Goal: Task Accomplishment & Management: Complete application form

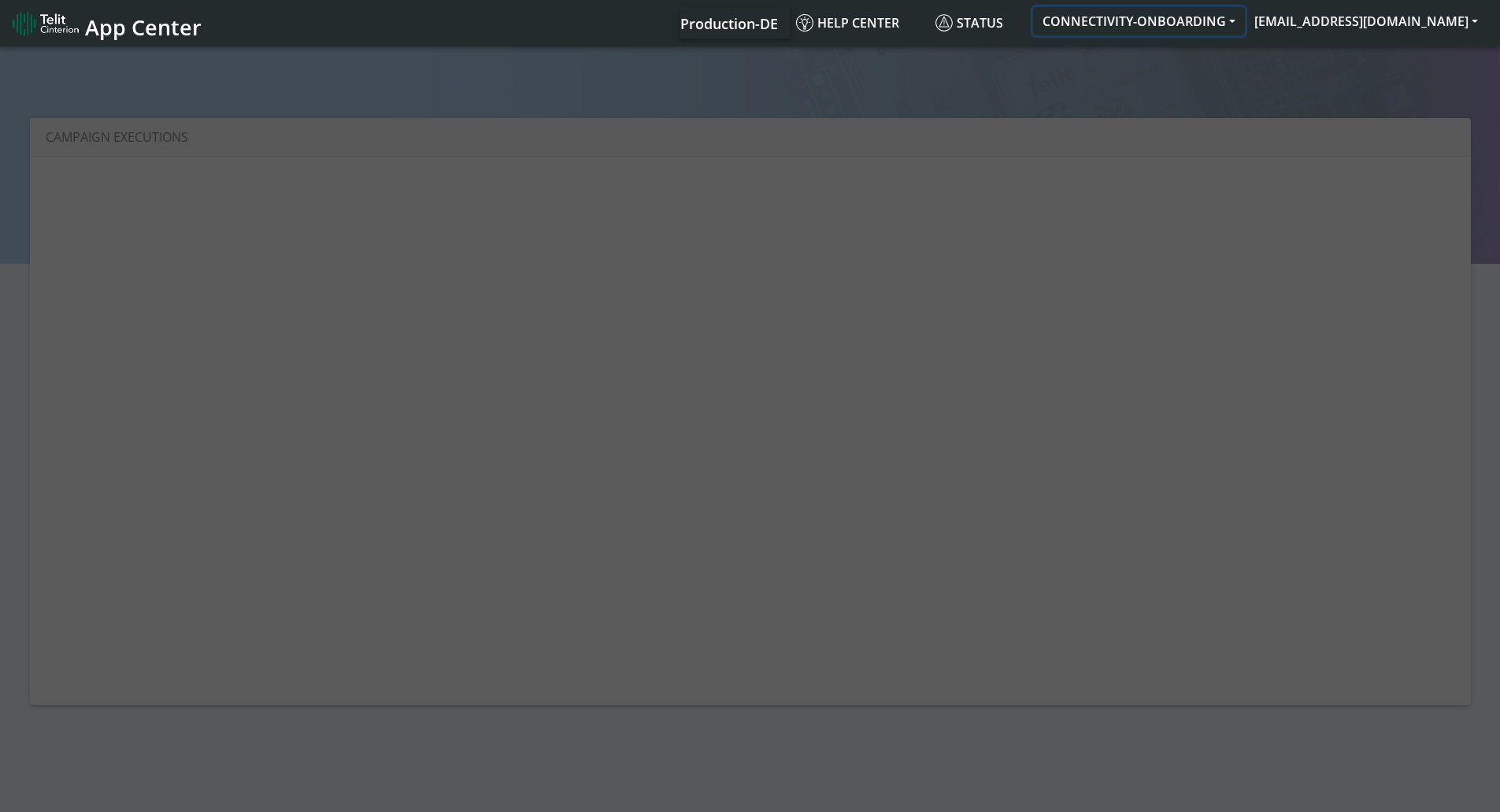
click at [1158, 17] on button "CONNECTIVITY-ONBOARDING" at bounding box center [1138, 22] width 211 height 28
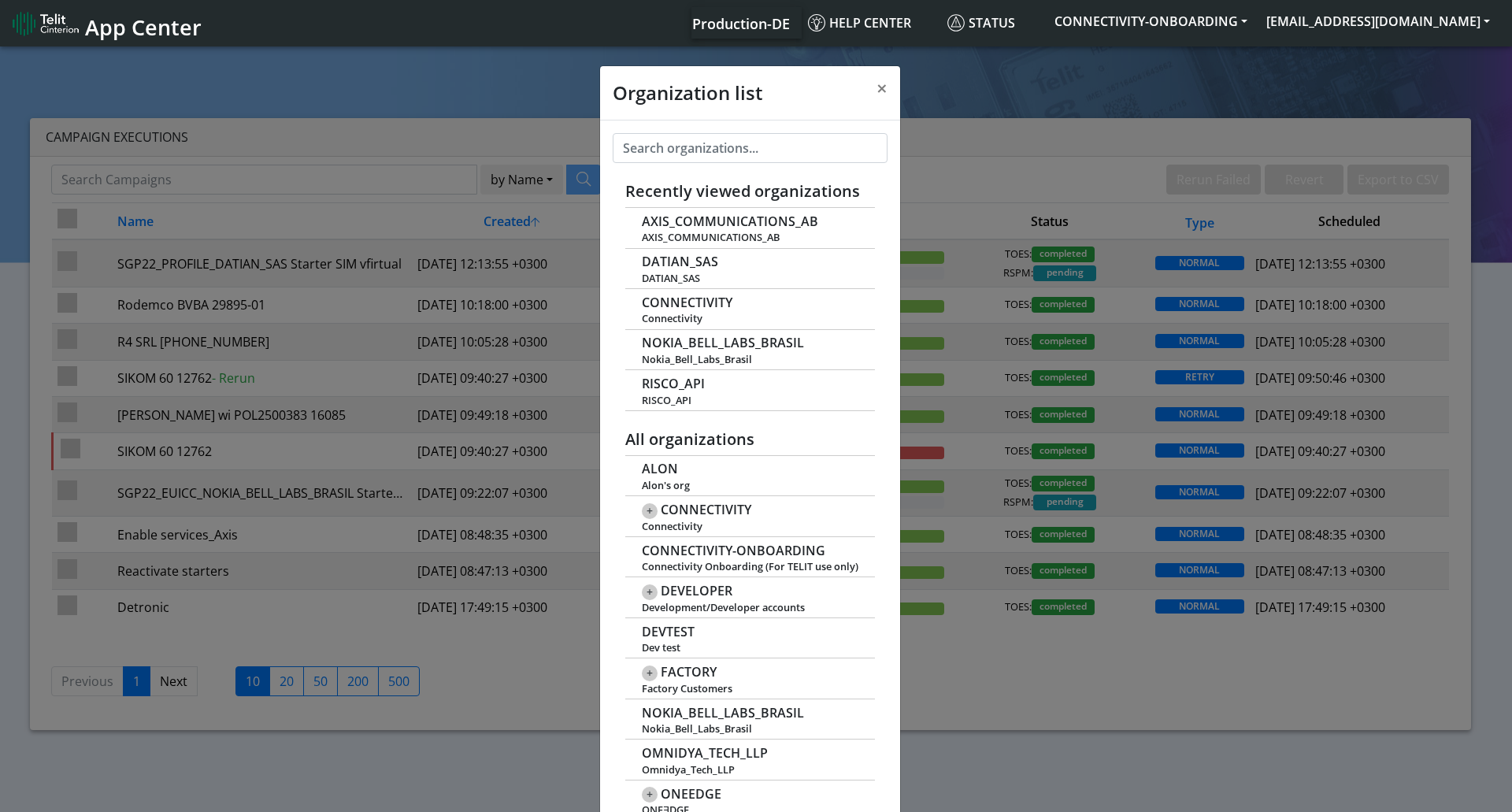
scroll to position [6, 0]
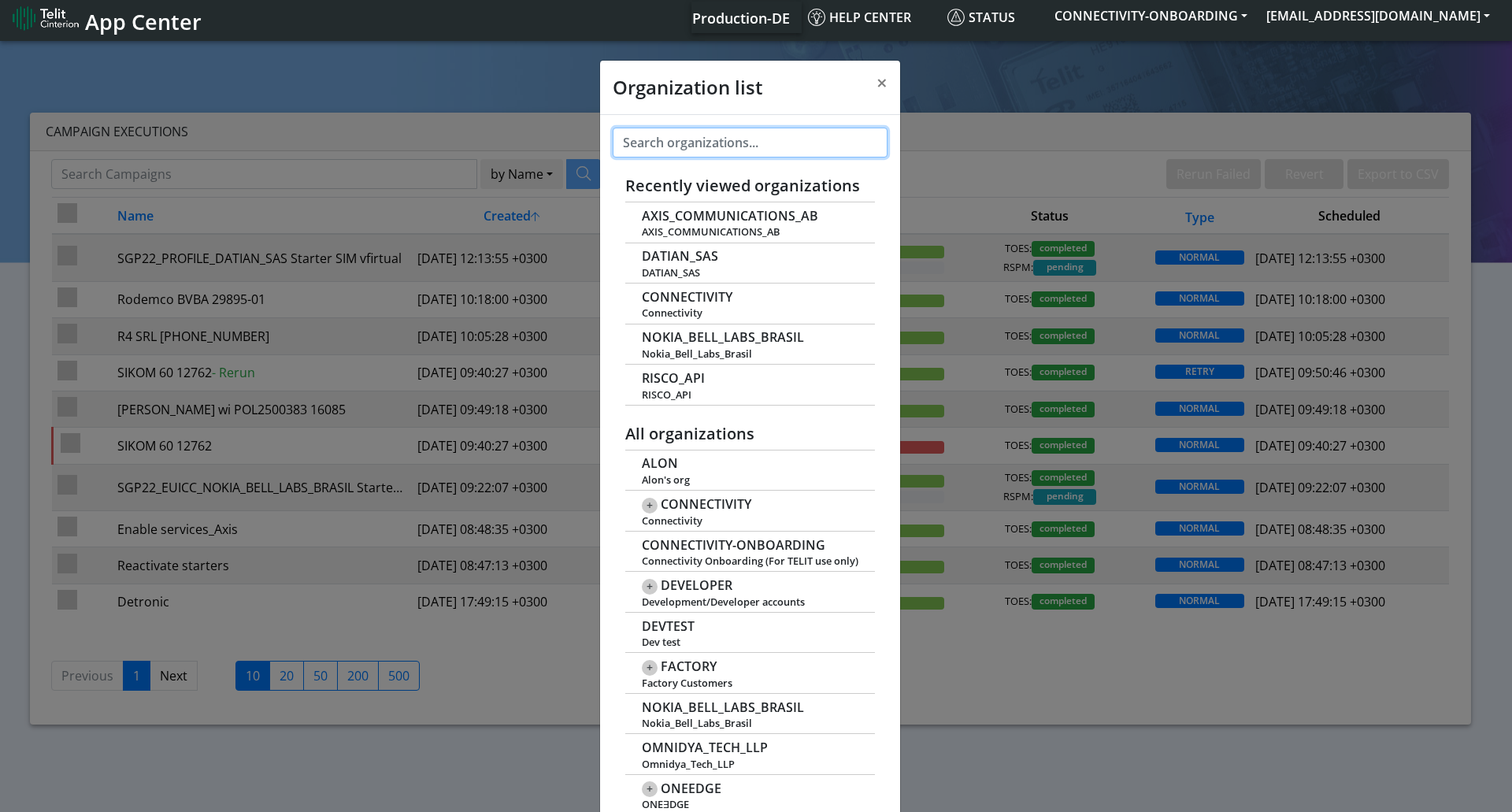
click at [667, 142] on input "text" at bounding box center [750, 143] width 275 height 30
paste input "HEATLY_AB"
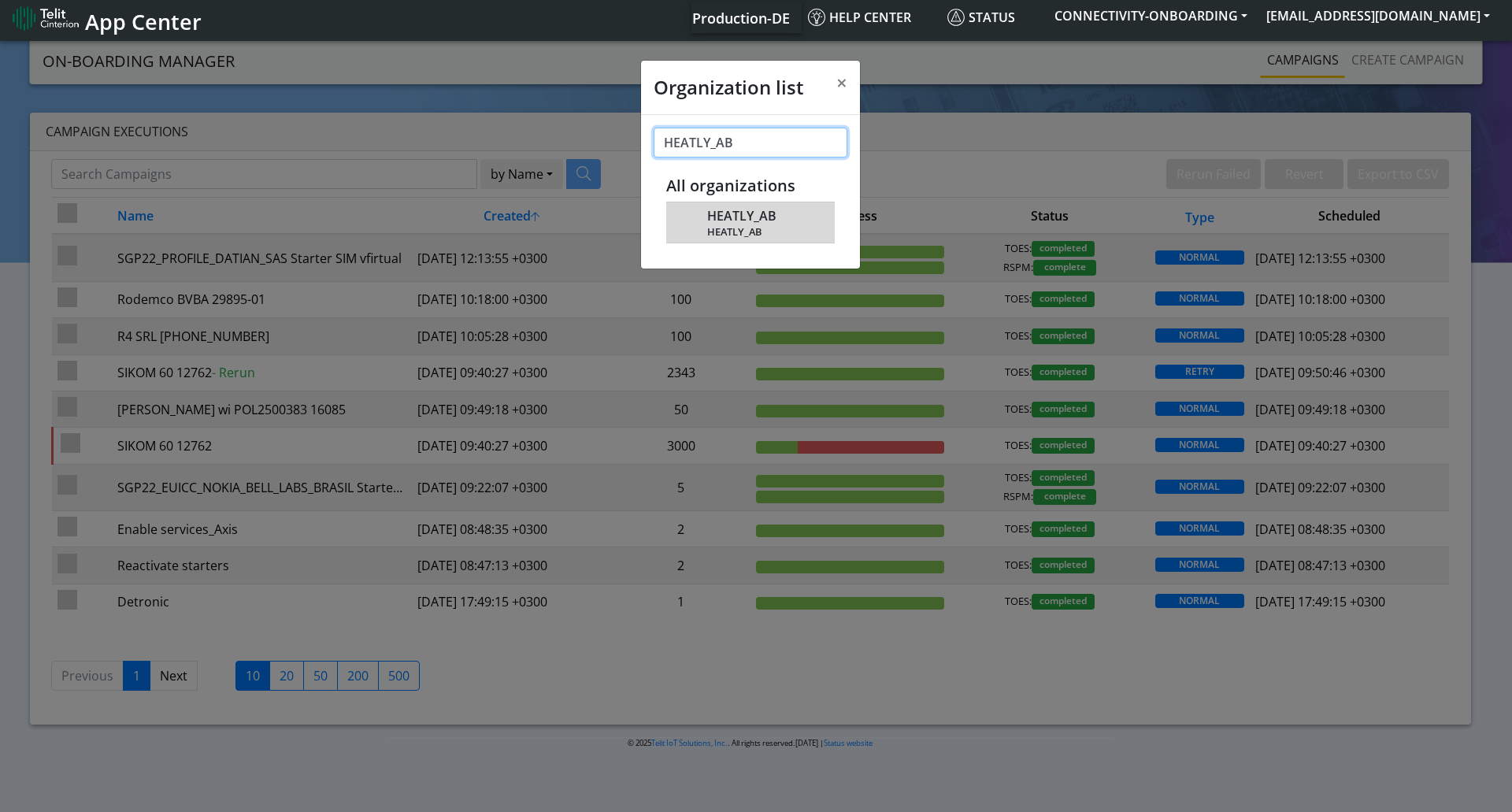
type input "HEATLY_AB"
click at [747, 229] on span "HEATLY_AB" at bounding box center [762, 231] width 110 height 12
click at [743, 213] on span "HEATLY_AB" at bounding box center [742, 216] width 70 height 15
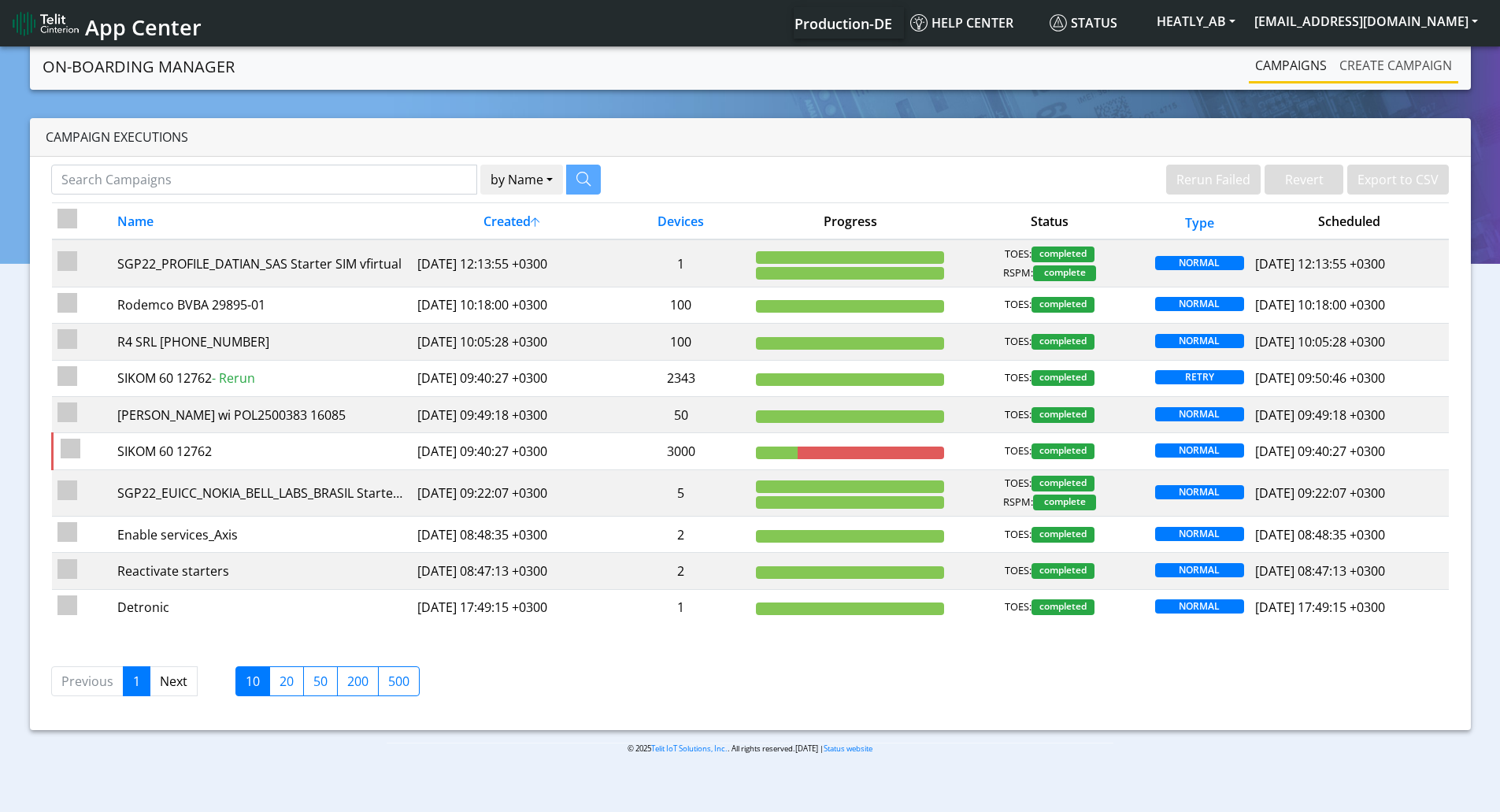
click at [1415, 55] on link "Create campaign" at bounding box center [1395, 66] width 125 height 32
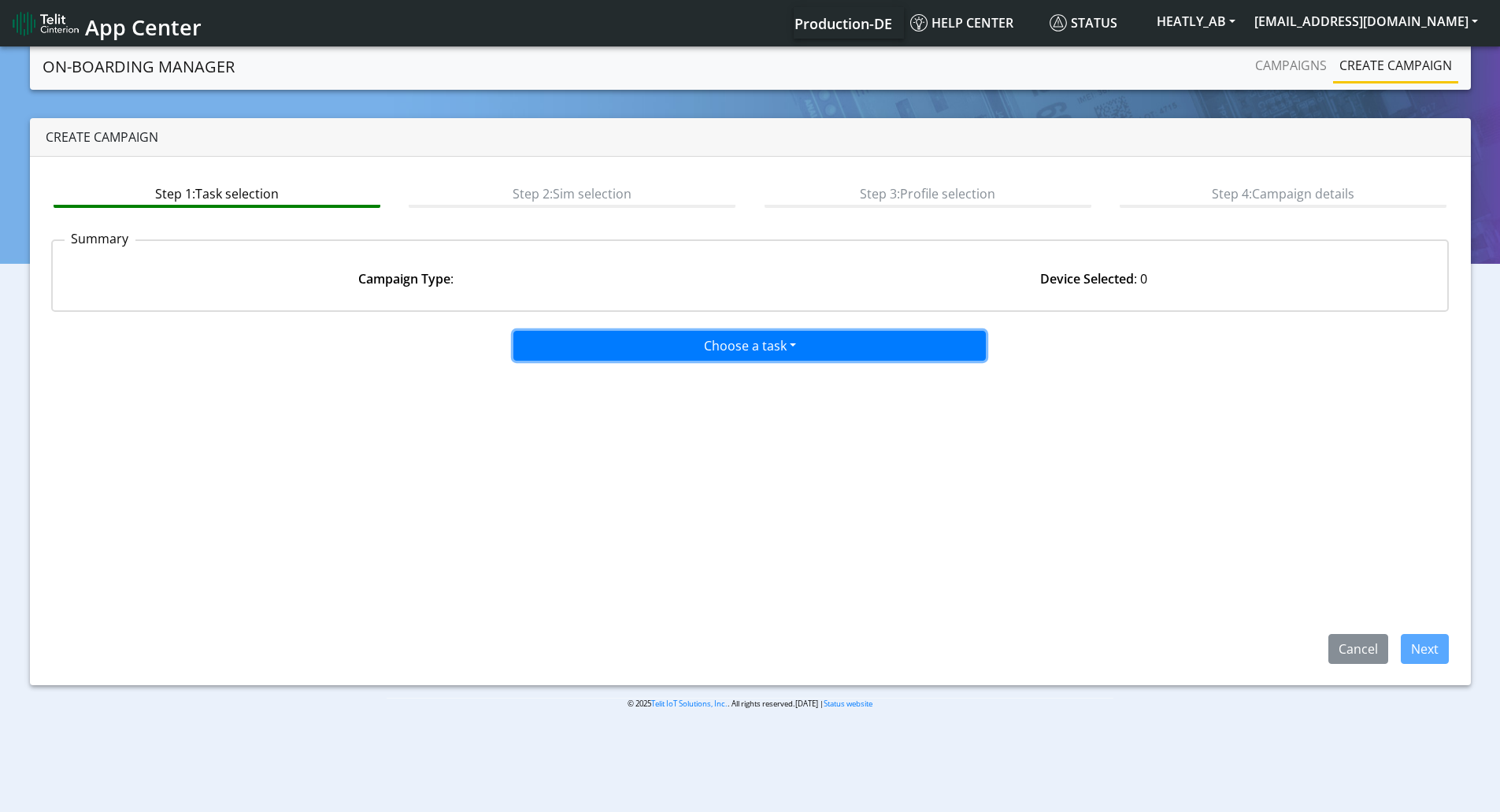
click at [816, 331] on button "Choose a task" at bounding box center [749, 346] width 473 height 30
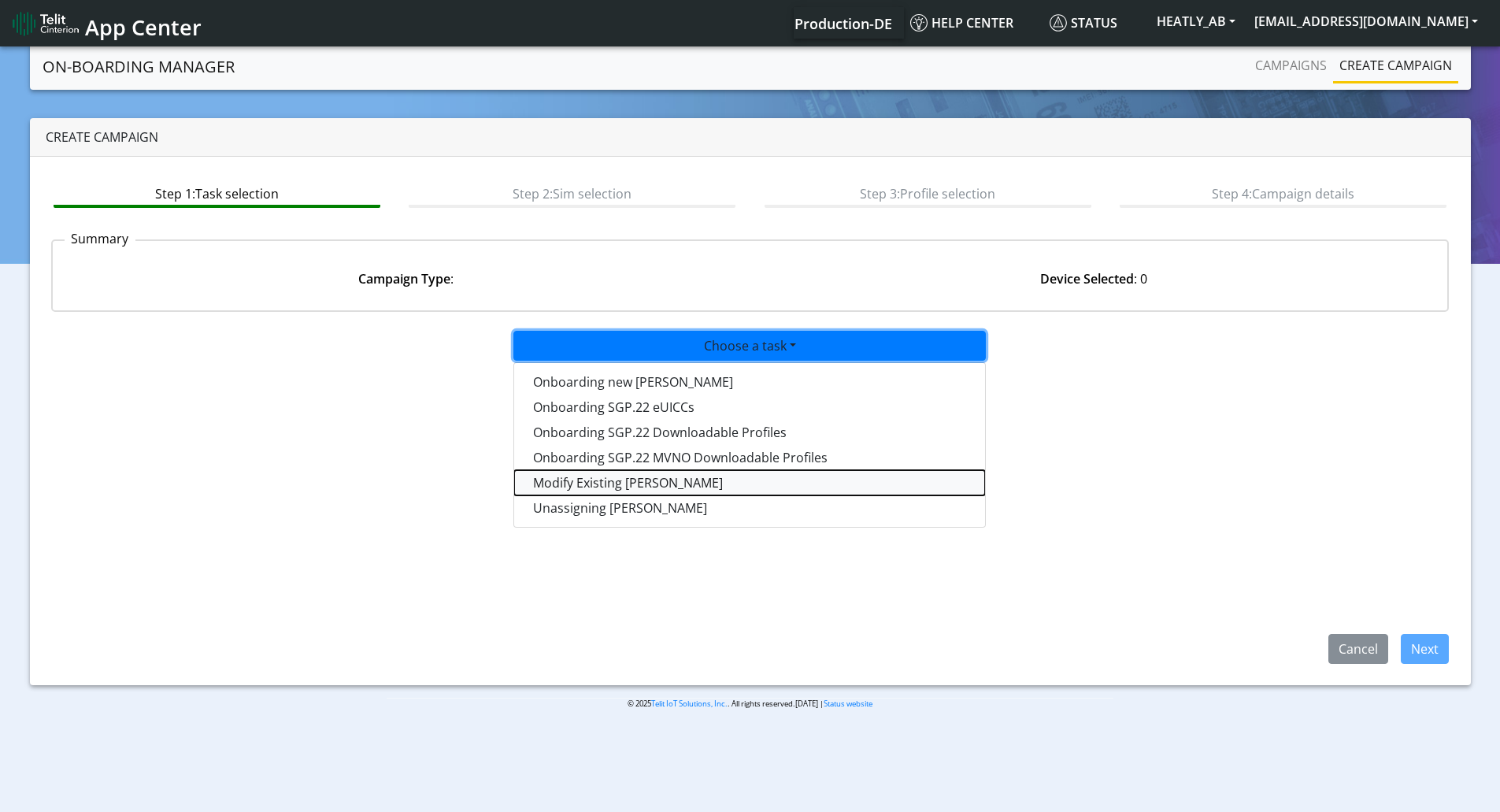
click at [618, 480] on taskiotp-dropdown "Modify Existing [PERSON_NAME]" at bounding box center [749, 482] width 471 height 25
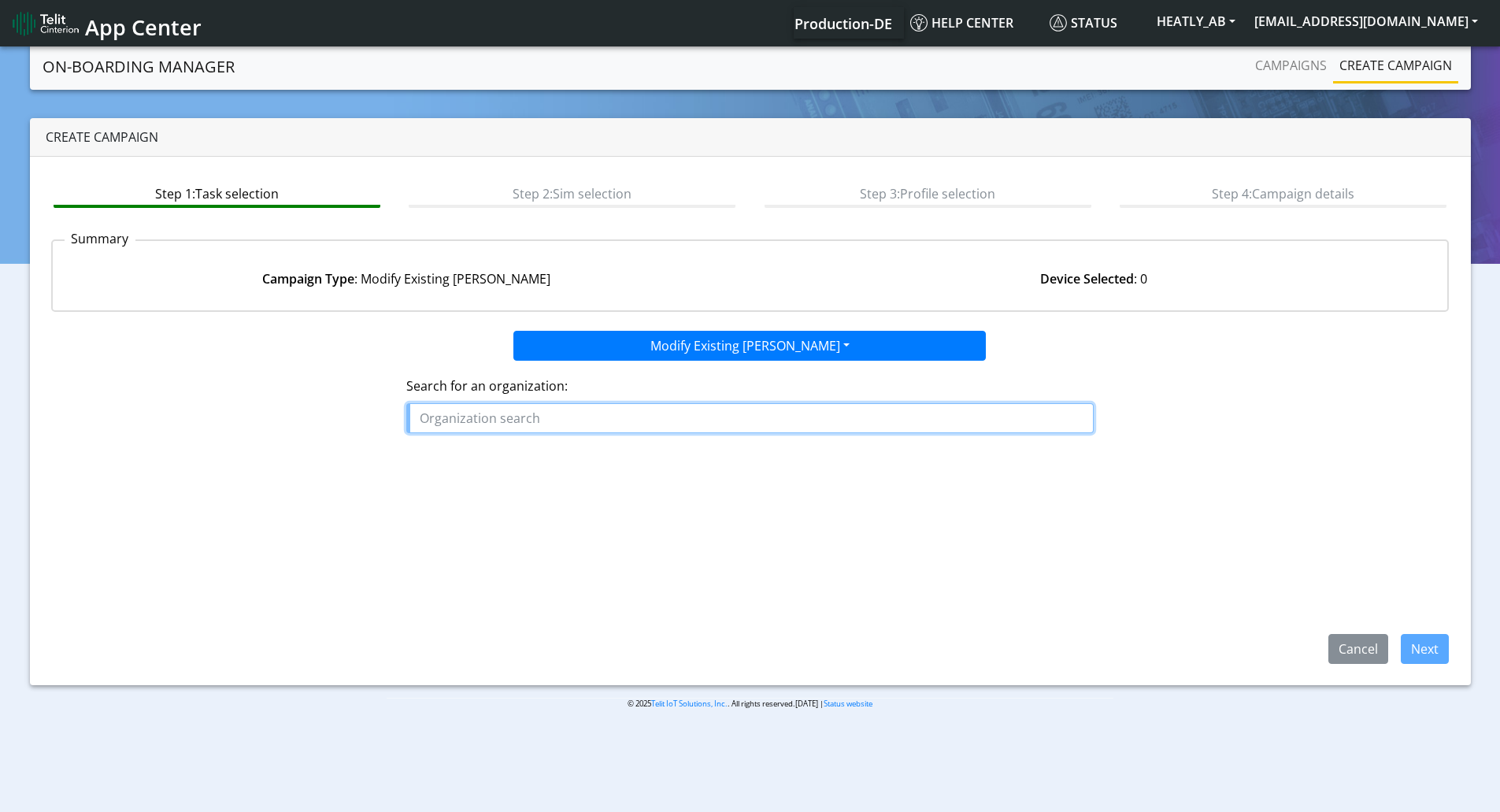
click at [689, 422] on input "text" at bounding box center [749, 418] width 687 height 30
paste input "HEATLY_AB"
click at [516, 450] on button "HEATLY_AB" at bounding box center [469, 454] width 124 height 25
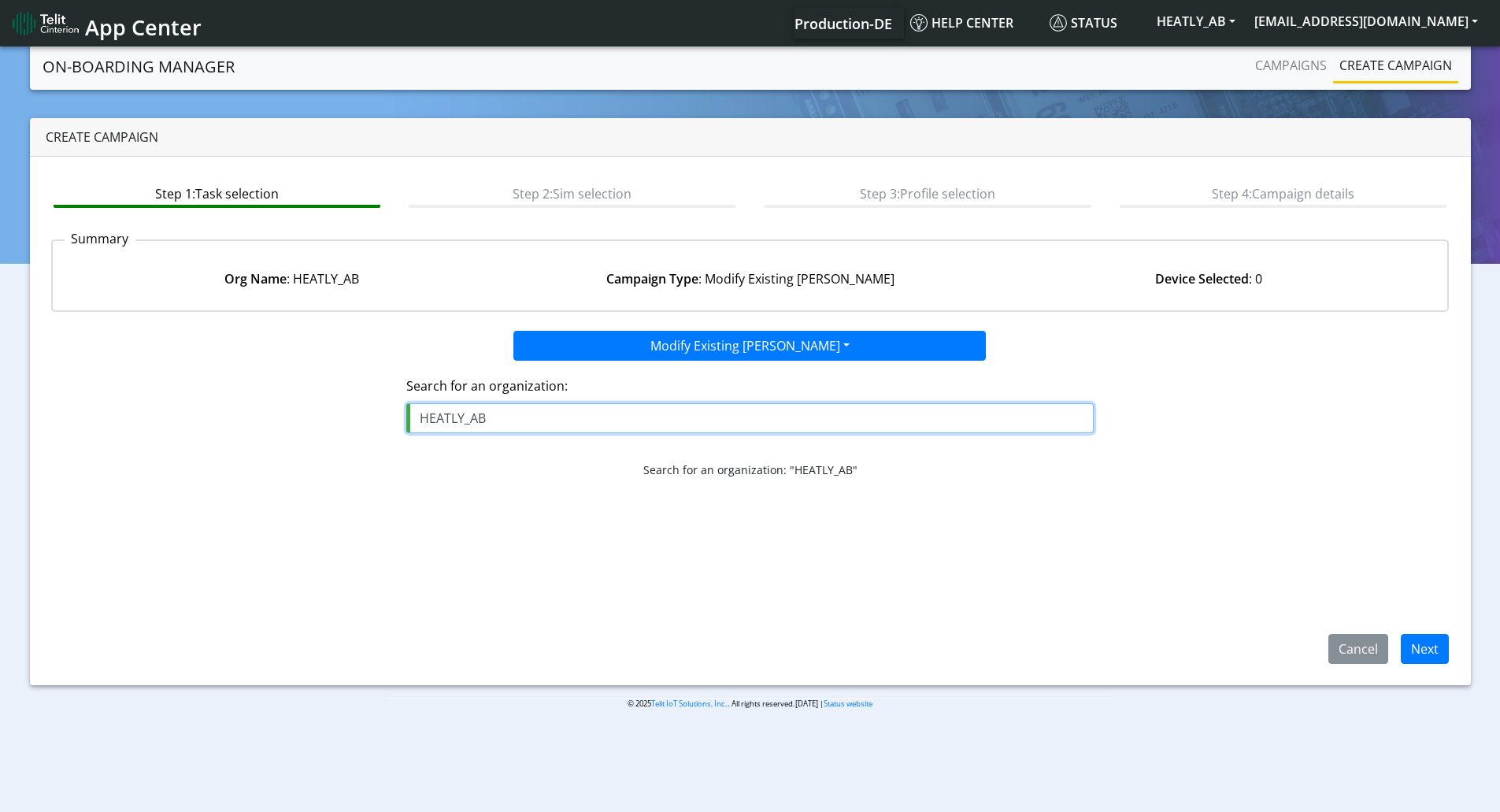
type input "HEATLY_AB"
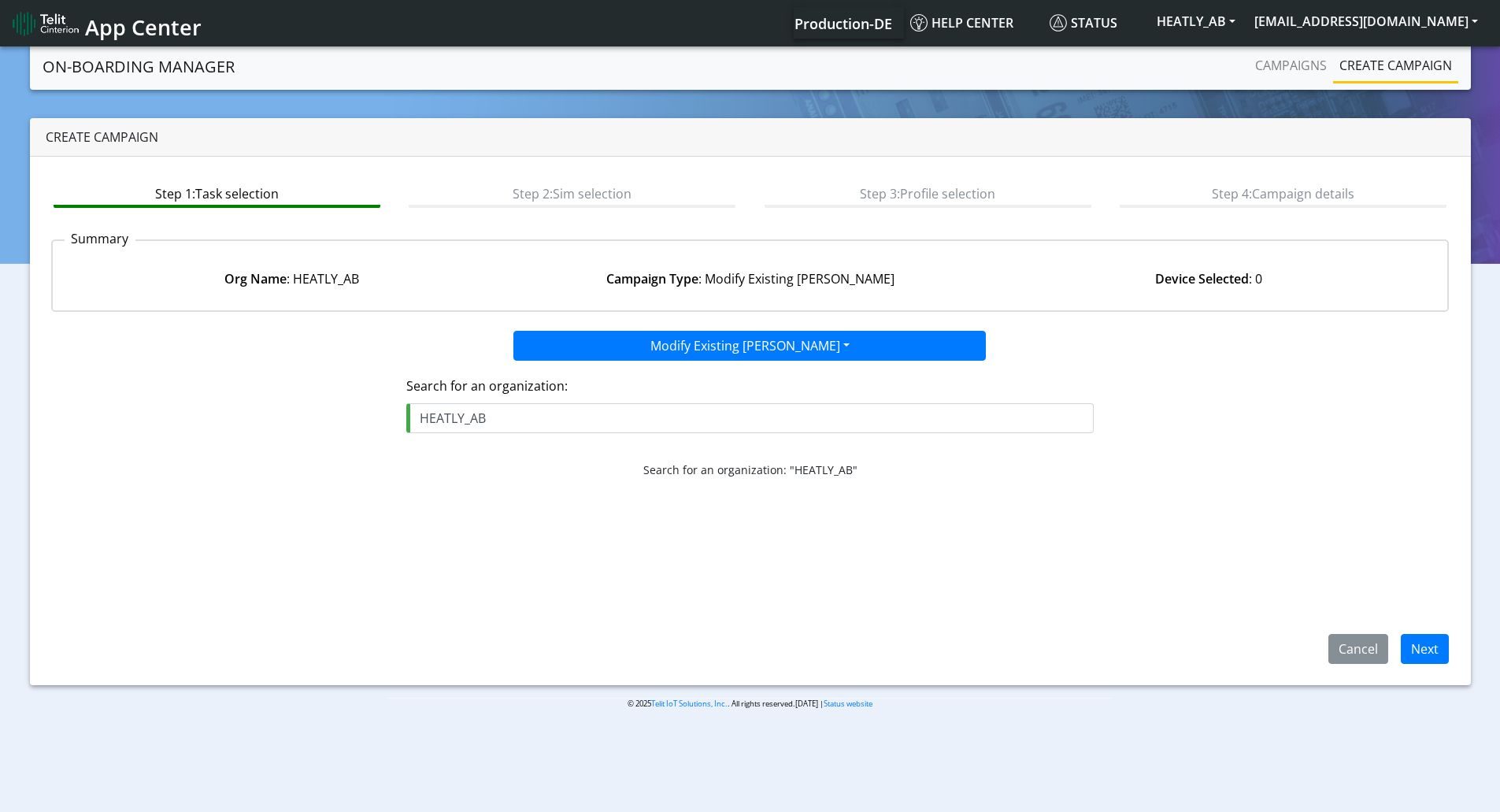
click at [1398, 643] on span "Next" at bounding box center [1418, 647] width 60 height 17
click at [1406, 641] on button "Next" at bounding box center [1424, 648] width 48 height 30
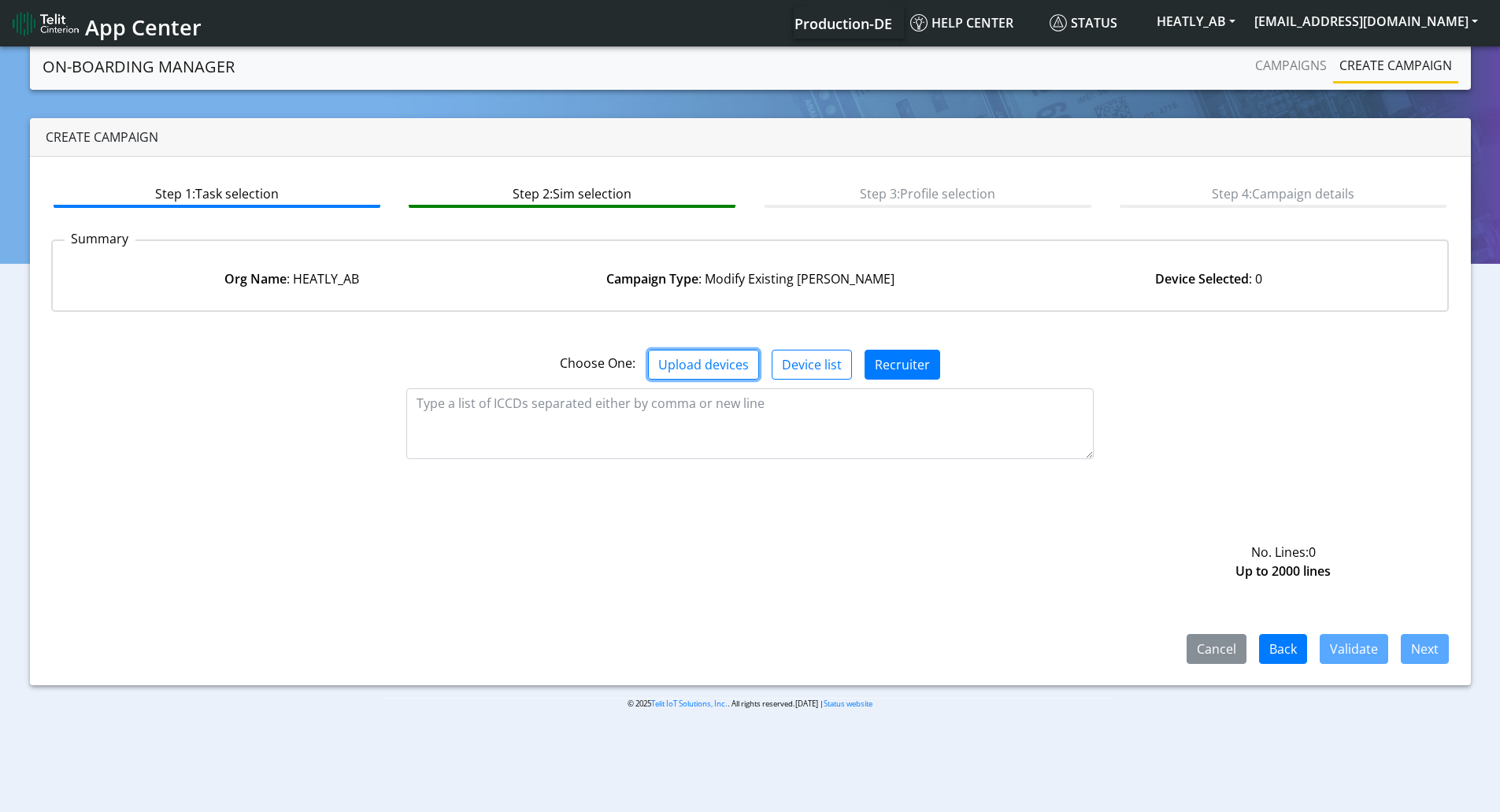
click at [711, 366] on button "Upload devices" at bounding box center [703, 365] width 111 height 30
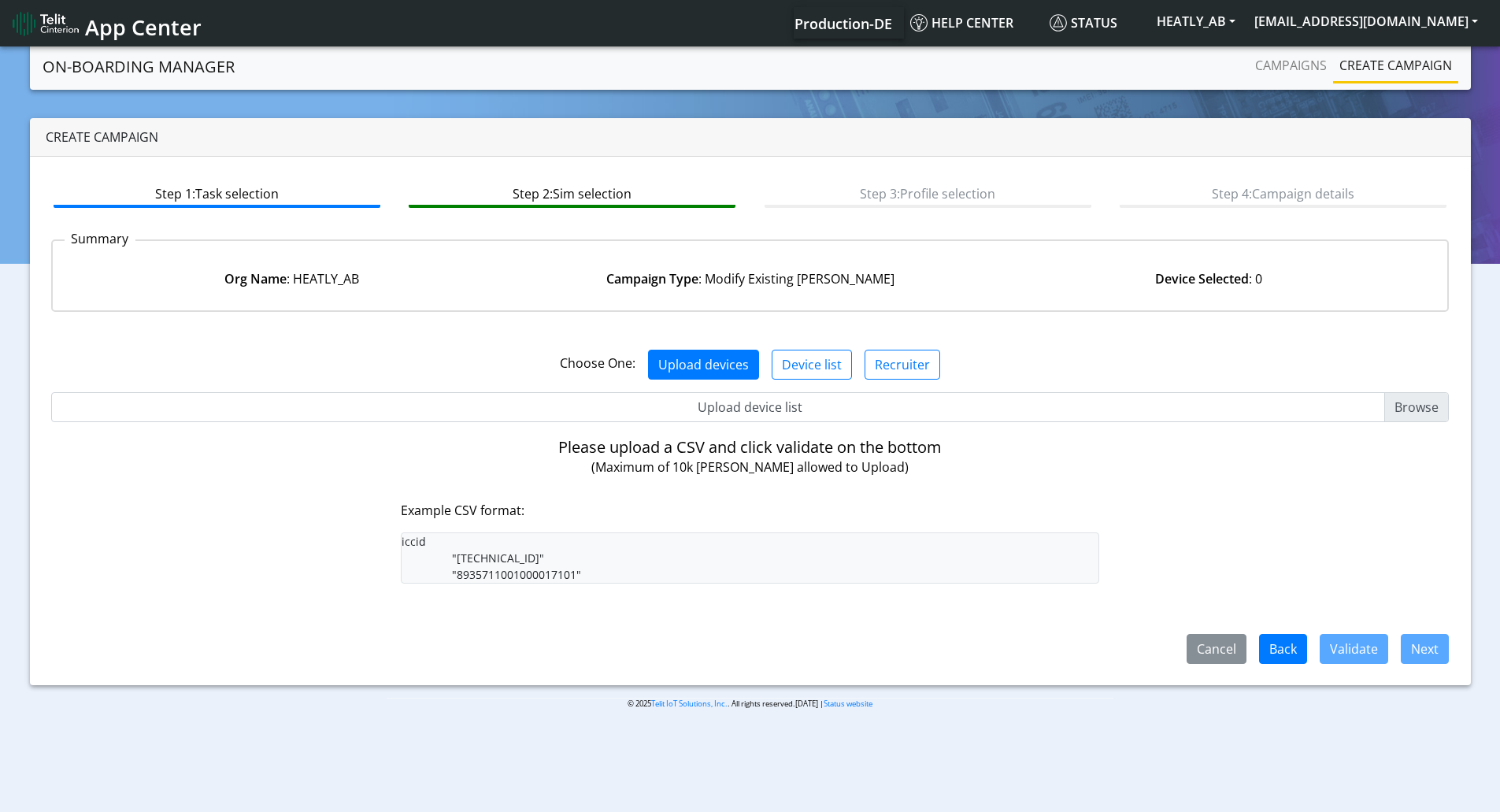
click at [797, 407] on input "Upload device list" at bounding box center [750, 407] width 1398 height 30
type input "C:\fakepath\SGP Onboarding CSV.csv"
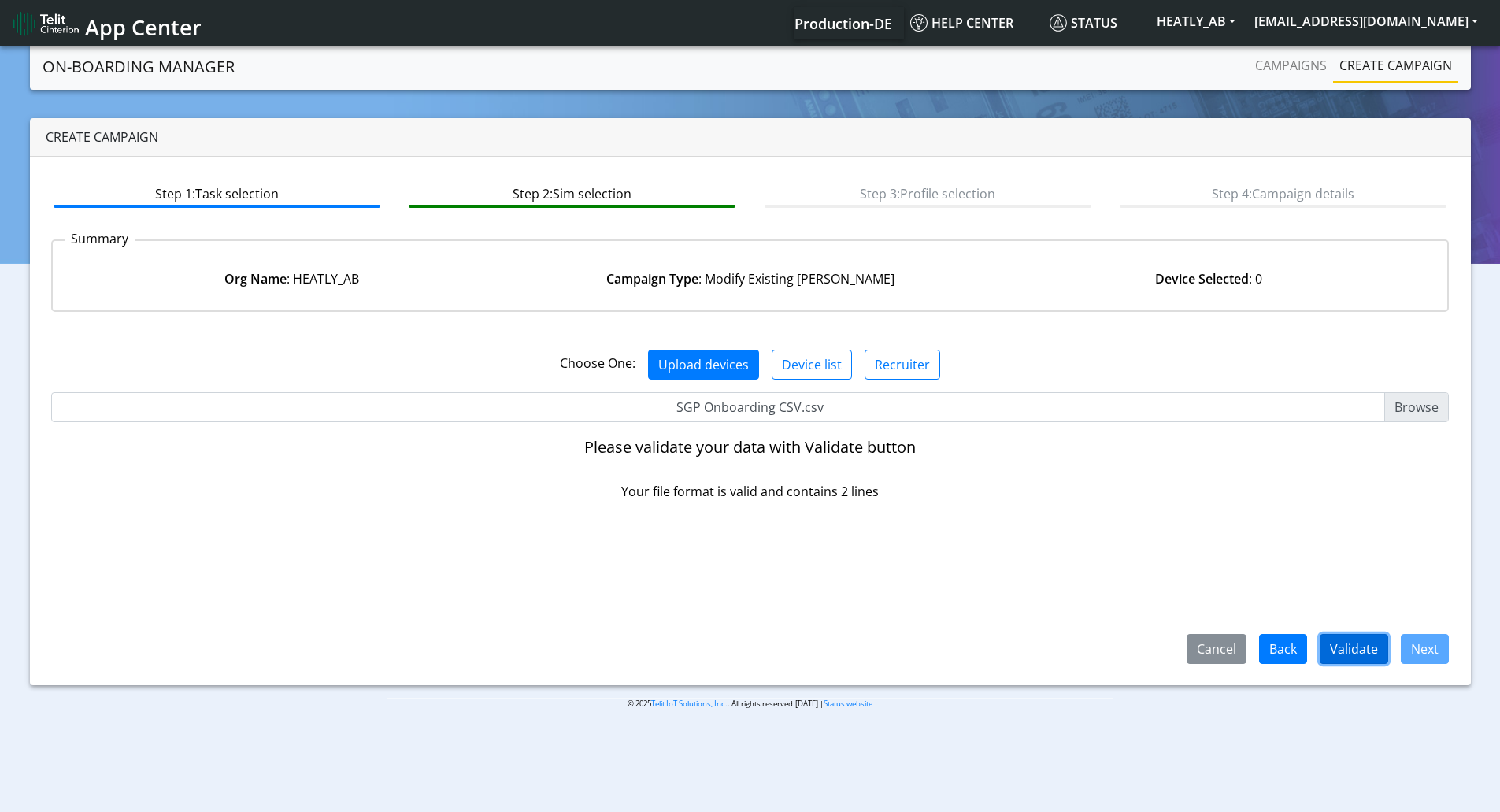
click at [1335, 651] on button "Validate" at bounding box center [1353, 648] width 69 height 30
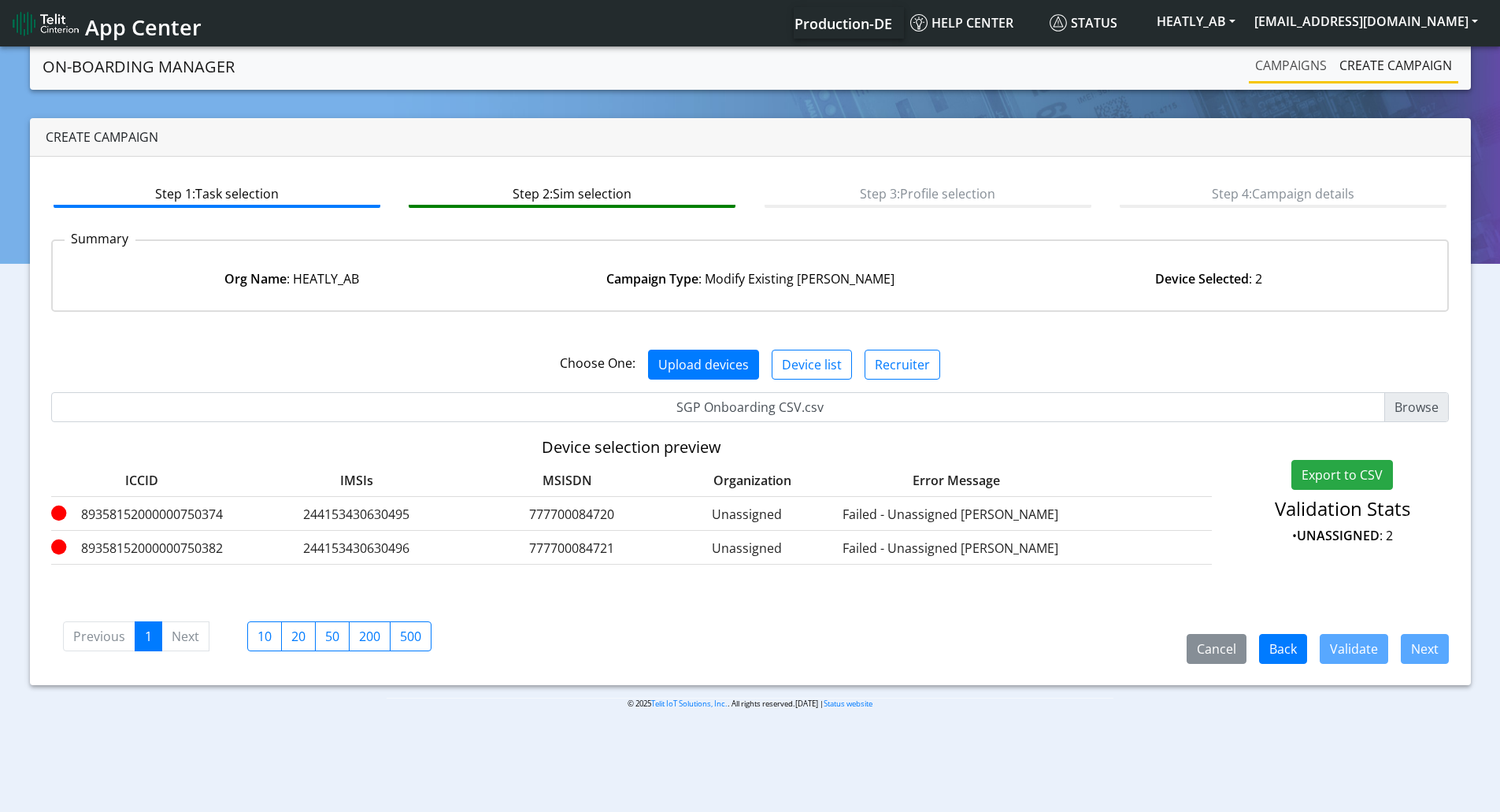
click at [1302, 64] on link "Campaigns" at bounding box center [1290, 66] width 85 height 32
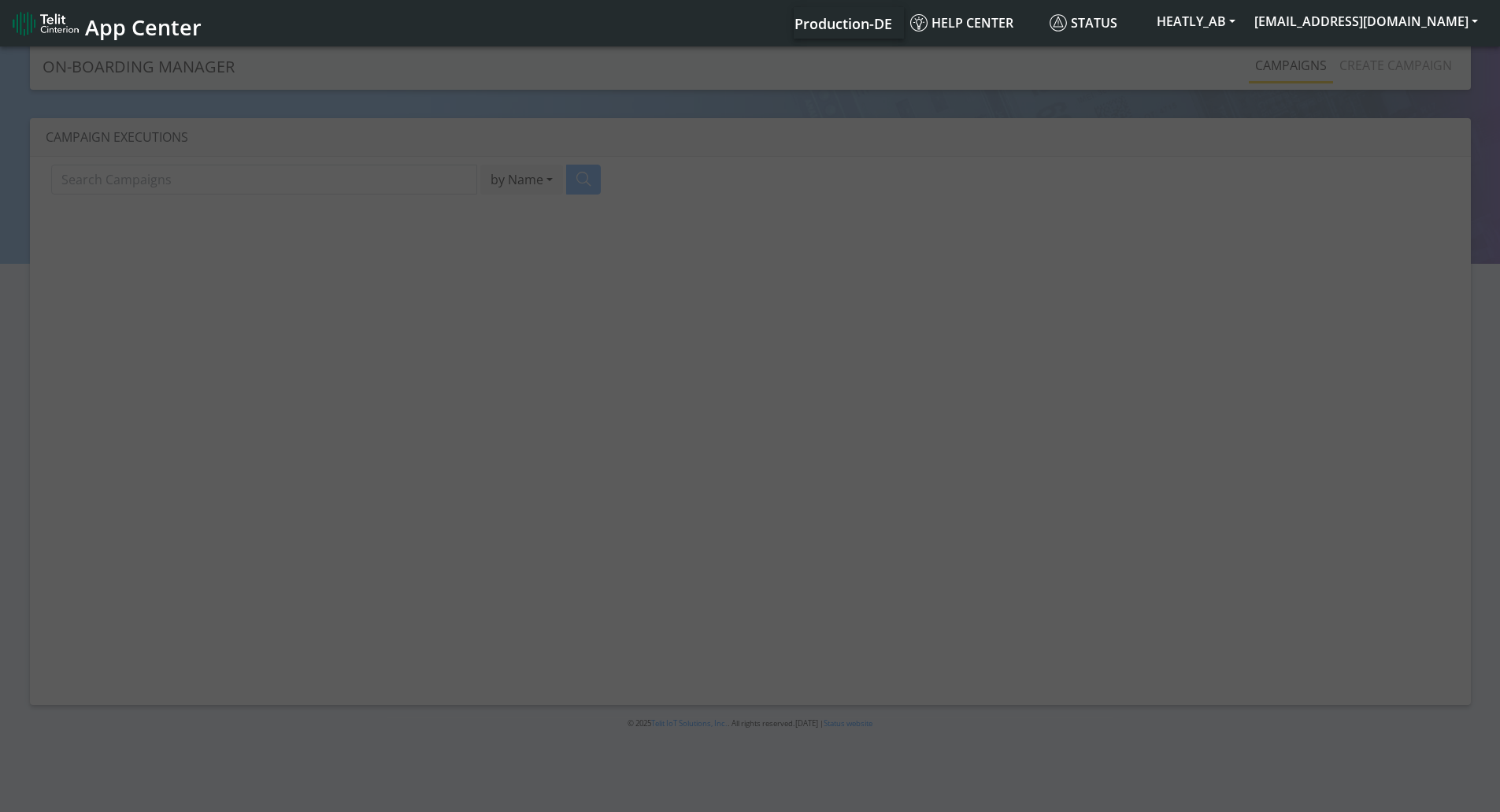
click at [1369, 63] on div at bounding box center [750, 429] width 1500 height 773
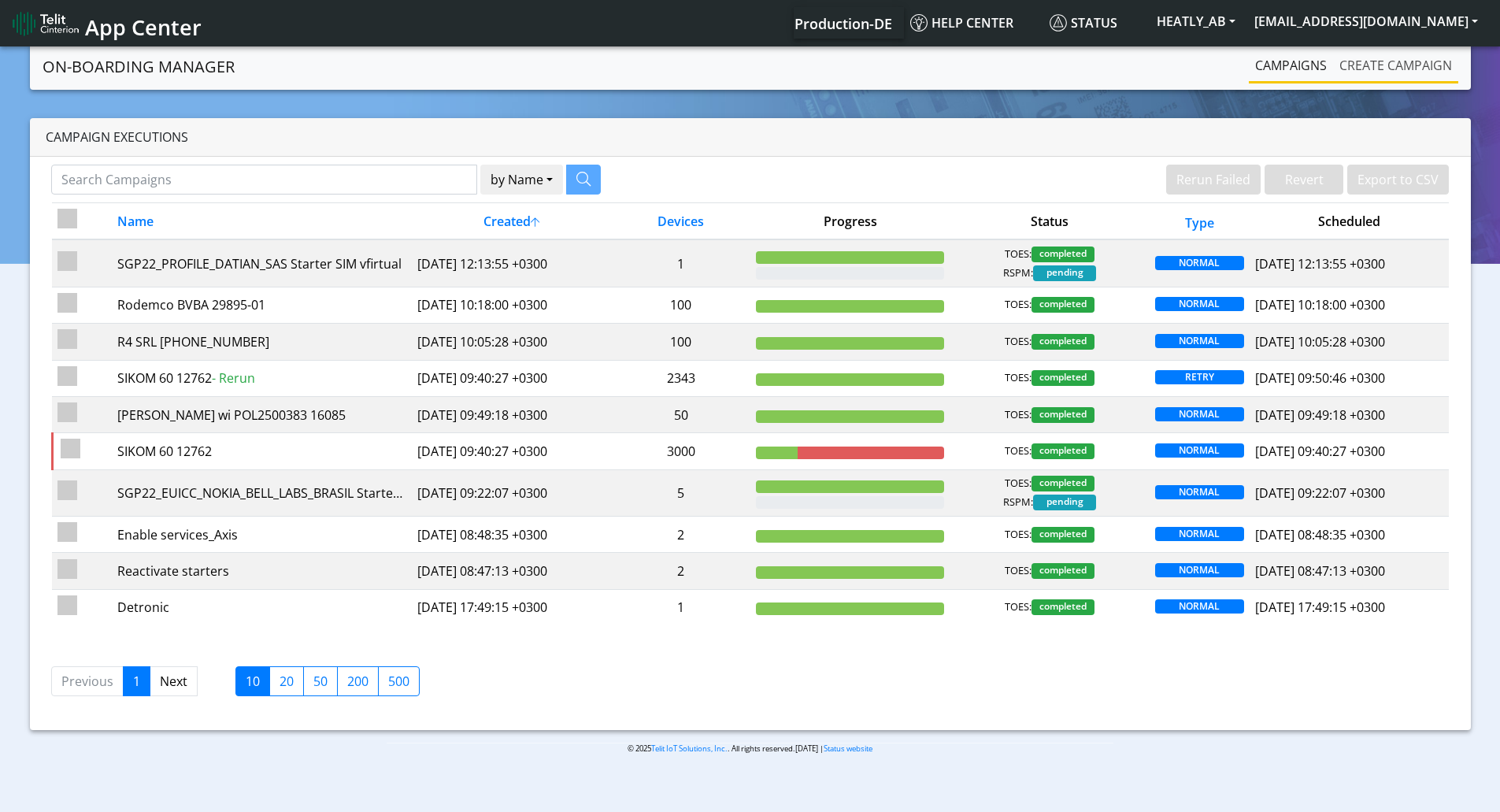
click at [1369, 64] on link "Create campaign" at bounding box center [1395, 66] width 125 height 32
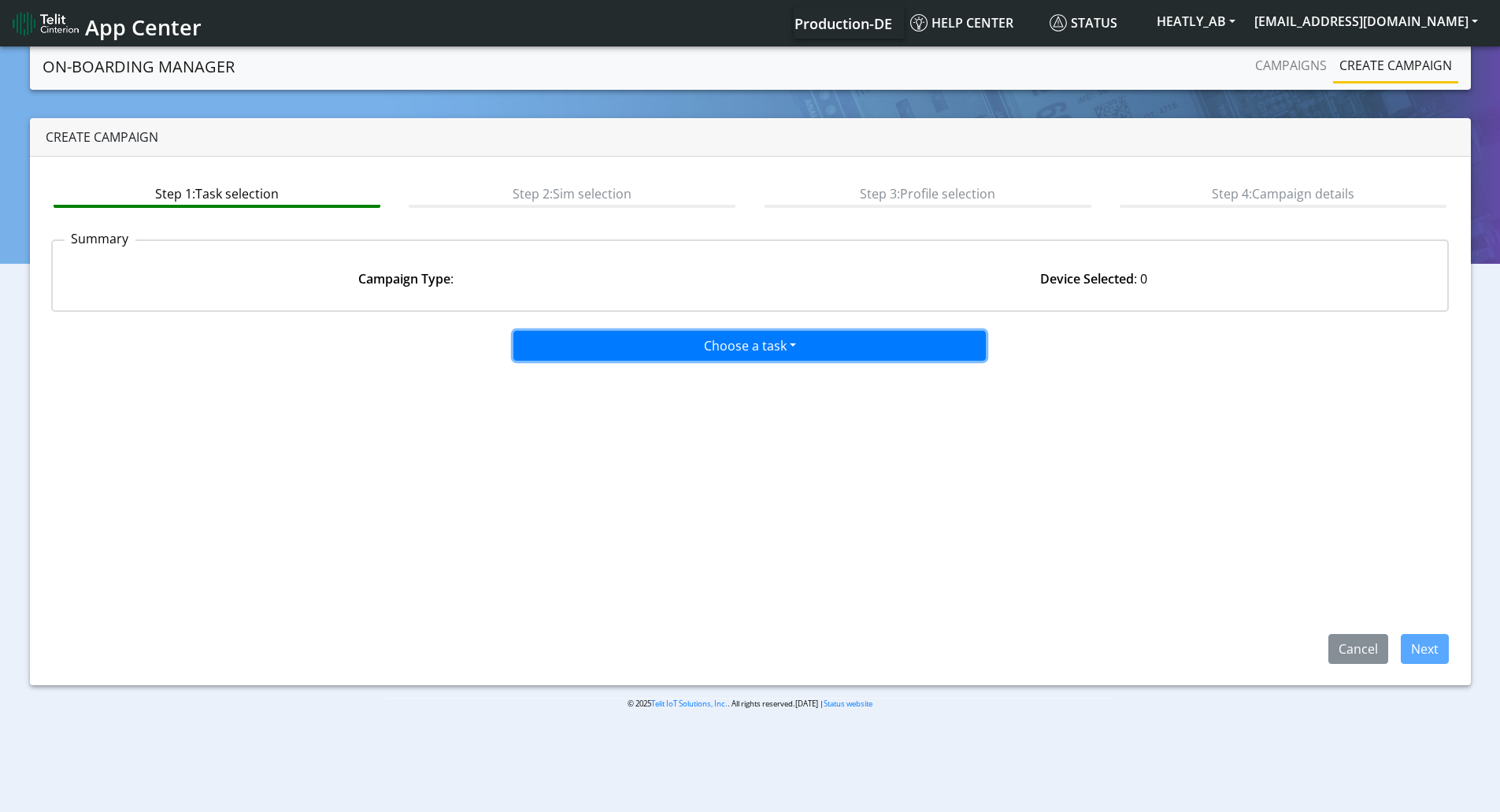
click at [798, 336] on button "Choose a task" at bounding box center [749, 346] width 473 height 30
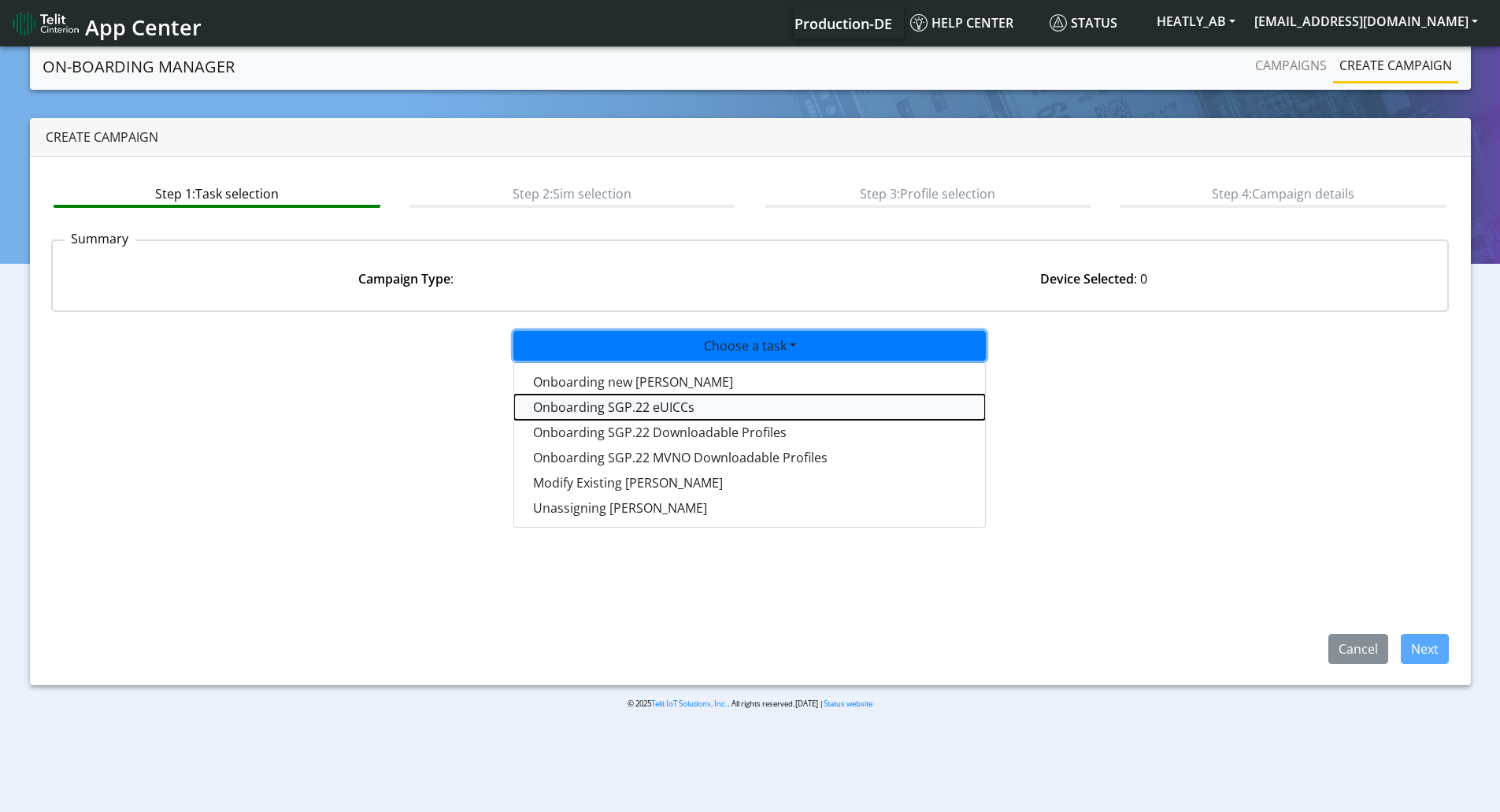
click at [642, 410] on tasksgp22eUICC-dropdown "Onboarding SGP.22 eUICCs" at bounding box center [749, 407] width 471 height 25
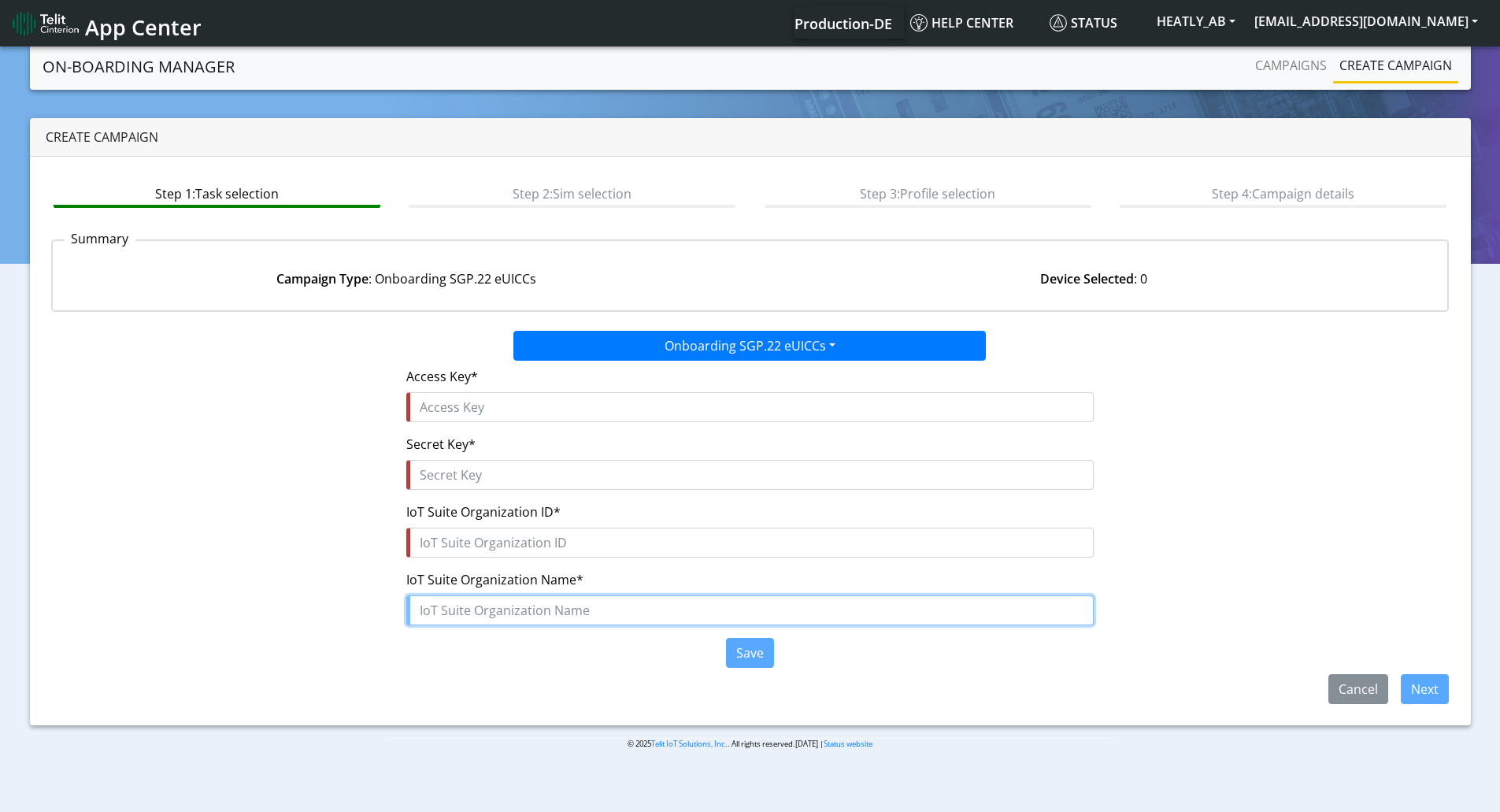
click at [485, 607] on input "text" at bounding box center [749, 610] width 687 height 30
paste input "Heatly_AB"
type input "Heatly_AB"
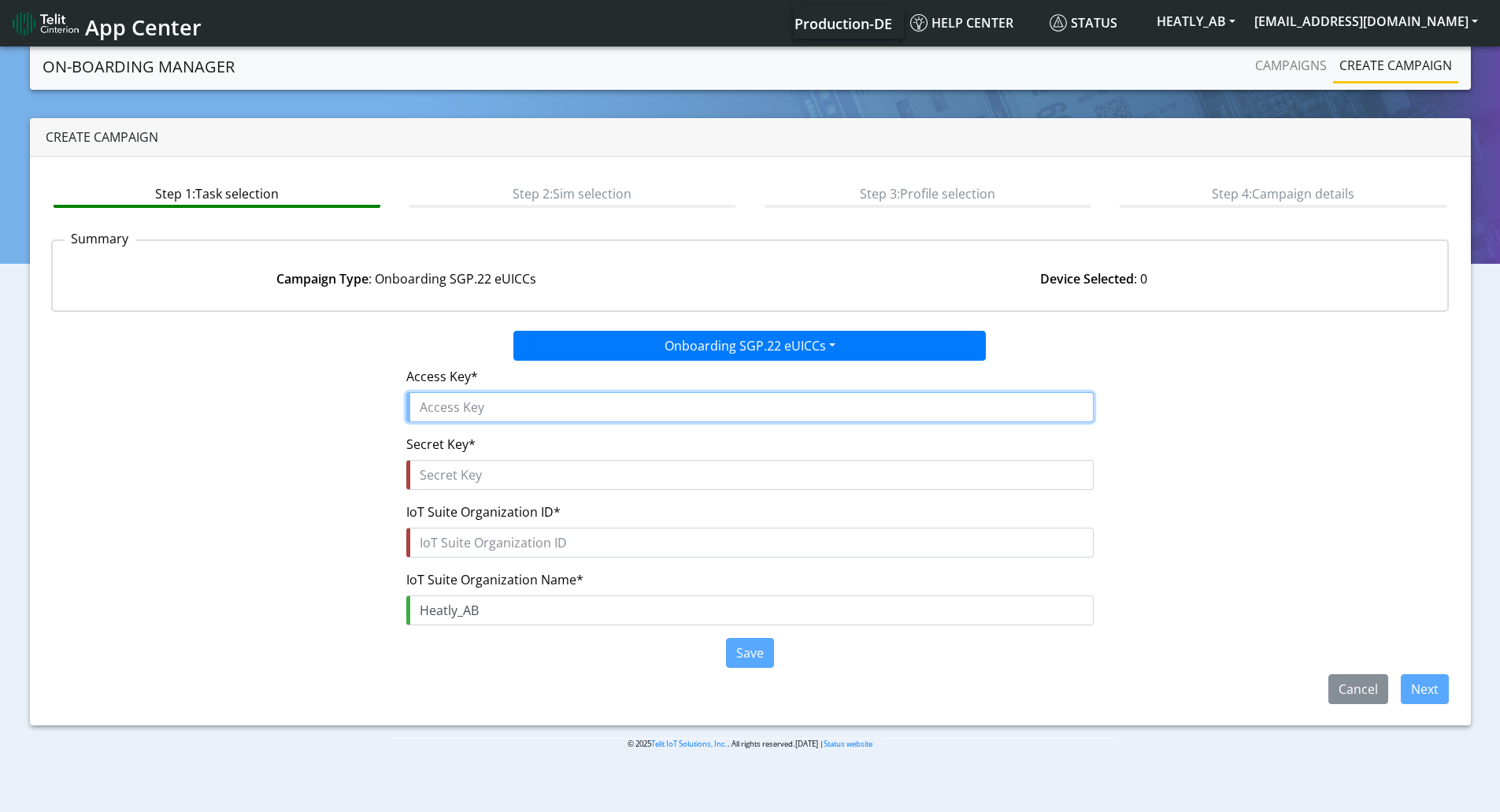
click at [439, 399] on input "text" at bounding box center [749, 407] width 687 height 30
paste input "pz4B87i9cwwvu5mfFIZv"
type input "pz4B87i9cwwvu5mfFIZv"
drag, startPoint x: 445, startPoint y: 498, endPoint x: 471, endPoint y: 453, distance: 52.0
click at [446, 496] on form "Access Key* pz4B87i9cwwvu5mfFIZv Secret Key* IoT Suite Organization ID* IoT Sui…" at bounding box center [749, 517] width 687 height 313
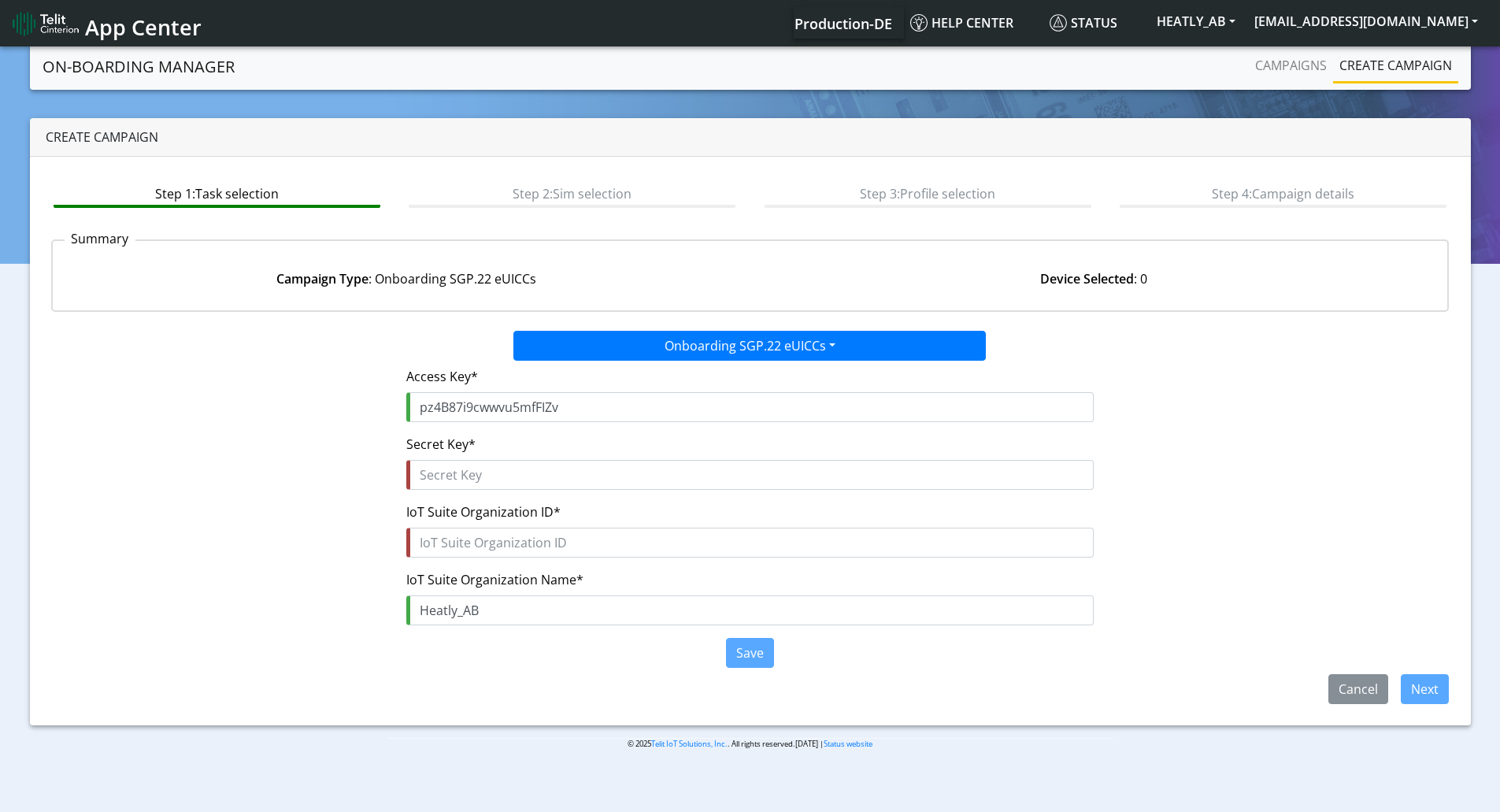
click at [471, 460] on div "Secret Key*" at bounding box center [749, 461] width 687 height 55
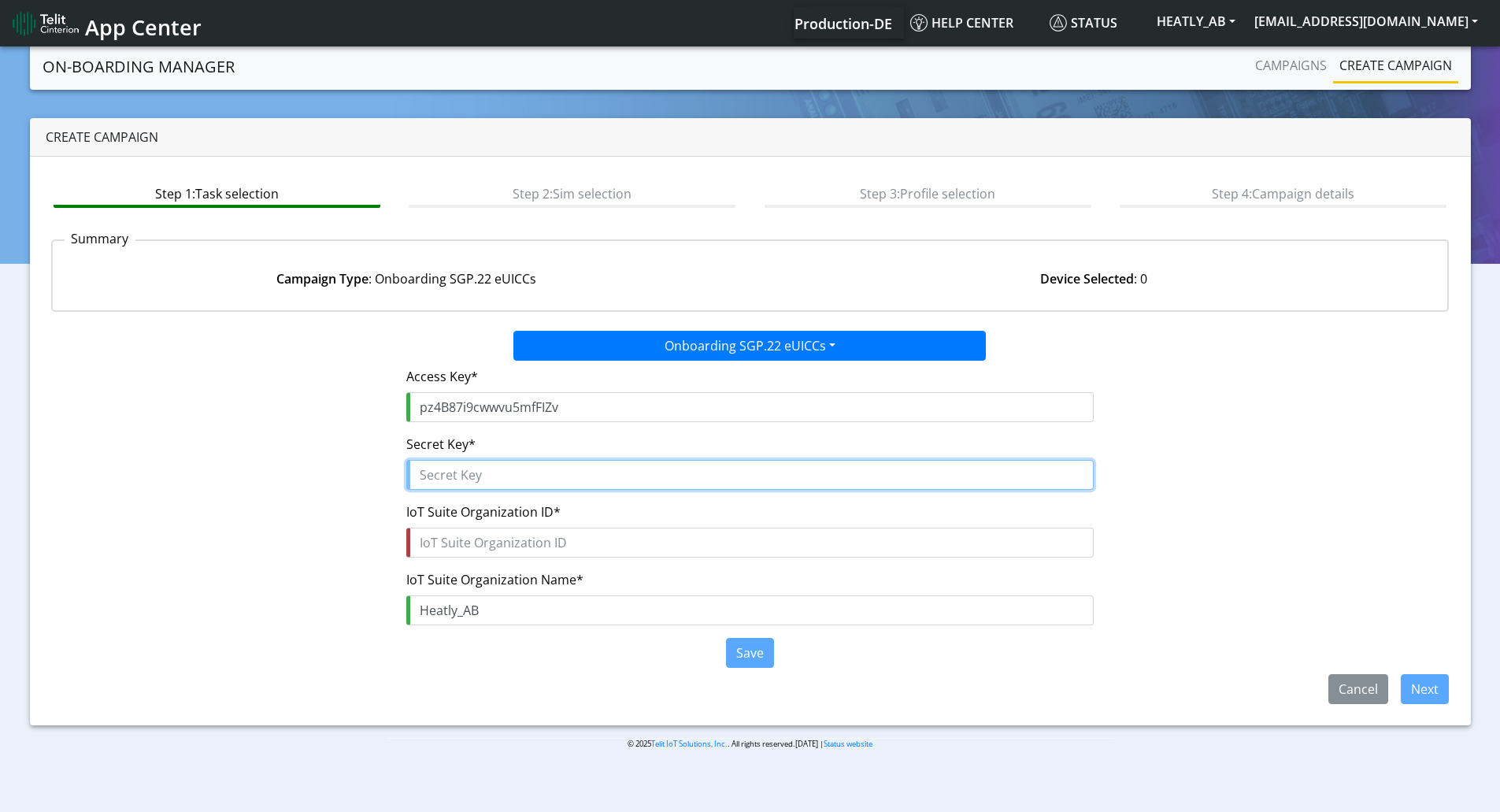
click at [473, 467] on input "text" at bounding box center [749, 475] width 687 height 30
paste input "ORYNNprjlngQ7oxdS6zLHdtJCNN6fhFFfVJWI$81"
type input "ORYNNprjlngQ7oxdS6zLHdtJCNN6fhFFfVJWI$81"
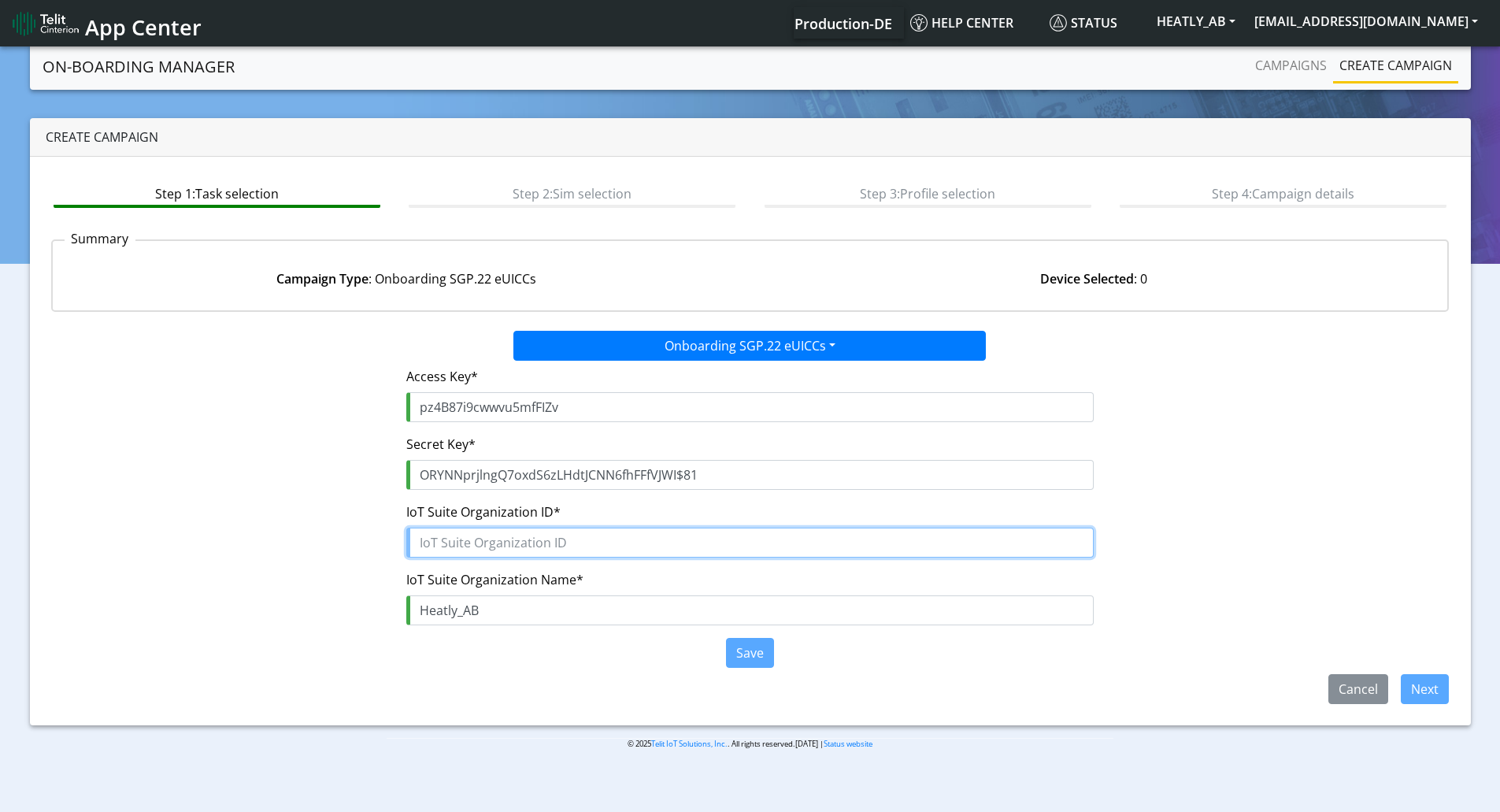
click at [514, 541] on input "text" at bounding box center [749, 542] width 687 height 30
paste input "2da6dc09-2bc5-45e1-aae6-14cfde678e62"
type input "2da6dc09-2bc5-45e1-aae6-14cfde678e62"
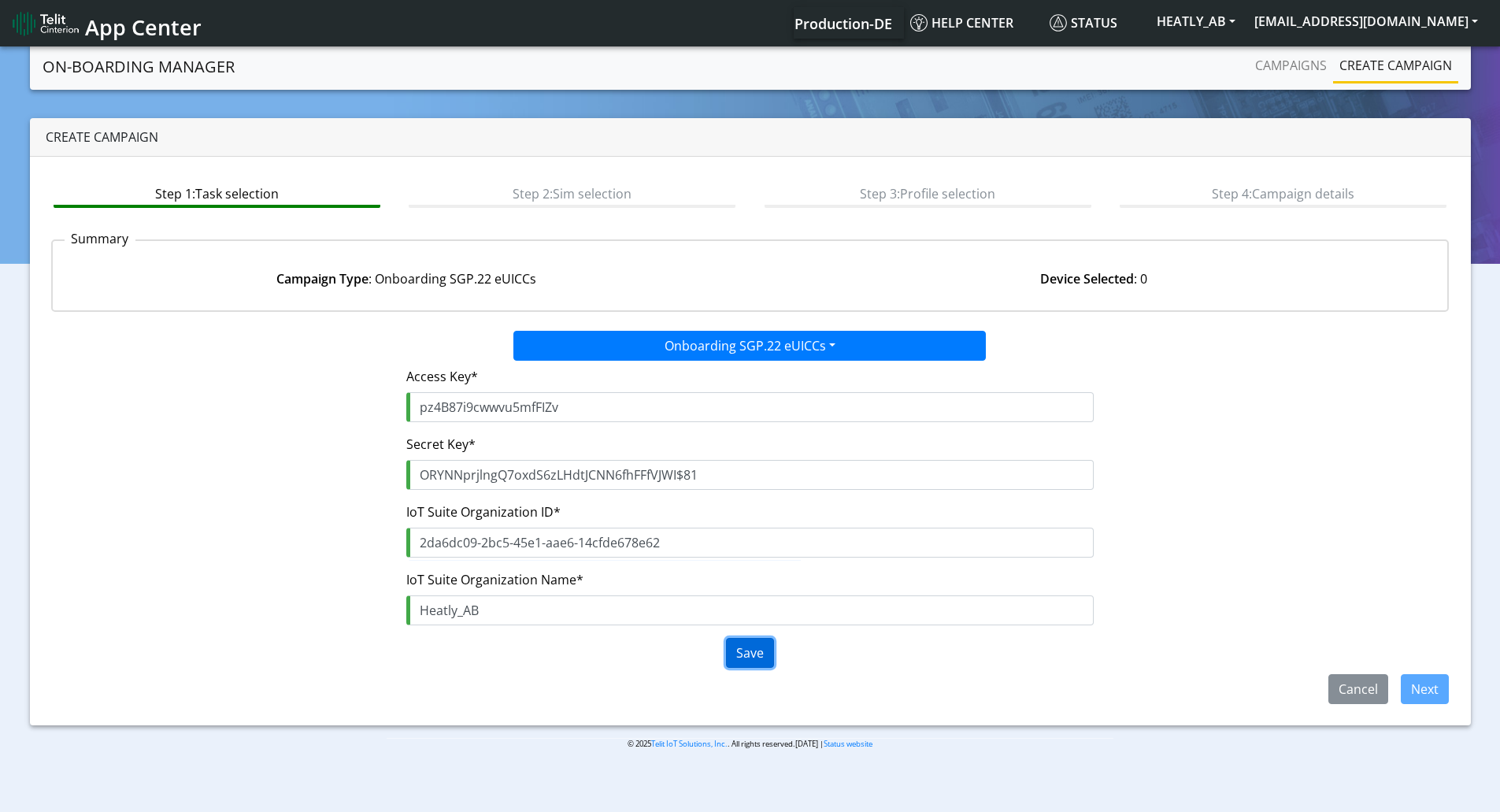
click at [751, 641] on button "Save" at bounding box center [749, 652] width 48 height 30
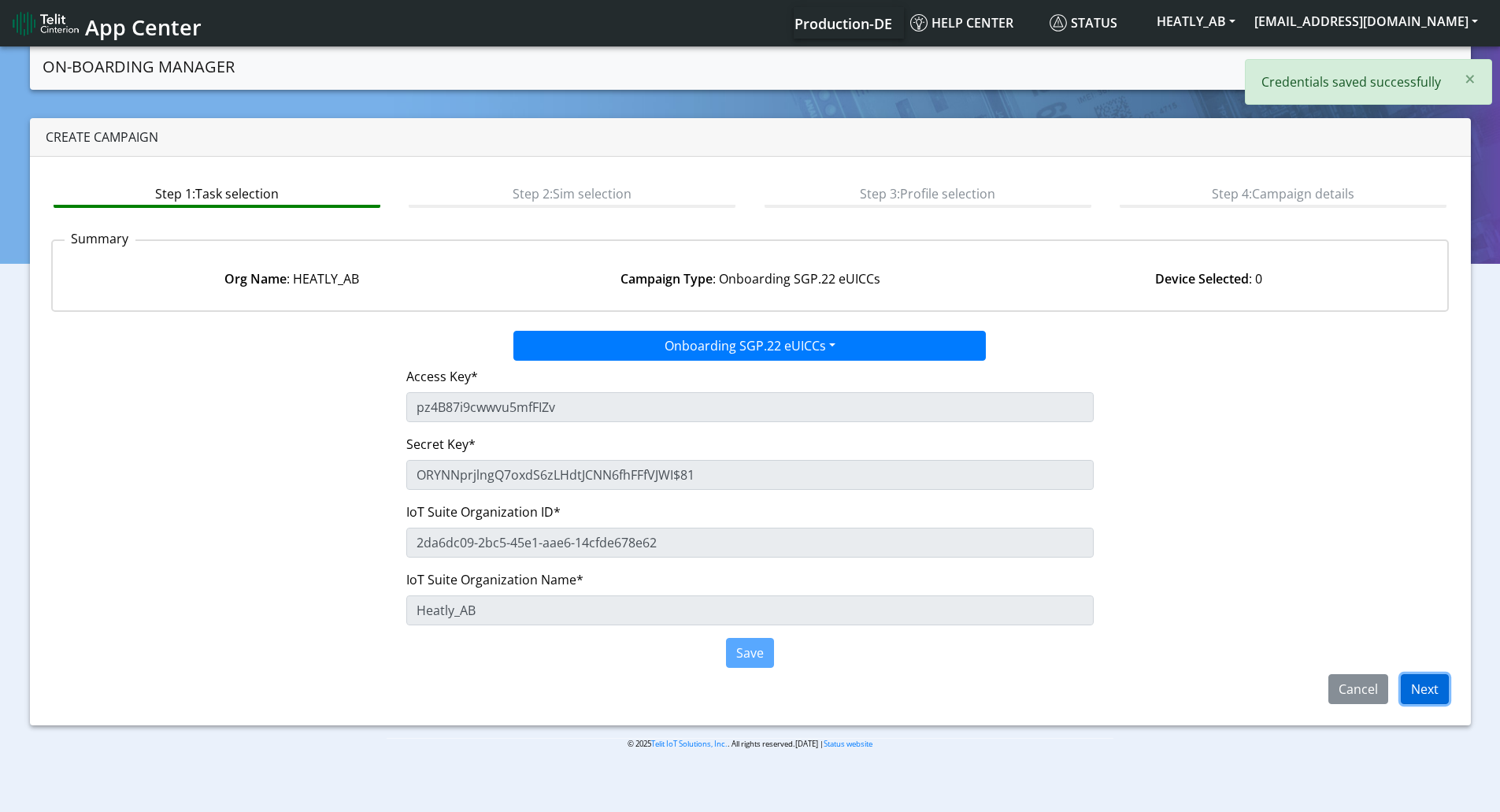
click at [1419, 692] on button "Next" at bounding box center [1424, 689] width 48 height 30
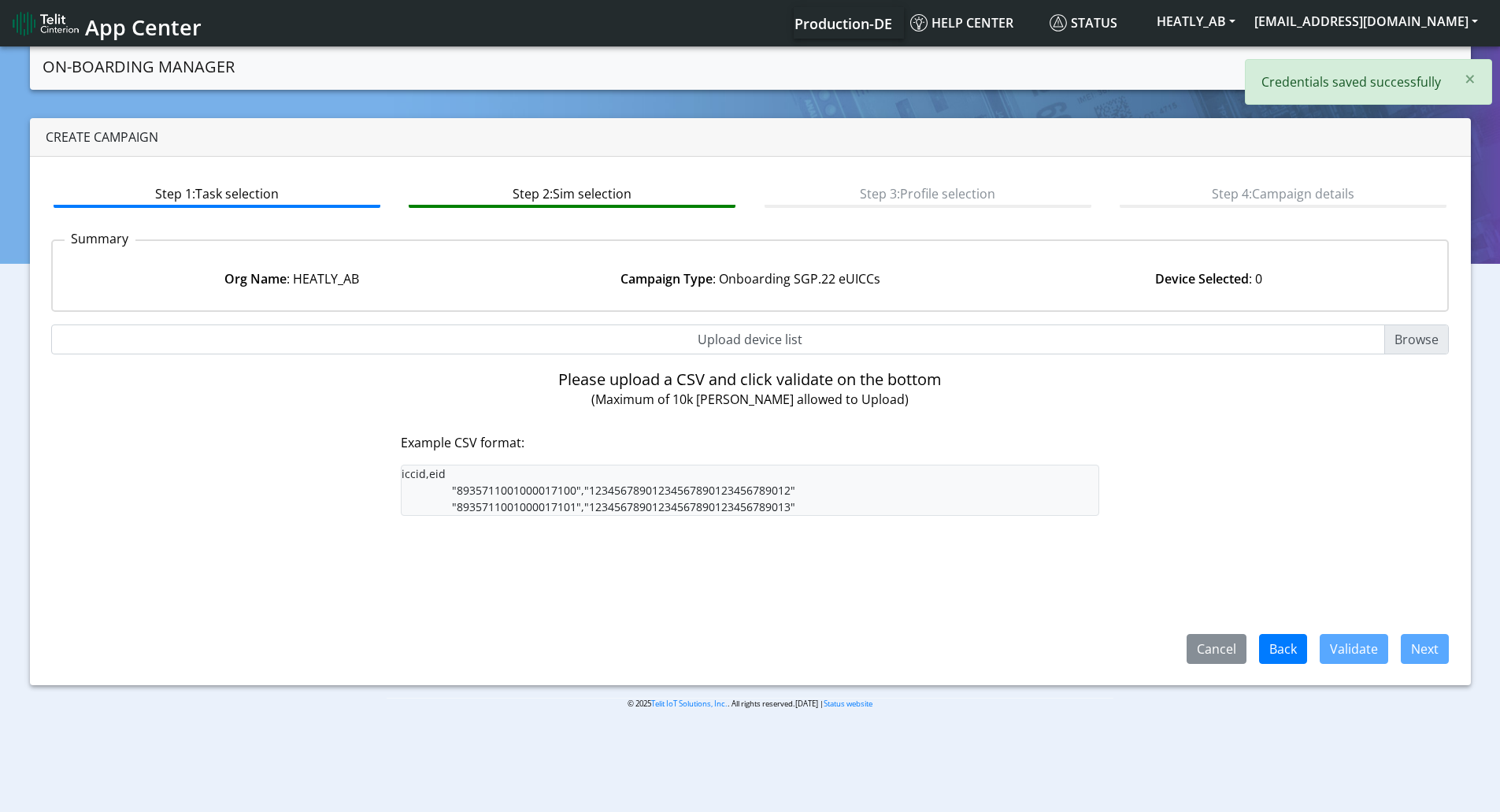
click at [763, 332] on input "Upload device list" at bounding box center [750, 339] width 1398 height 30
type input "C:\fakepath\SGP Onboarding CSV.csv"
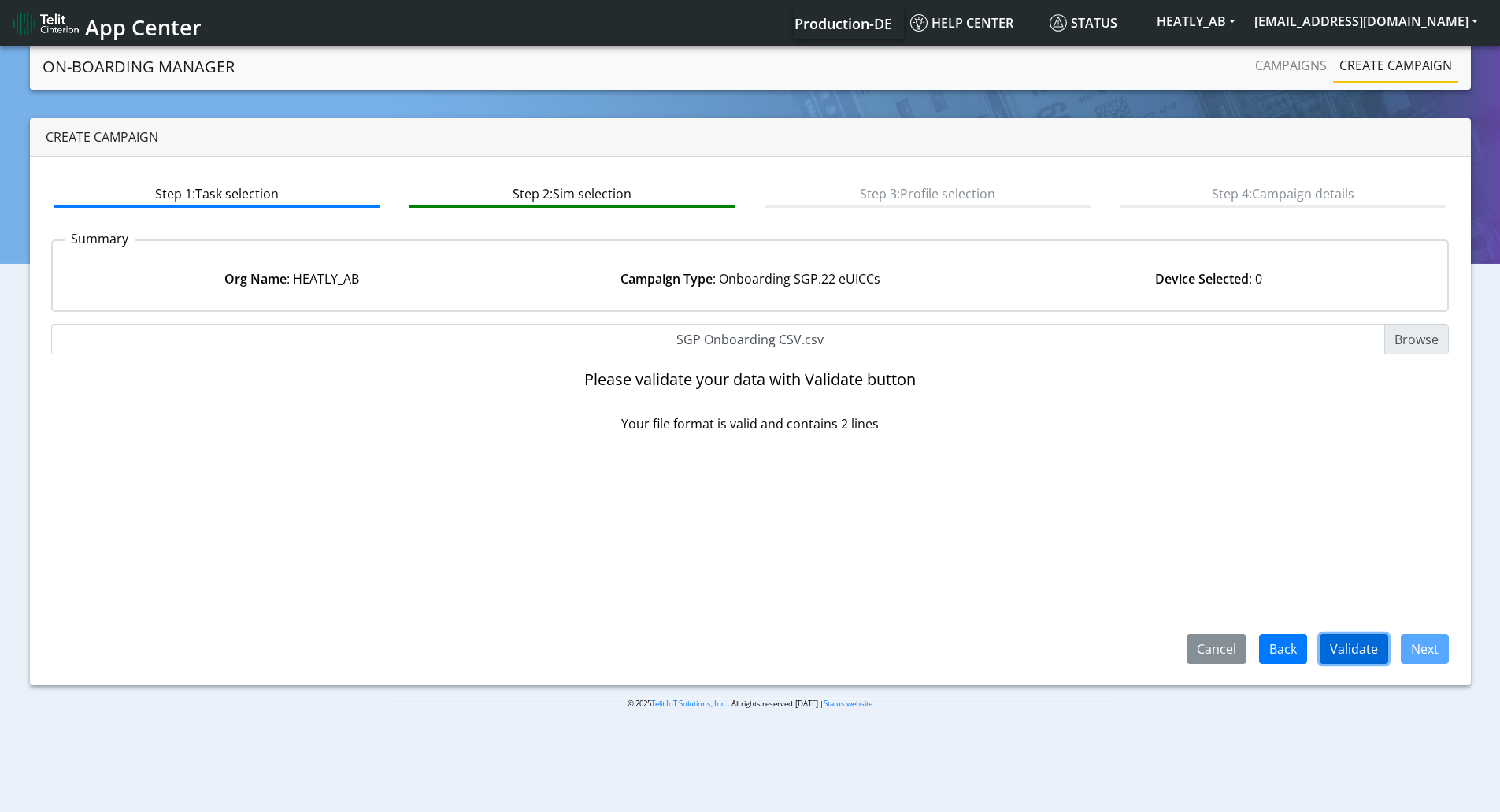
click at [1346, 644] on button "Validate" at bounding box center [1353, 648] width 69 height 30
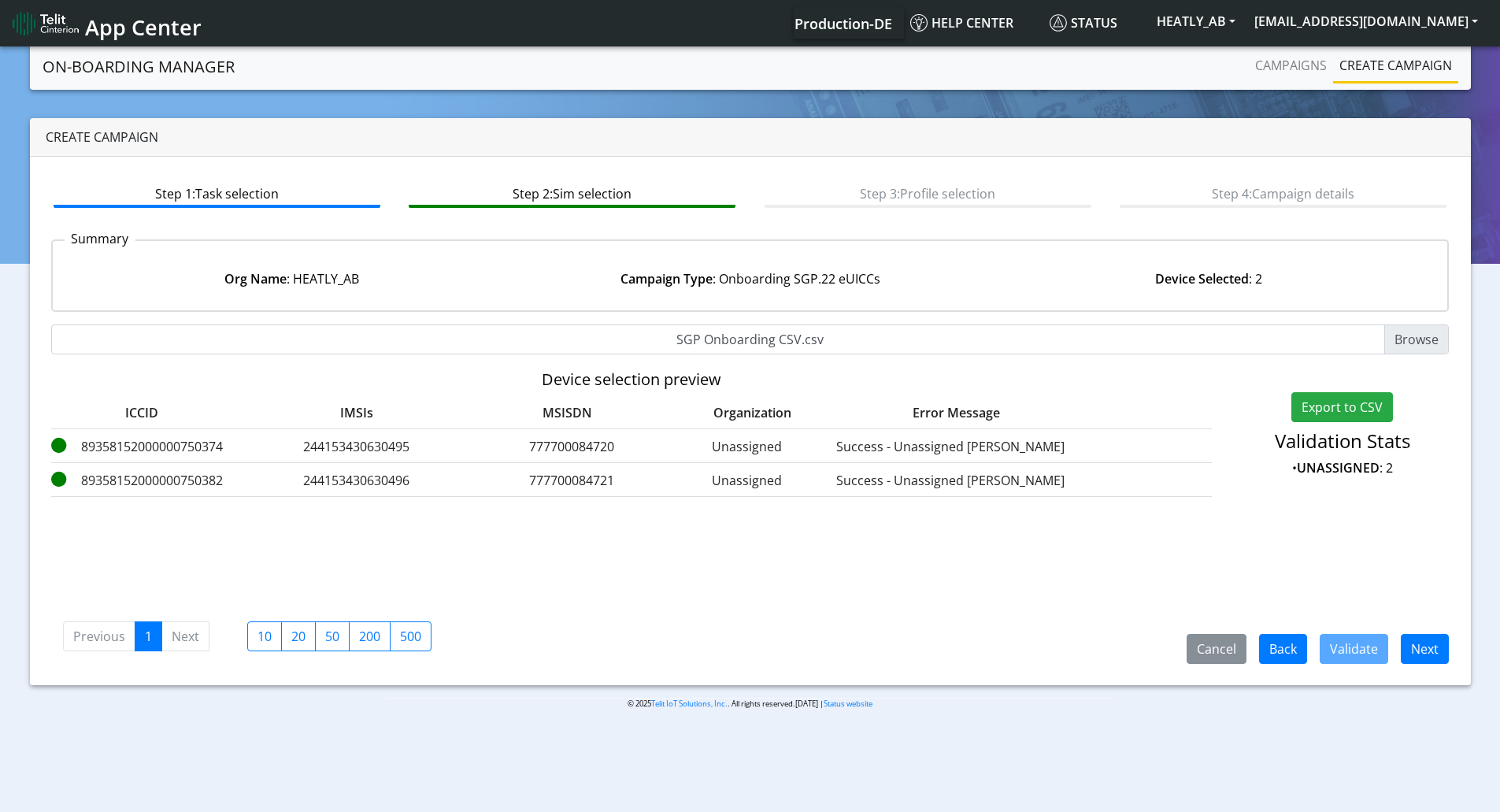
scroll to position [6, 0]
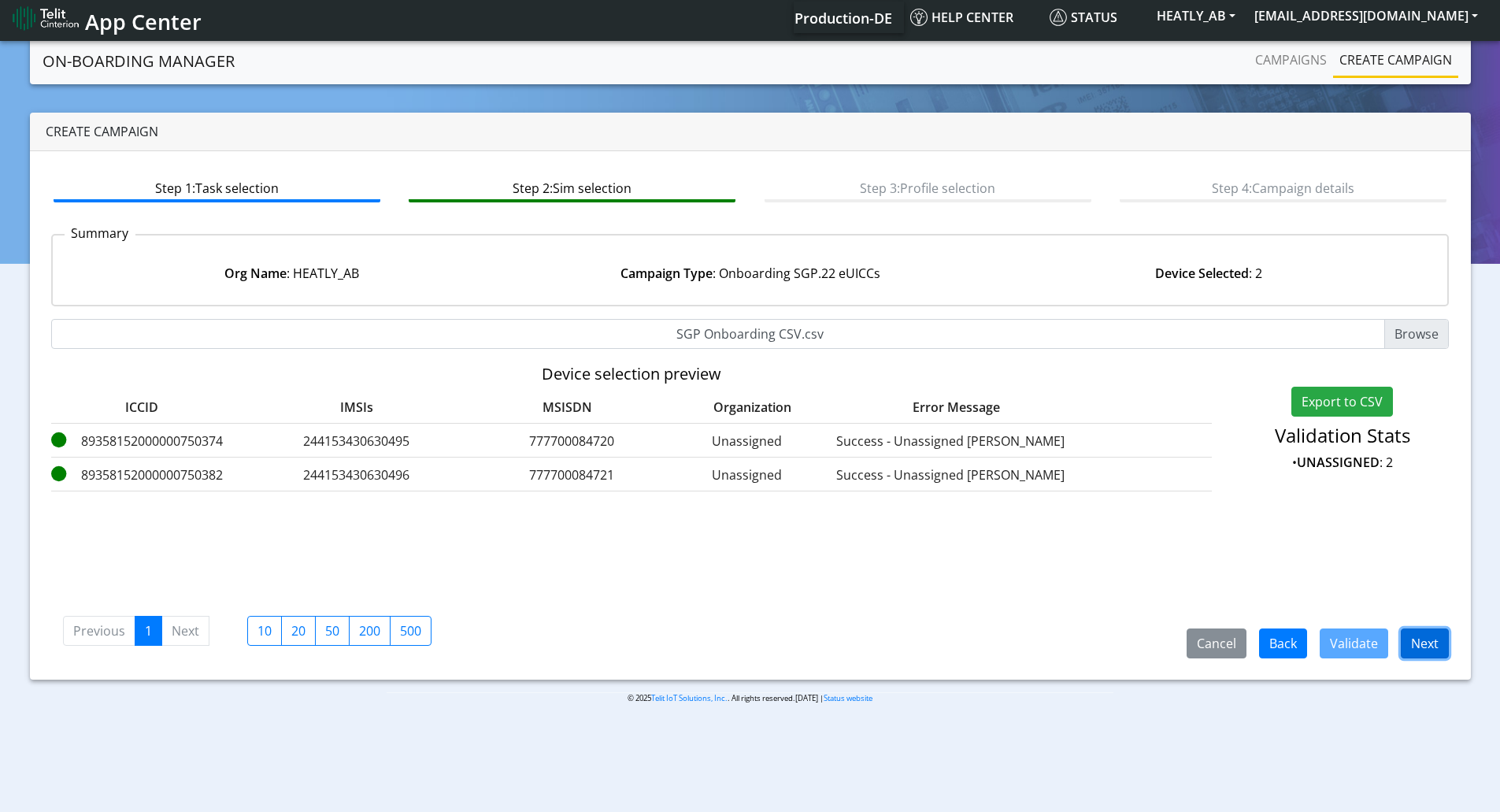
click at [1422, 642] on button "Next" at bounding box center [1424, 643] width 48 height 30
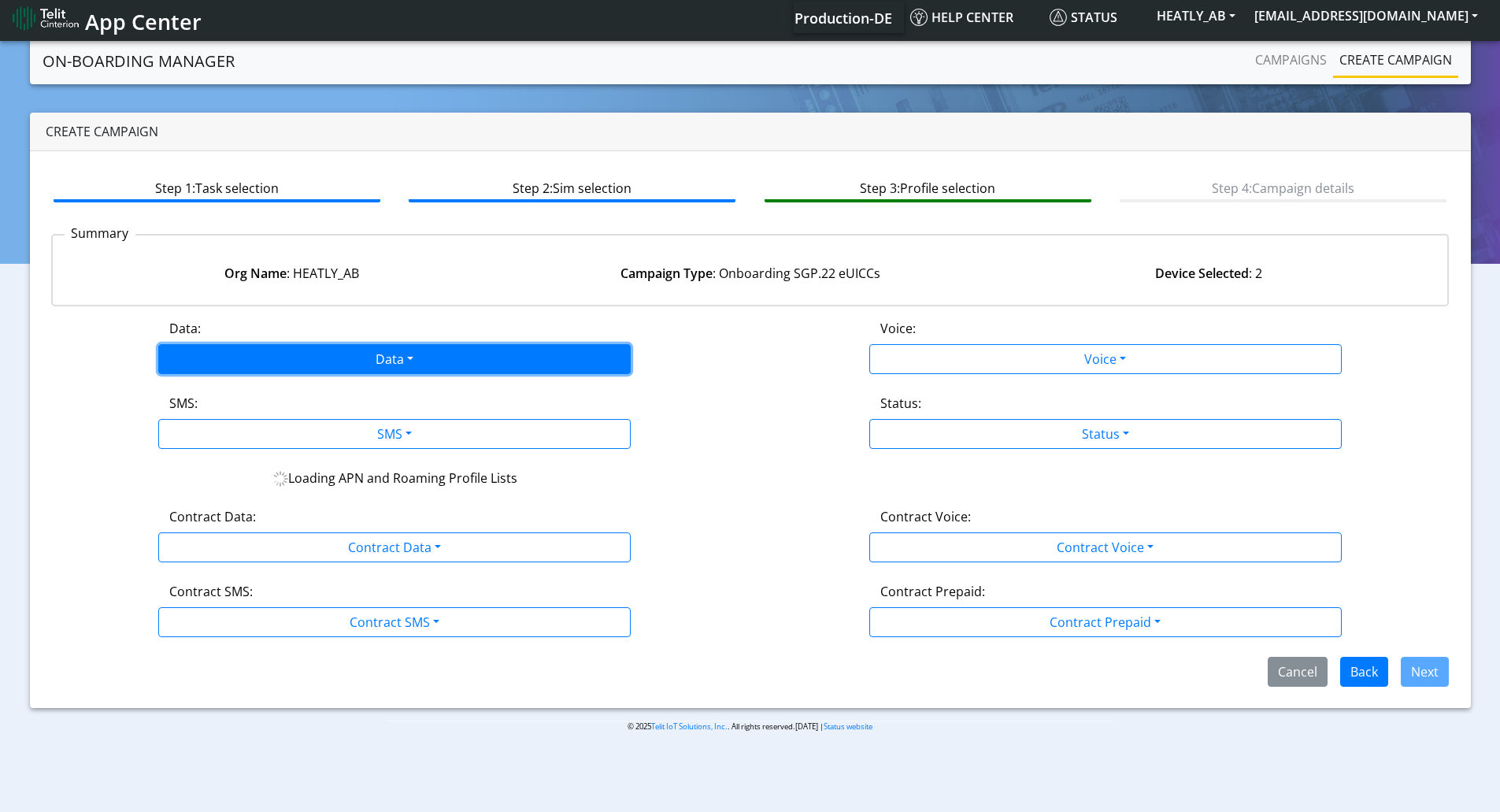
click at [362, 356] on button "Data" at bounding box center [394, 359] width 473 height 30
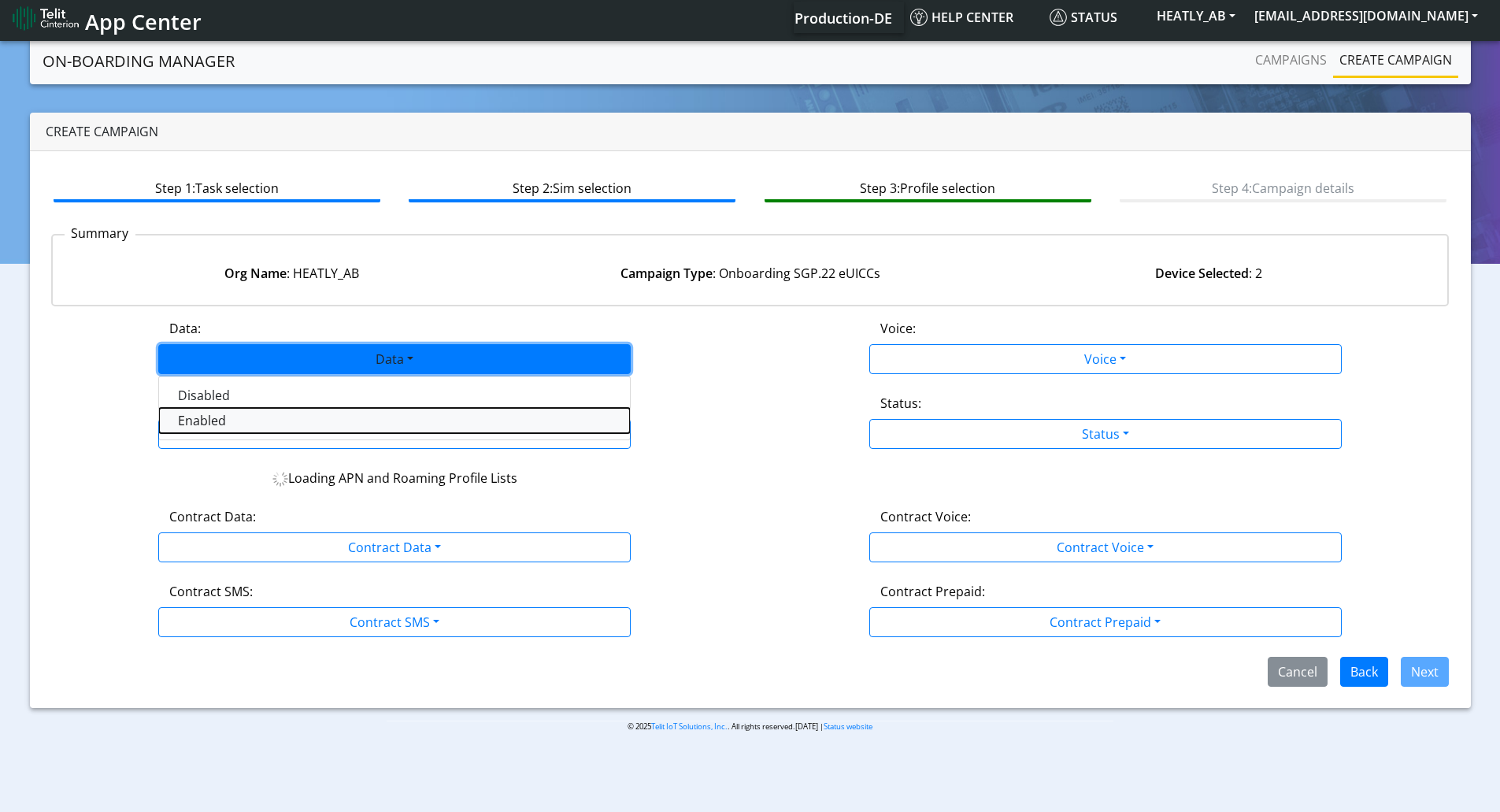
click at [253, 417] on button "Enabled" at bounding box center [394, 420] width 471 height 25
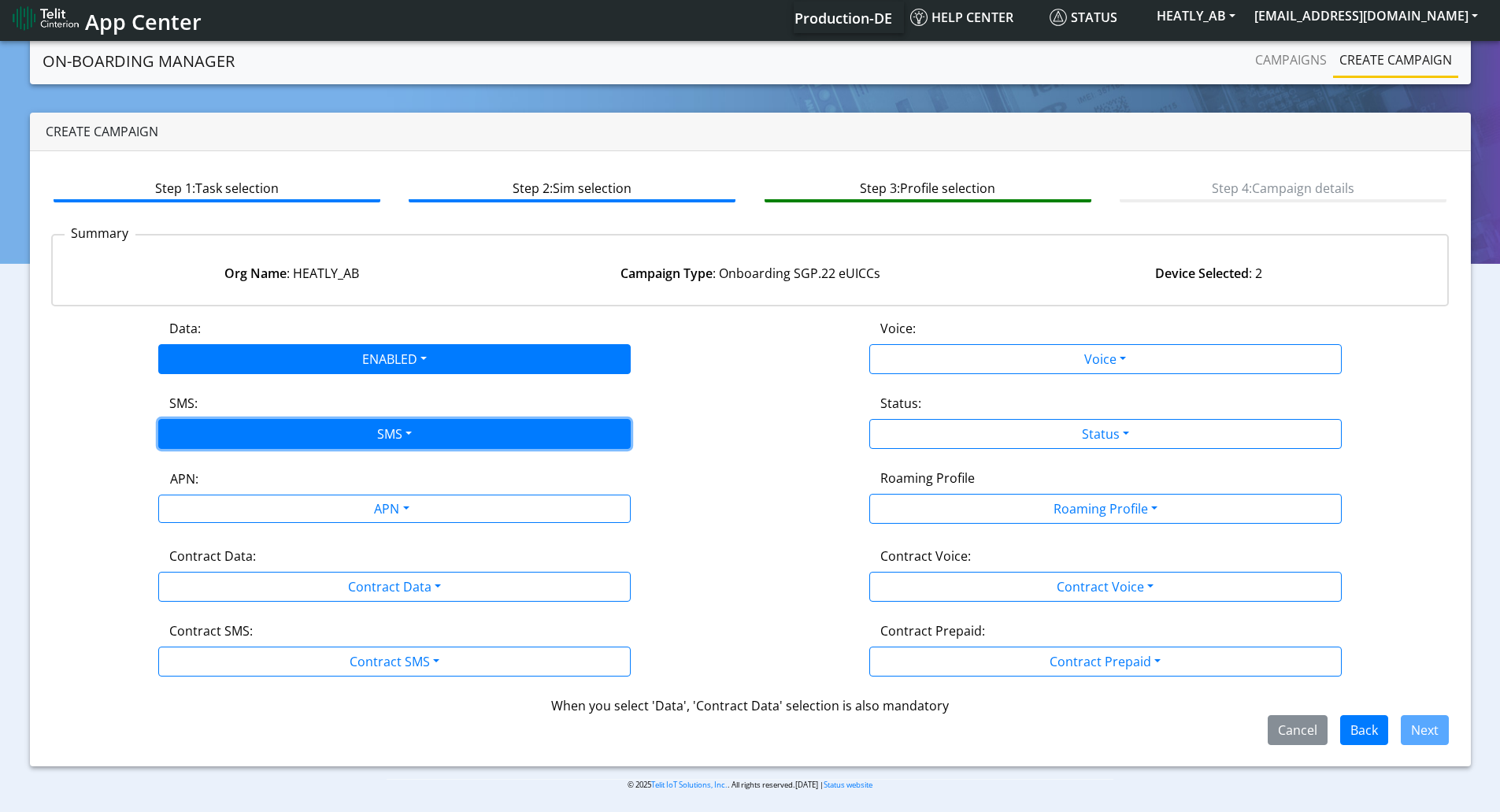
click at [247, 431] on button "SMS" at bounding box center [394, 434] width 473 height 30
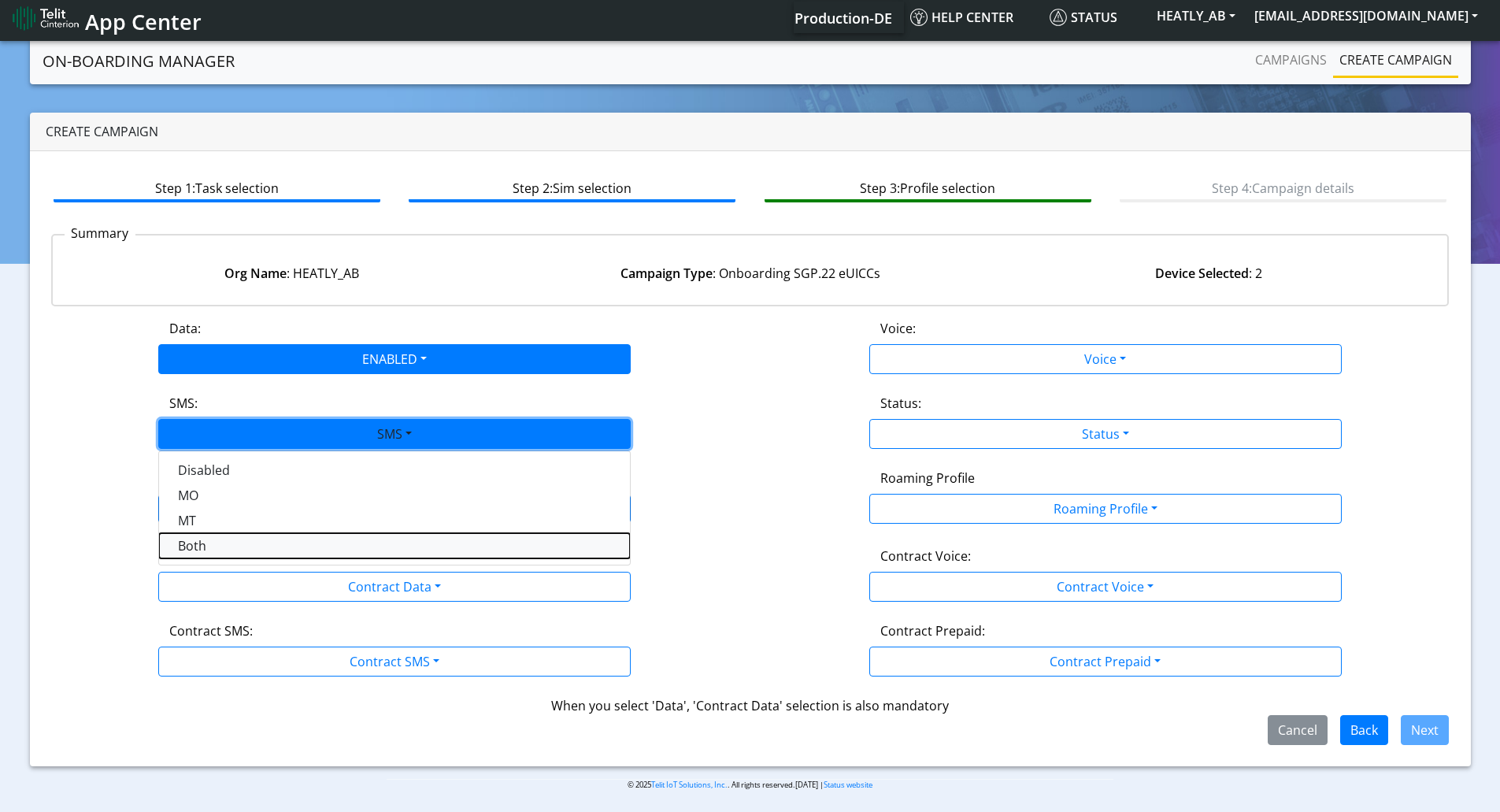
click at [219, 544] on button "Both" at bounding box center [394, 545] width 471 height 25
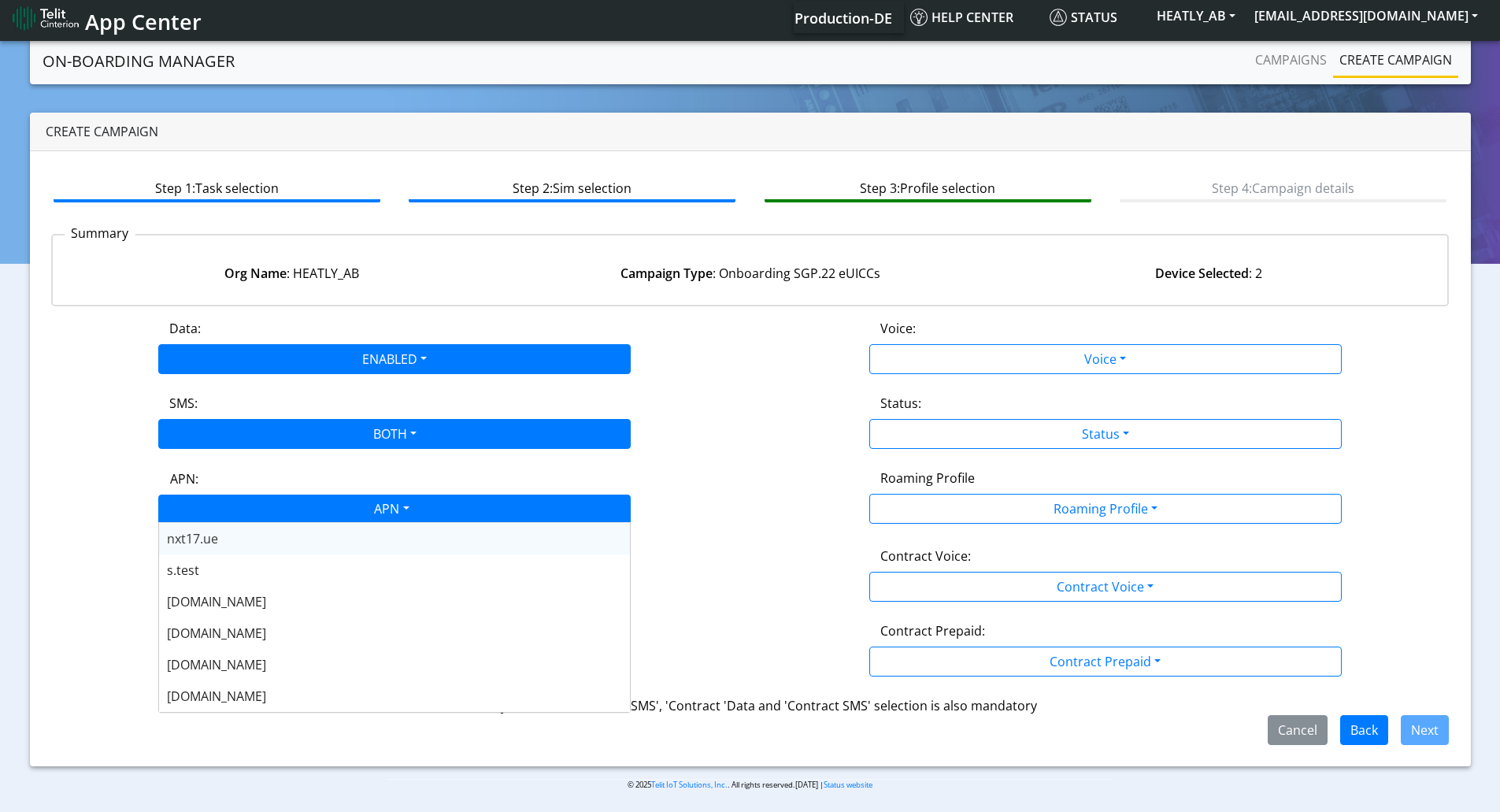
click at [250, 500] on div "APN" at bounding box center [390, 510] width 499 height 31
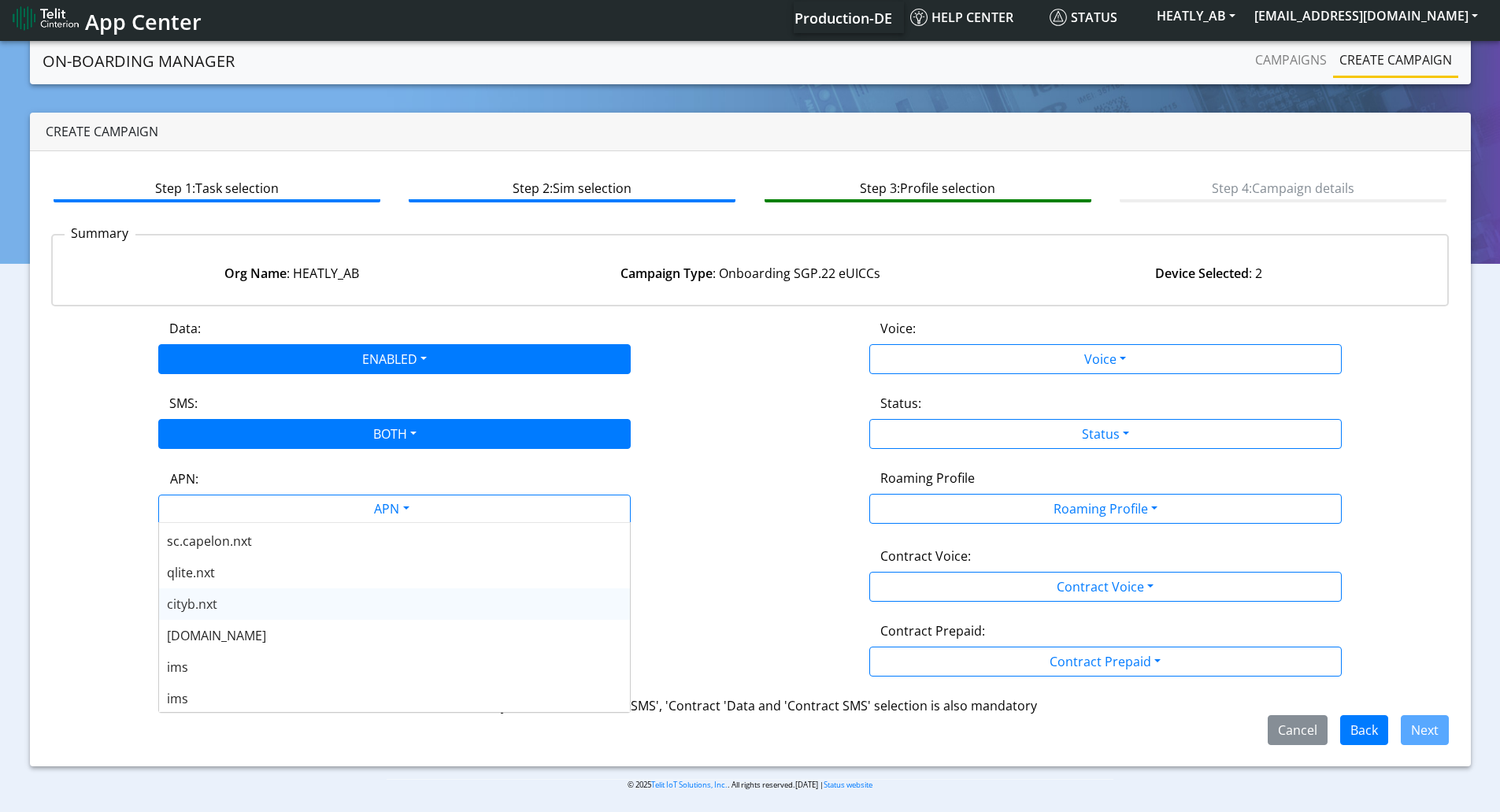
scroll to position [551, 0]
click at [227, 577] on div "nxt23.net" at bounding box center [394, 586] width 471 height 32
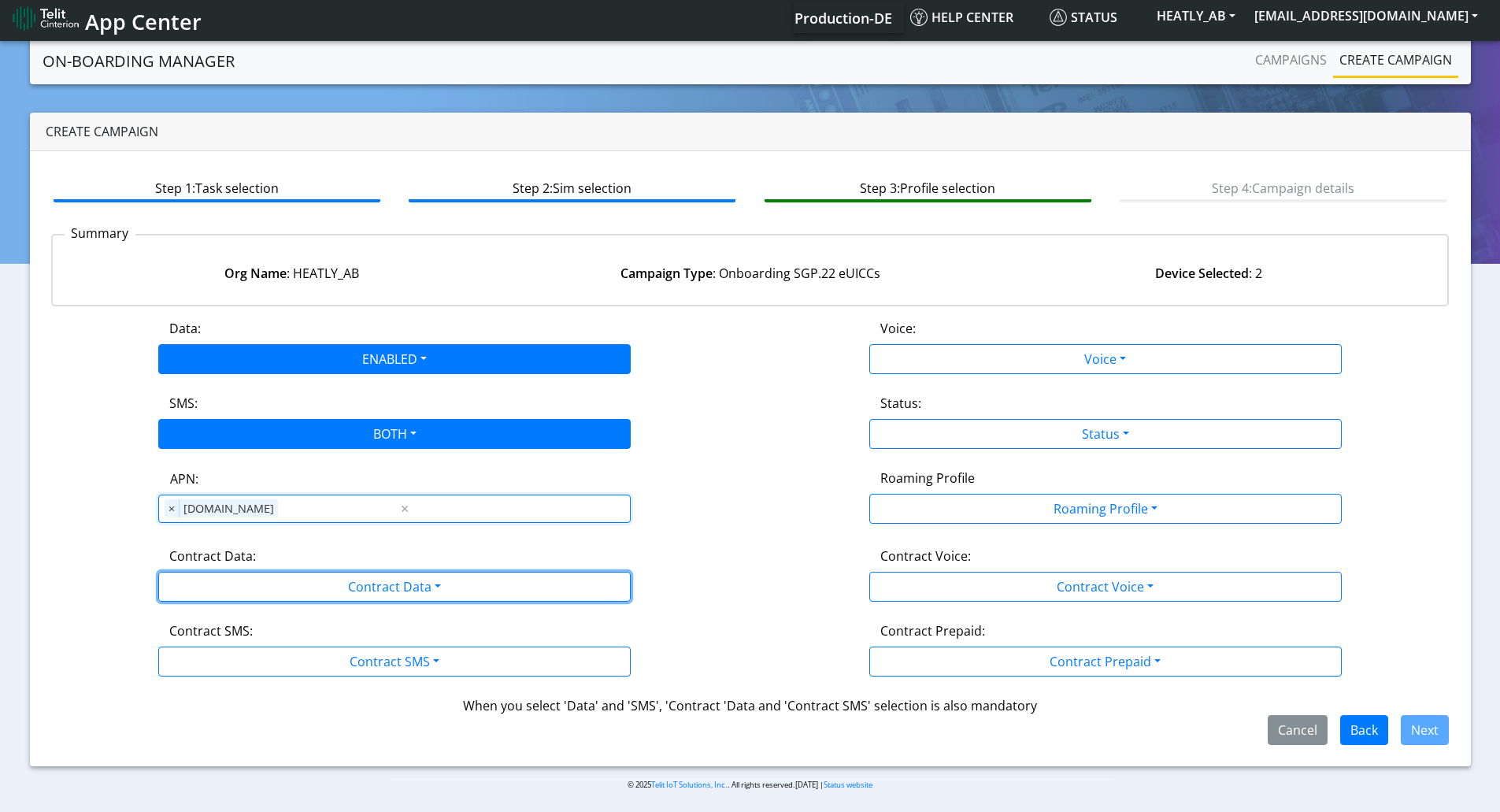
click at [227, 577] on button "Contract Data" at bounding box center [394, 586] width 473 height 30
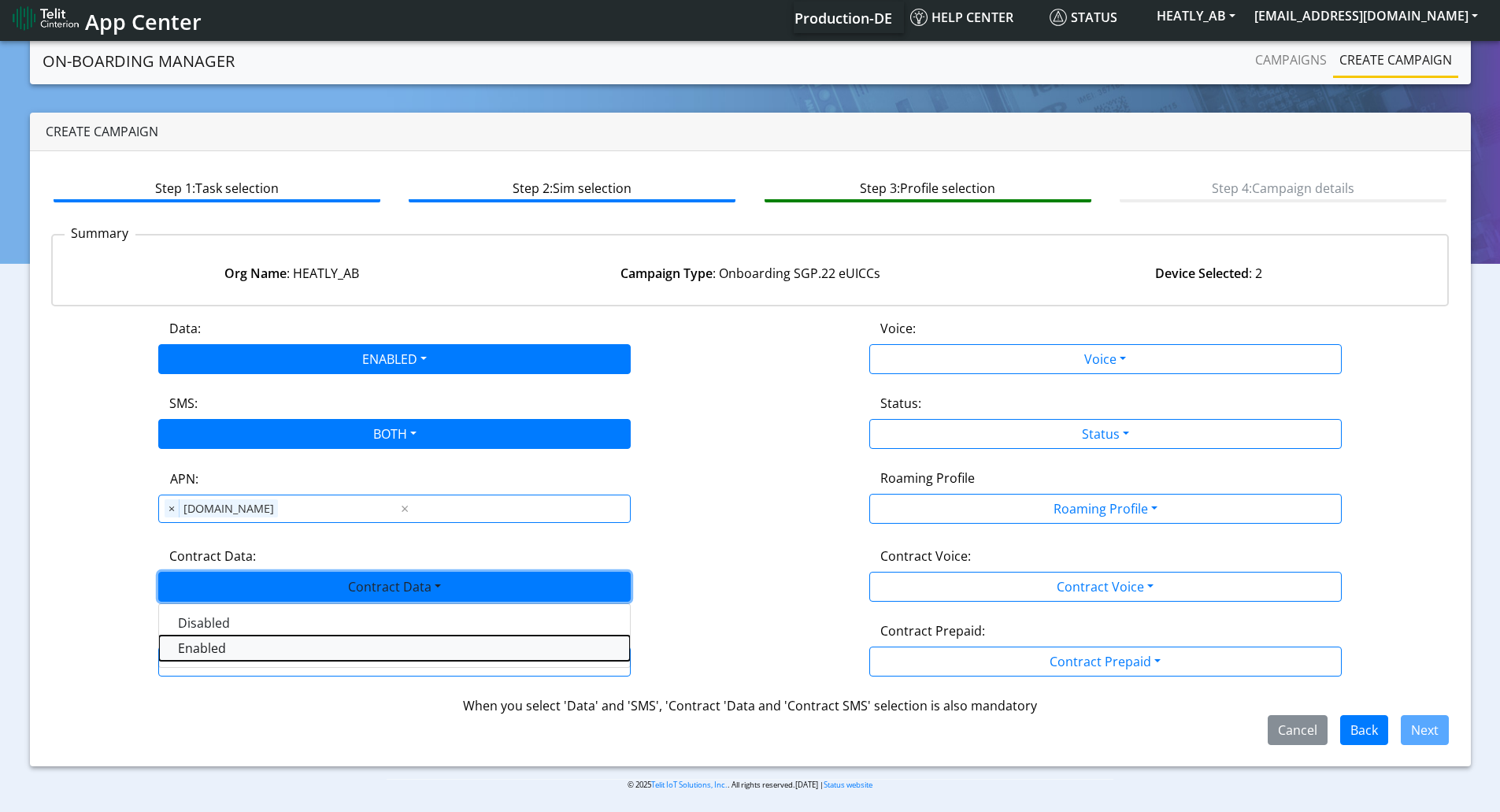
click at [211, 650] on Dataenabled-dropdown "Enabled" at bounding box center [394, 648] width 471 height 25
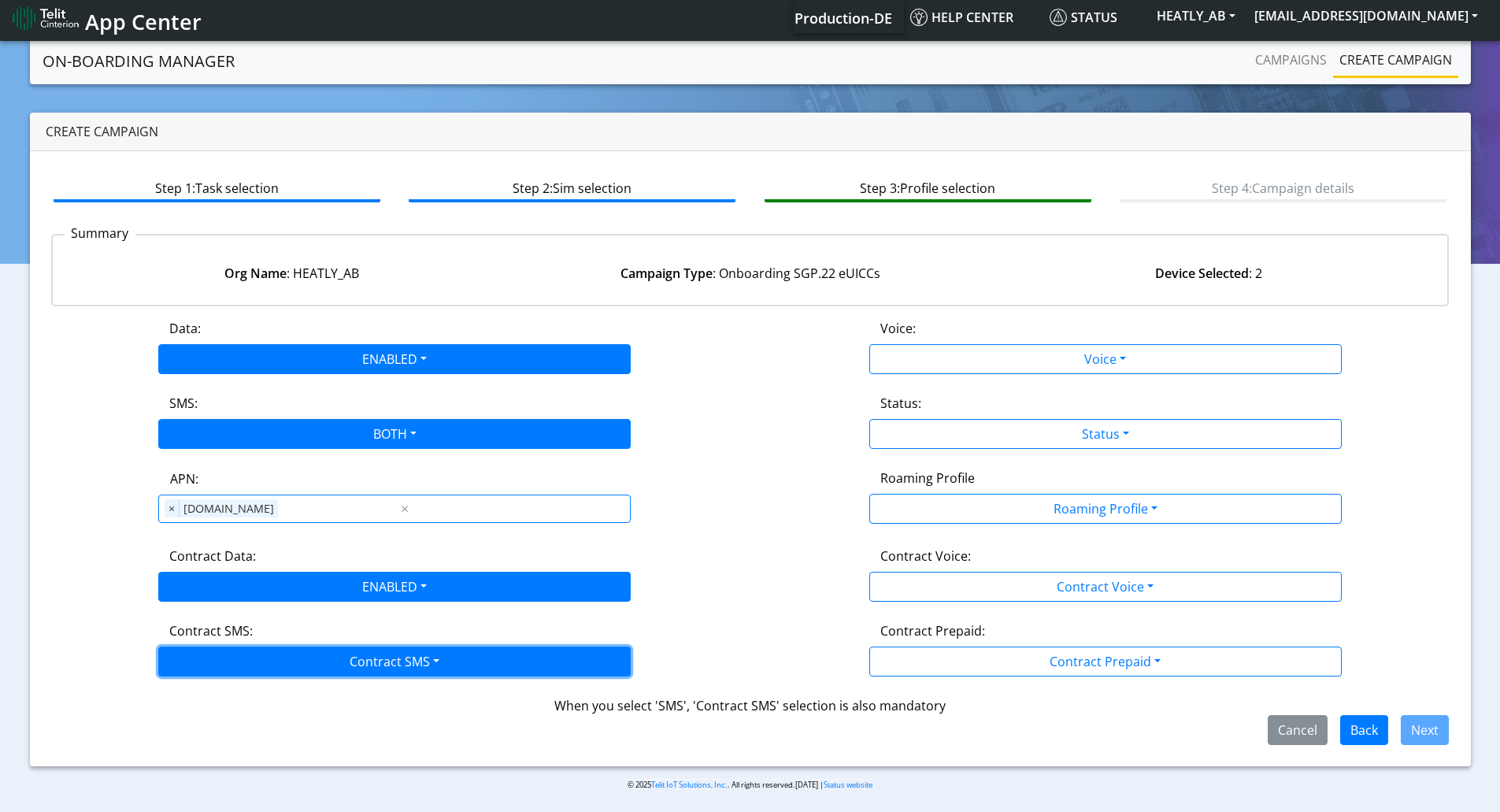
click at [213, 650] on button "Contract SMS" at bounding box center [394, 662] width 473 height 30
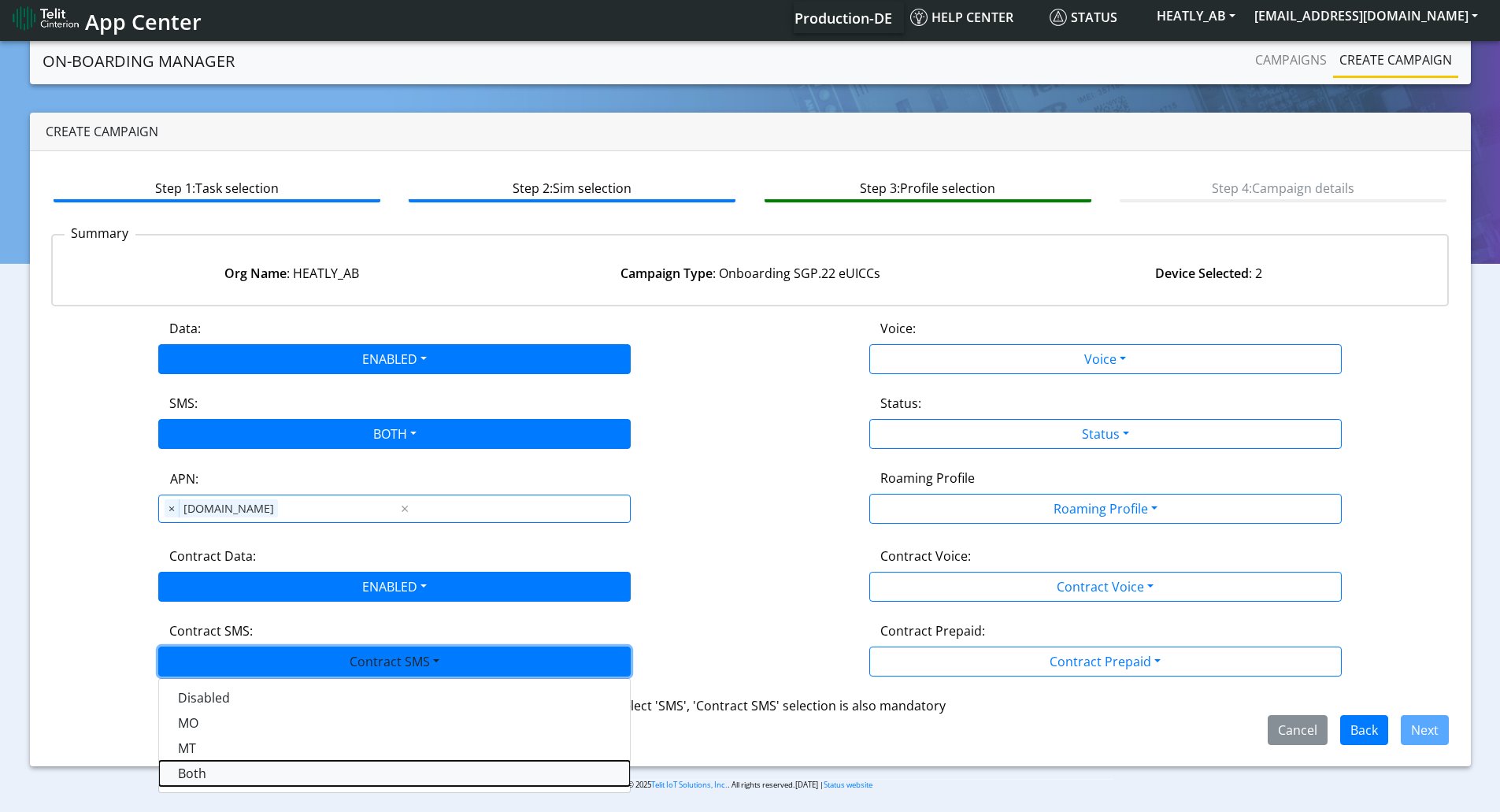
drag, startPoint x: 201, startPoint y: 777, endPoint x: 400, endPoint y: 683, distance: 220.1
click at [201, 776] on SMSboth-dropdown "Both" at bounding box center [394, 773] width 471 height 25
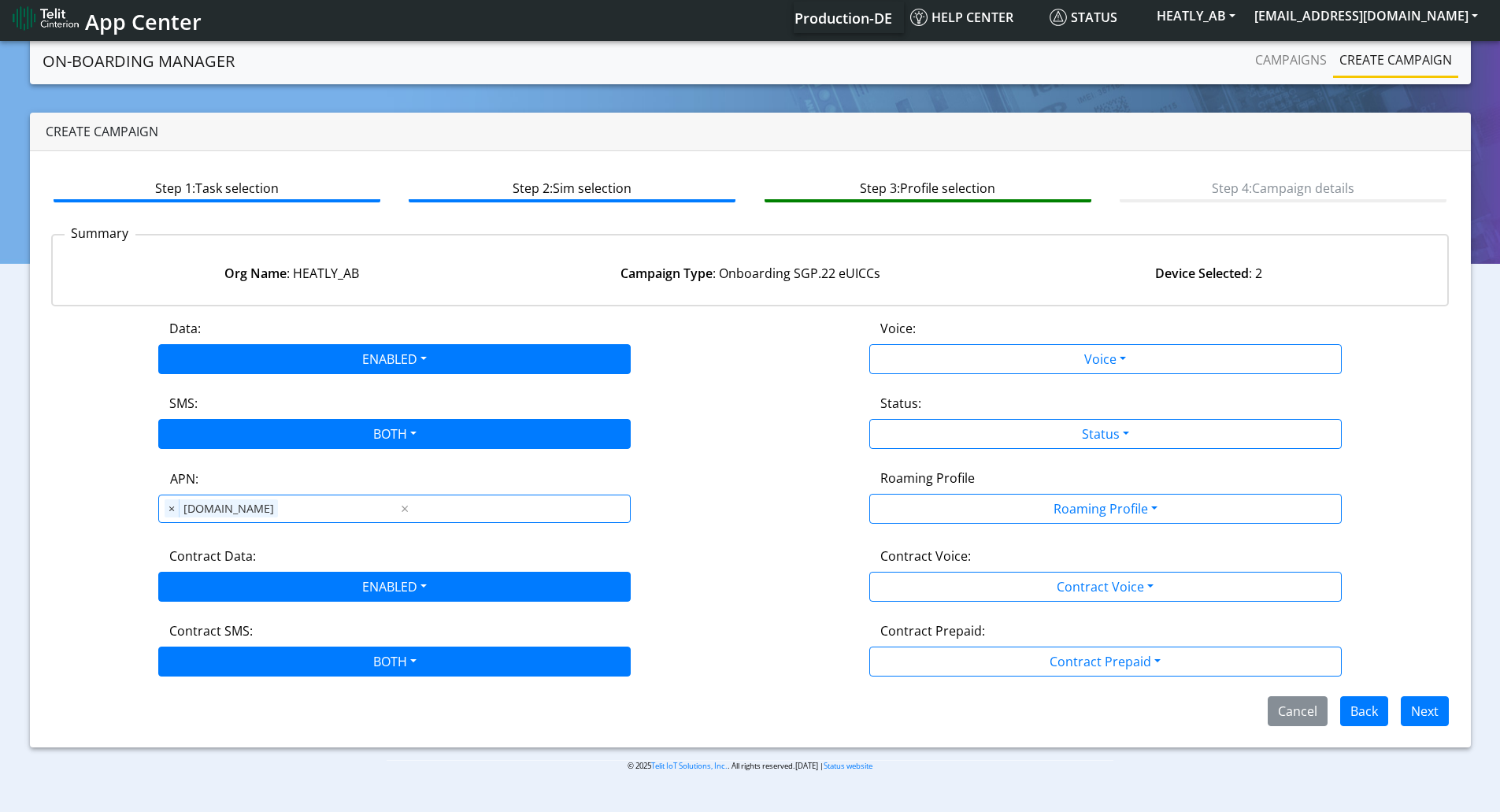
click at [903, 561] on label "Contract Voice:" at bounding box center [925, 555] width 90 height 19
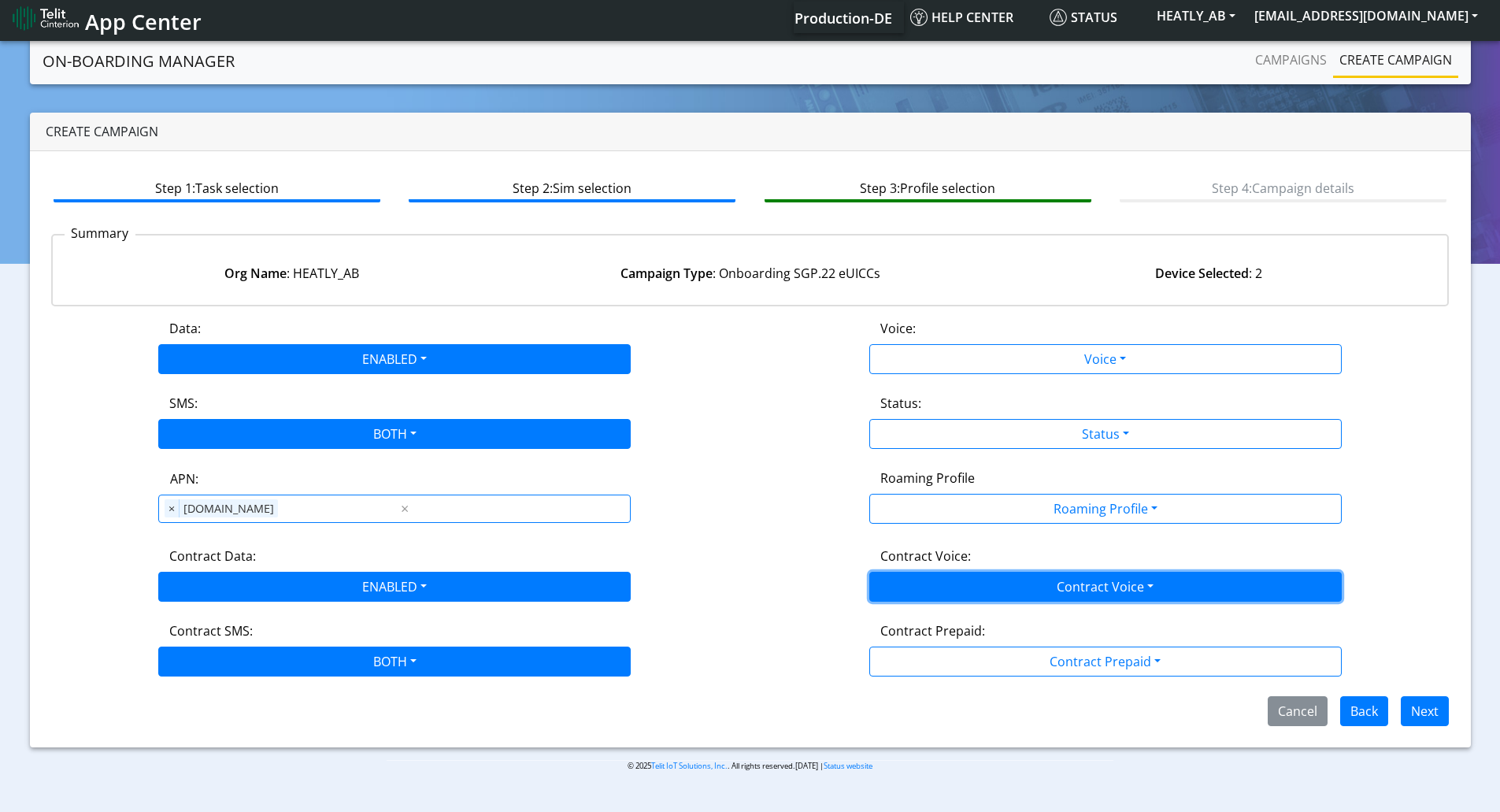
click at [909, 591] on button "Contract Voice" at bounding box center [1105, 586] width 473 height 30
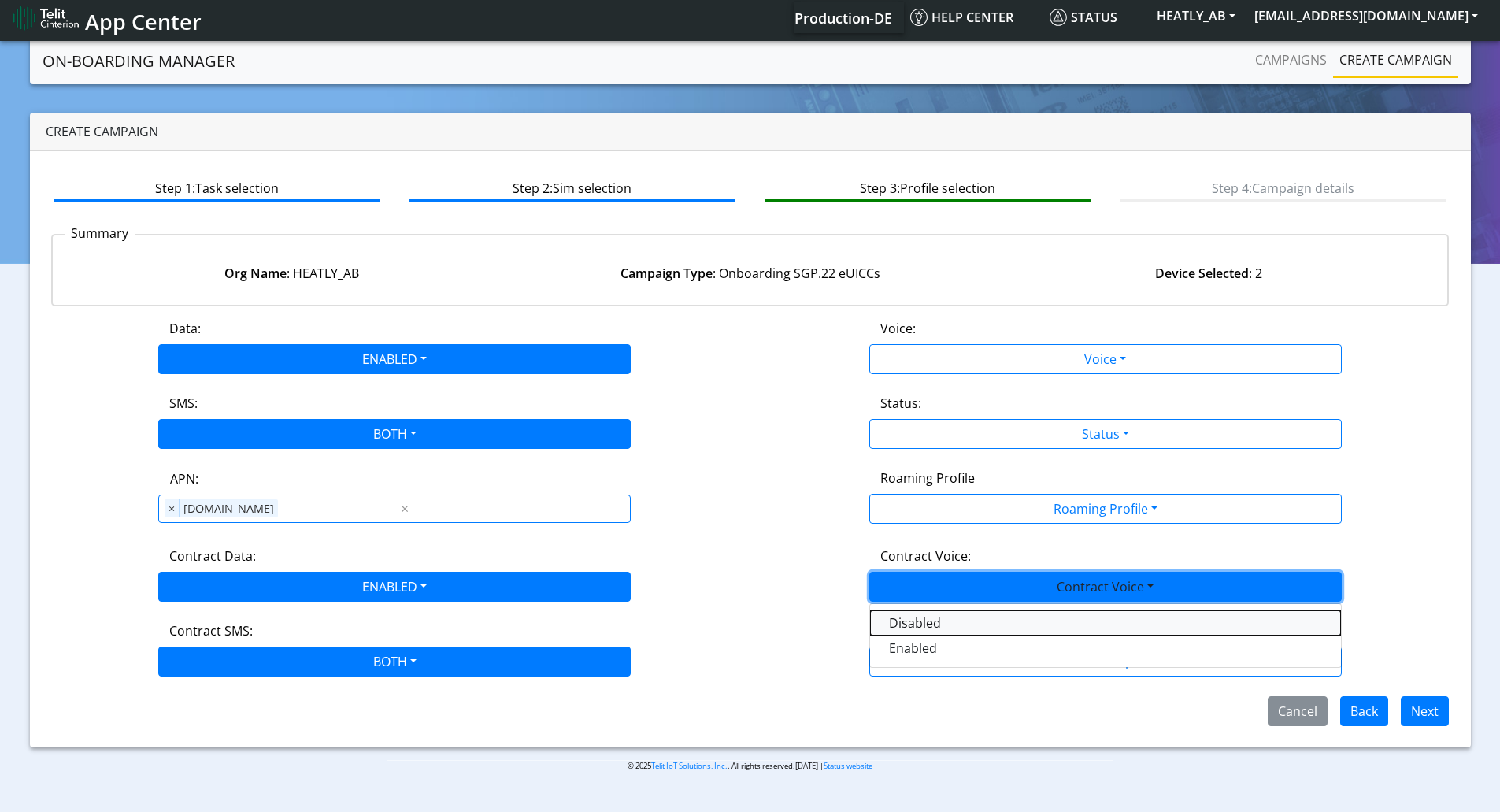
click at [905, 628] on Voicedisabled-dropdown "Disabled" at bounding box center [1105, 622] width 471 height 25
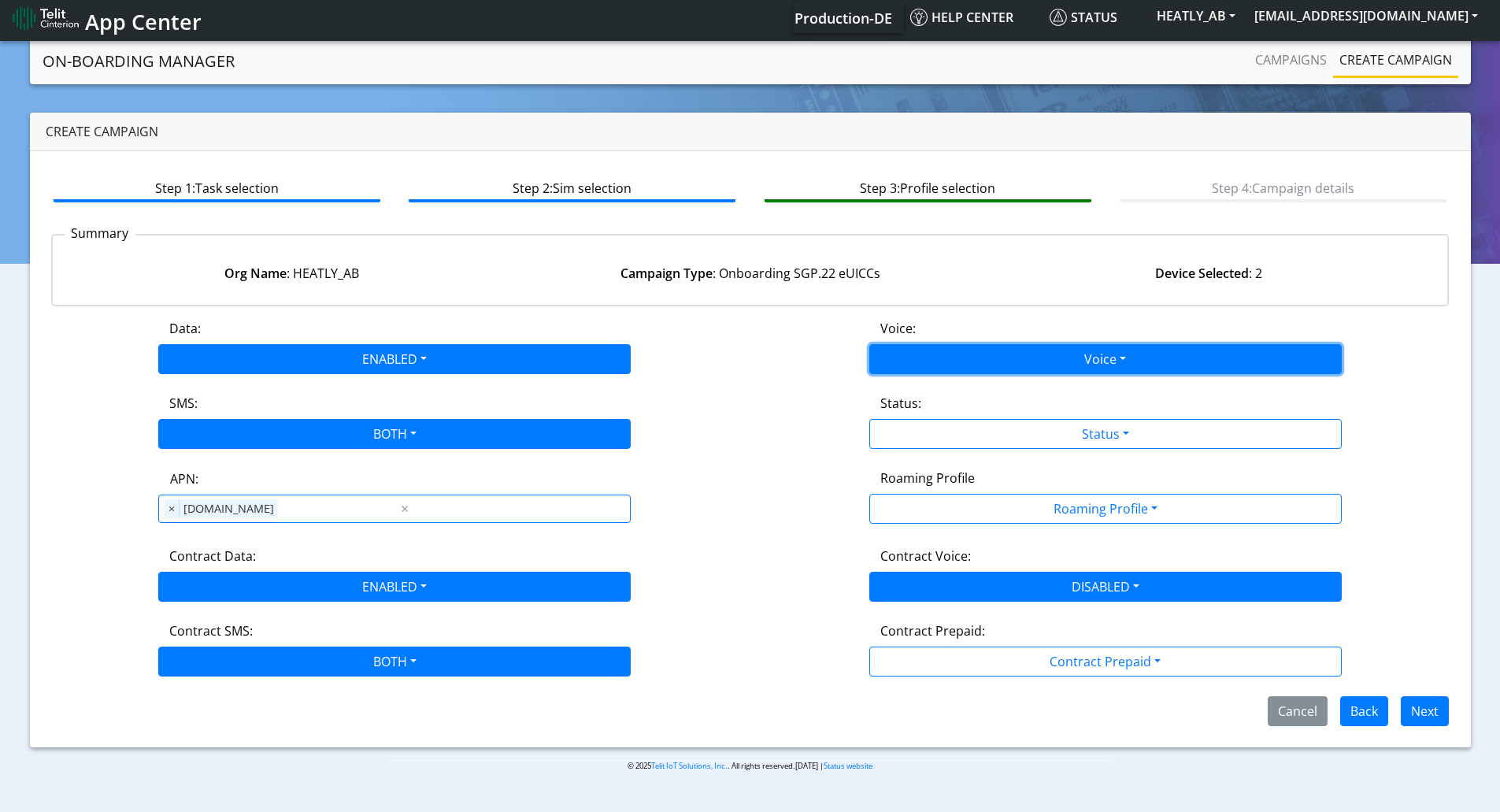
click at [910, 364] on button "Voice" at bounding box center [1105, 359] width 473 height 30
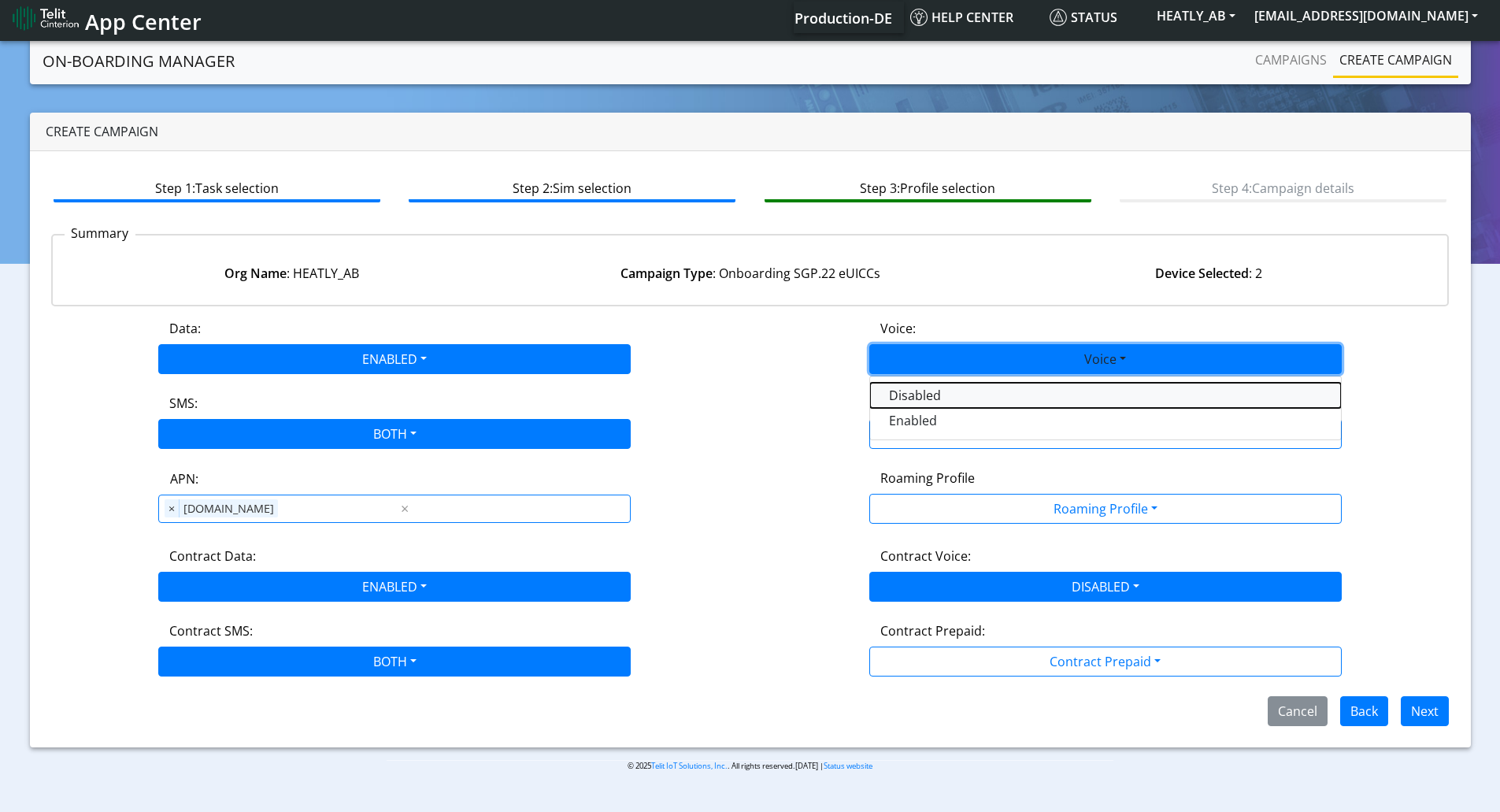
click at [892, 396] on button "Disabled" at bounding box center [1105, 395] width 471 height 25
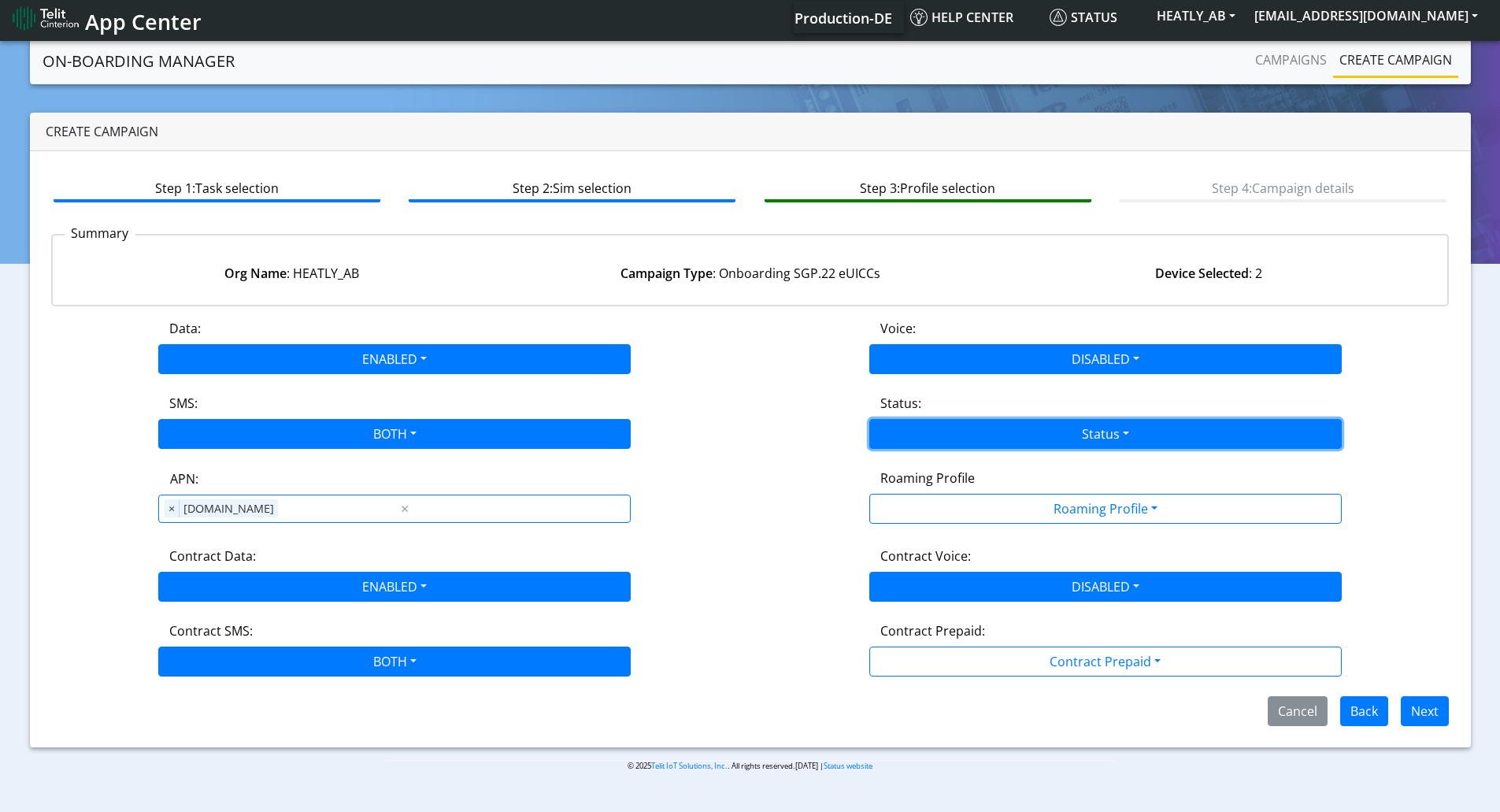
click at [904, 437] on button "Status" at bounding box center [1105, 434] width 473 height 30
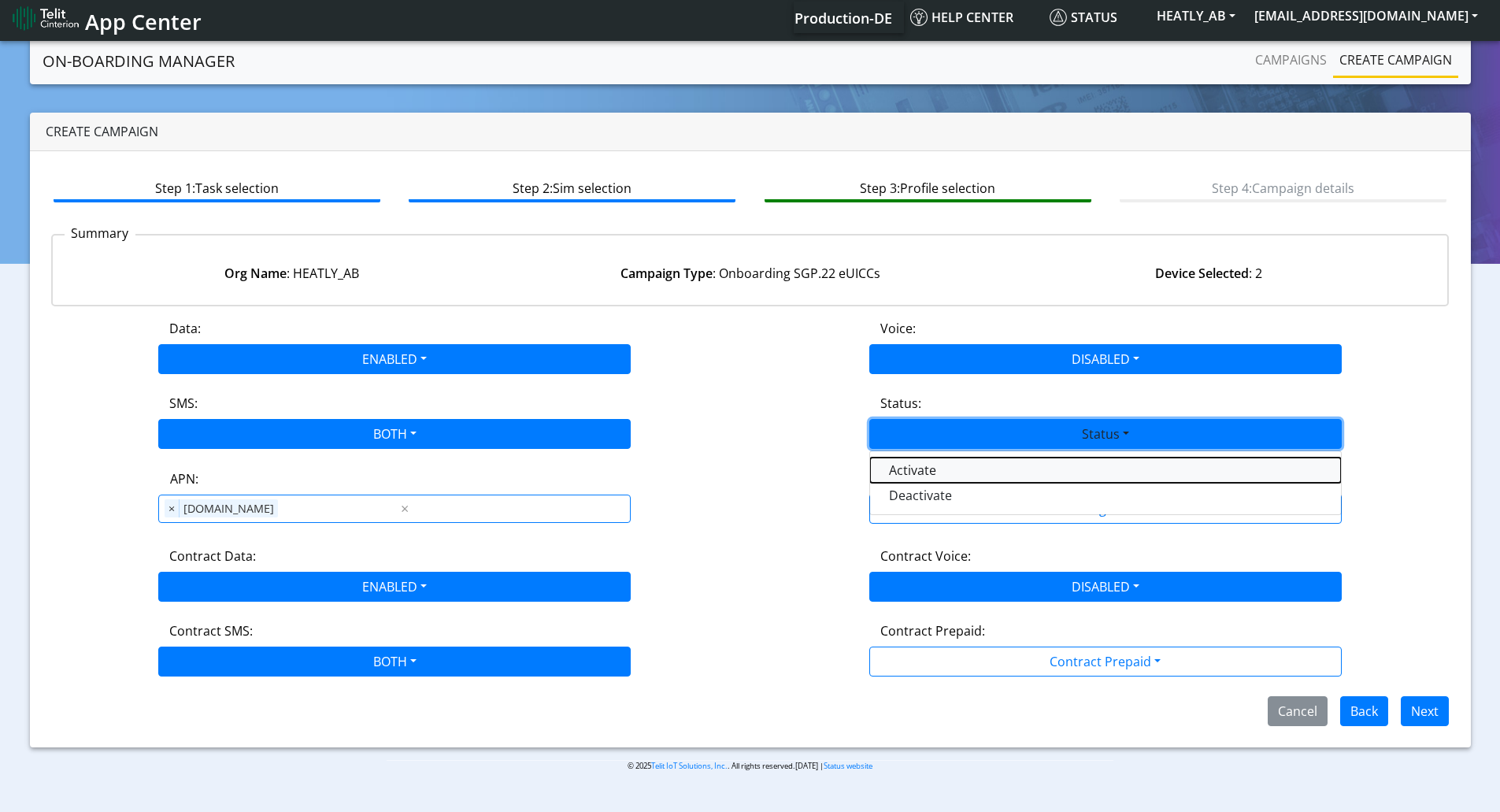
click at [903, 469] on button "Activate" at bounding box center [1105, 470] width 471 height 25
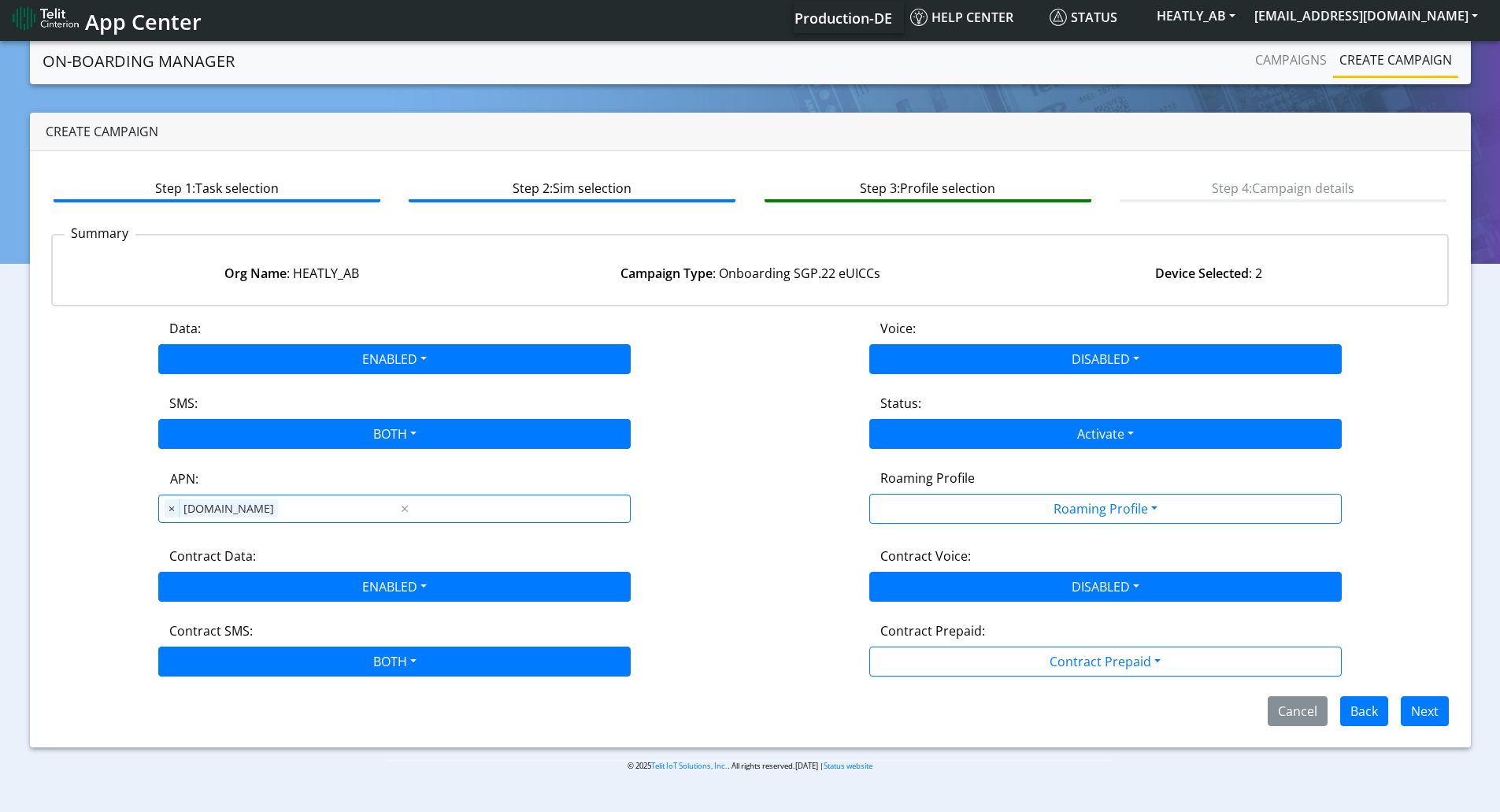
click at [967, 531] on div "Data: ENABLED Disabled Enabled Voice: DISABLED Disabled Enabled SMS: BOTH Disab…" at bounding box center [750, 522] width 1398 height 407
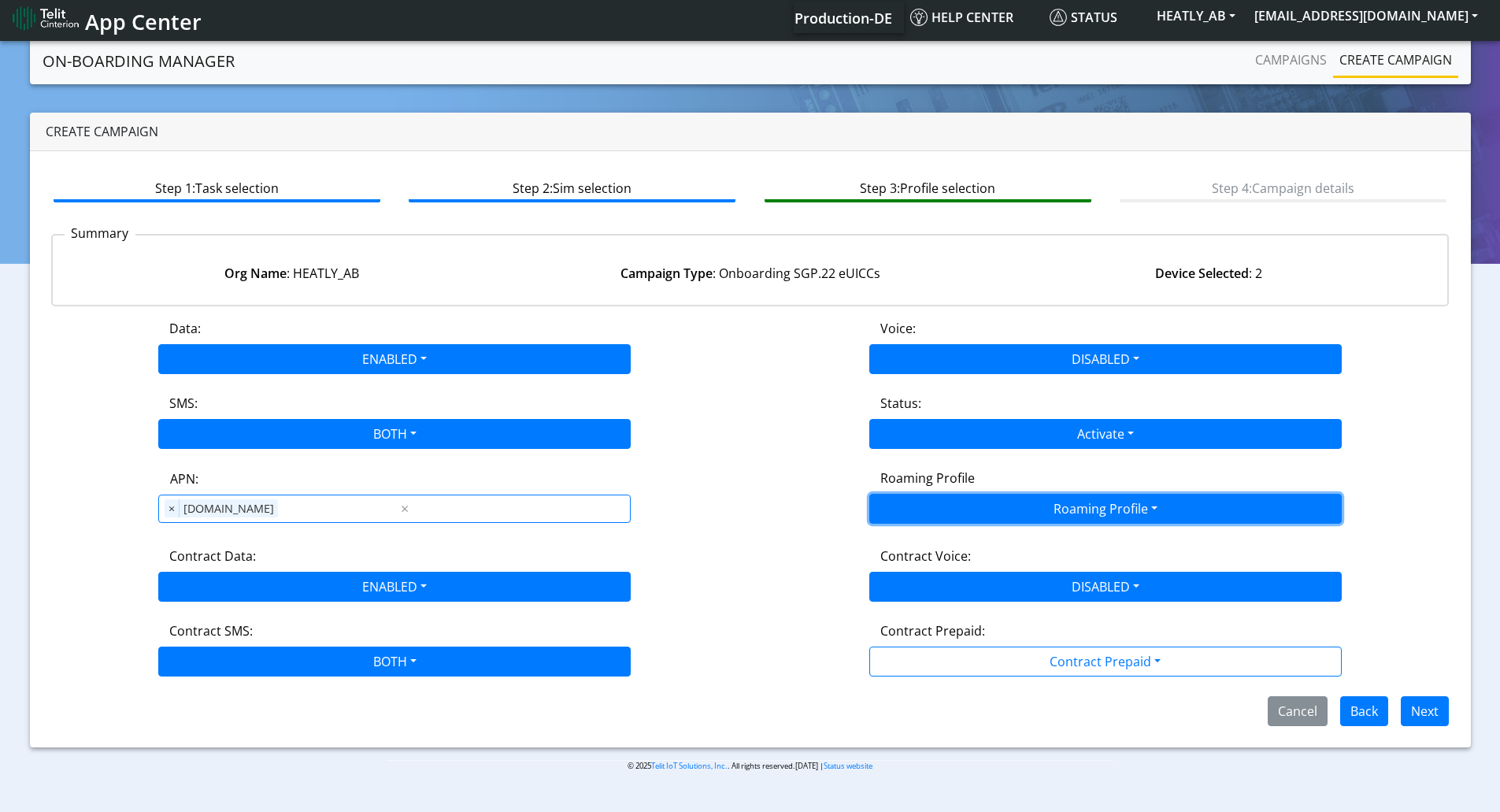
click at [968, 515] on button "Roaming Profile" at bounding box center [1105, 508] width 473 height 30
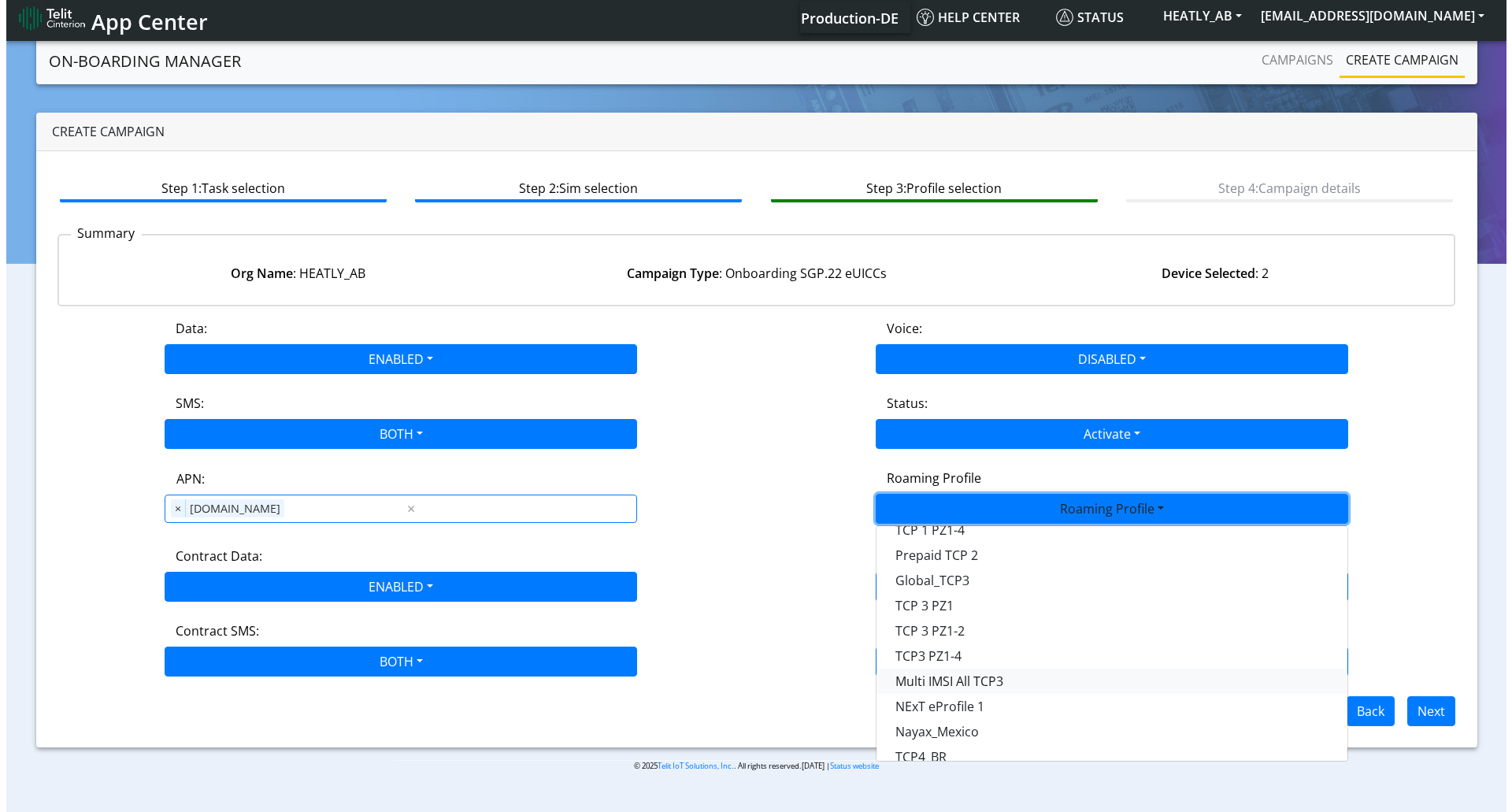
scroll to position [417, 0]
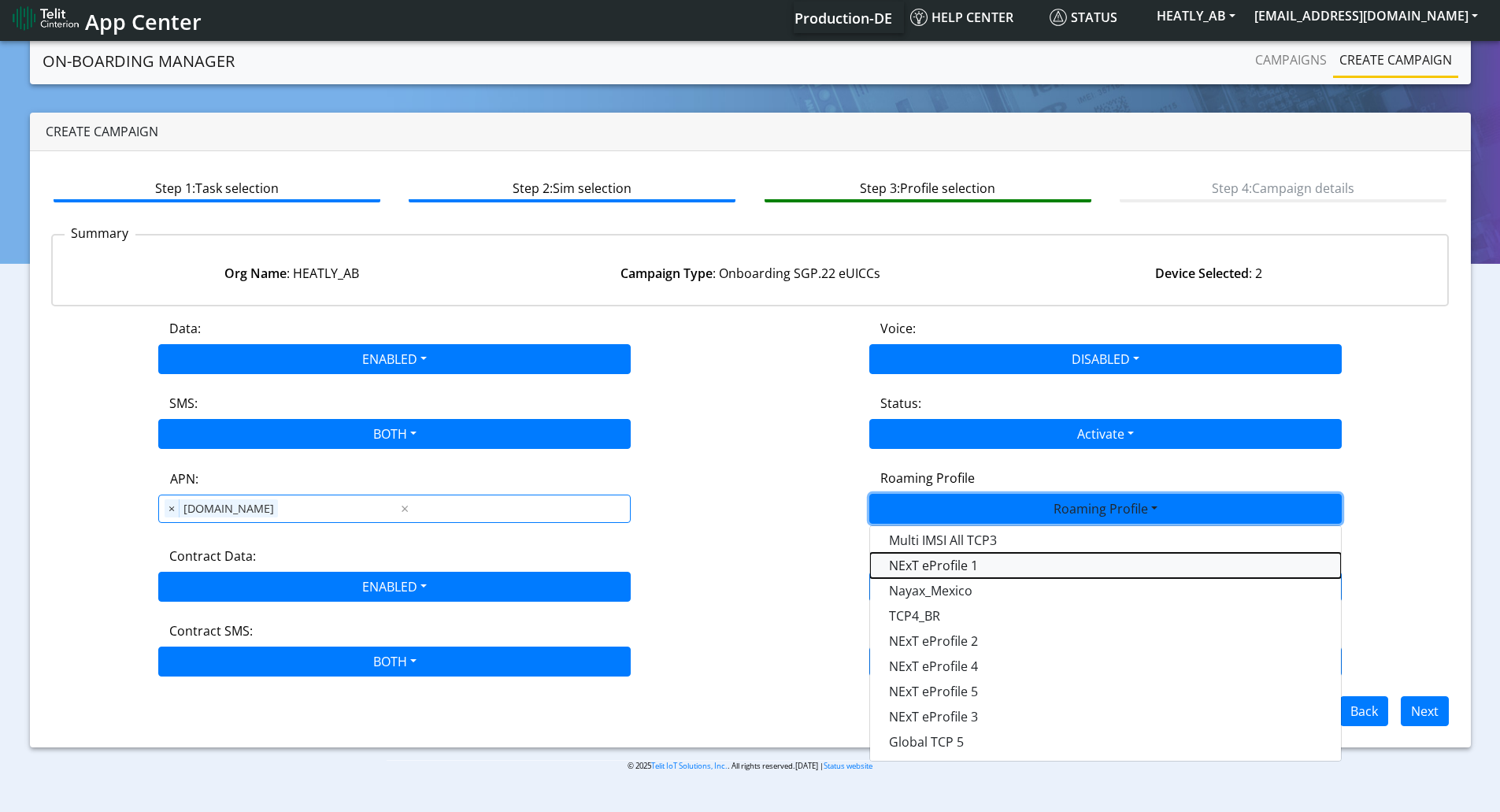
click at [950, 560] on Profile-dropdown "NExT eProfile 1" at bounding box center [1105, 565] width 471 height 25
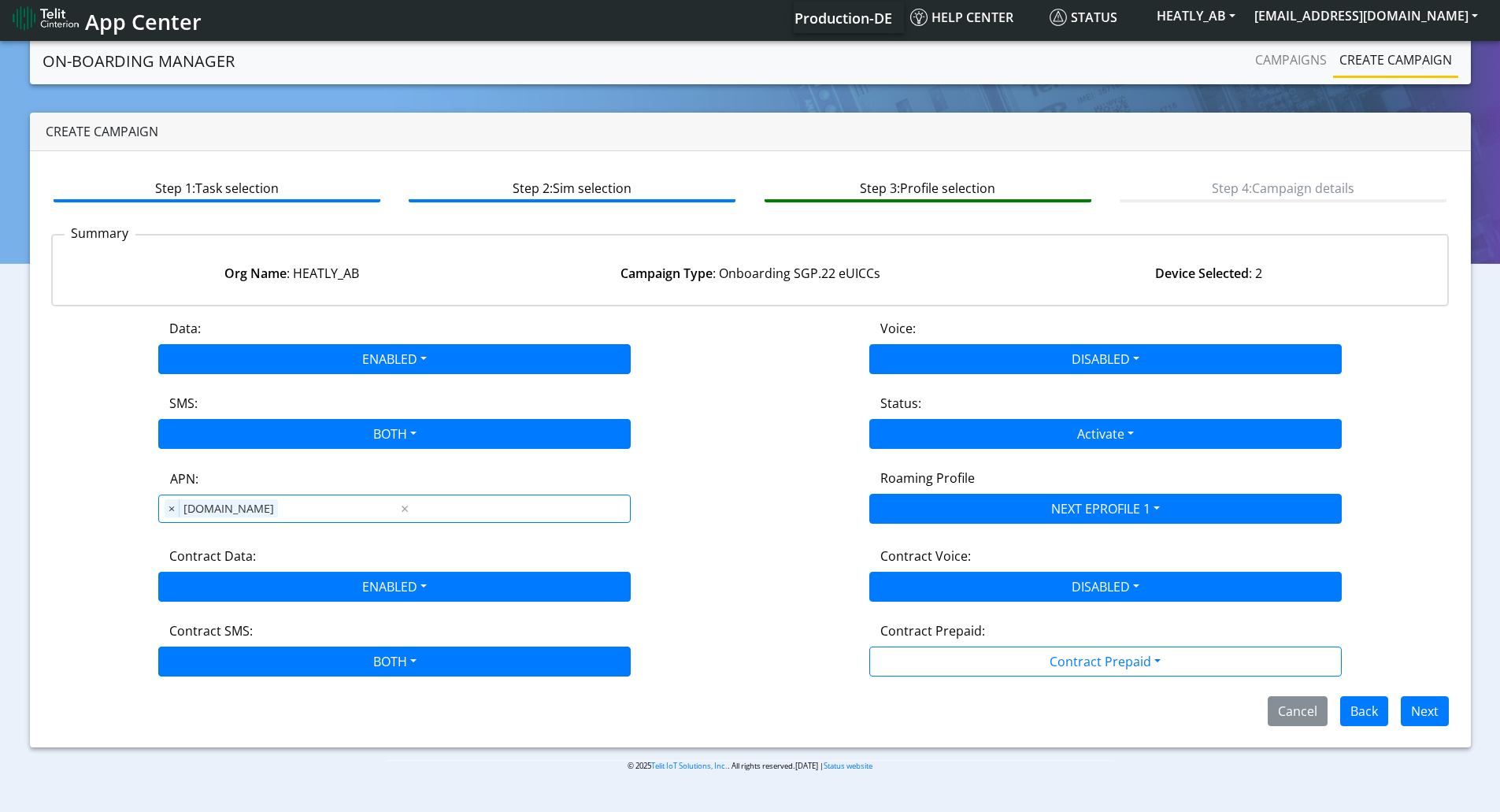
click at [800, 531] on div "Data: ENABLED Disabled Enabled Voice: DISABLED Disabled Enabled SMS: BOTH Disab…" at bounding box center [750, 522] width 1398 height 407
click at [1416, 707] on button "Next" at bounding box center [1424, 710] width 48 height 30
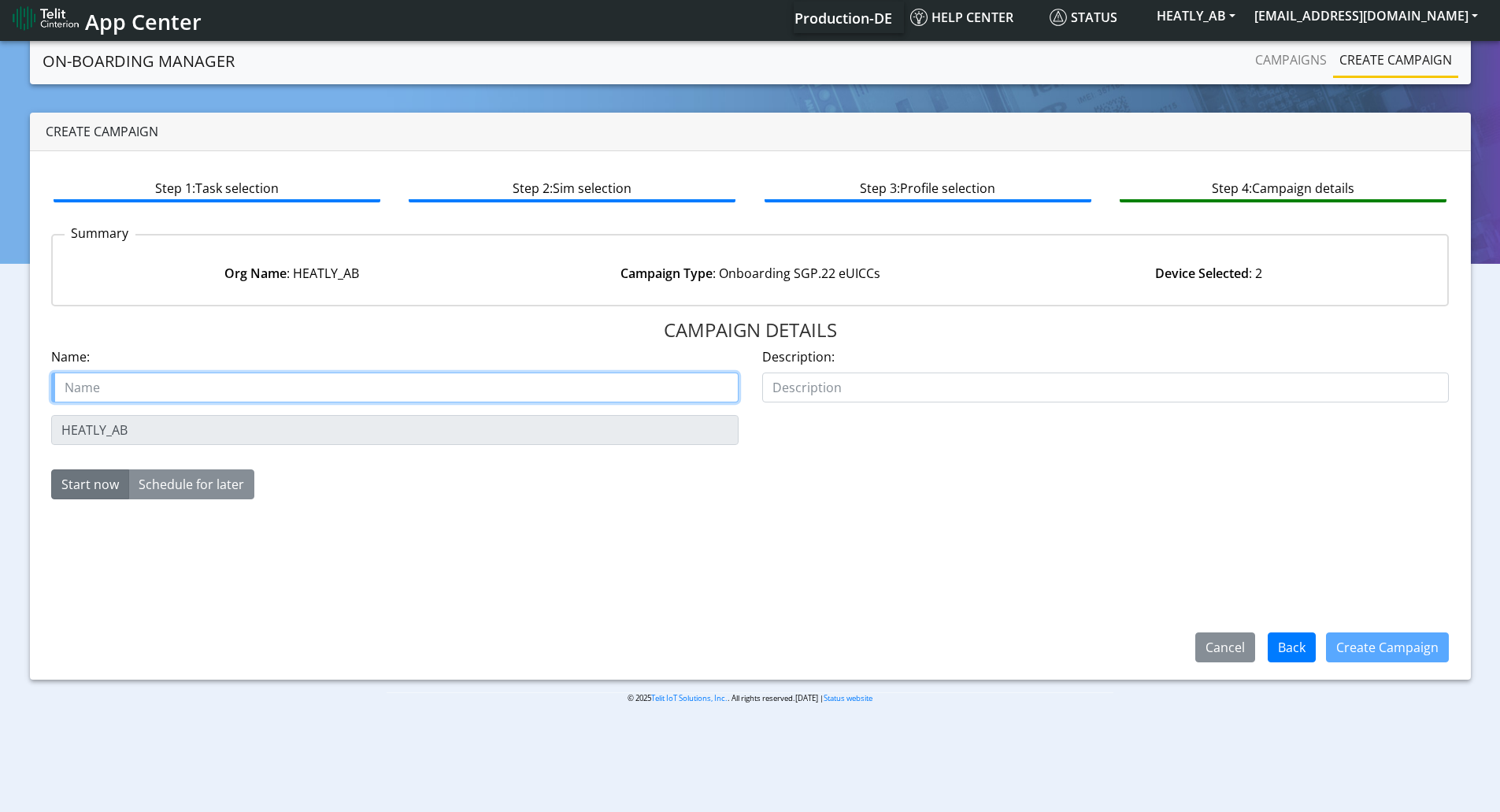
click at [89, 380] on input "text" at bounding box center [394, 387] width 687 height 30
paste input "HEATLY_AB"
type input "HEATLY_AB Starter SIM"
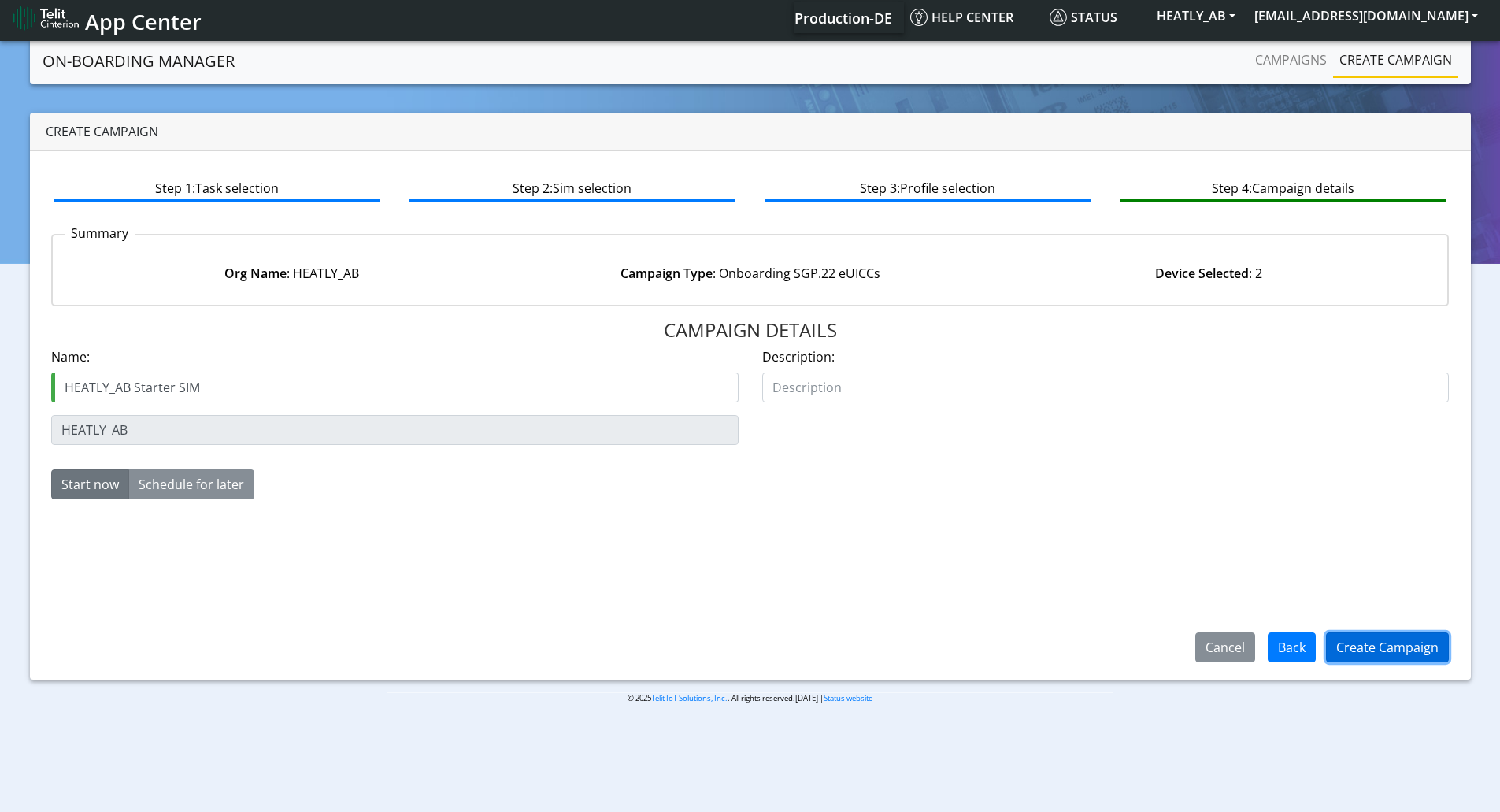
click at [1386, 645] on button "Create Campaign" at bounding box center [1386, 648] width 123 height 30
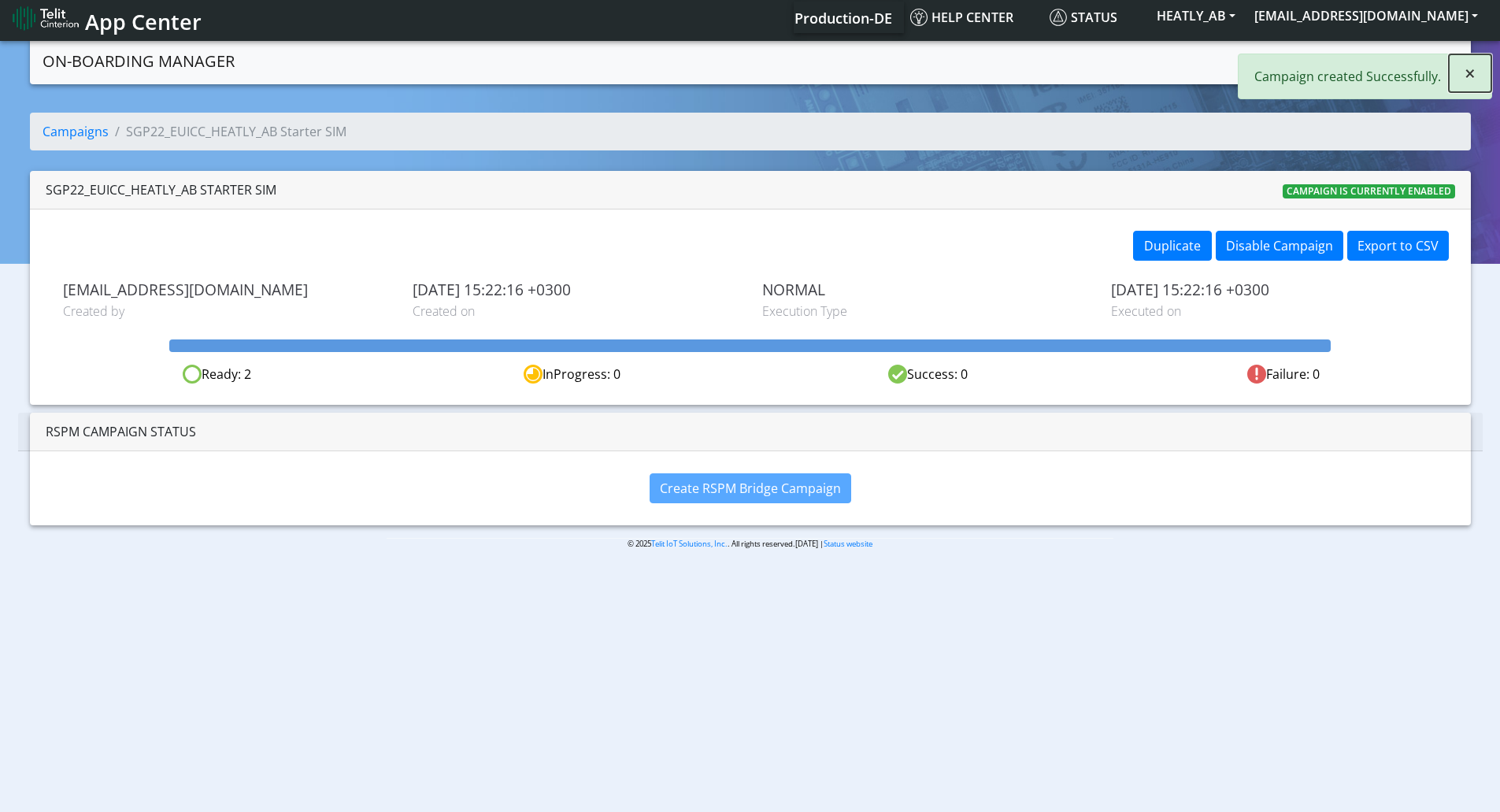
click at [1475, 71] on button "×" at bounding box center [1469, 73] width 42 height 38
click at [1357, 70] on link "Create campaign" at bounding box center [1395, 60] width 125 height 32
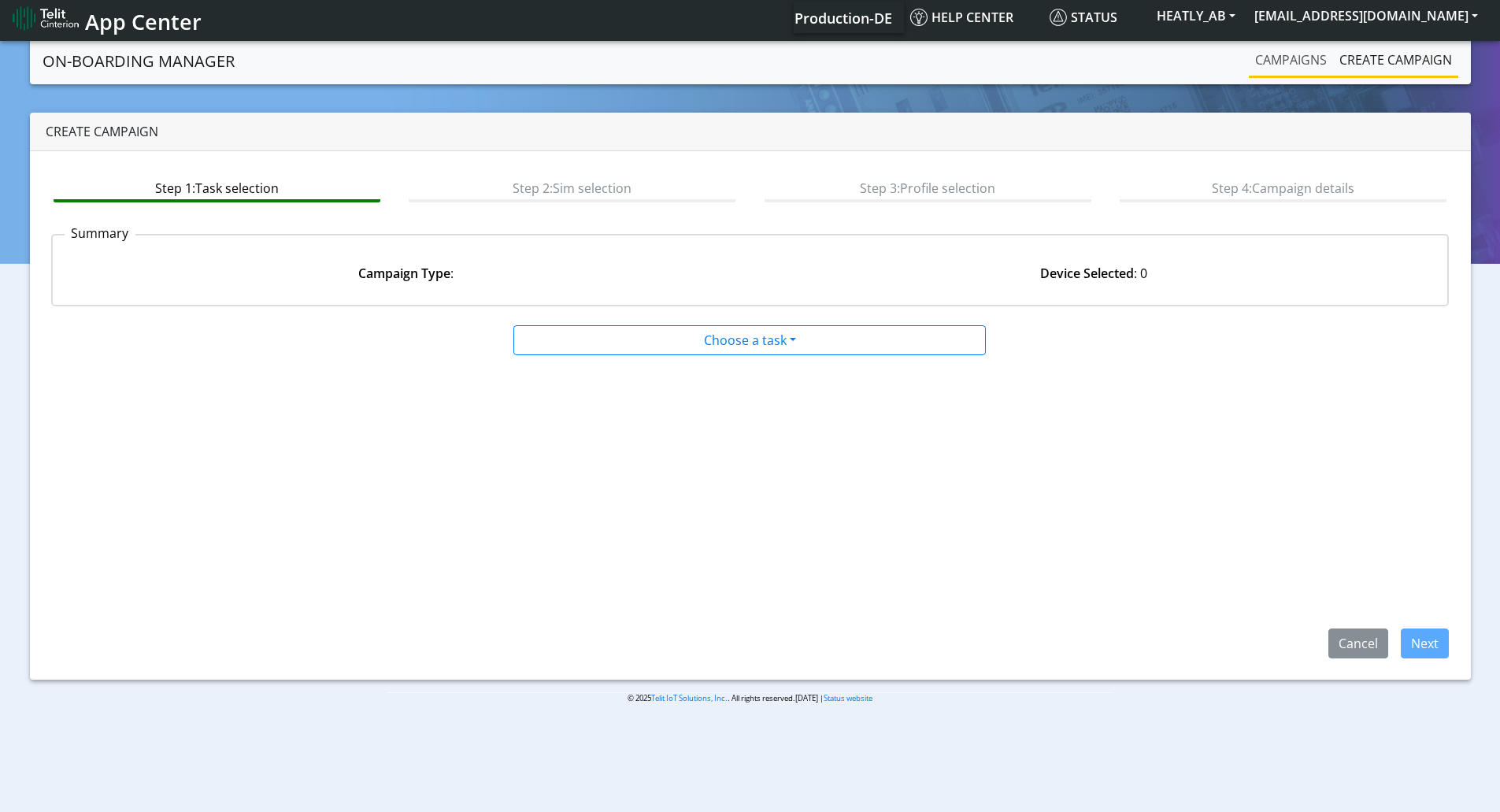
click at [1280, 64] on link "Campaigns" at bounding box center [1290, 60] width 85 height 32
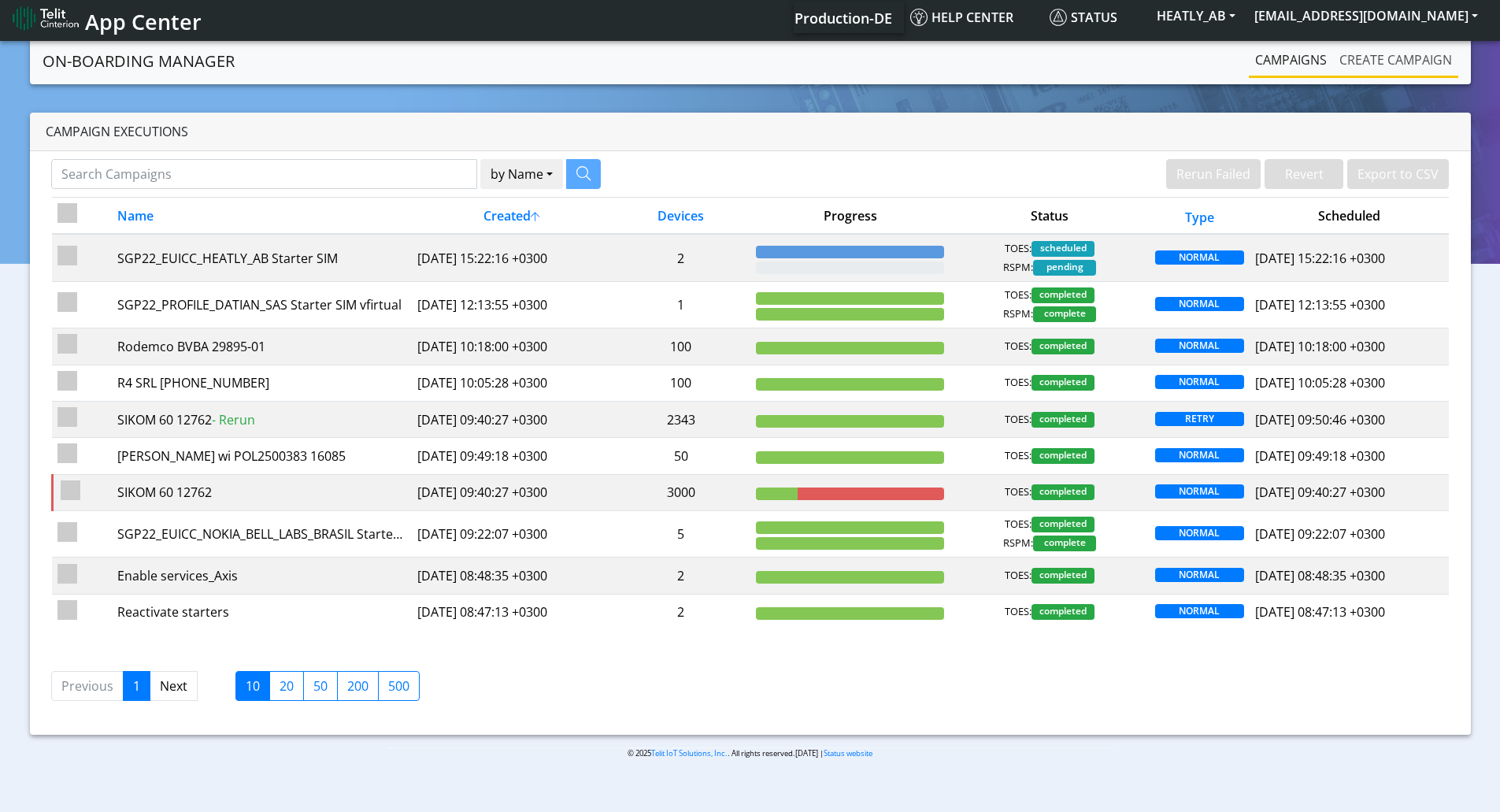
click at [1365, 55] on link "Create campaign" at bounding box center [1395, 60] width 125 height 32
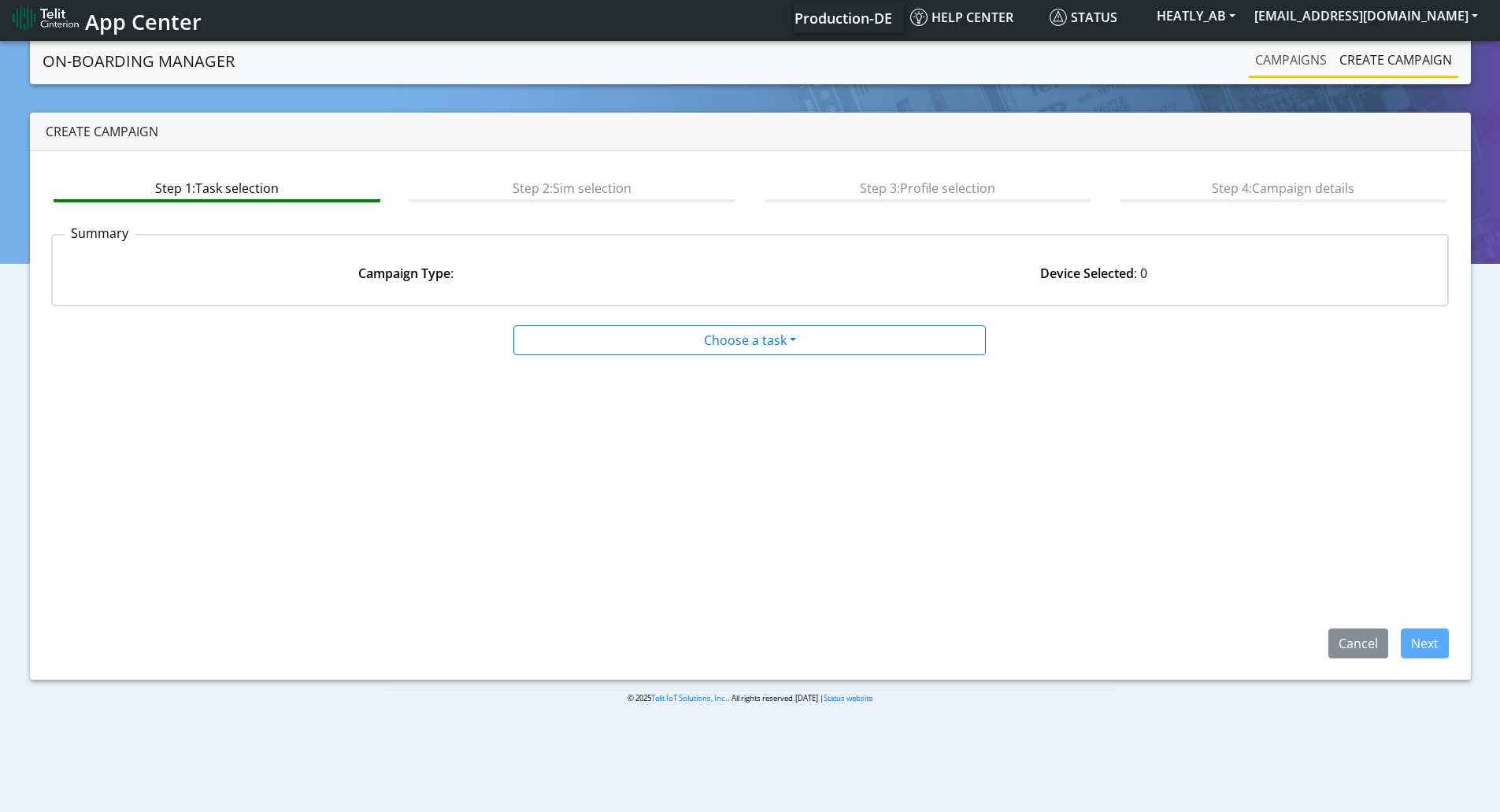
click at [1291, 66] on link "Campaigns" at bounding box center [1290, 60] width 85 height 32
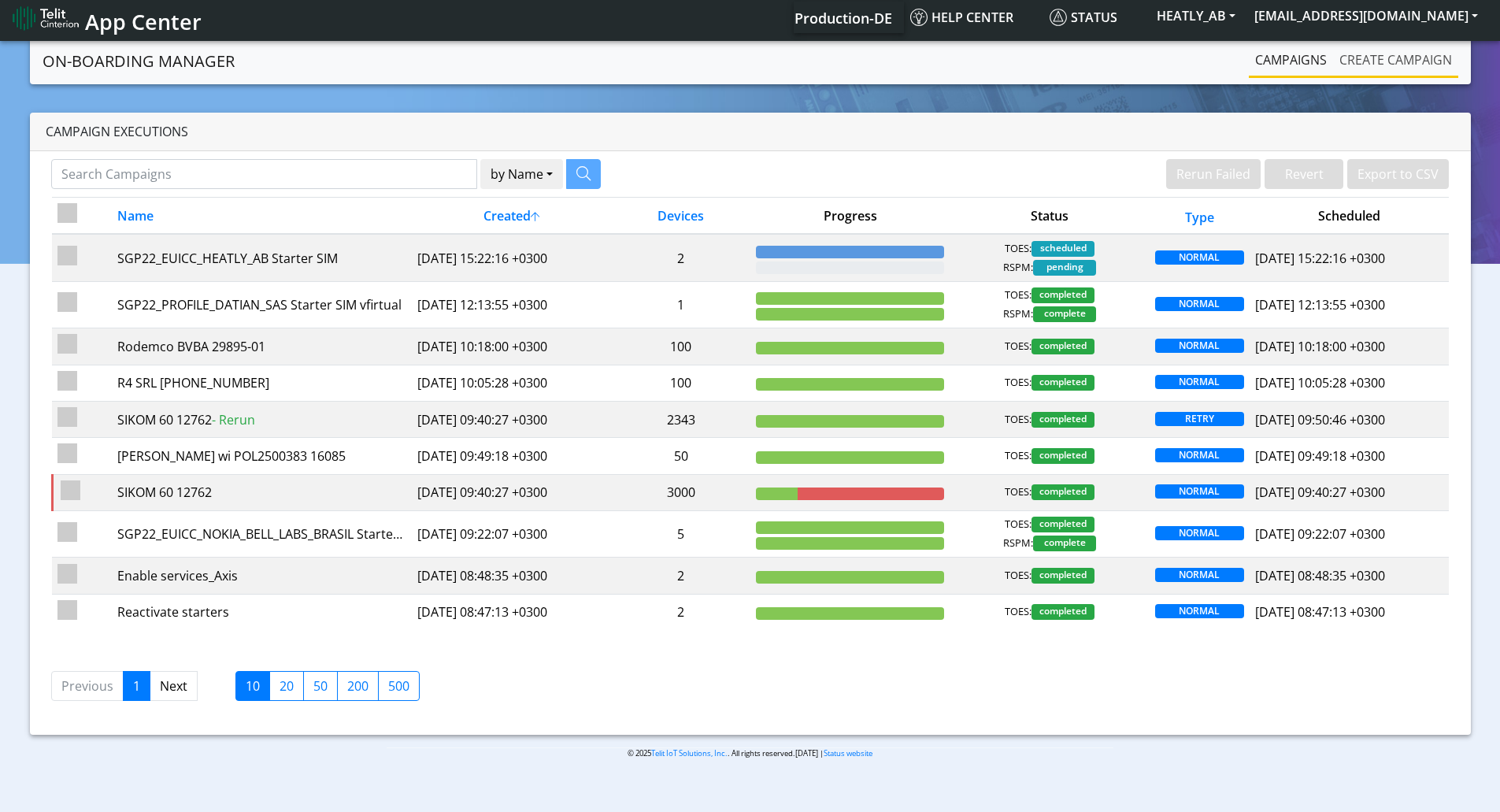
drag, startPoint x: 1367, startPoint y: 52, endPoint x: 1314, endPoint y: 66, distance: 54.8
click at [1367, 53] on link "Create campaign" at bounding box center [1395, 60] width 125 height 32
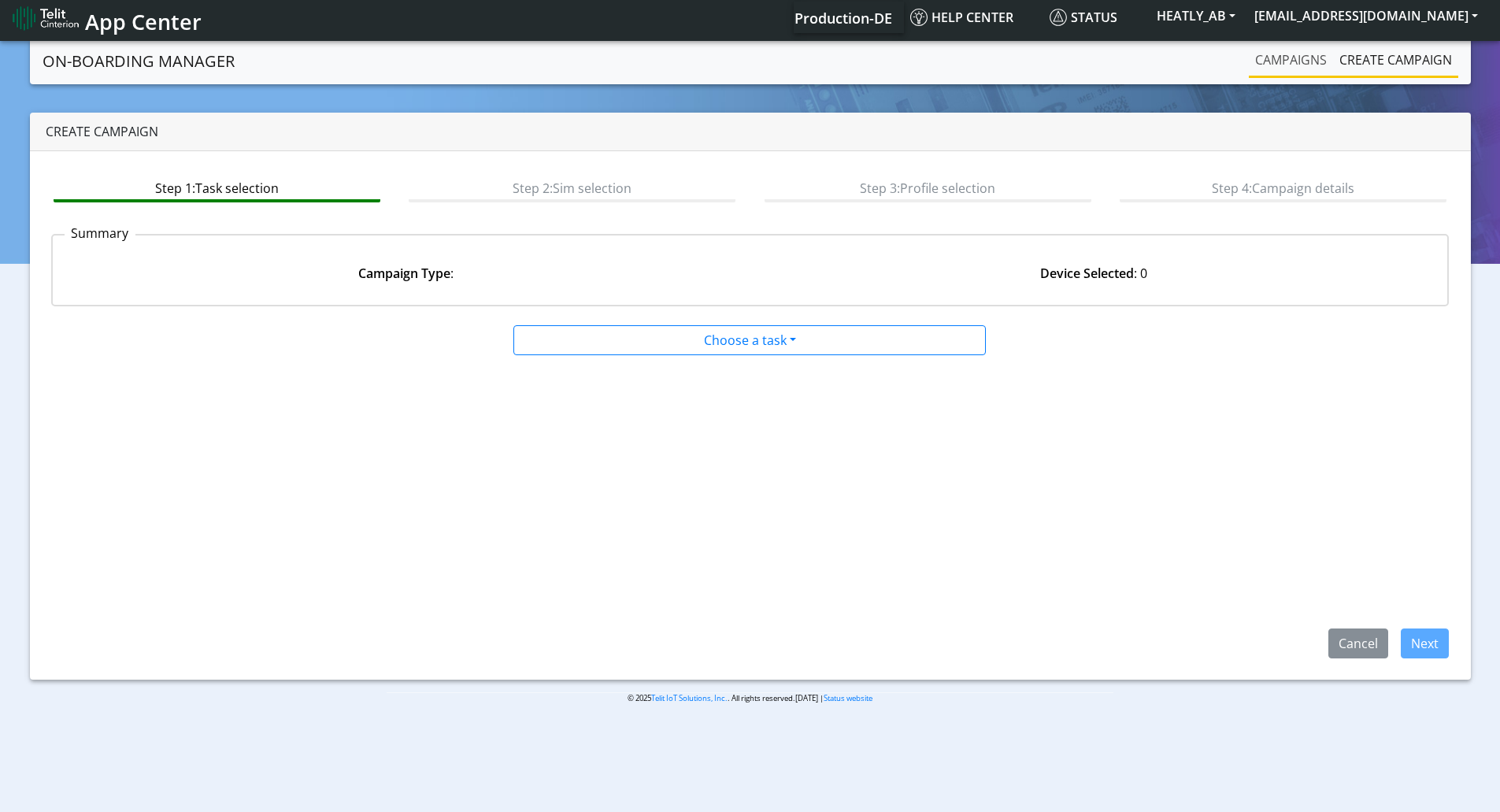
click at [1302, 67] on link "Campaigns" at bounding box center [1290, 60] width 85 height 32
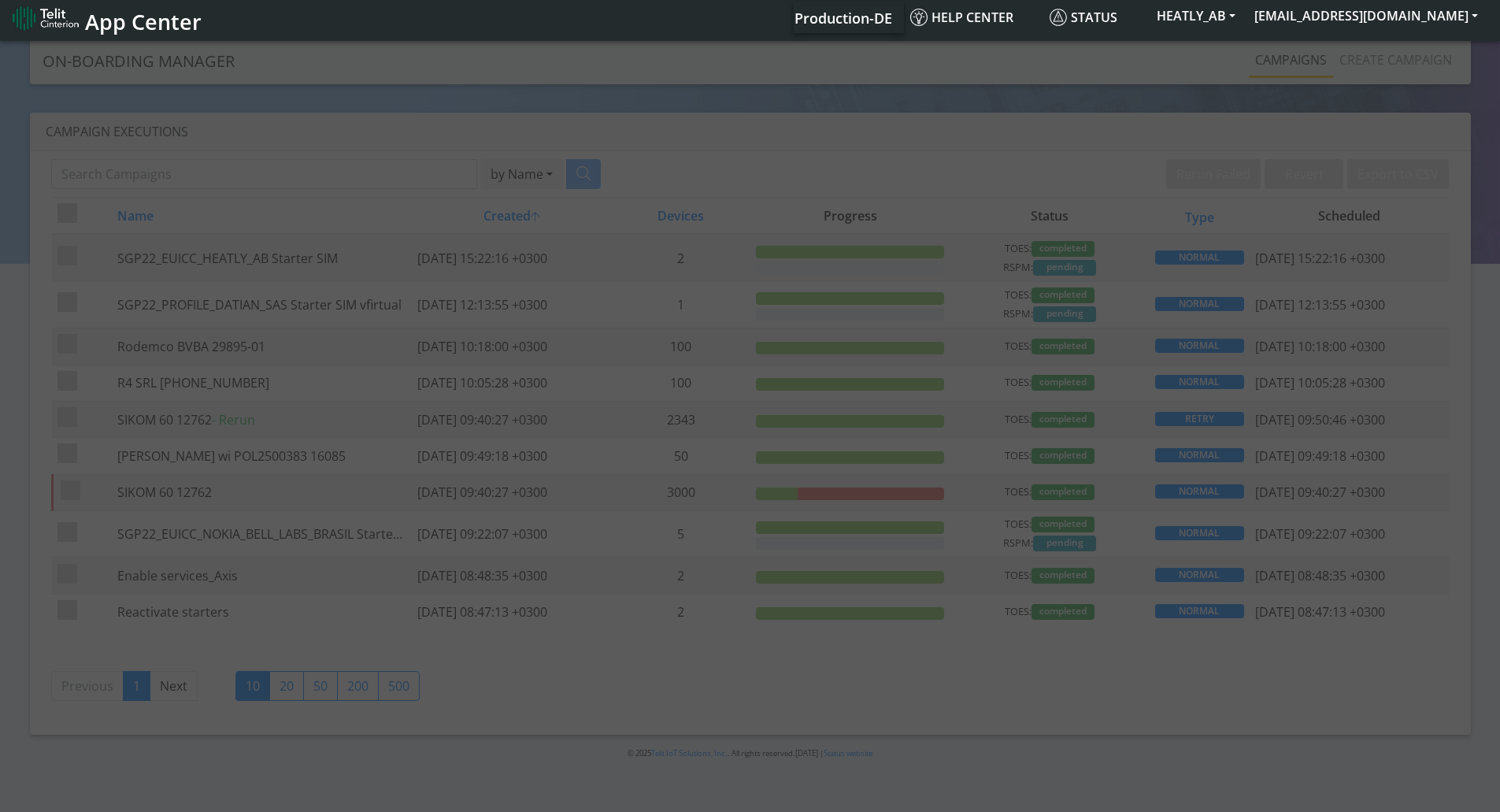
click at [732, 272] on td "2" at bounding box center [680, 258] width 139 height 47
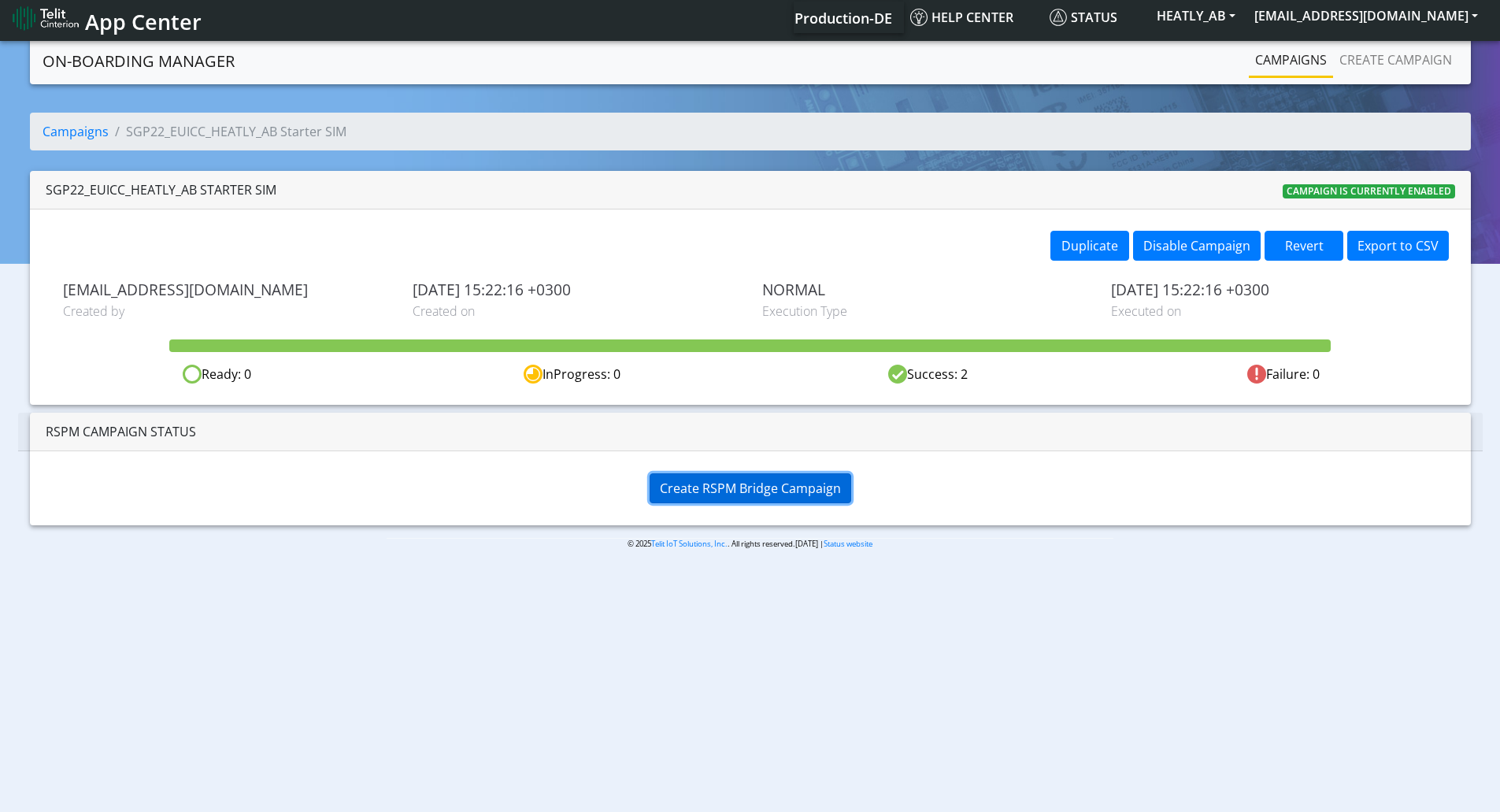
click at [700, 493] on span "Create RSPM Bridge Campaign" at bounding box center [750, 488] width 181 height 17
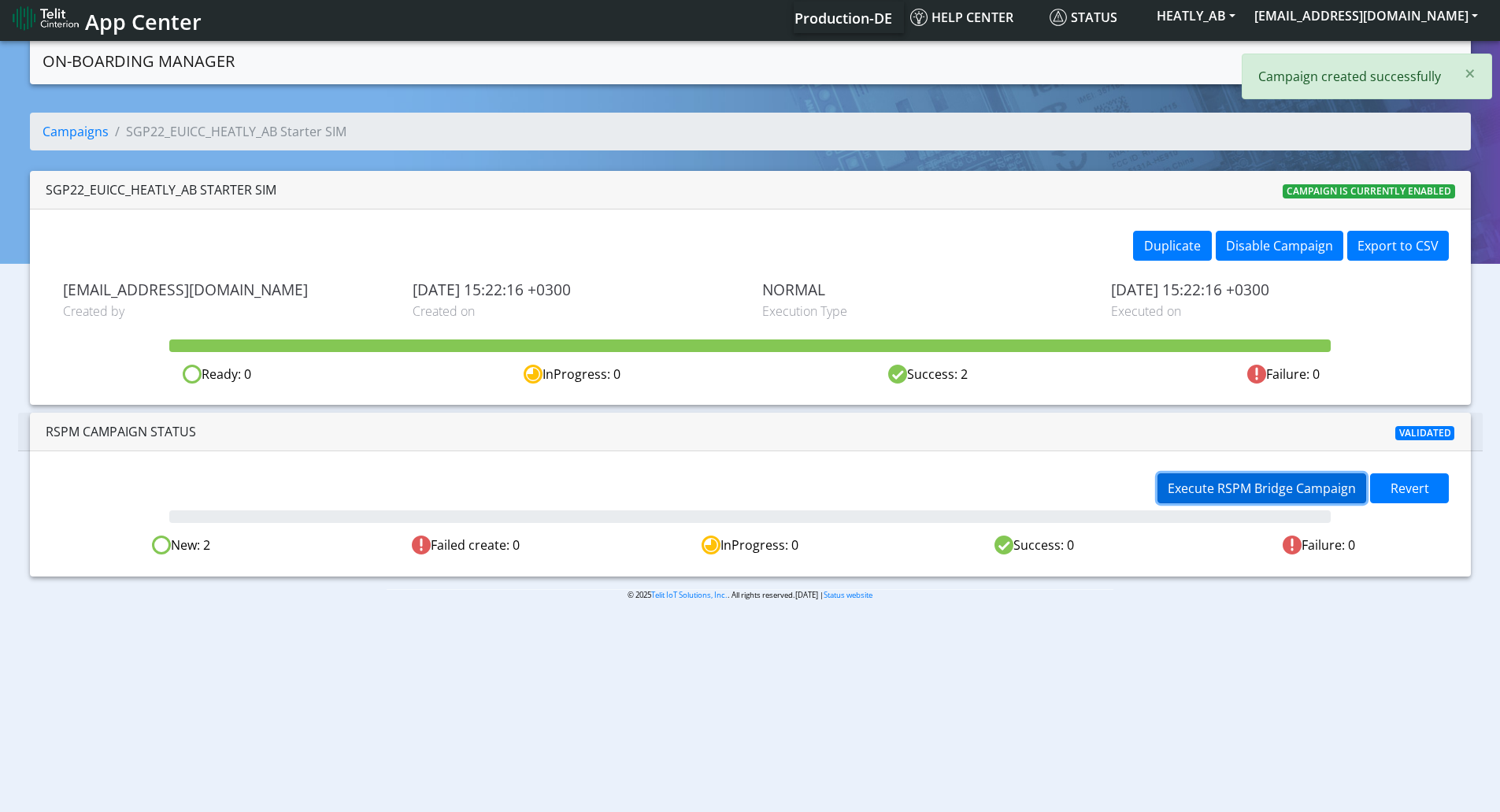
click at [1210, 490] on span "Execute RSPM Bridge Campaign" at bounding box center [1261, 488] width 188 height 17
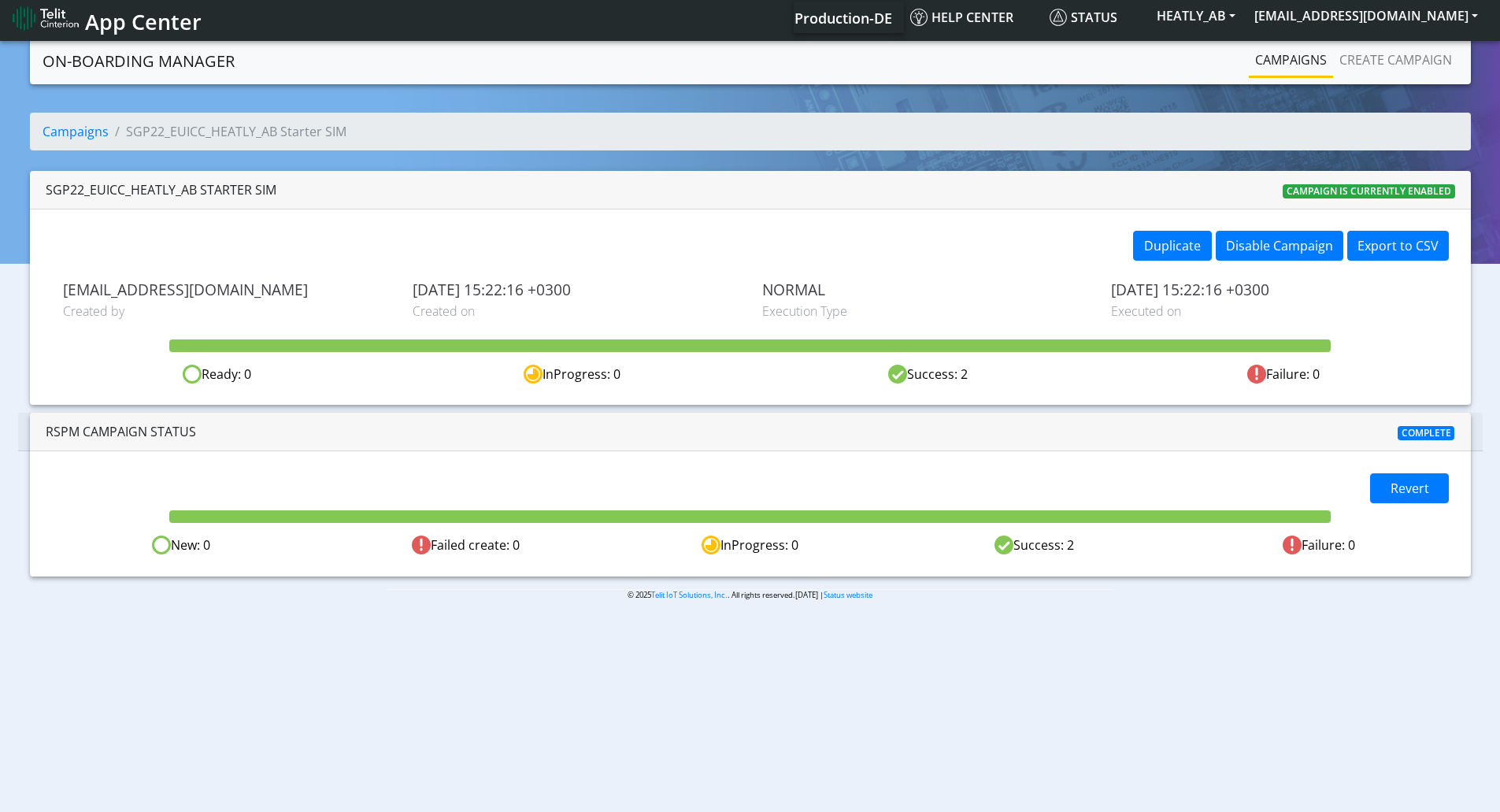
click at [1306, 61] on link "Campaigns" at bounding box center [1290, 60] width 85 height 32
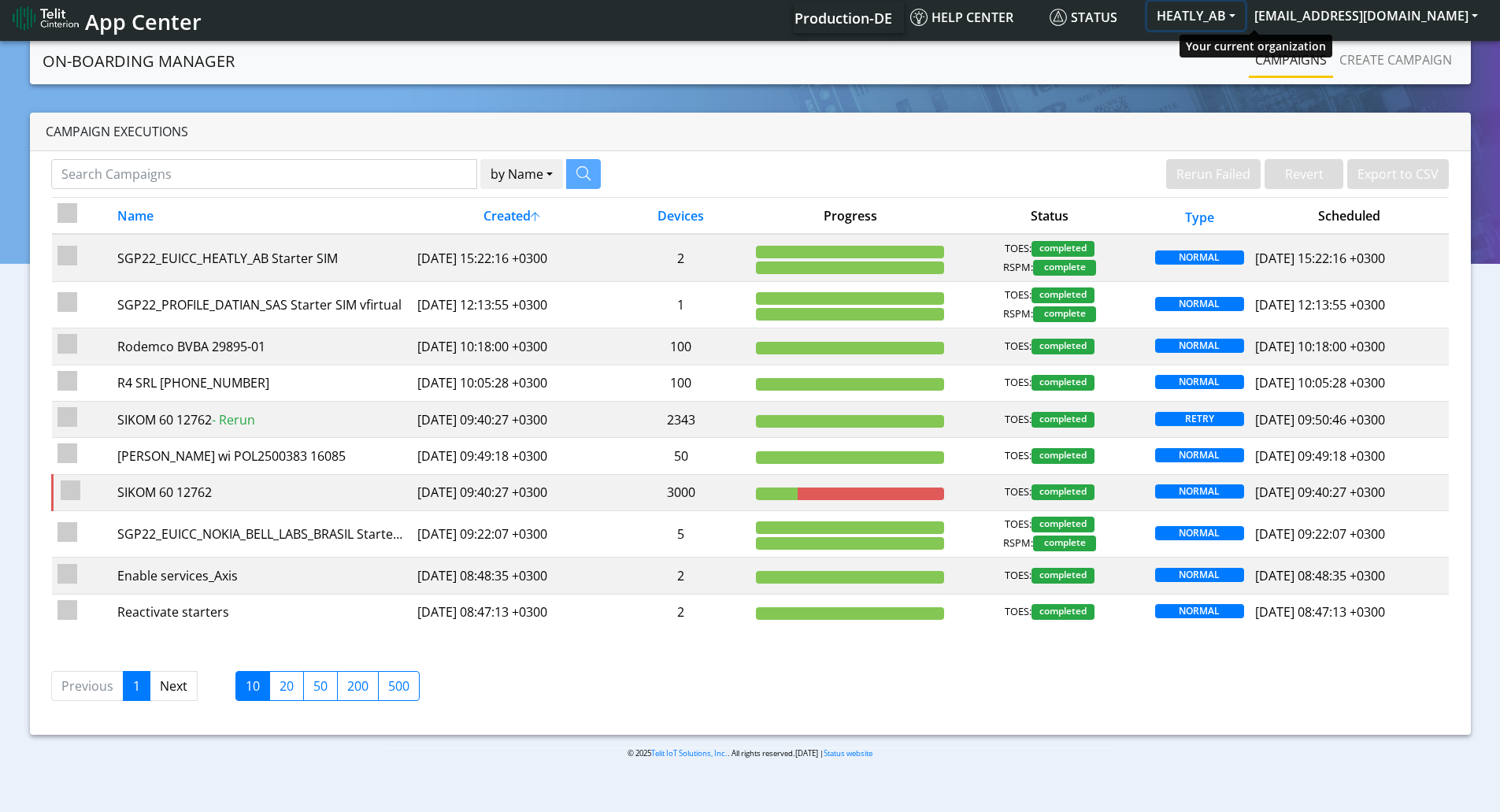
click at [1244, 17] on button "HEATLY_AB" at bounding box center [1195, 16] width 98 height 28
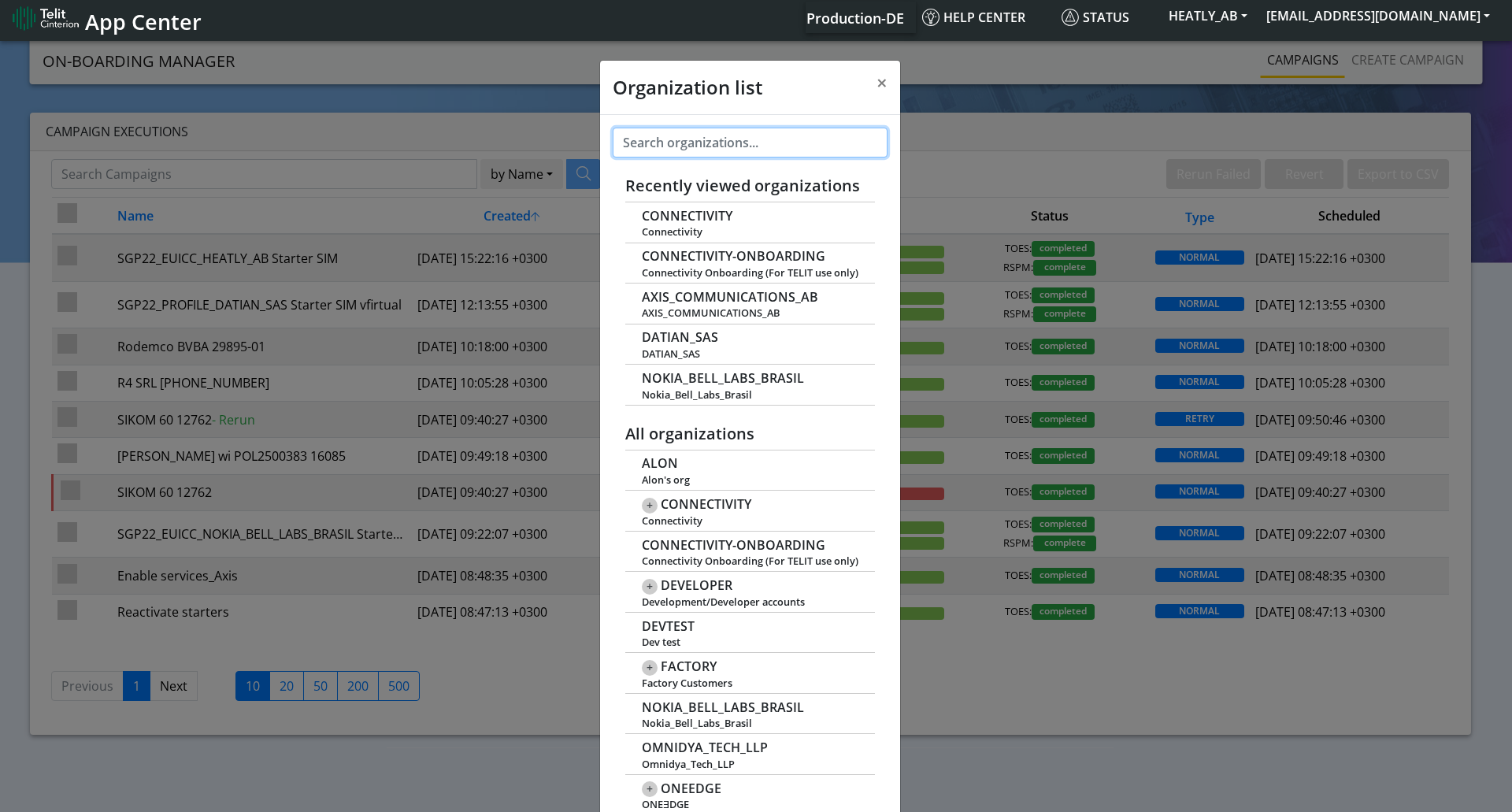
click at [748, 133] on input "text" at bounding box center [750, 143] width 275 height 30
paste input "Faiveley_Transport_Italia"
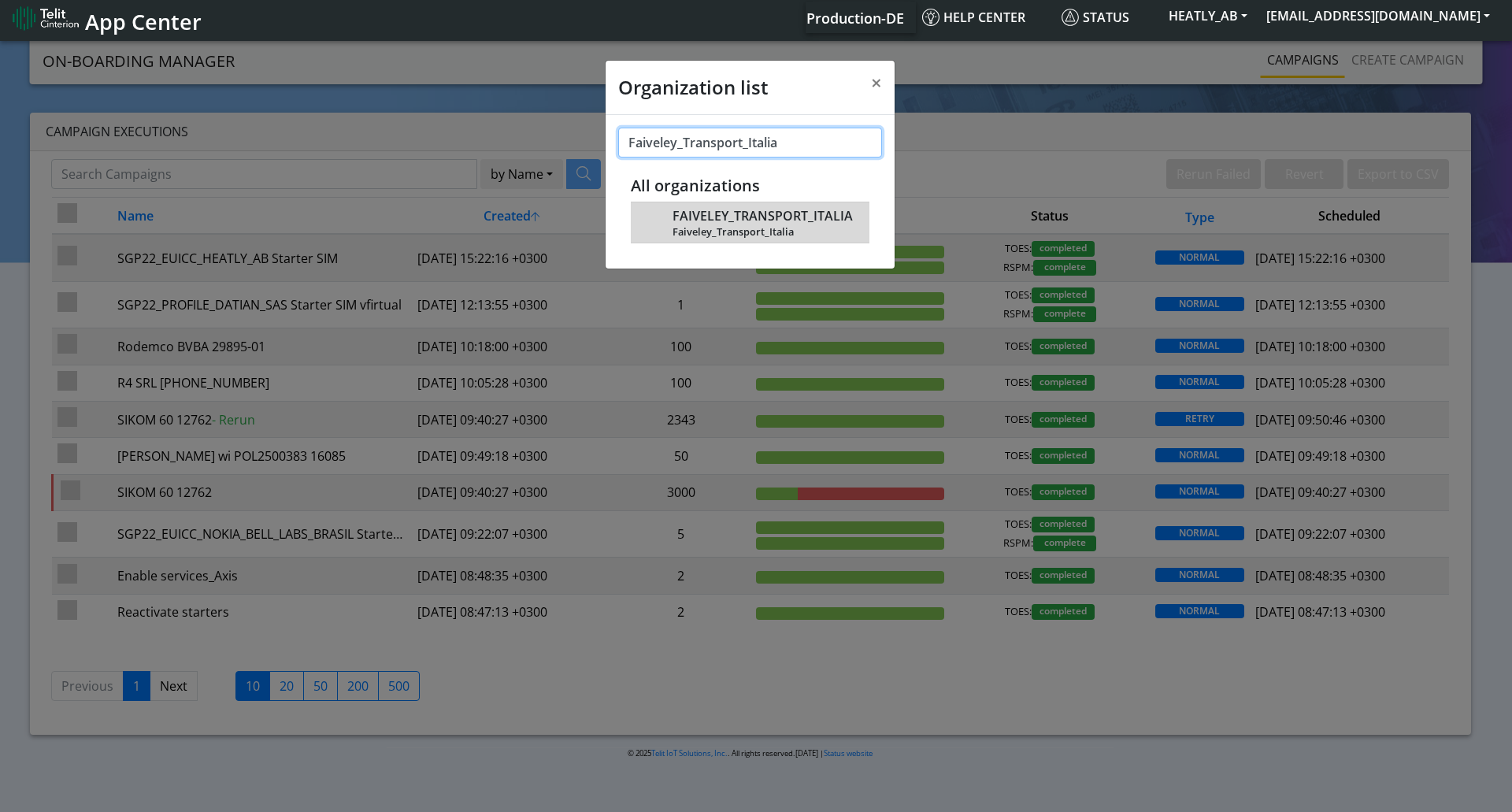
type input "Faiveley_Transport_Italia"
click at [741, 226] on span "Faiveley_Transport_Italia" at bounding box center [763, 231] width 181 height 12
click at [758, 219] on span "FAIVELEY_TRANSPORT_ITALIA" at bounding box center [763, 216] width 181 height 15
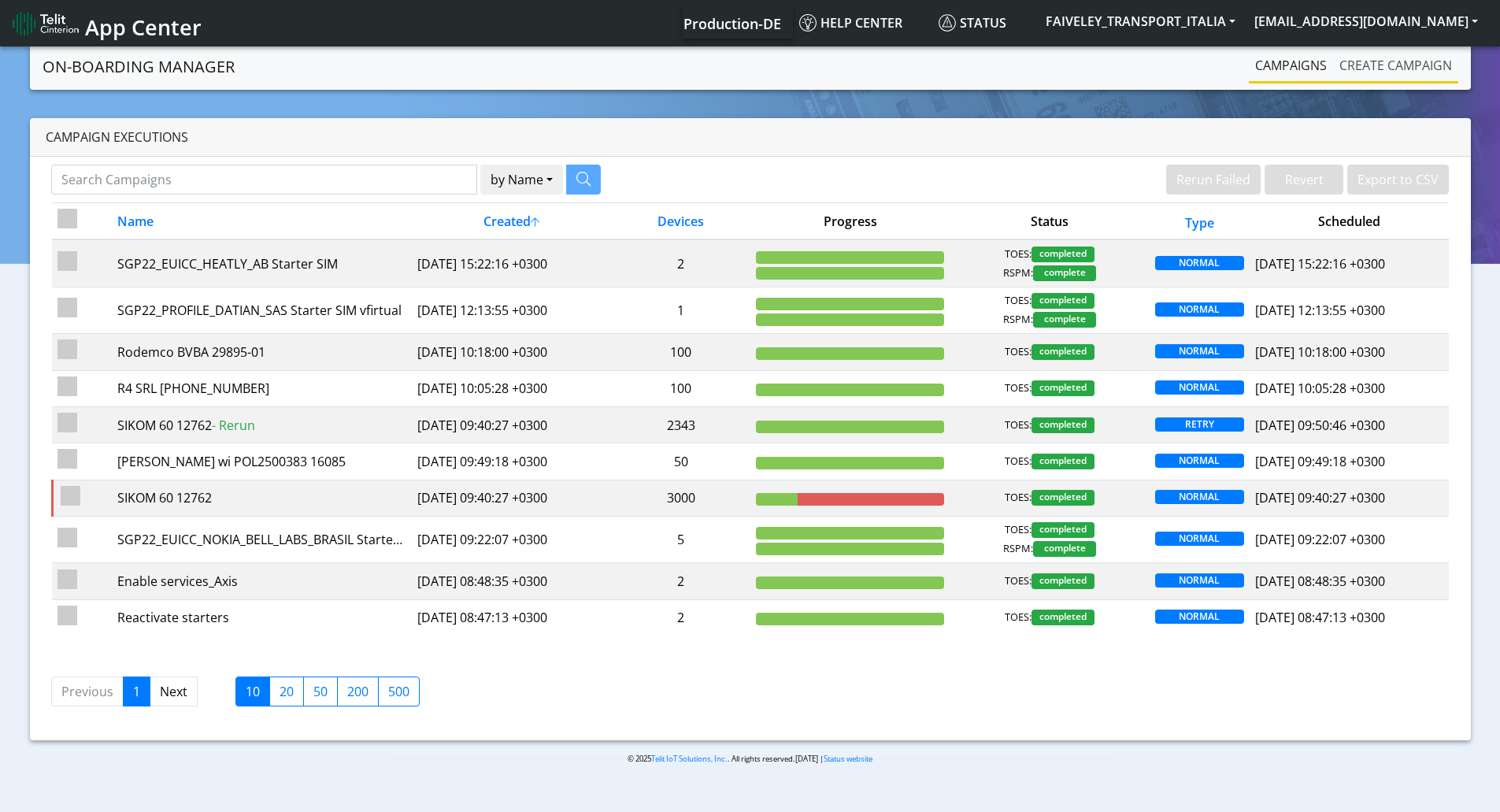
click at [1369, 63] on link "Create campaign" at bounding box center [1395, 66] width 125 height 32
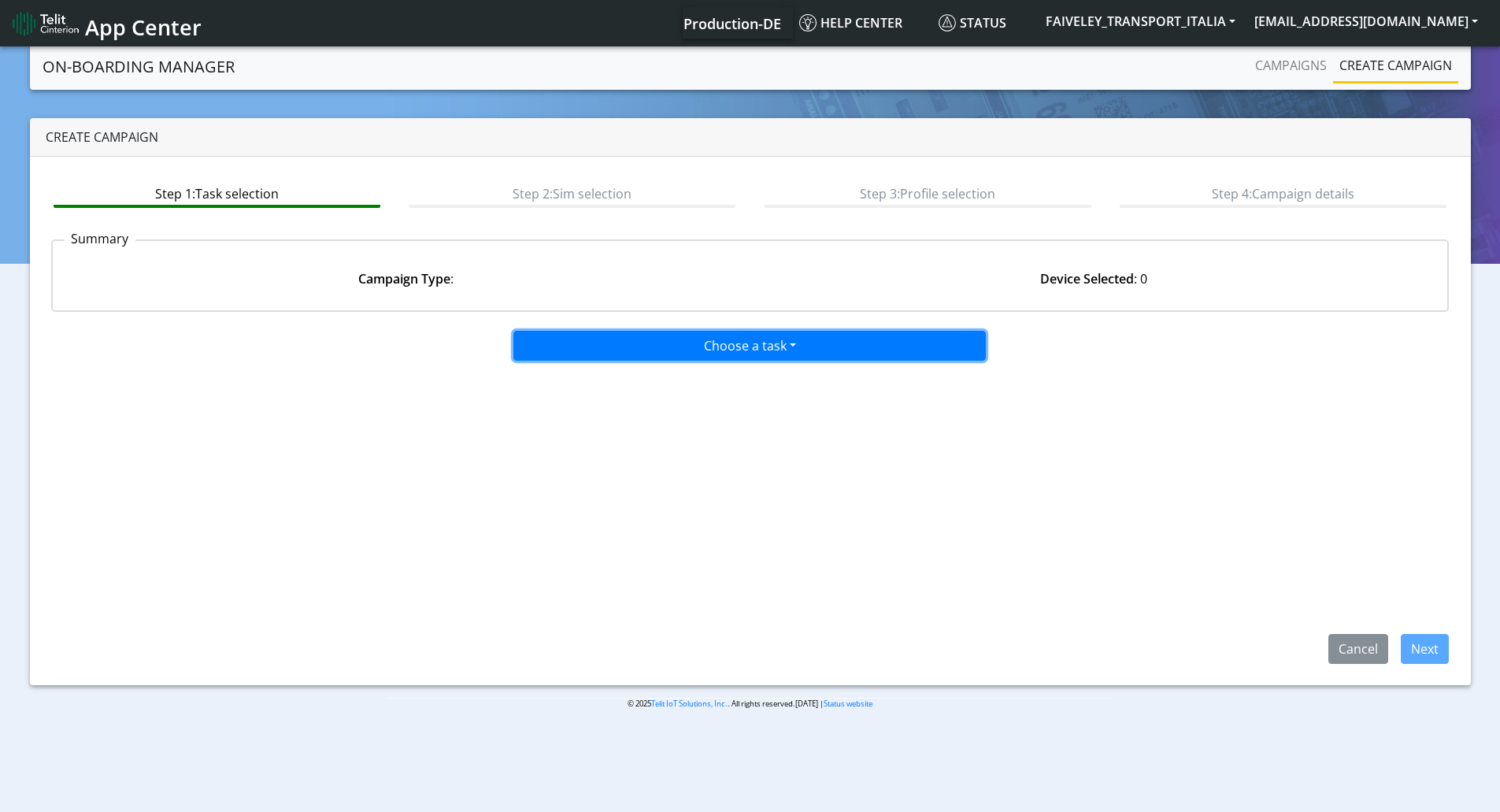
click at [836, 353] on button "Choose a task" at bounding box center [749, 346] width 473 height 30
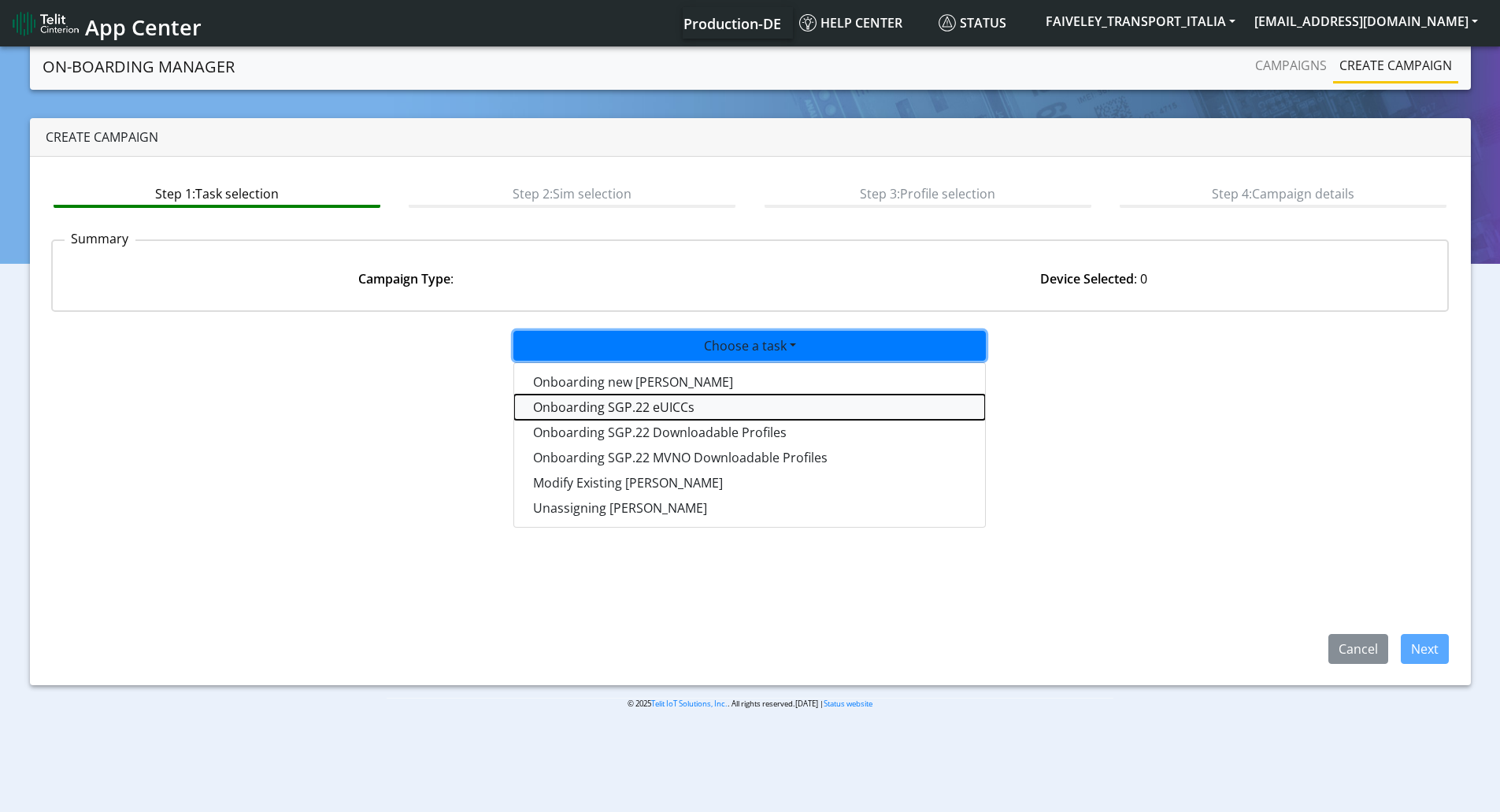
click at [705, 408] on tasksgp22eUICC-dropdown "Onboarding SGP.22 eUICCs" at bounding box center [749, 407] width 471 height 25
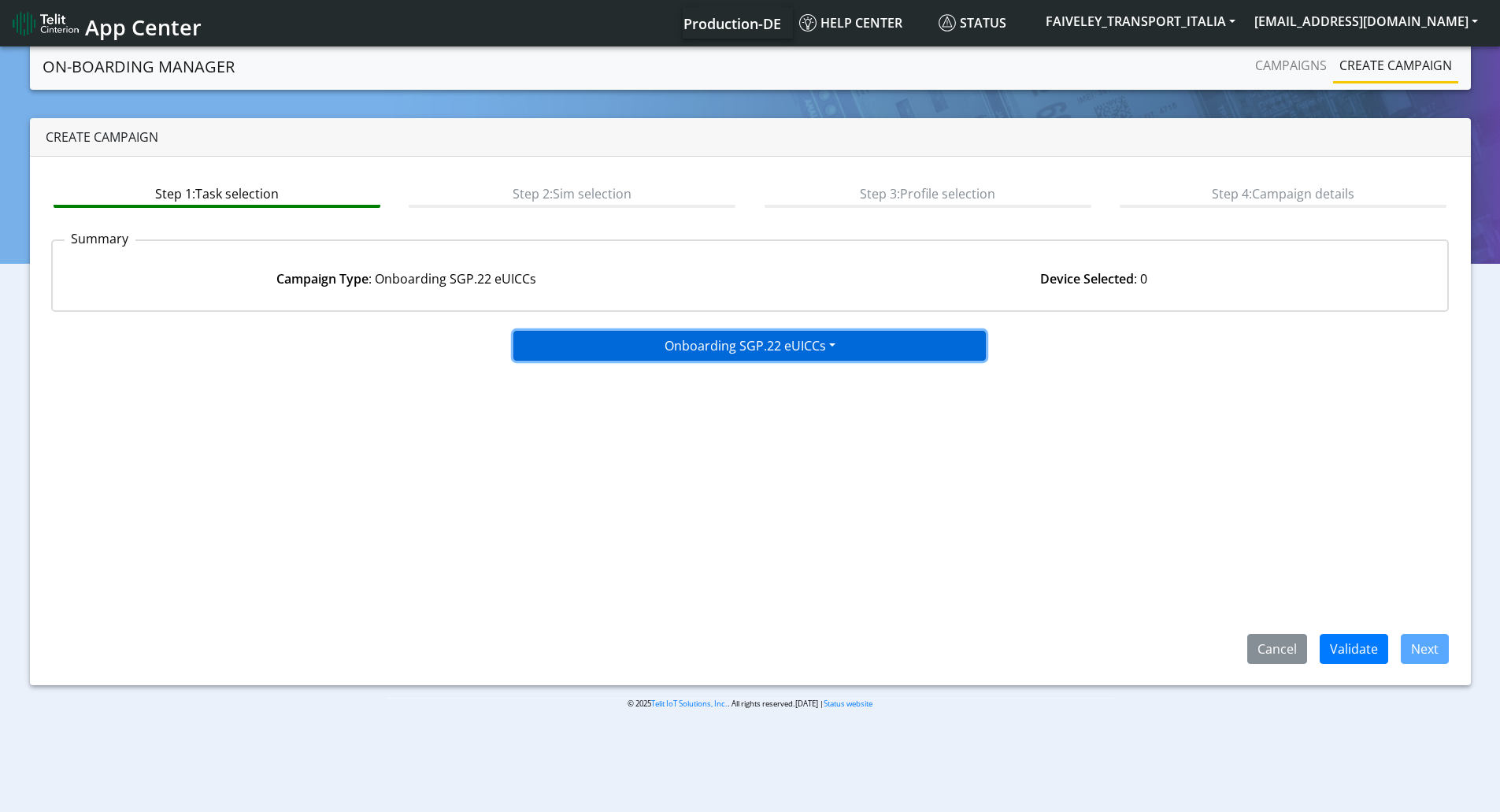
click at [707, 356] on button "Onboarding SGP.22 eUICCs" at bounding box center [749, 346] width 473 height 30
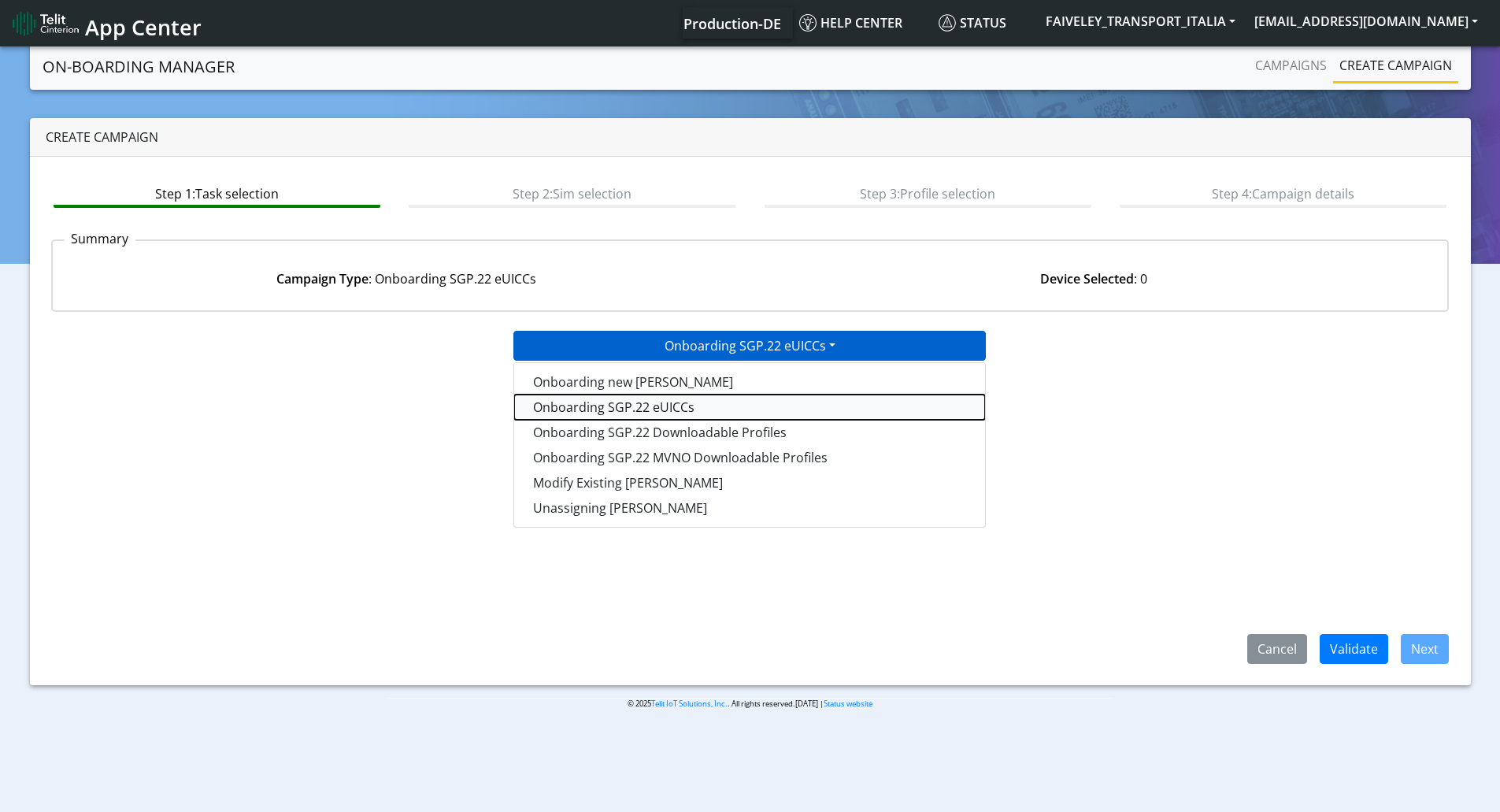
click at [672, 418] on tasksgp22eUICC-dropdown "Onboarding SGP.22 eUICCs" at bounding box center [749, 407] width 471 height 25
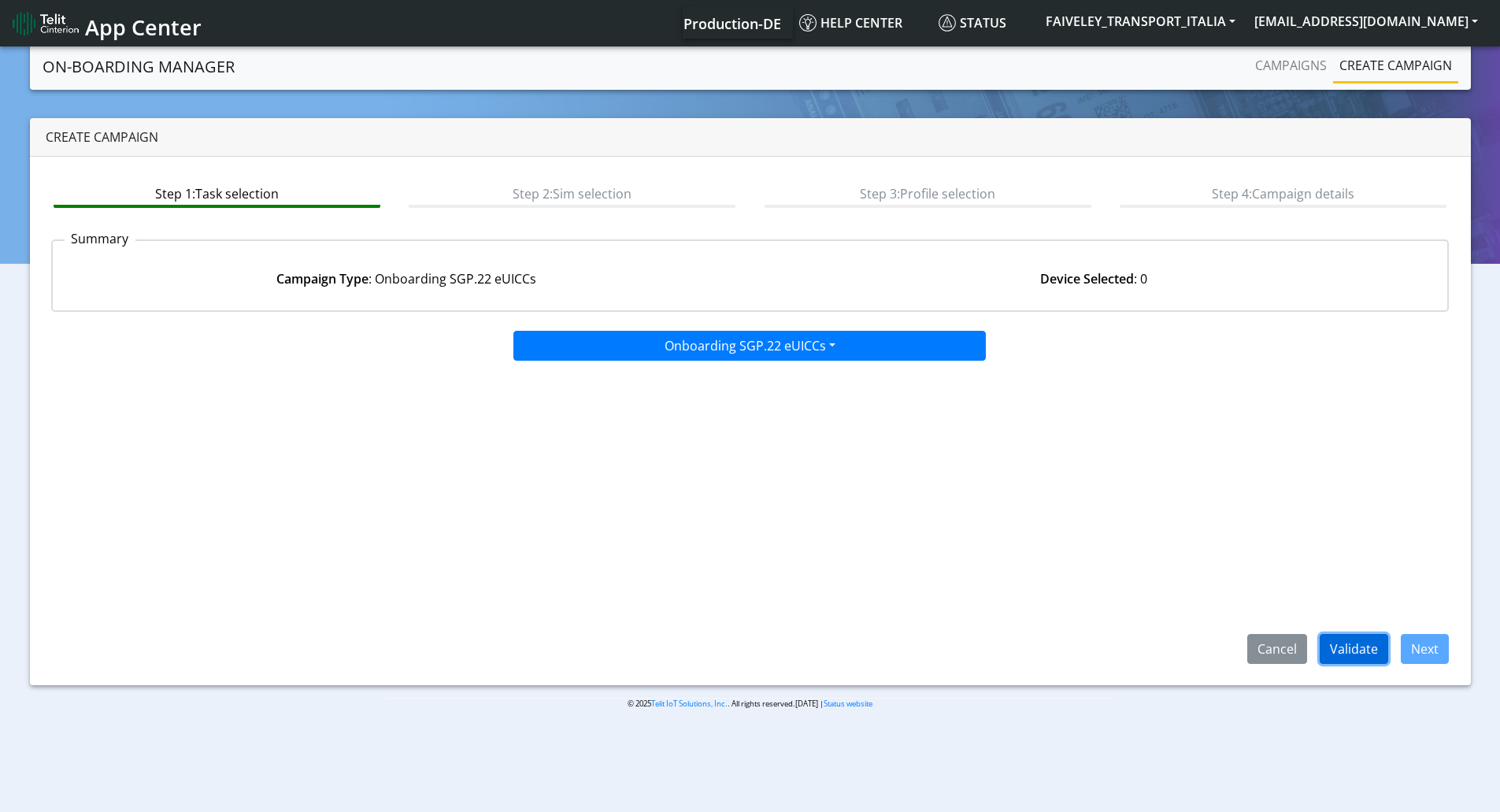
click at [1374, 650] on button "Validate" at bounding box center [1353, 648] width 69 height 30
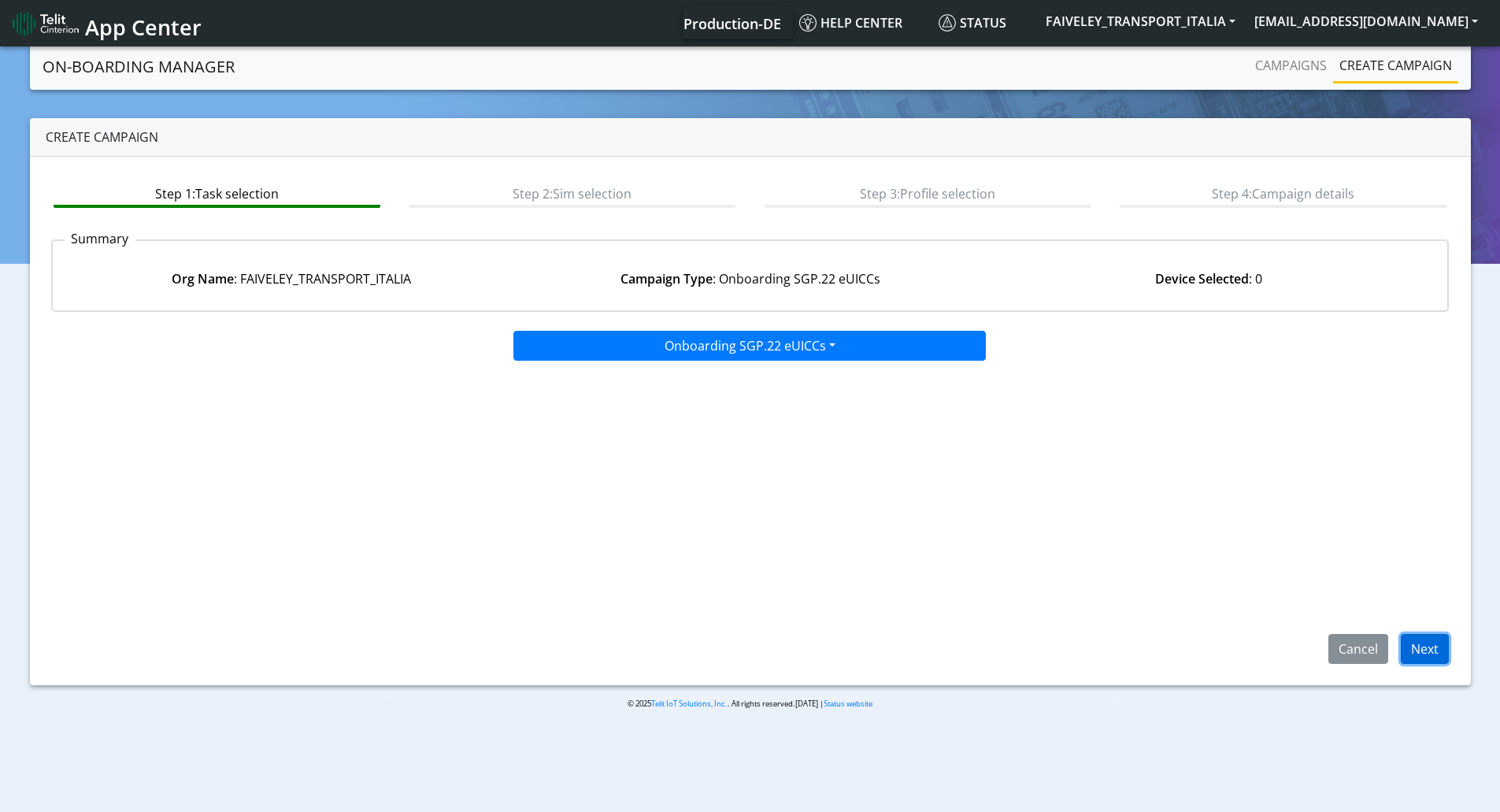
click at [1423, 651] on button "Next" at bounding box center [1424, 648] width 48 height 30
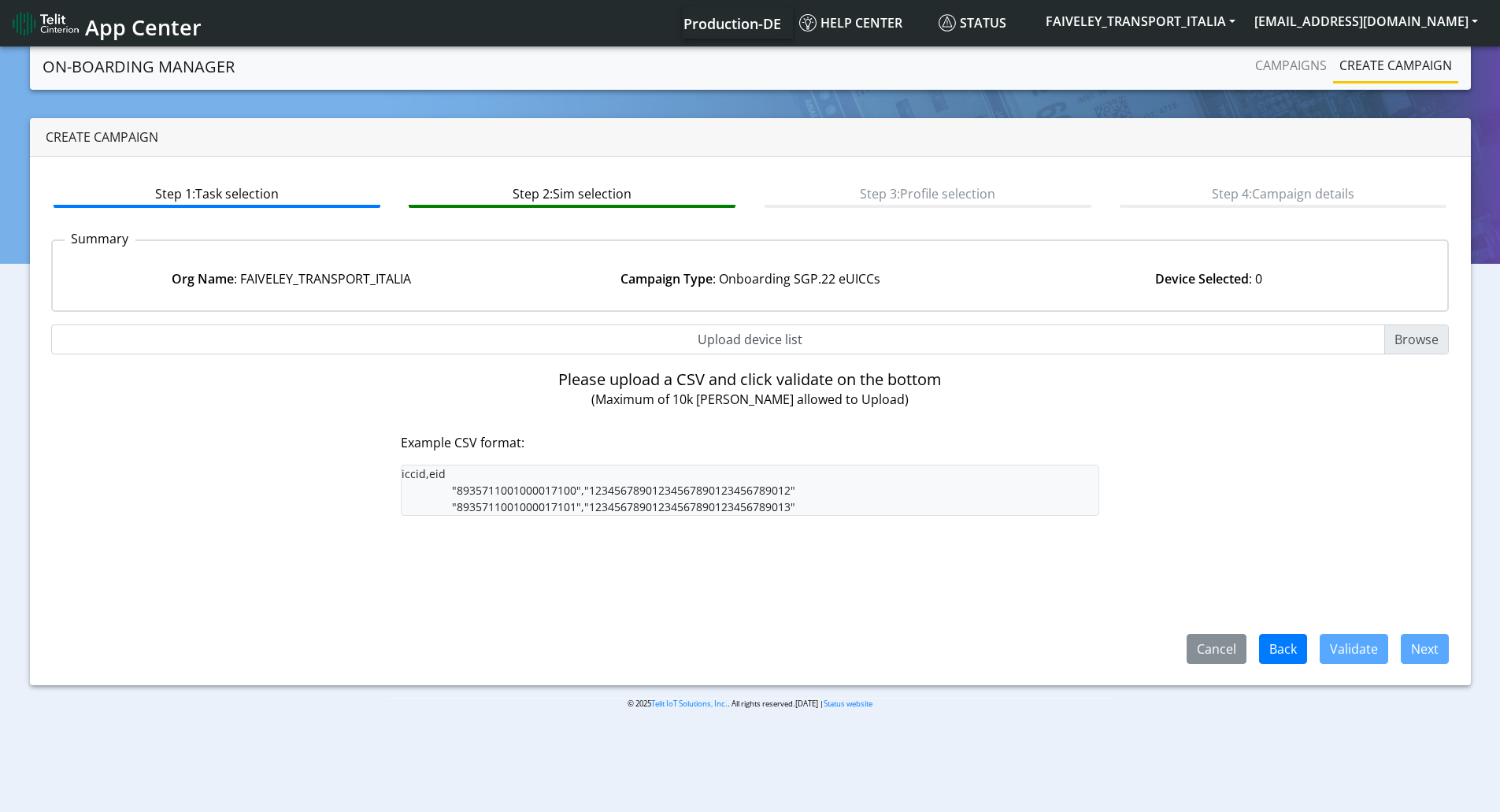
click at [754, 332] on input "Upload device list" at bounding box center [750, 339] width 1398 height 30
type input "C:\fakepath\SGP Onboarding CSV.csv"
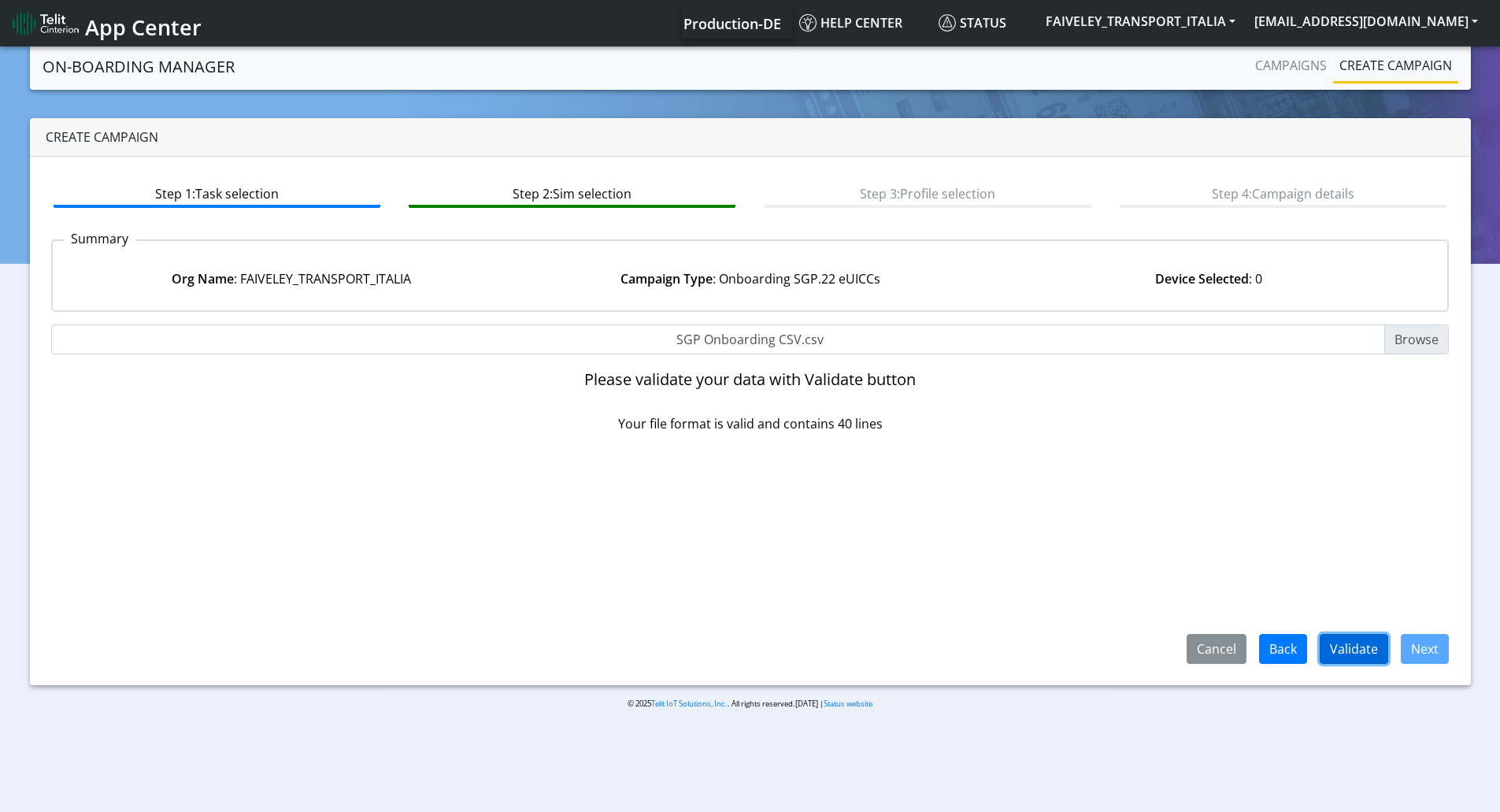
click at [1374, 644] on button "Validate" at bounding box center [1353, 648] width 69 height 30
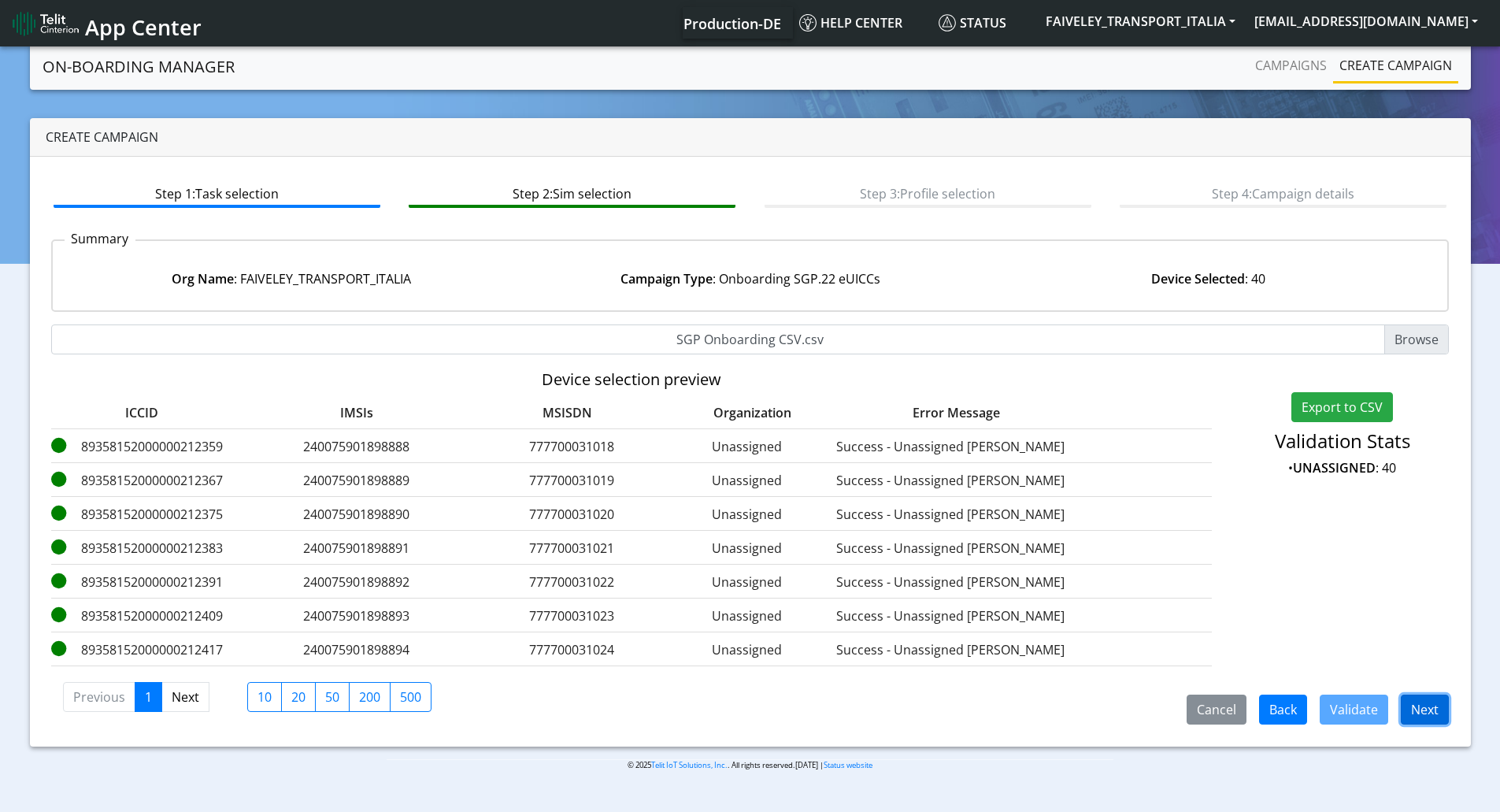
click at [1430, 705] on button "Next" at bounding box center [1424, 710] width 48 height 30
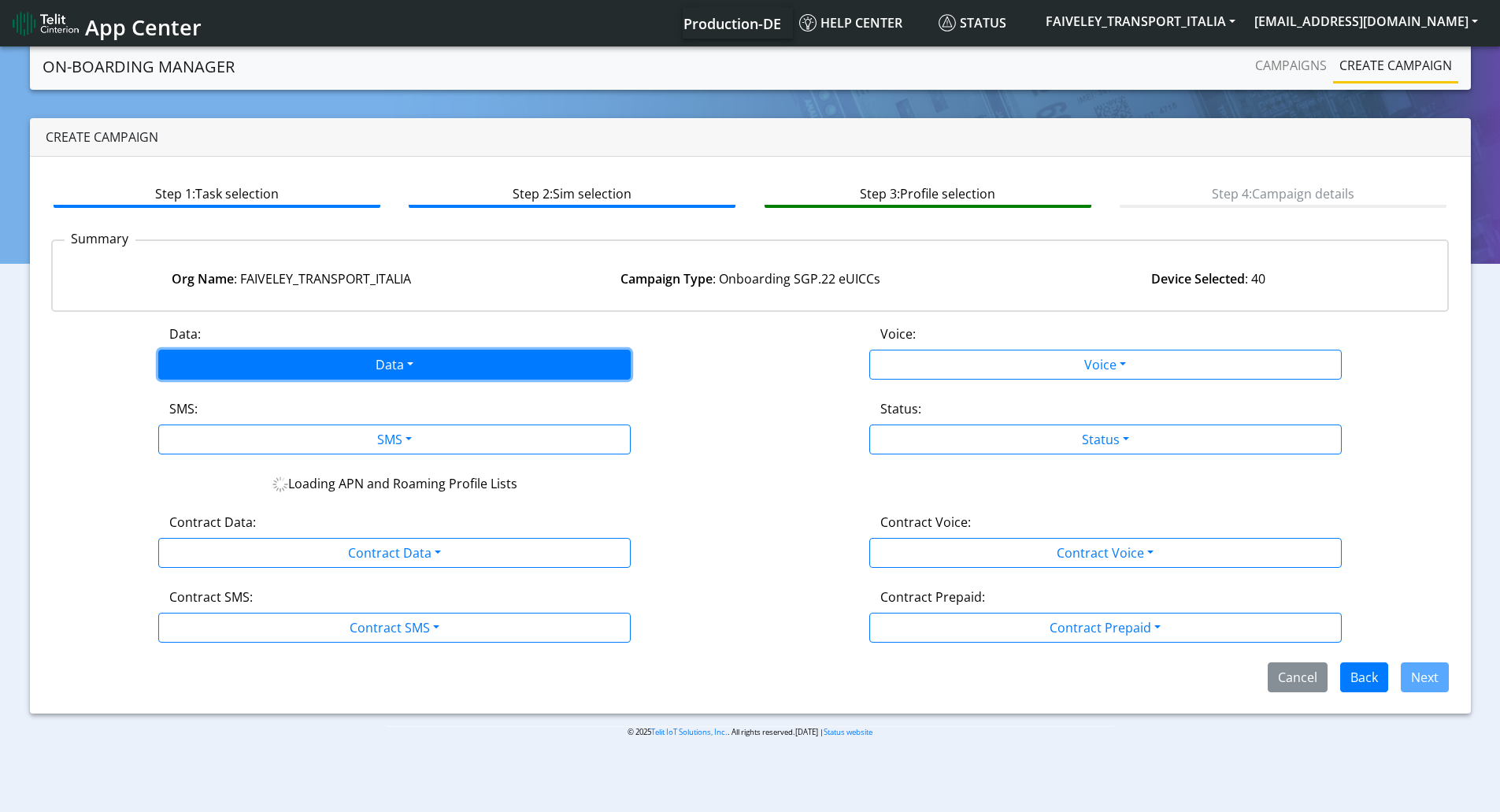
click at [518, 357] on button "Data" at bounding box center [394, 365] width 473 height 30
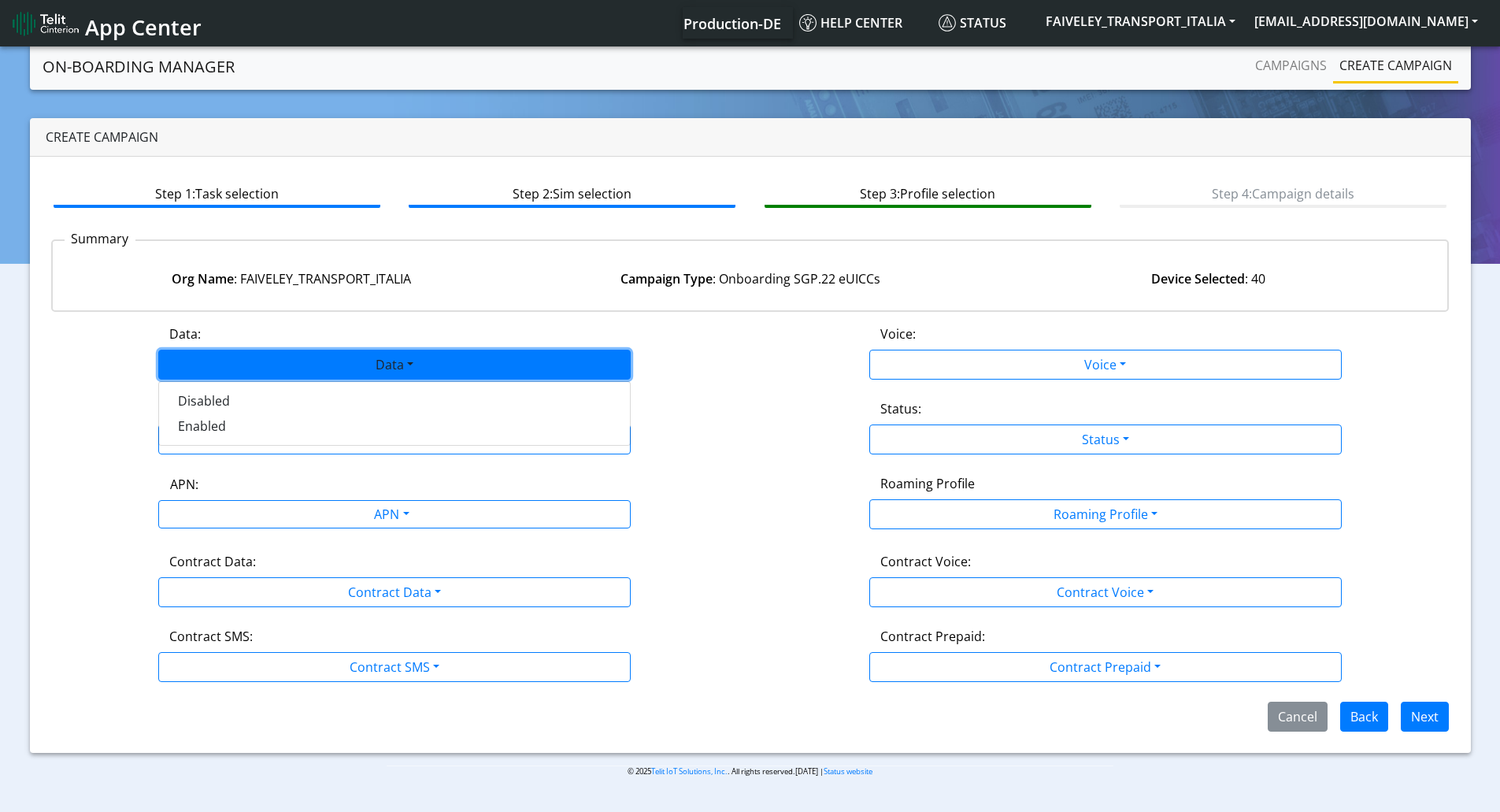
click at [342, 444] on div "Disabled Enabled" at bounding box center [394, 413] width 473 height 65
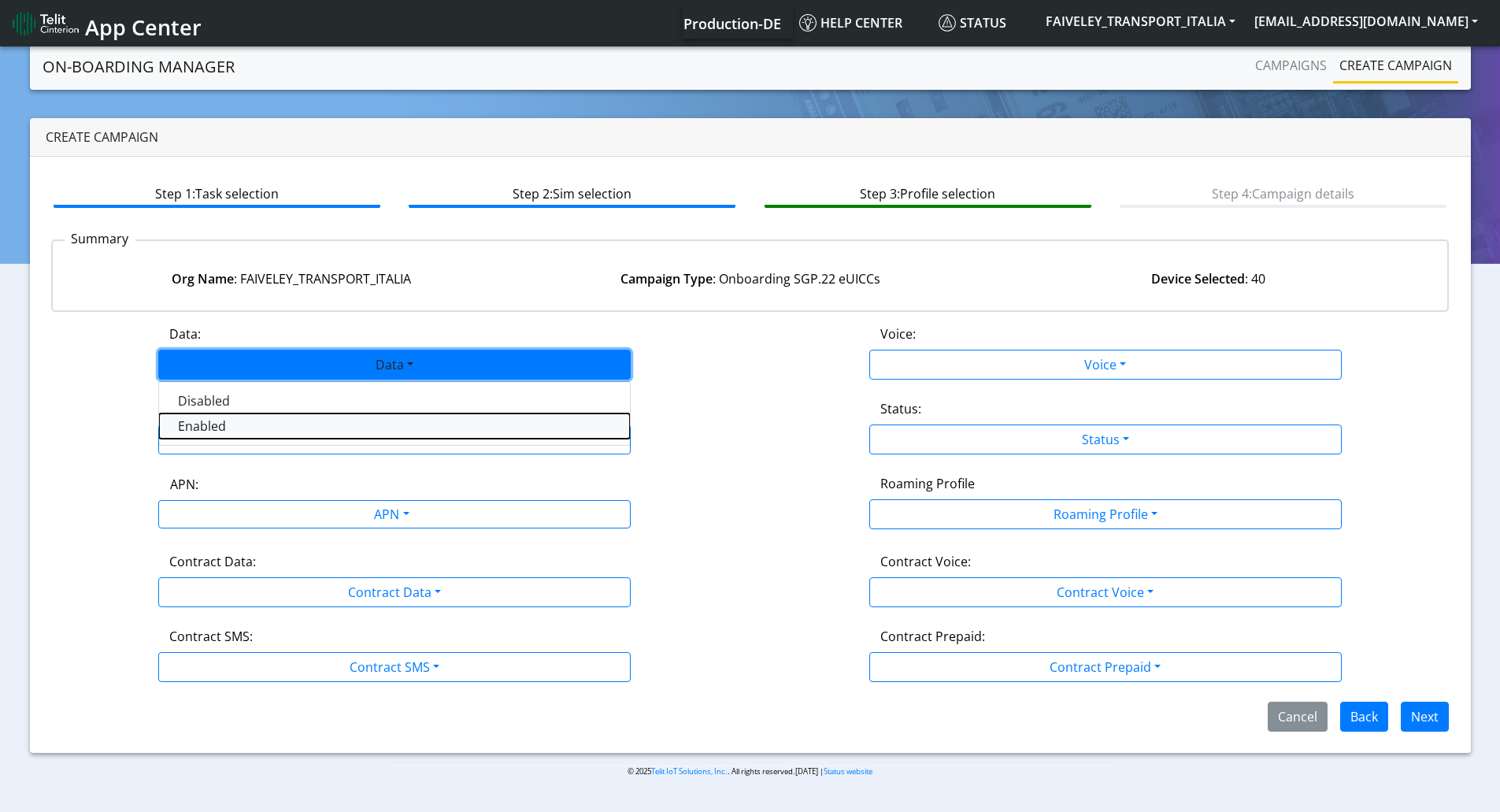
click at [336, 429] on button "Enabled" at bounding box center [394, 426] width 471 height 25
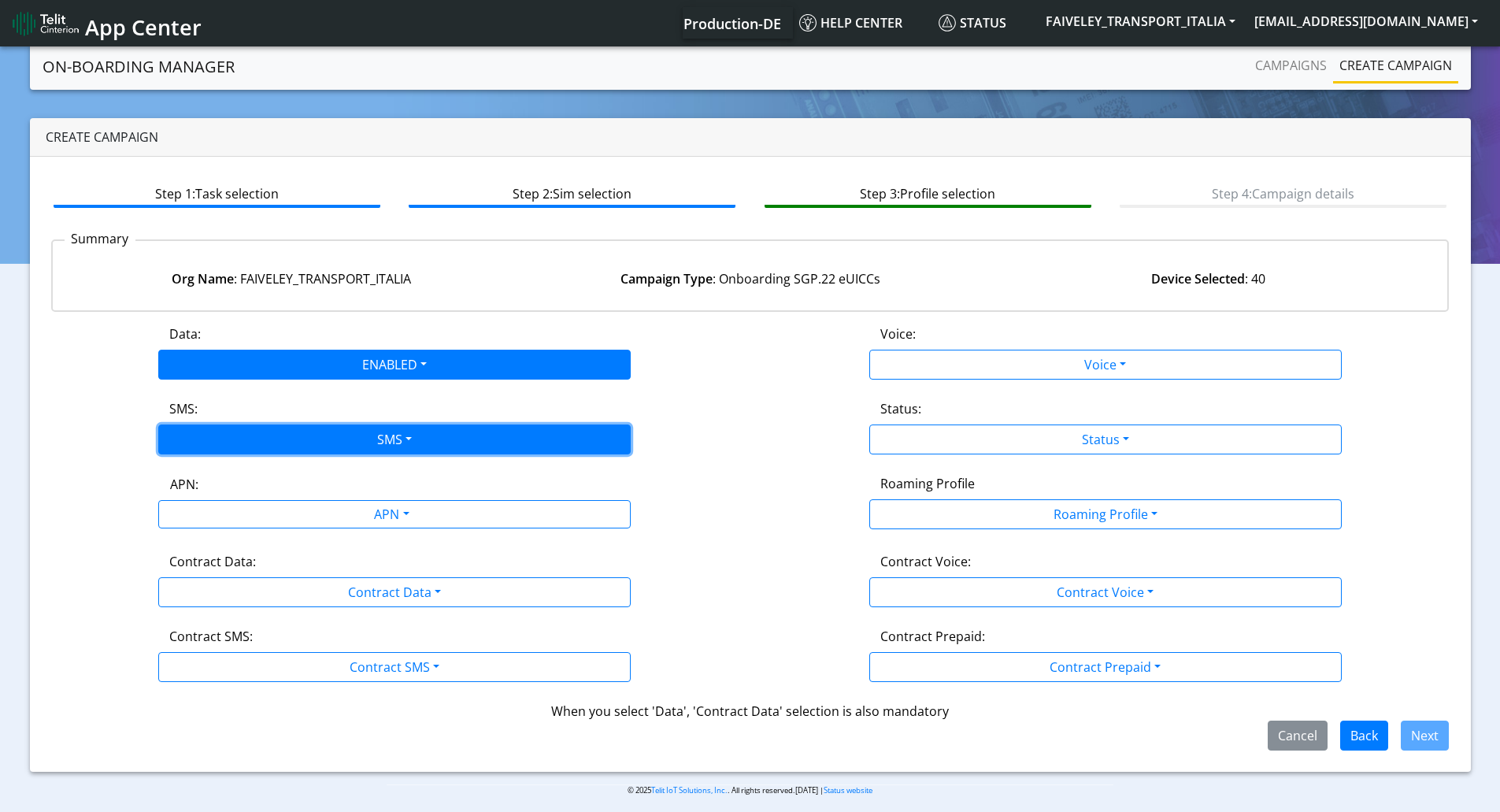
click at [390, 431] on button "SMS" at bounding box center [394, 439] width 473 height 30
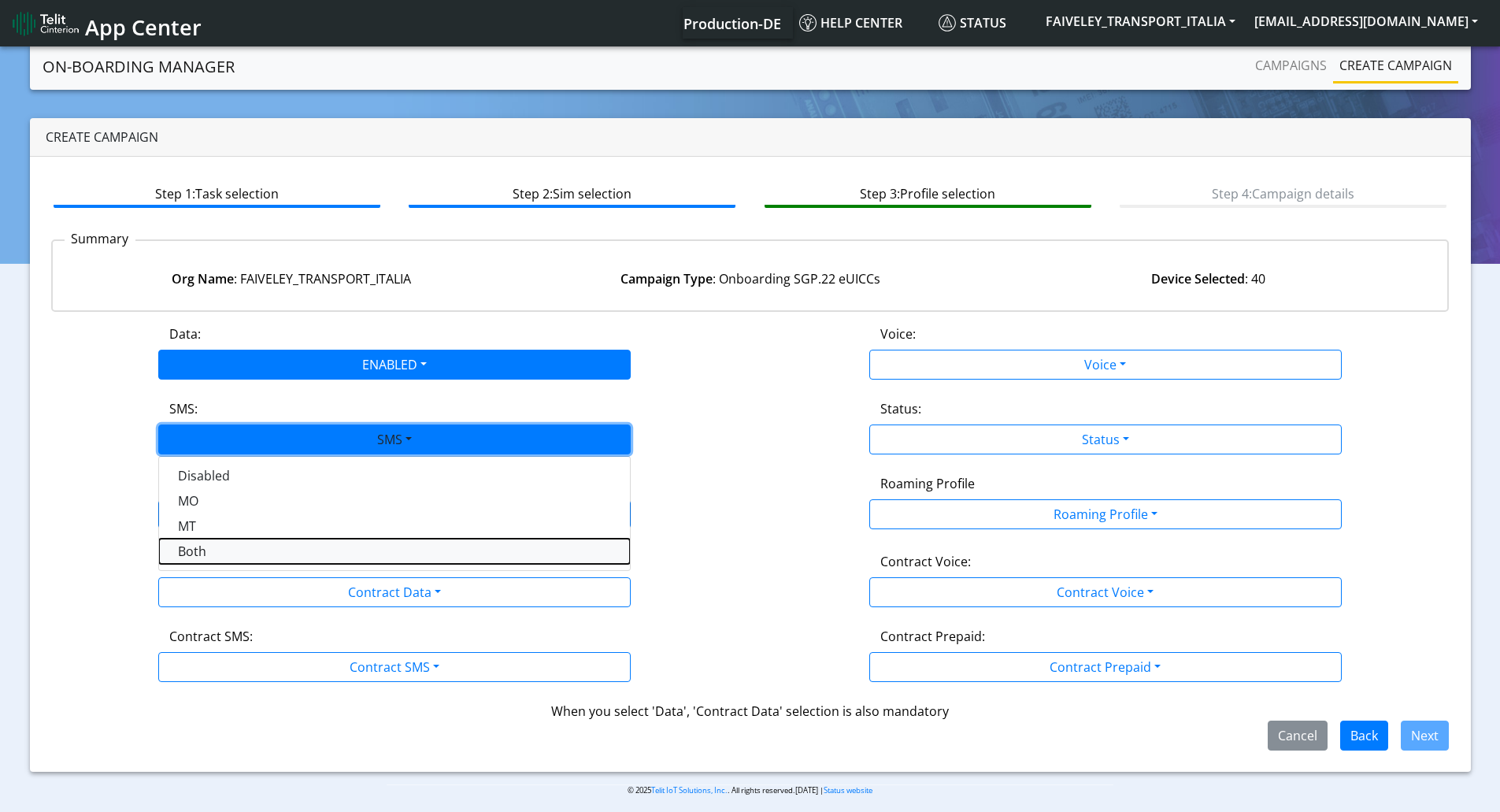
click at [210, 554] on button "Both" at bounding box center [394, 551] width 471 height 25
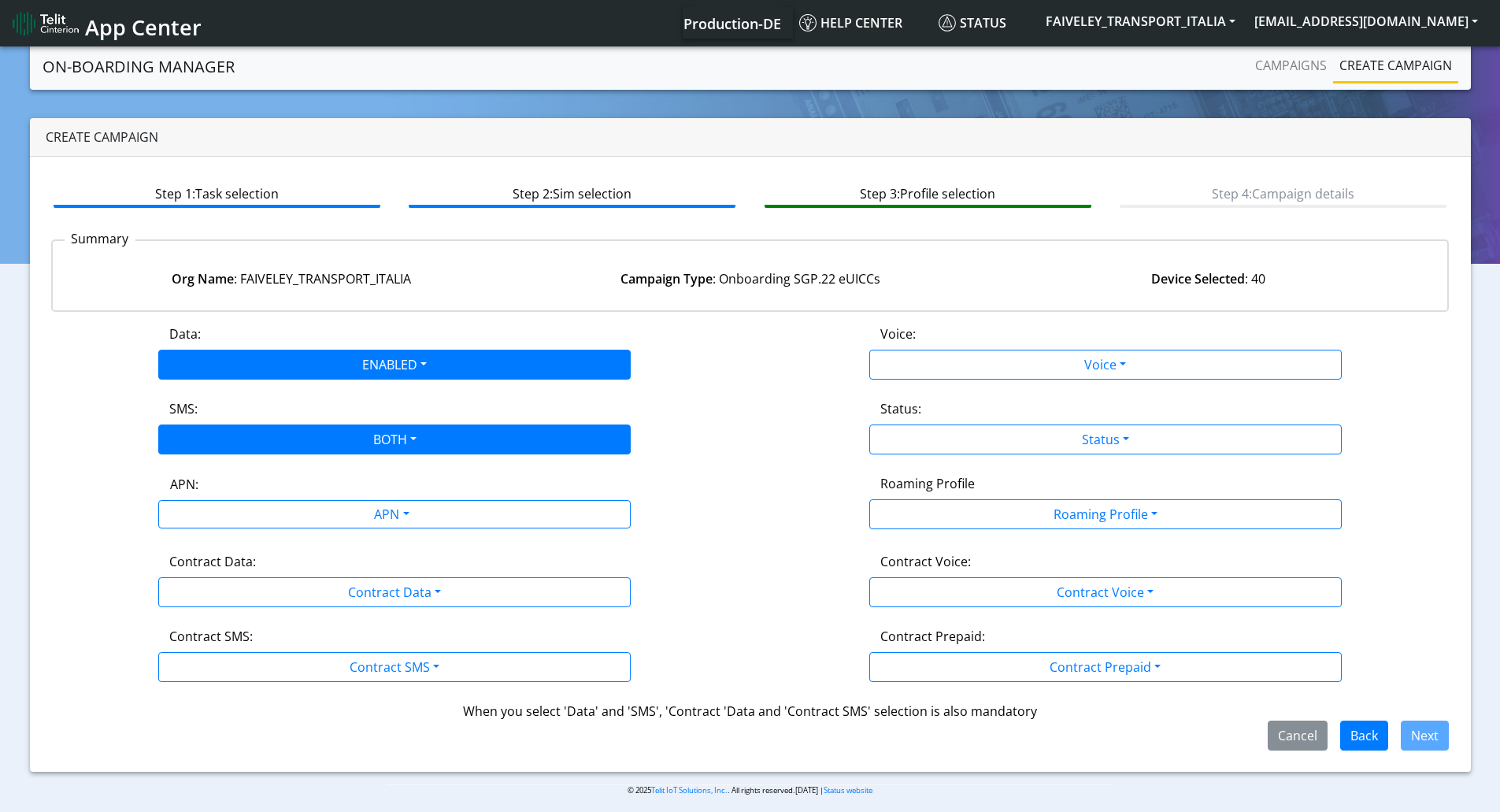
click at [241, 497] on div "APN:" at bounding box center [394, 487] width 473 height 25
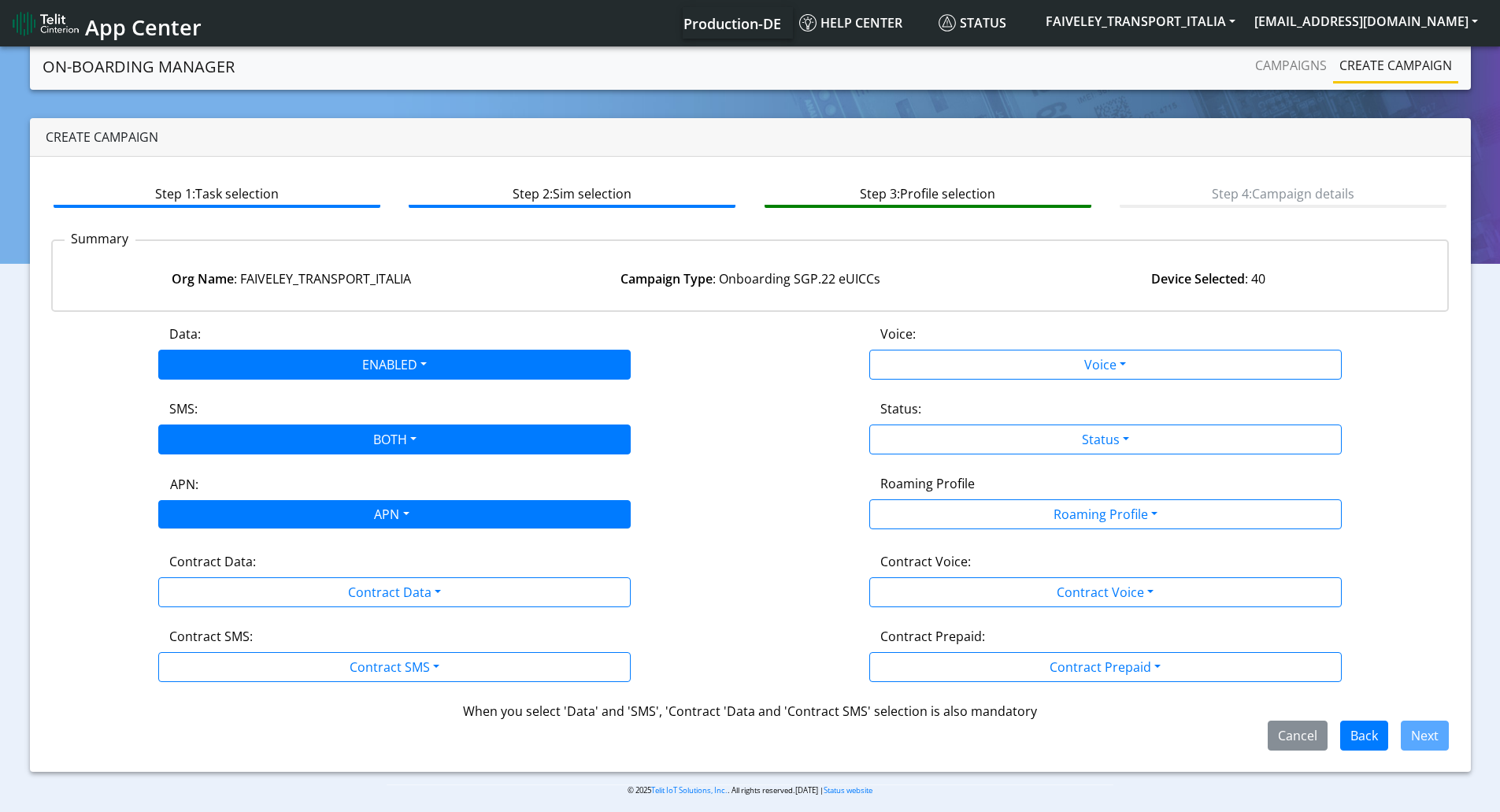
click at [241, 504] on div "APN" at bounding box center [390, 516] width 499 height 31
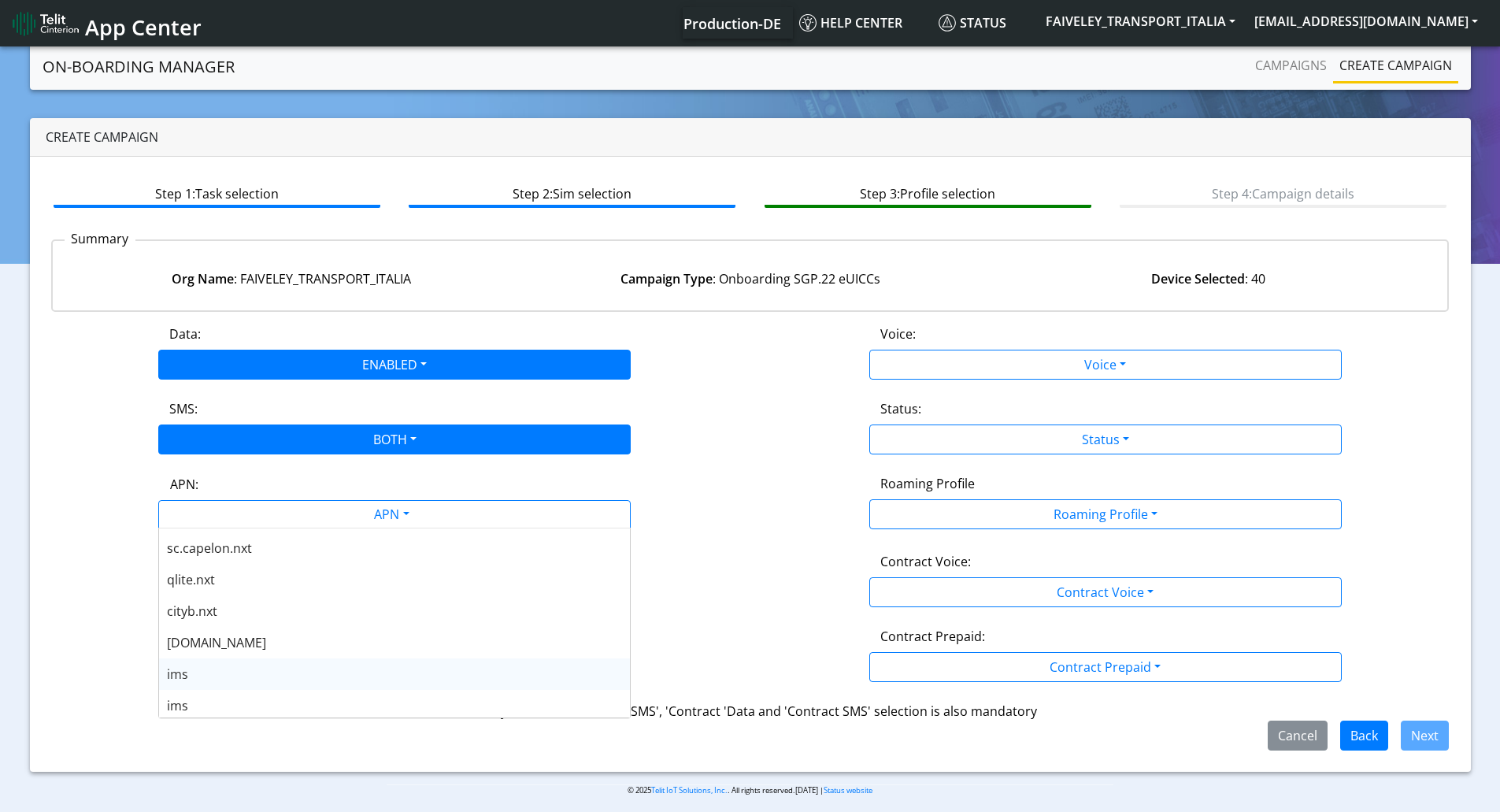
scroll to position [473, 0]
click at [221, 666] on span "nxt23.net" at bounding box center [217, 670] width 100 height 17
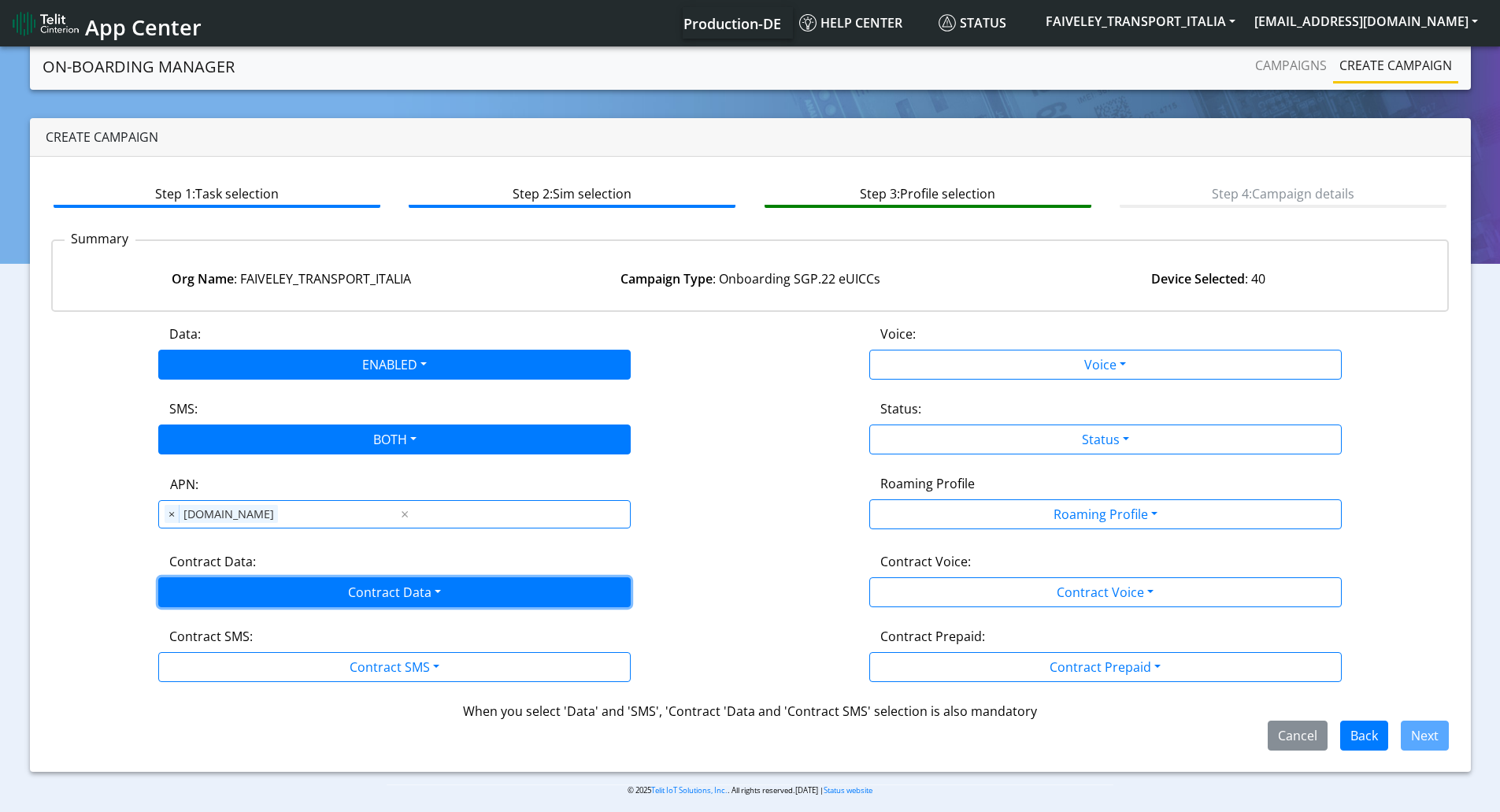
click at [211, 603] on button "Contract Data" at bounding box center [394, 592] width 473 height 30
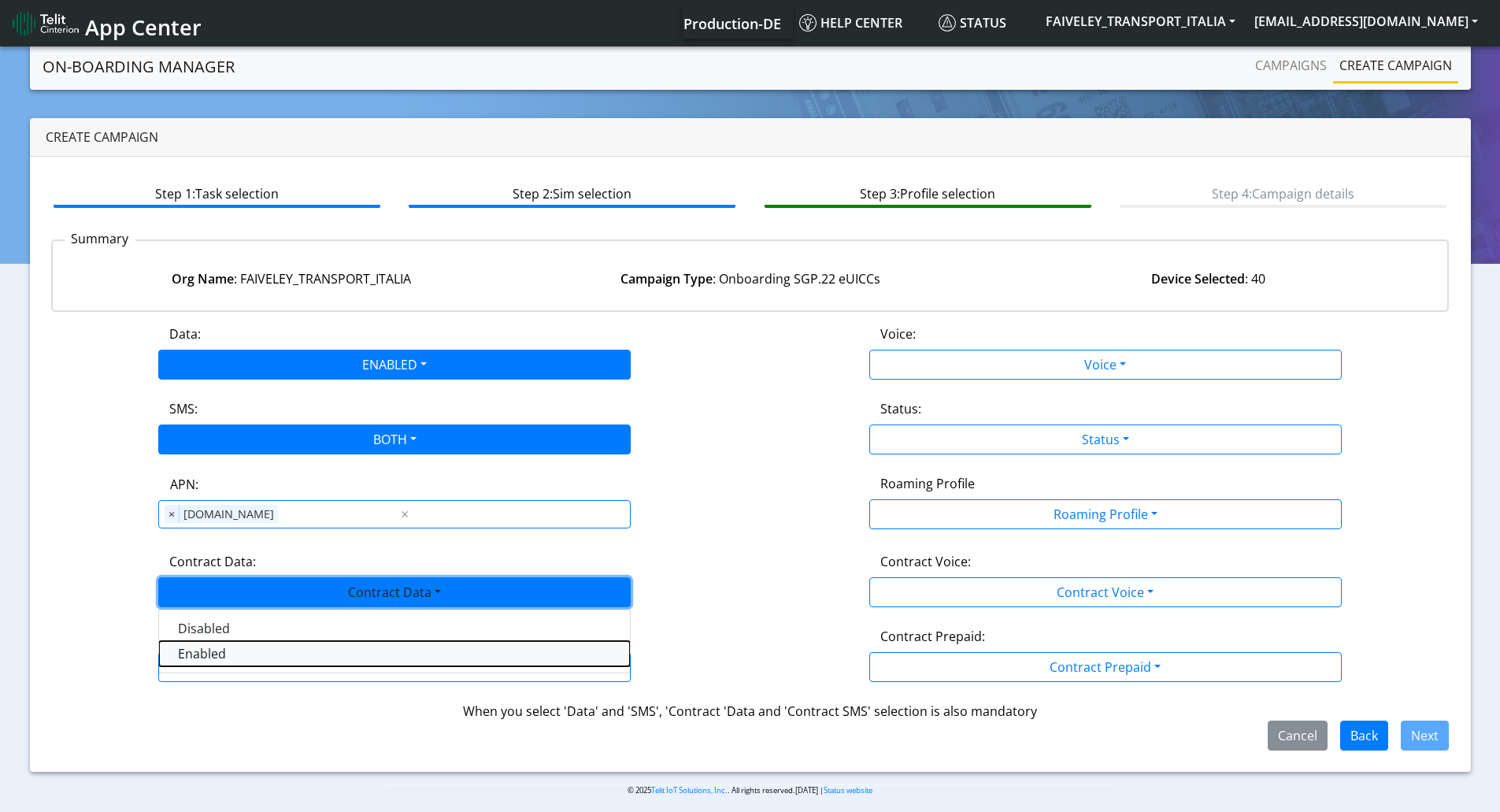
click at [210, 648] on Dataenabled-dropdown "Enabled" at bounding box center [394, 653] width 471 height 25
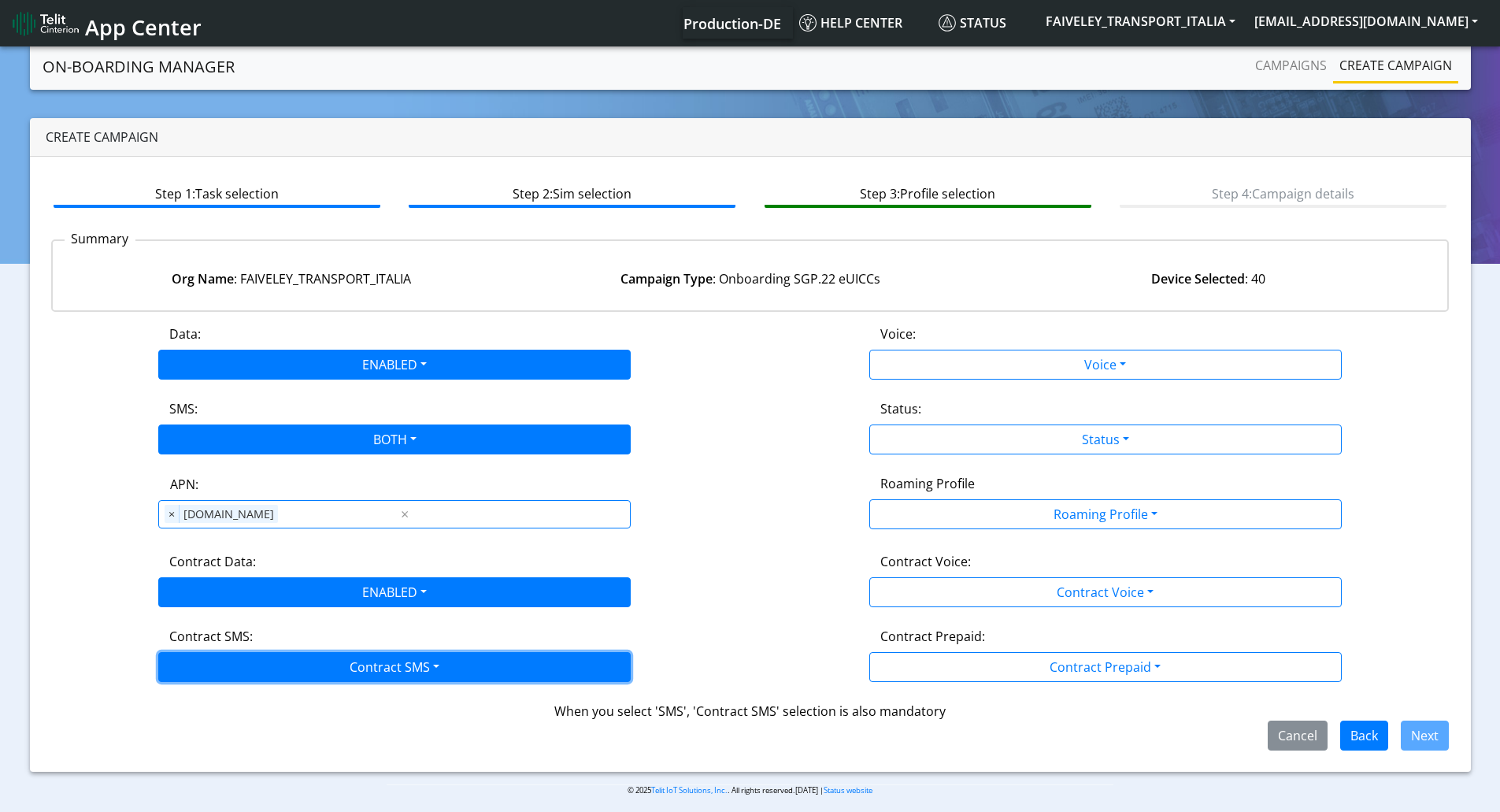
click at [213, 666] on button "Contract SMS" at bounding box center [394, 667] width 473 height 30
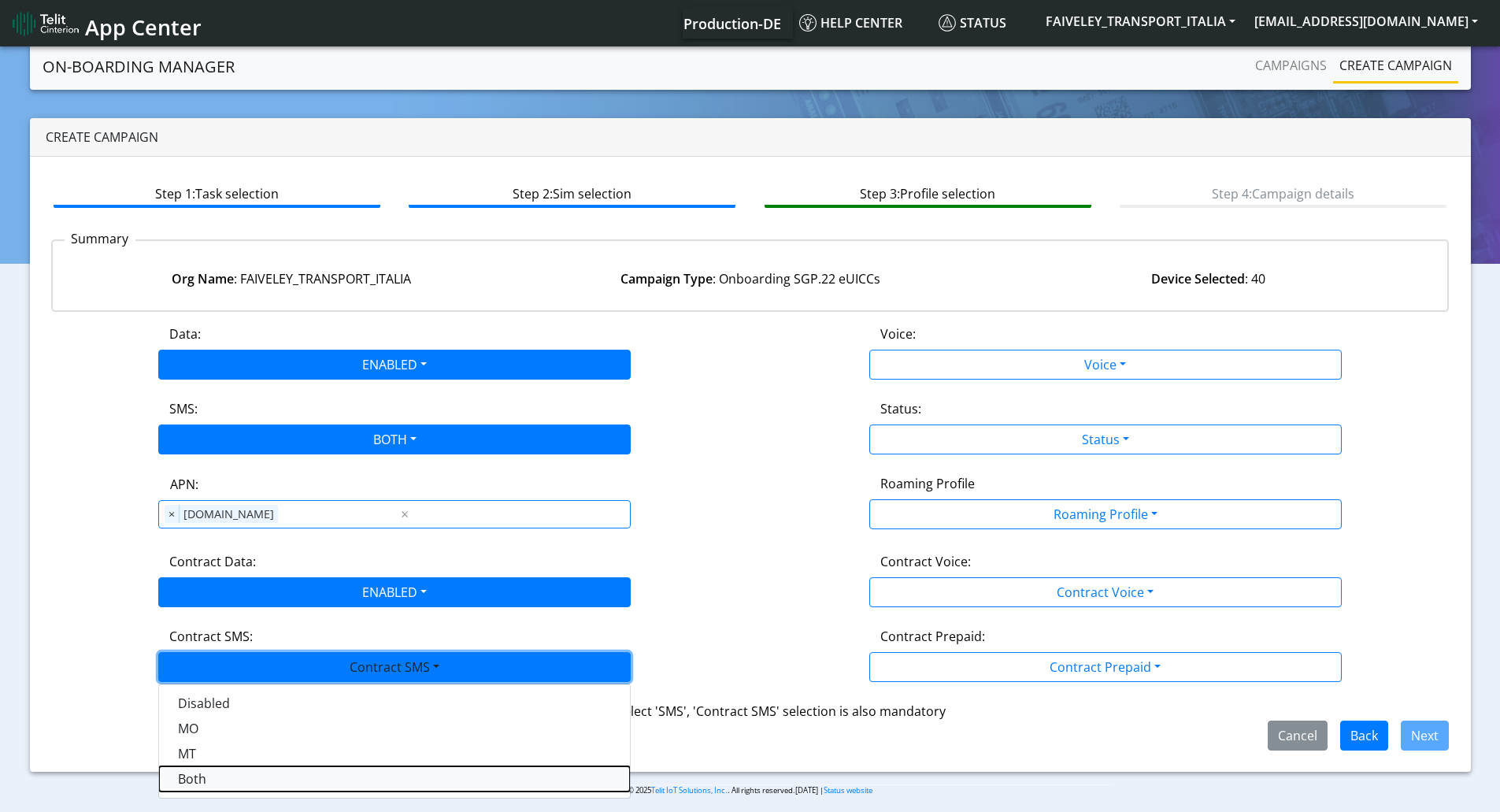
drag, startPoint x: 211, startPoint y: 773, endPoint x: 687, endPoint y: 646, distance: 492.7
click at [212, 773] on SMSboth-dropdown "Both" at bounding box center [394, 778] width 471 height 25
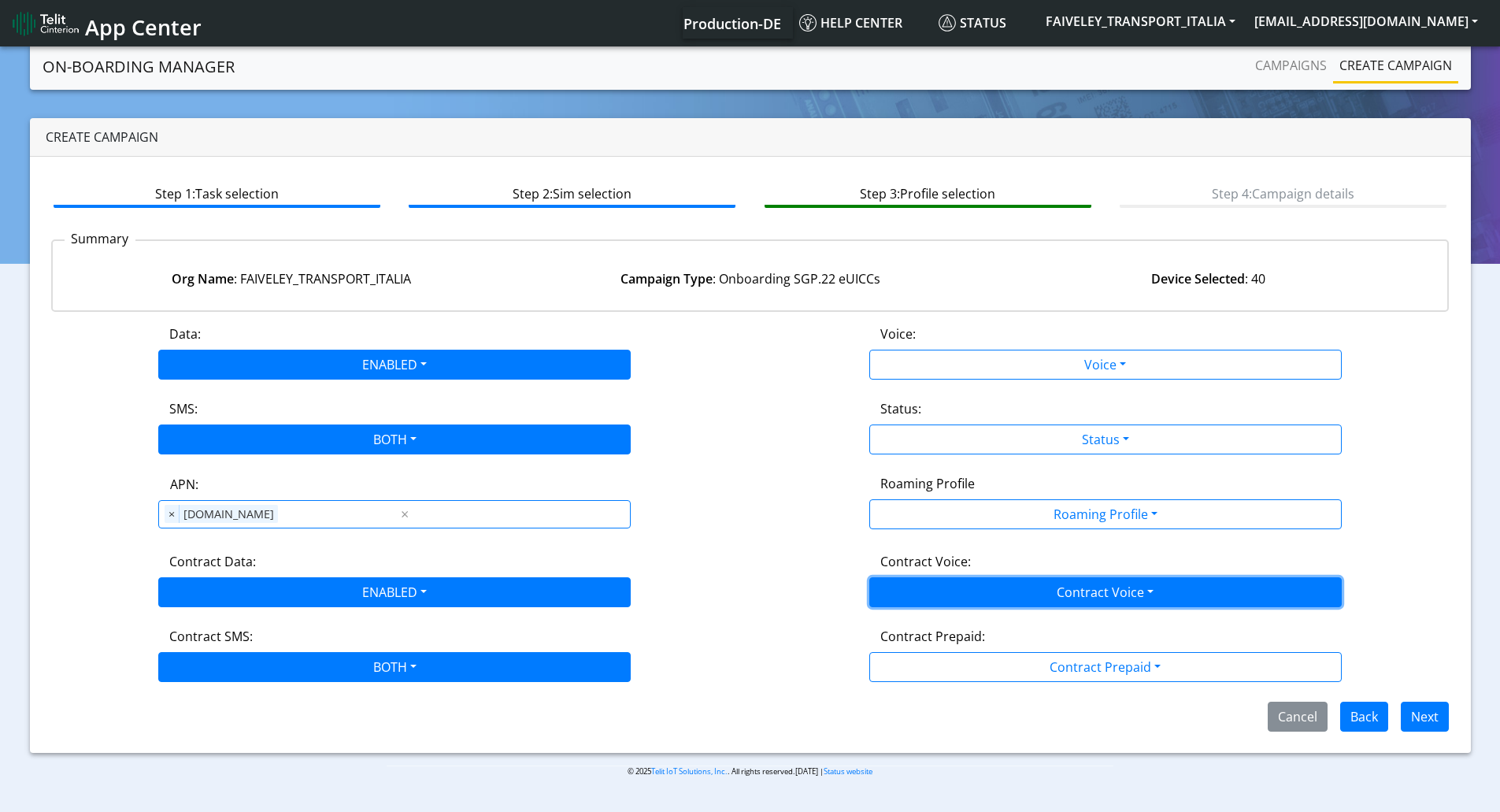
click at [957, 594] on button "Contract Voice" at bounding box center [1105, 592] width 473 height 30
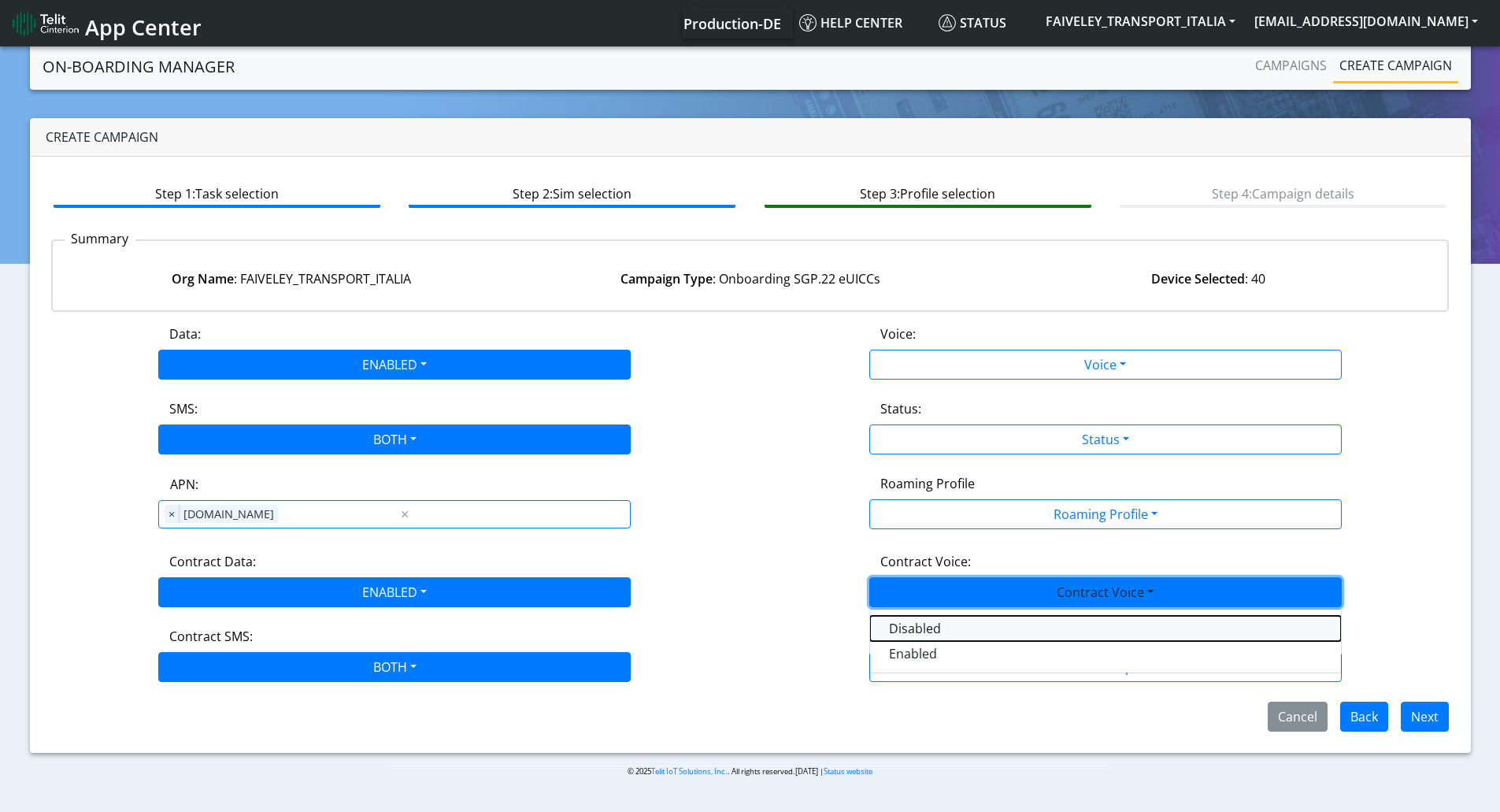
click at [929, 627] on Voicedisabled-dropdown "Disabled" at bounding box center [1105, 628] width 471 height 25
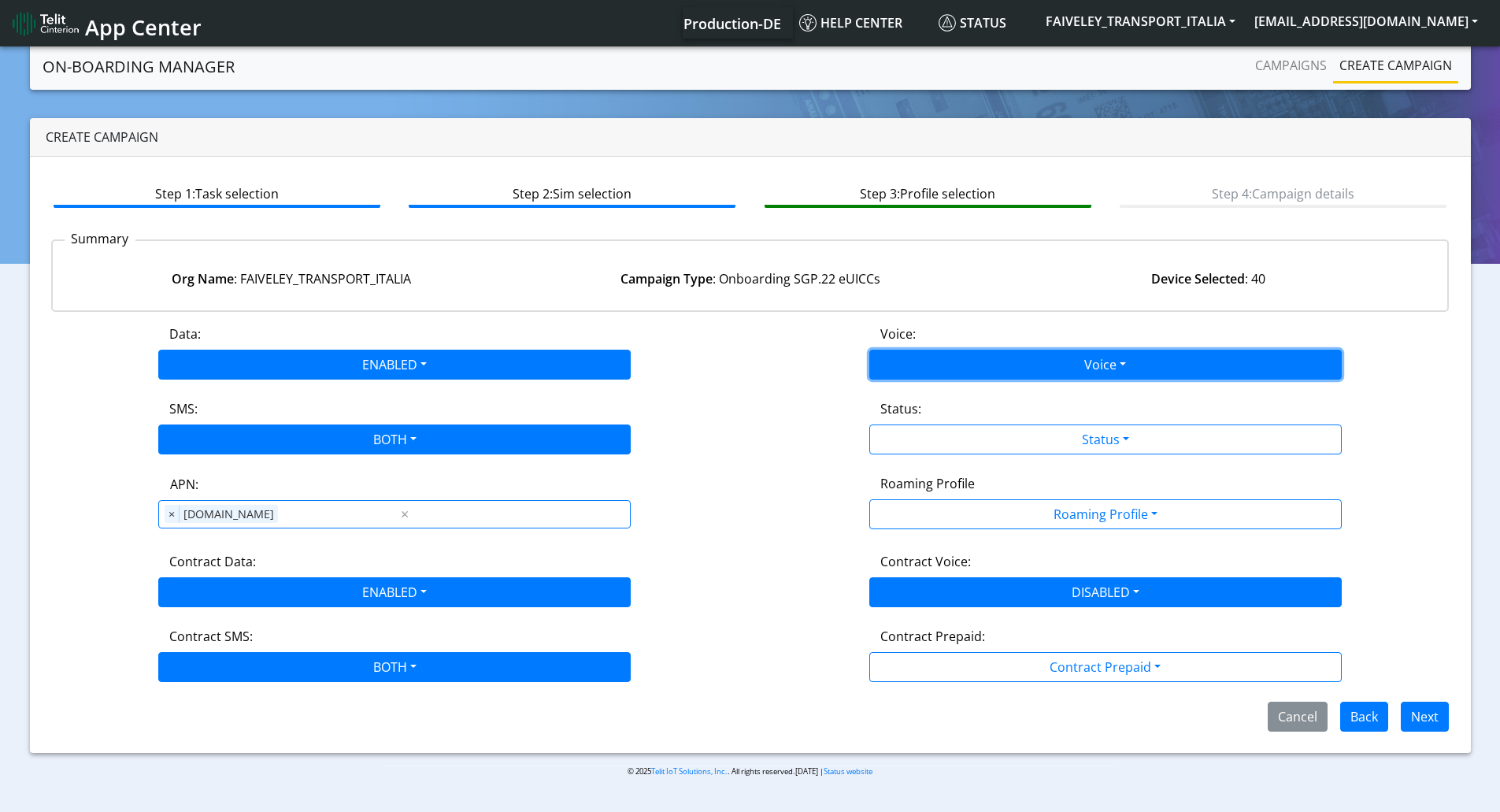
click at [925, 368] on button "Voice" at bounding box center [1105, 365] width 473 height 30
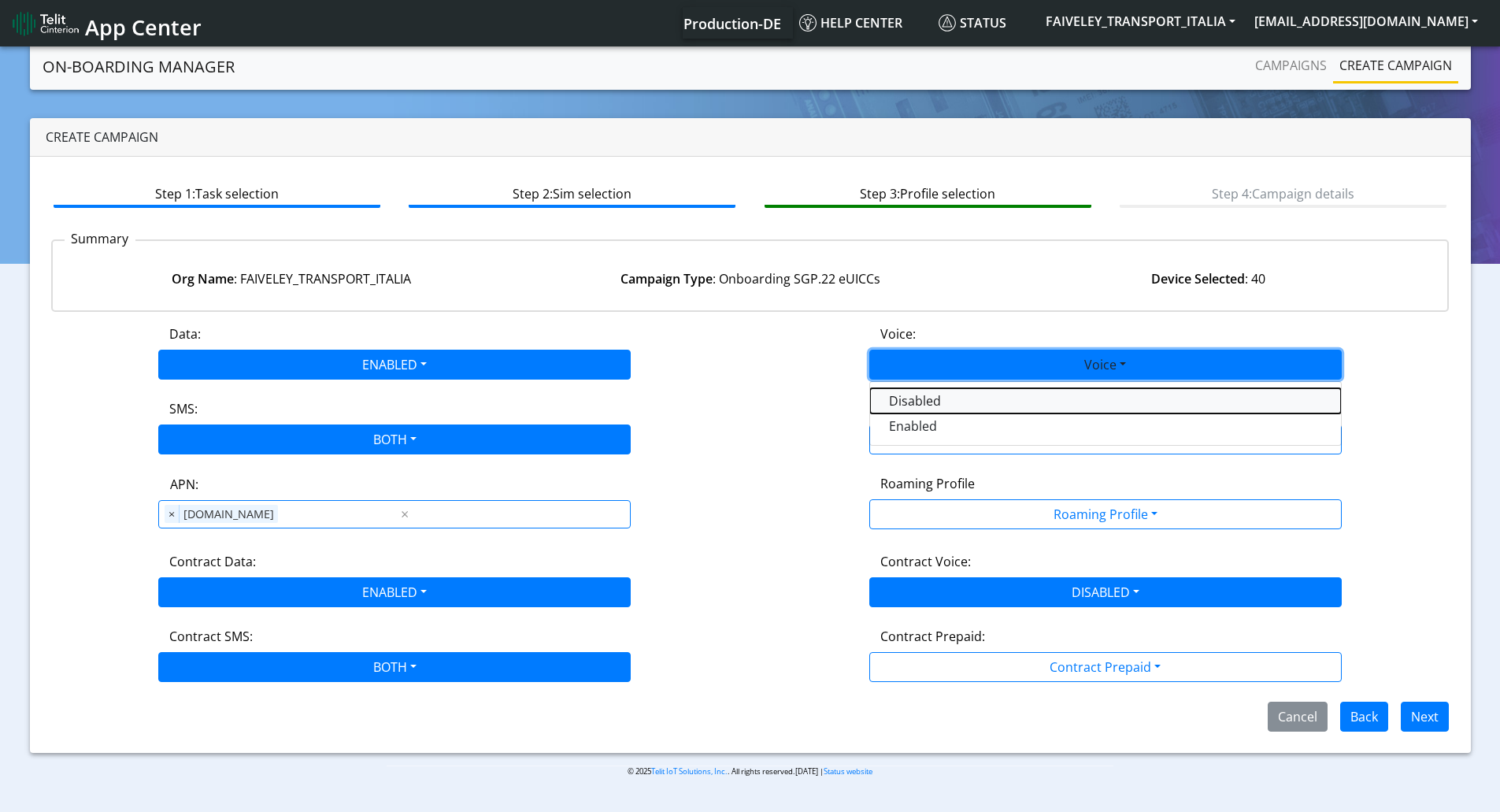
click at [909, 401] on button "Disabled" at bounding box center [1105, 400] width 471 height 25
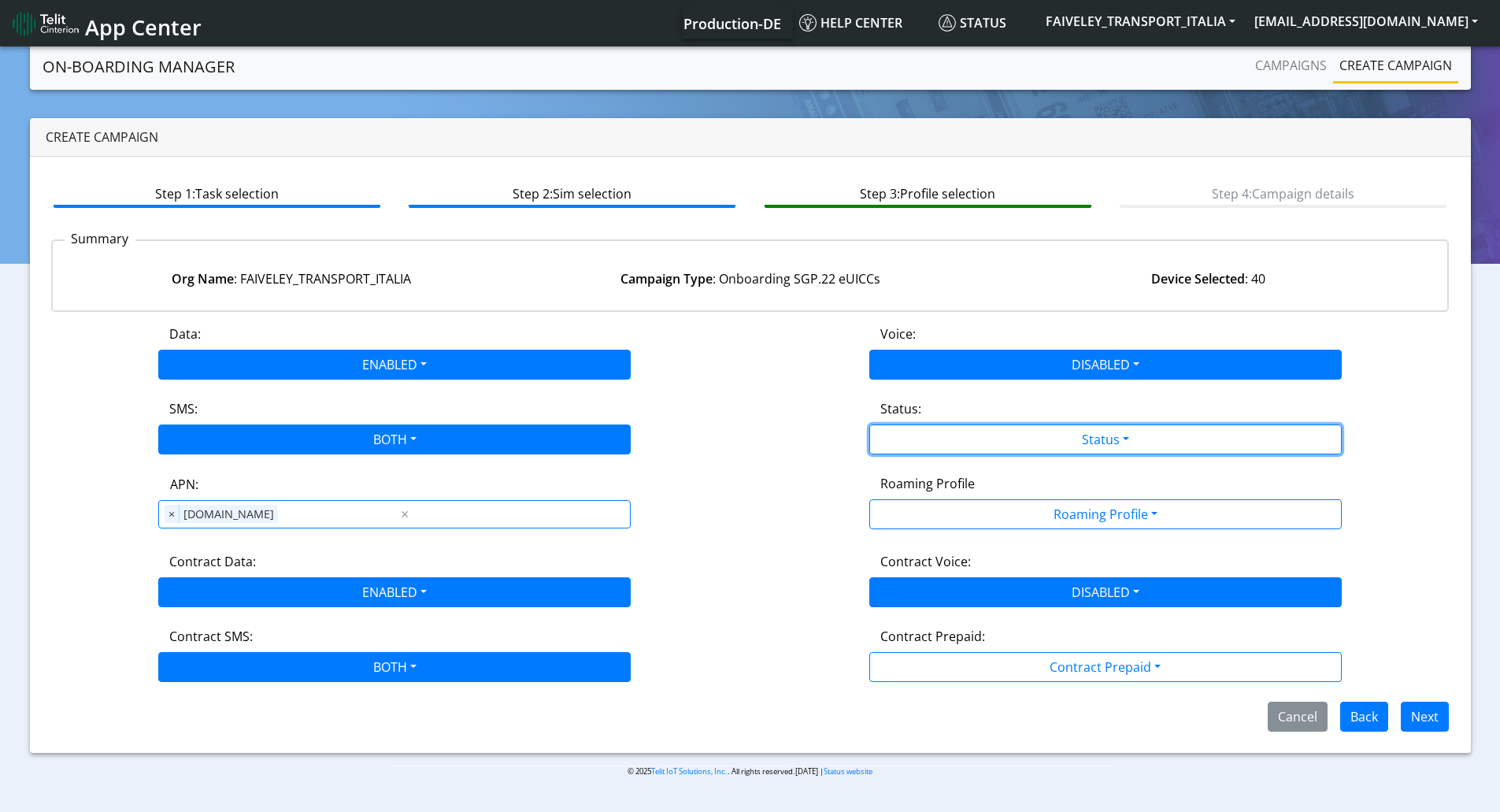
drag, startPoint x: 922, startPoint y: 444, endPoint x: 920, endPoint y: 456, distance: 12.2
click at [922, 445] on button "Status" at bounding box center [1105, 439] width 473 height 30
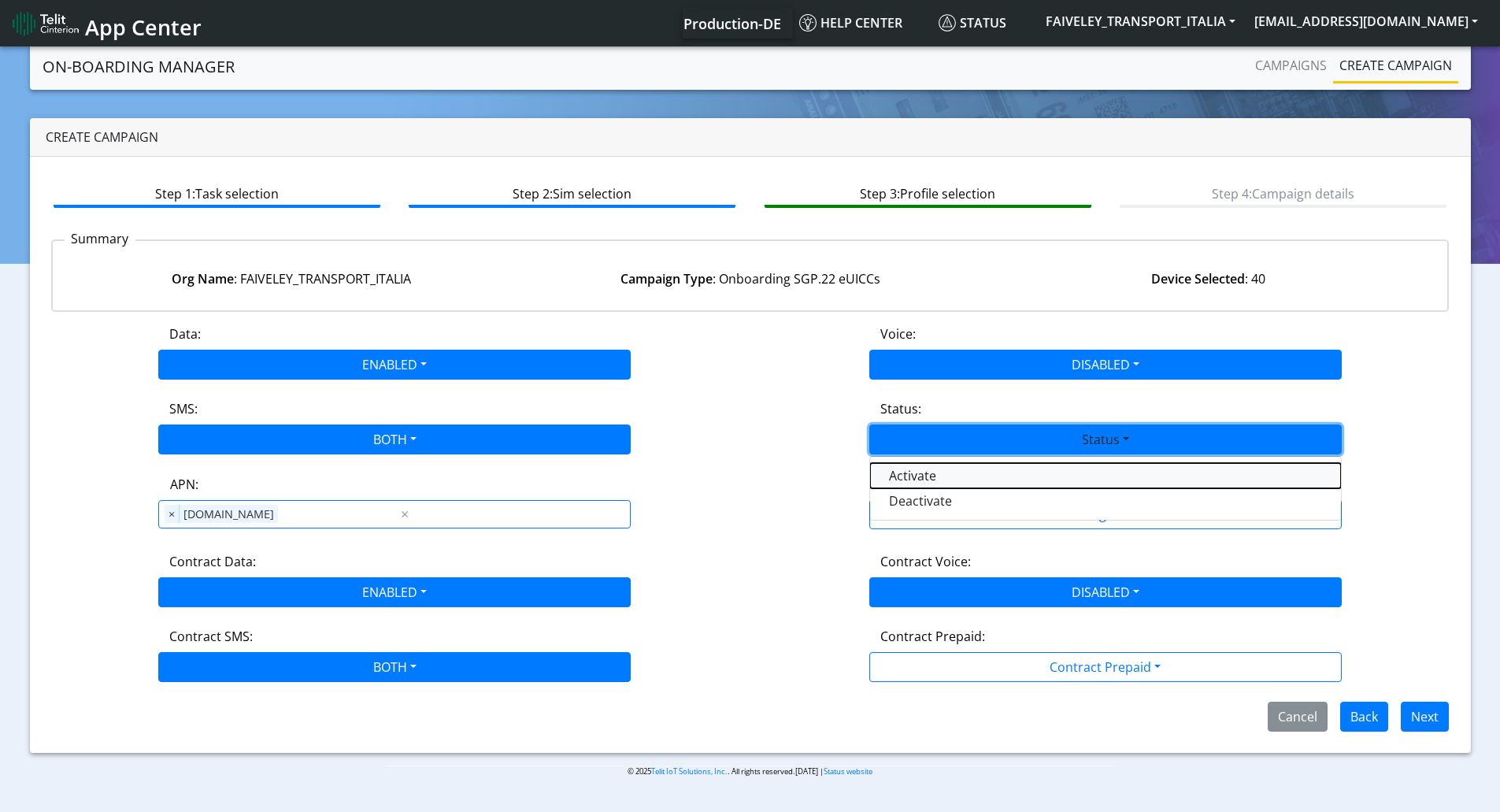
click at [919, 477] on button "Activate" at bounding box center [1105, 476] width 471 height 25
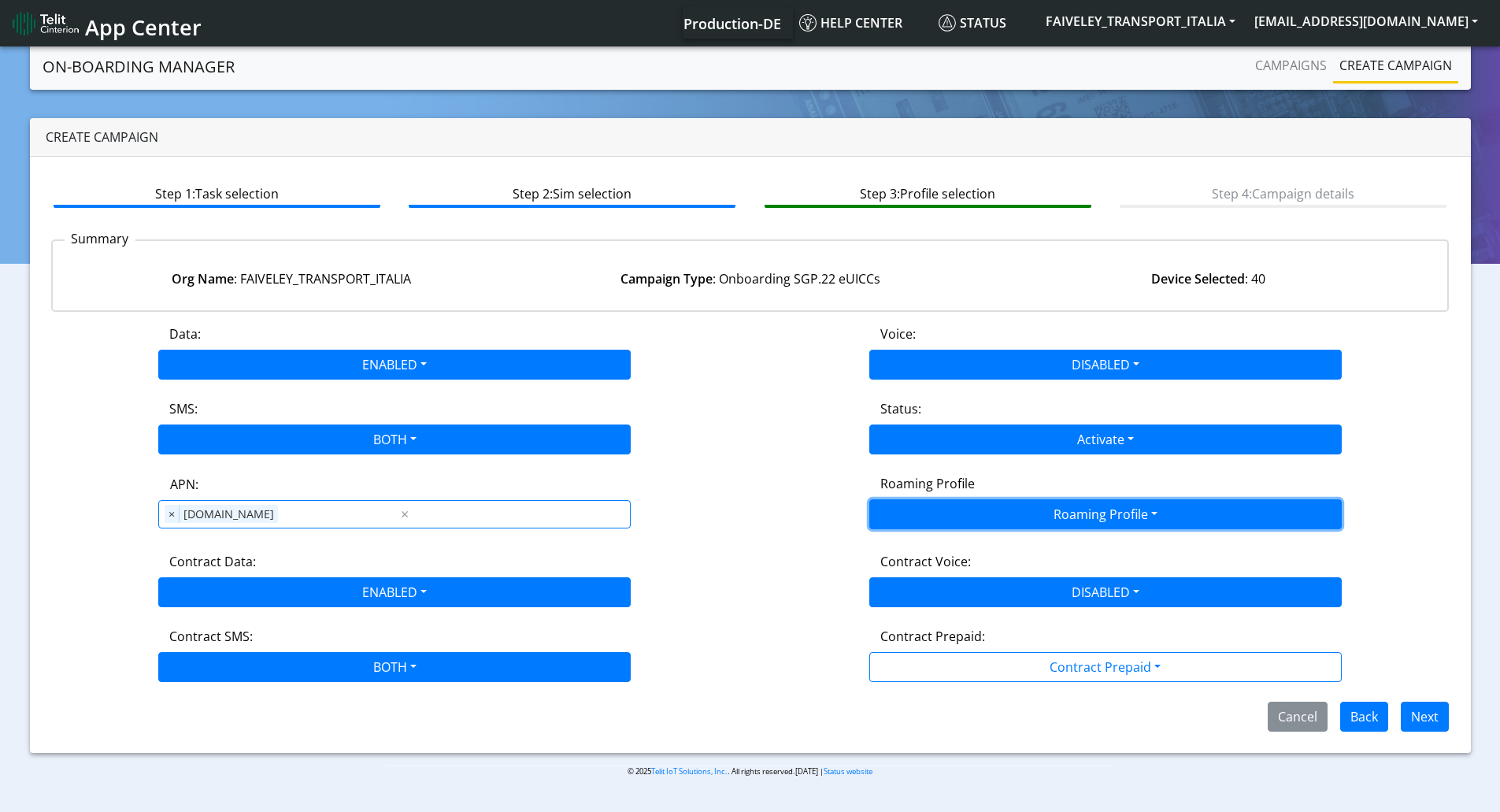
click at [929, 519] on button "Roaming Profile" at bounding box center [1105, 514] width 473 height 30
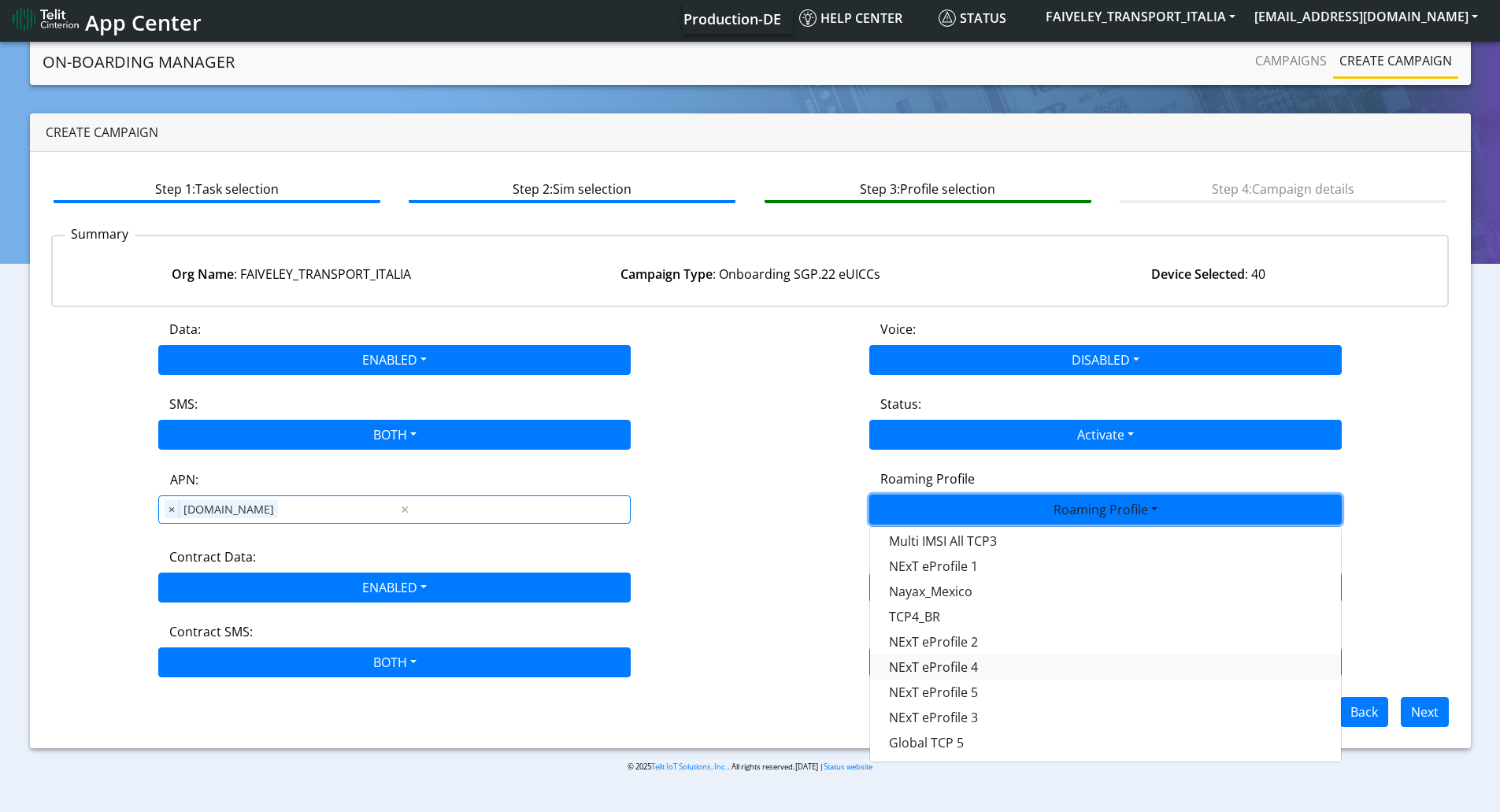
scroll to position [6, 0]
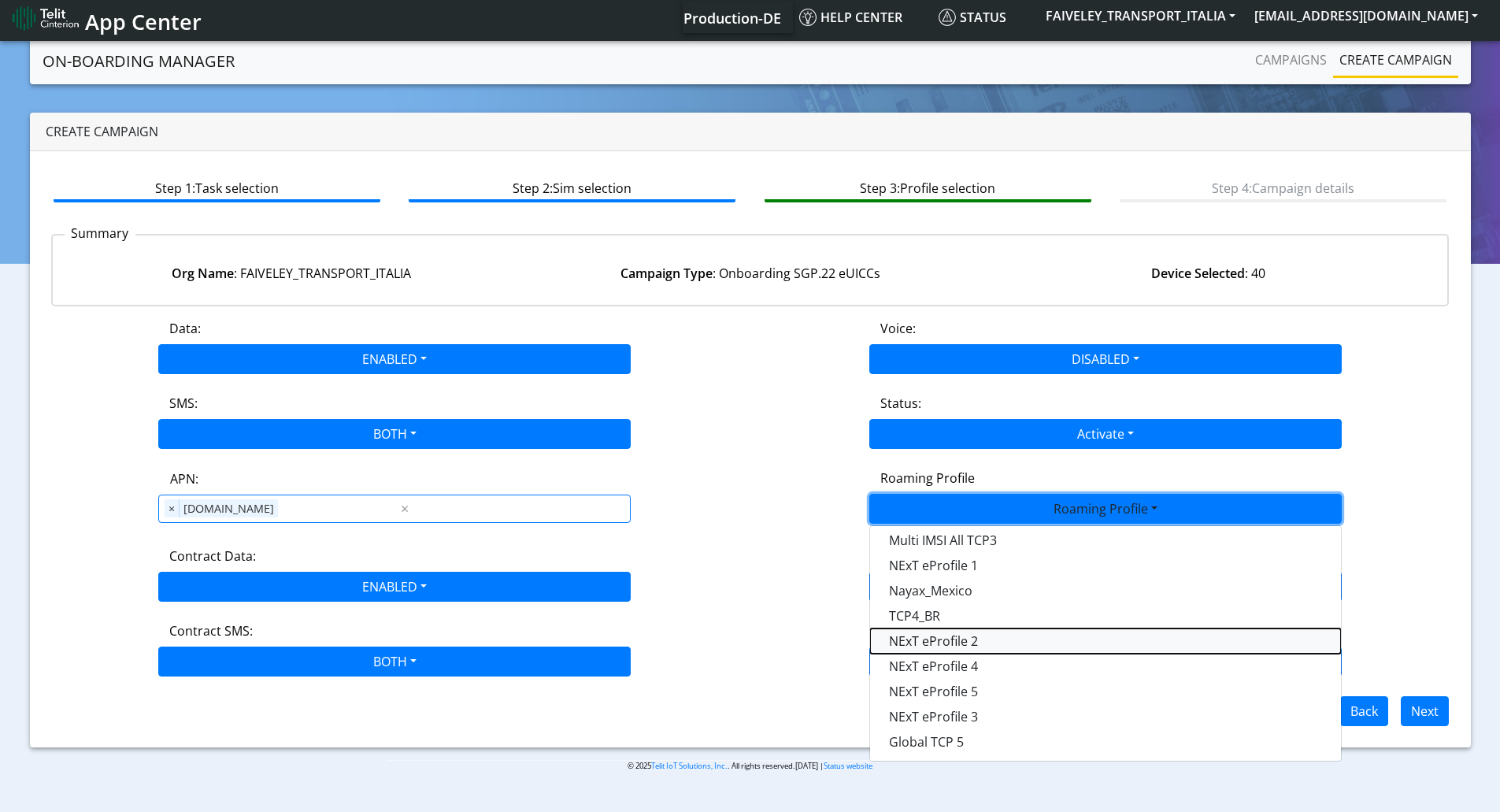
click at [965, 639] on Profile-dropdown "NExT eProfile 2" at bounding box center [1105, 640] width 471 height 25
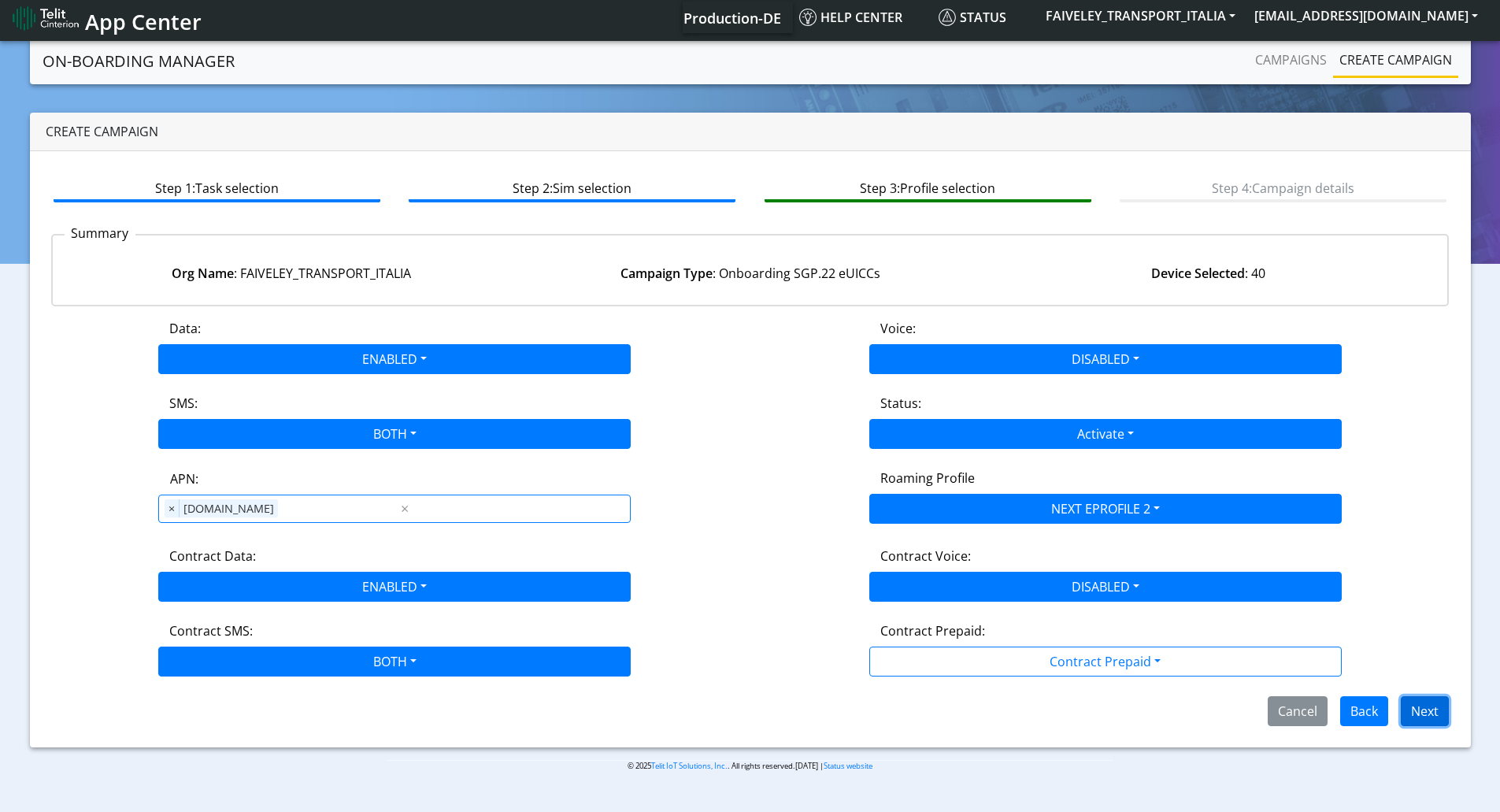
click at [1432, 720] on button "Next" at bounding box center [1424, 710] width 48 height 30
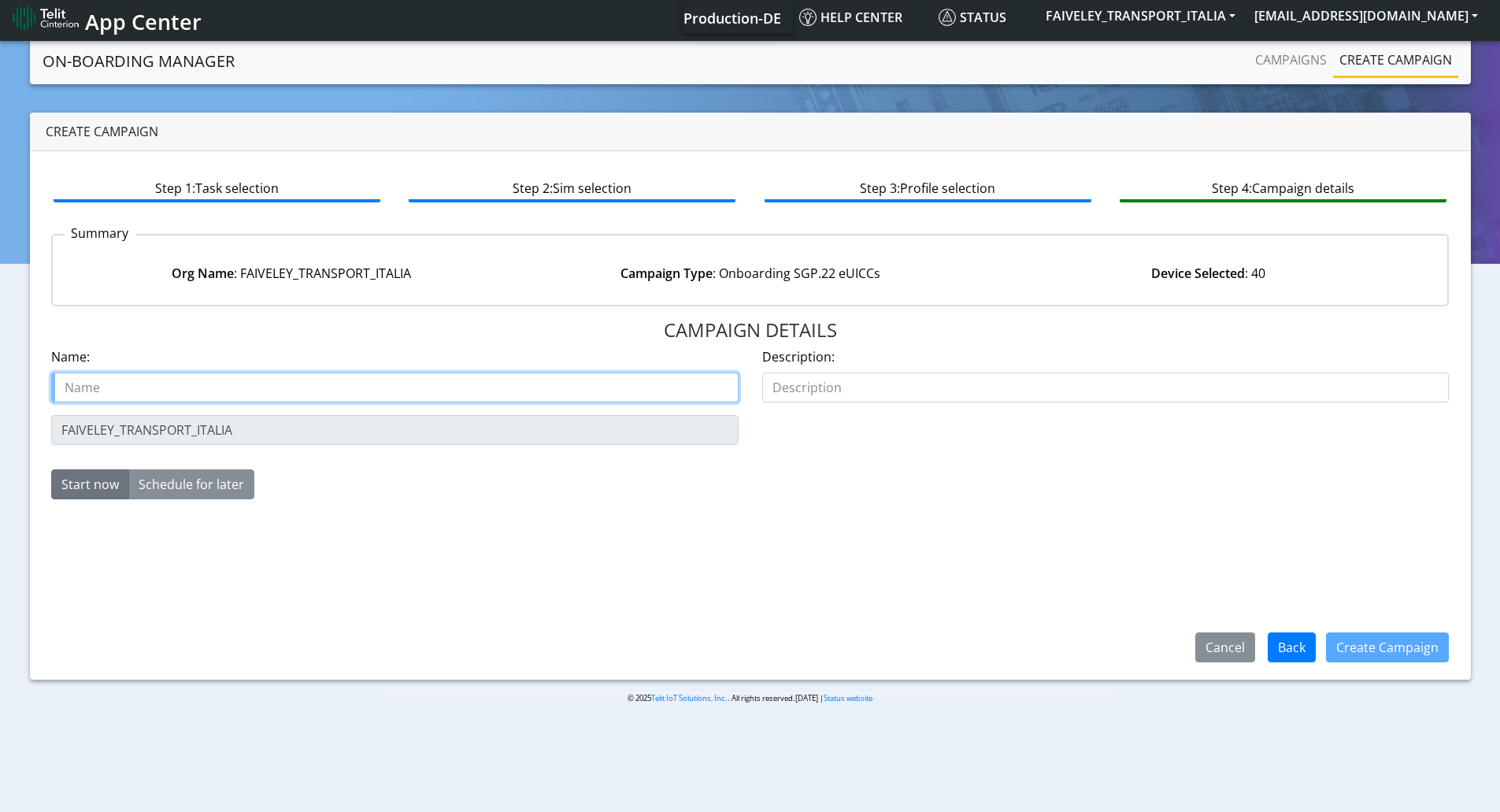
click at [153, 374] on input "text" at bounding box center [394, 387] width 687 height 30
paste input "FAIVELEY_TRANSPORT_ITALIA"
paste input "26694-02"
type input "FAIVELEY_TRANSPORT_ITALIA Order 26694-02"
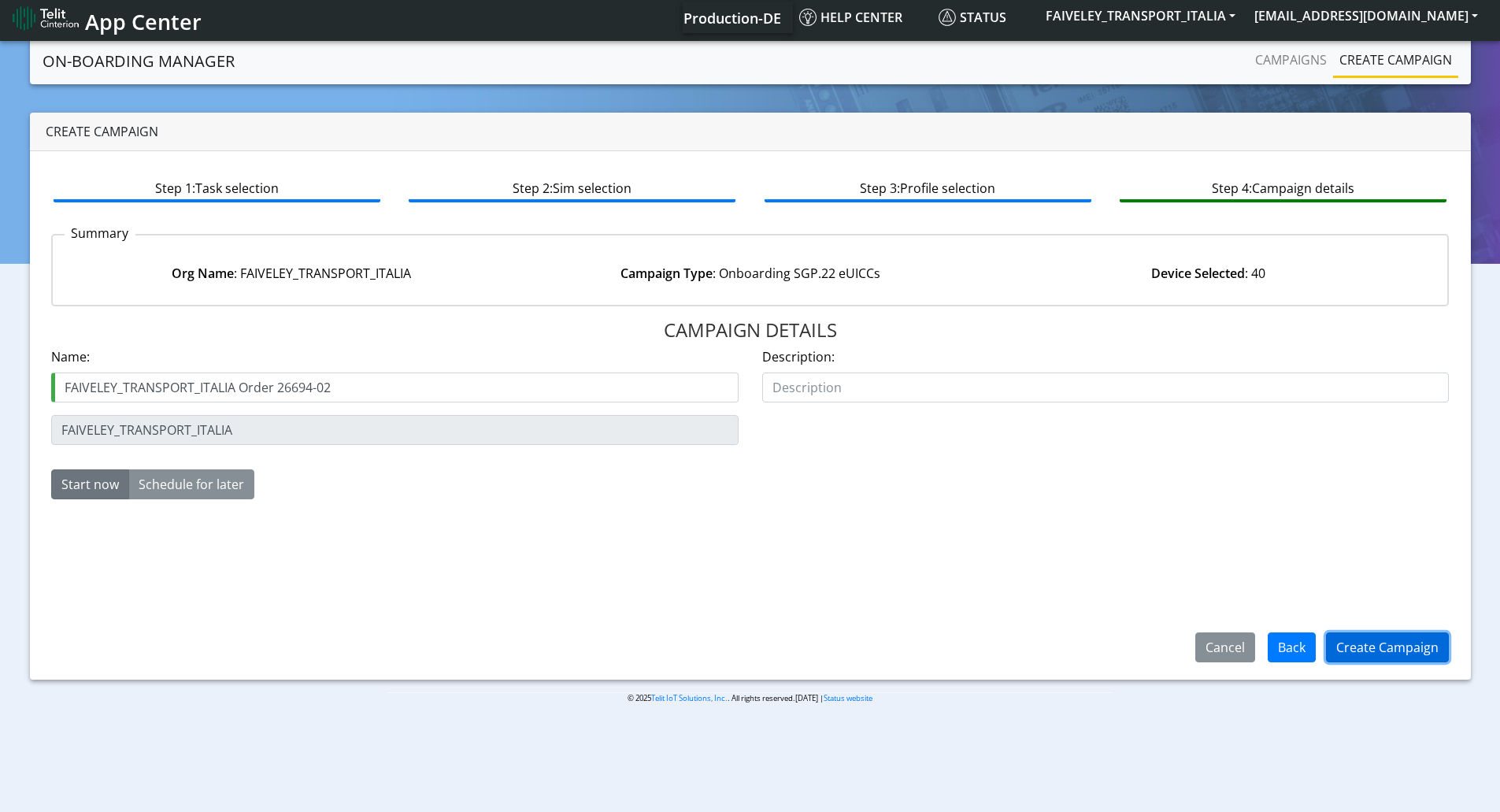
click at [1351, 641] on button "Create Campaign" at bounding box center [1386, 648] width 123 height 30
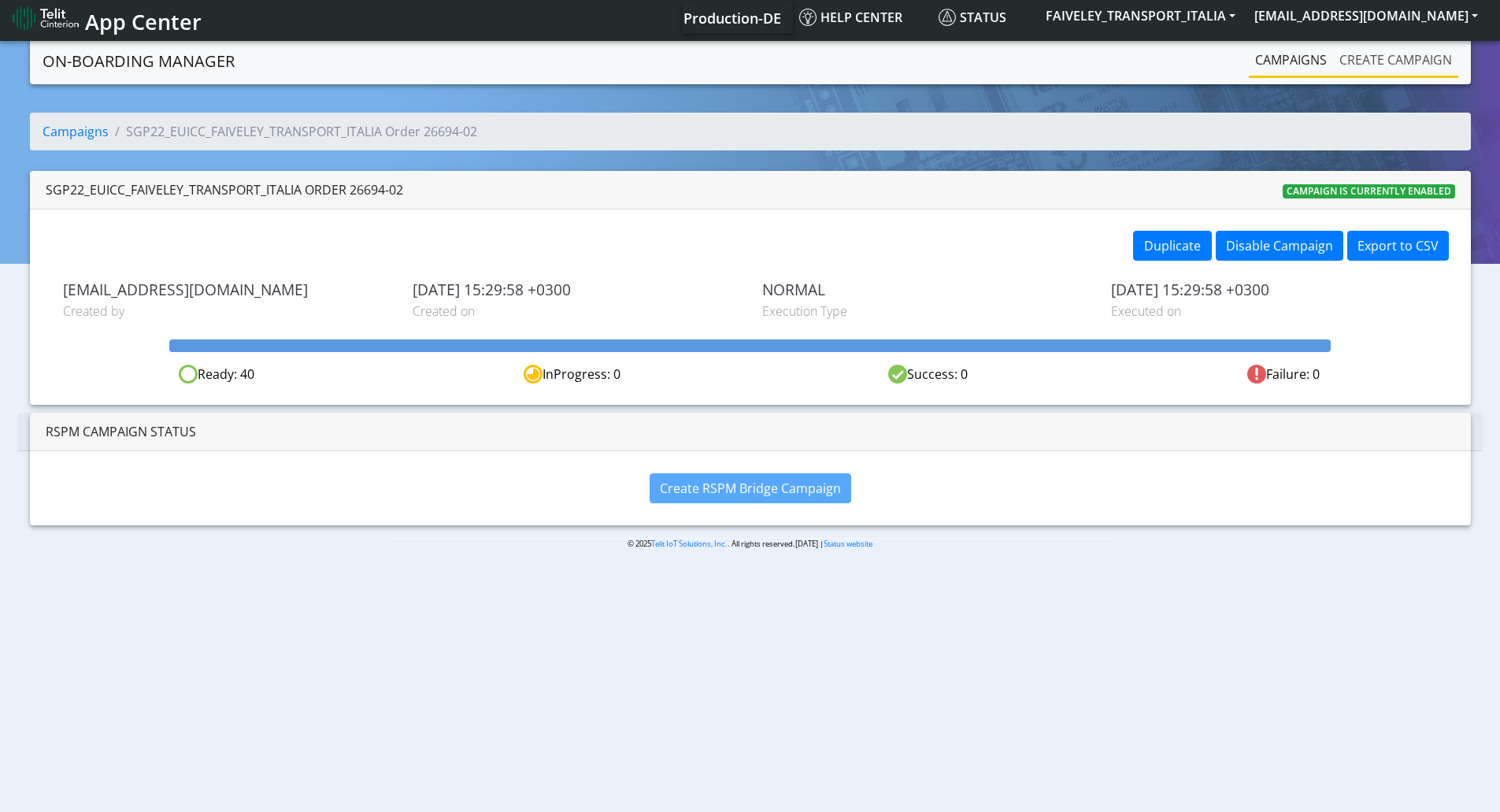
click at [1381, 64] on link "Create campaign" at bounding box center [1395, 60] width 125 height 32
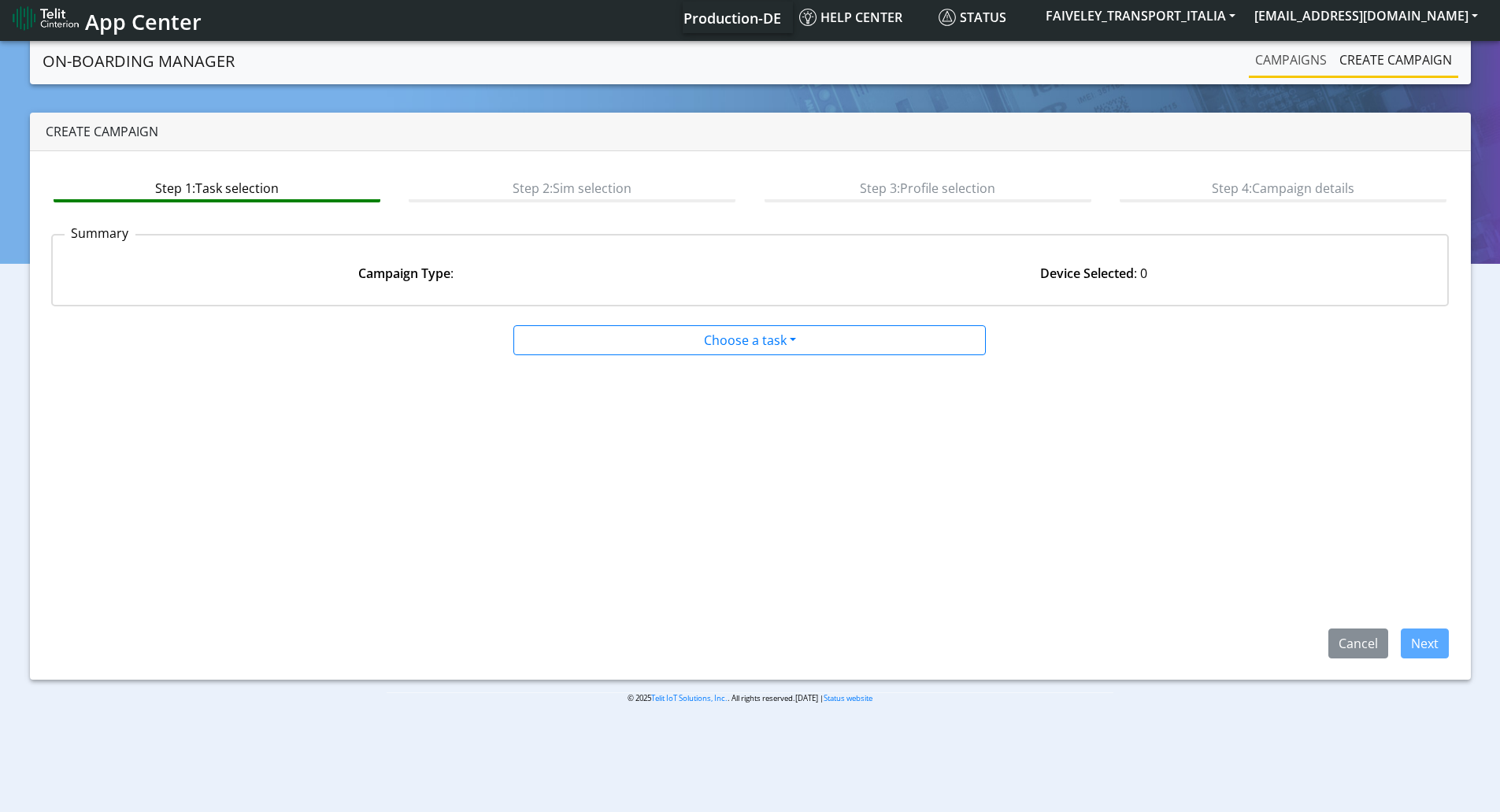
click at [1275, 65] on link "Campaigns" at bounding box center [1290, 60] width 85 height 32
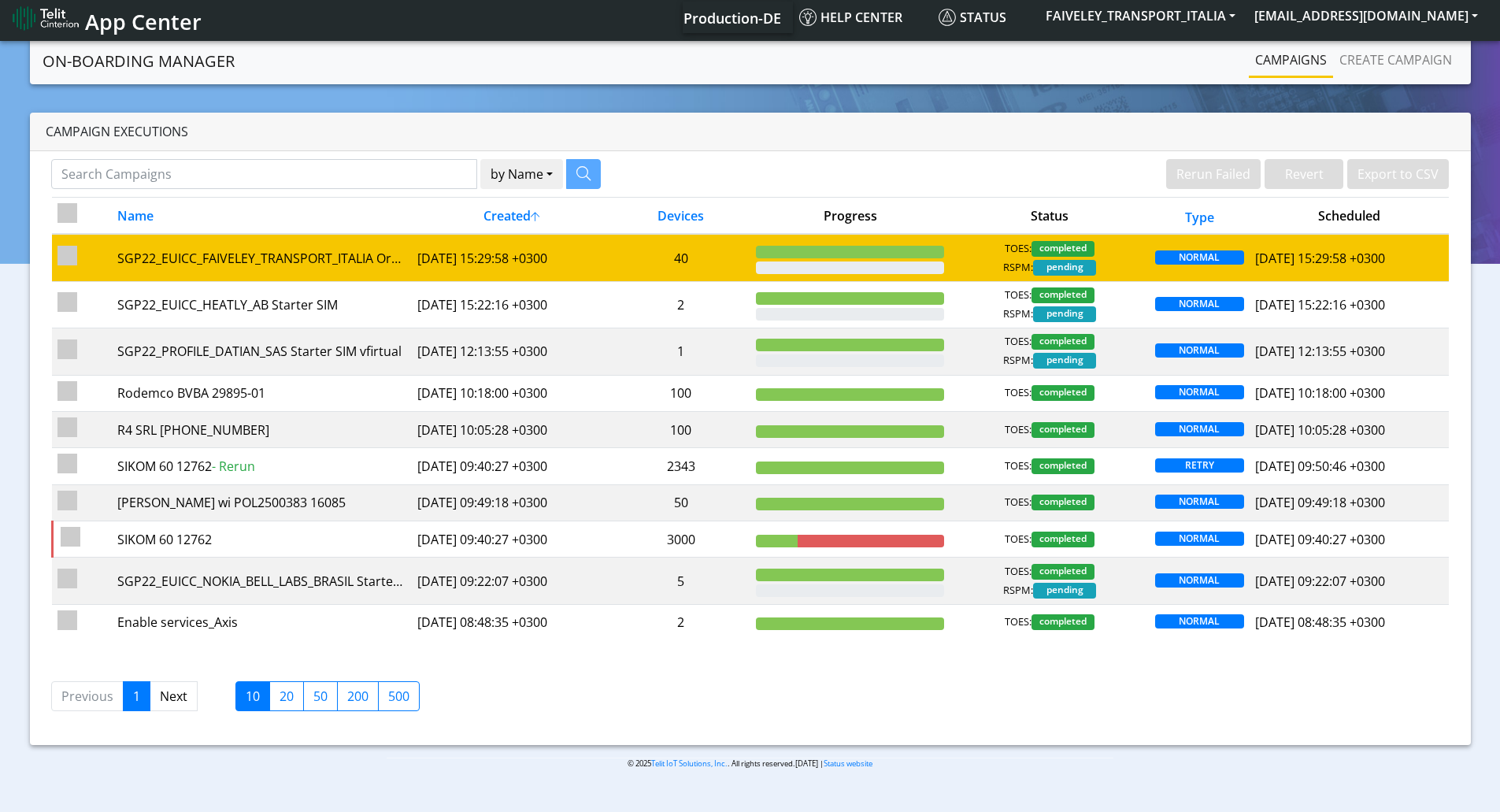
click at [704, 255] on td "40" at bounding box center [680, 258] width 139 height 47
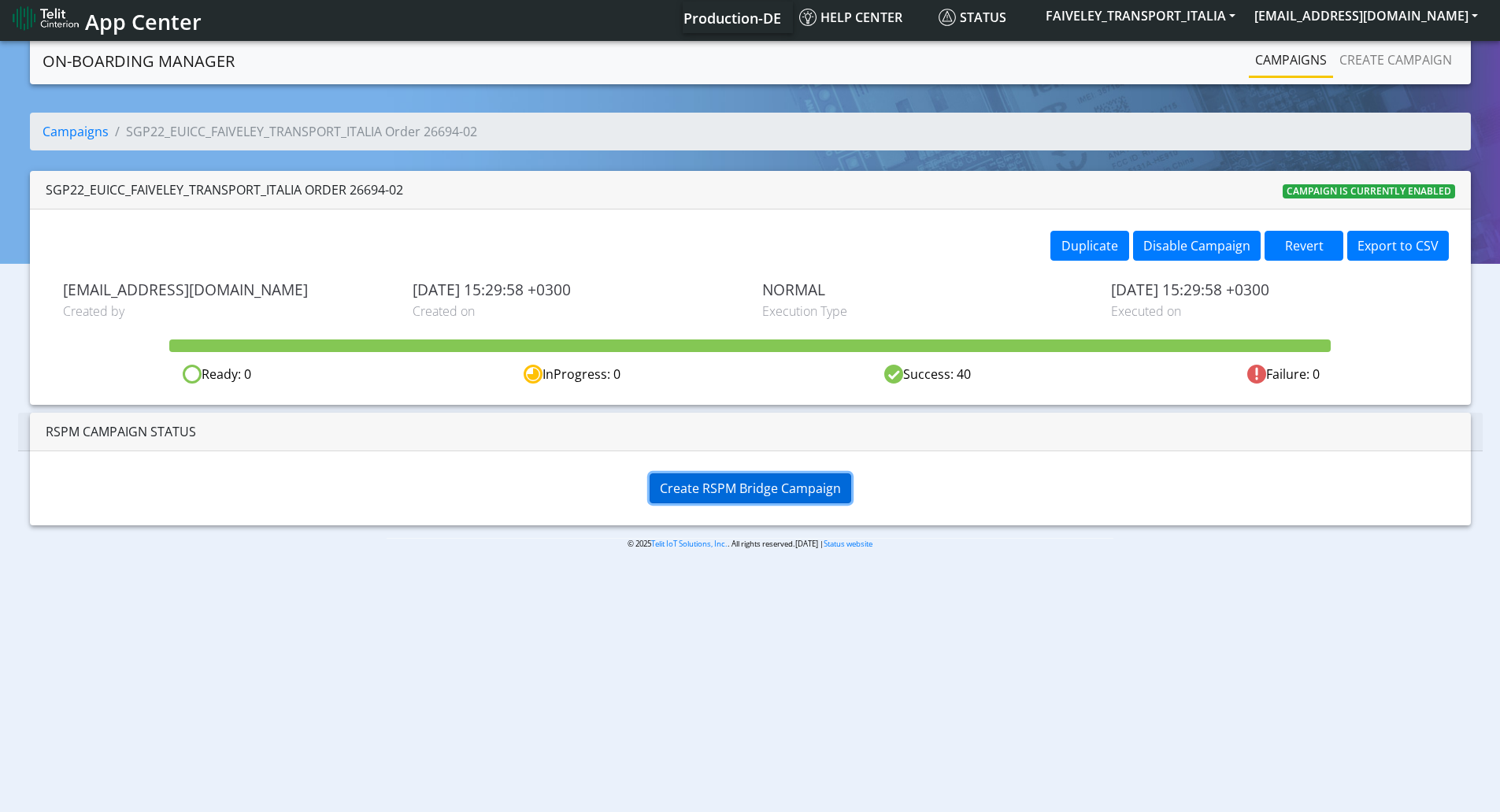
click at [768, 496] on span "Create RSPM Bridge Campaign" at bounding box center [750, 488] width 181 height 17
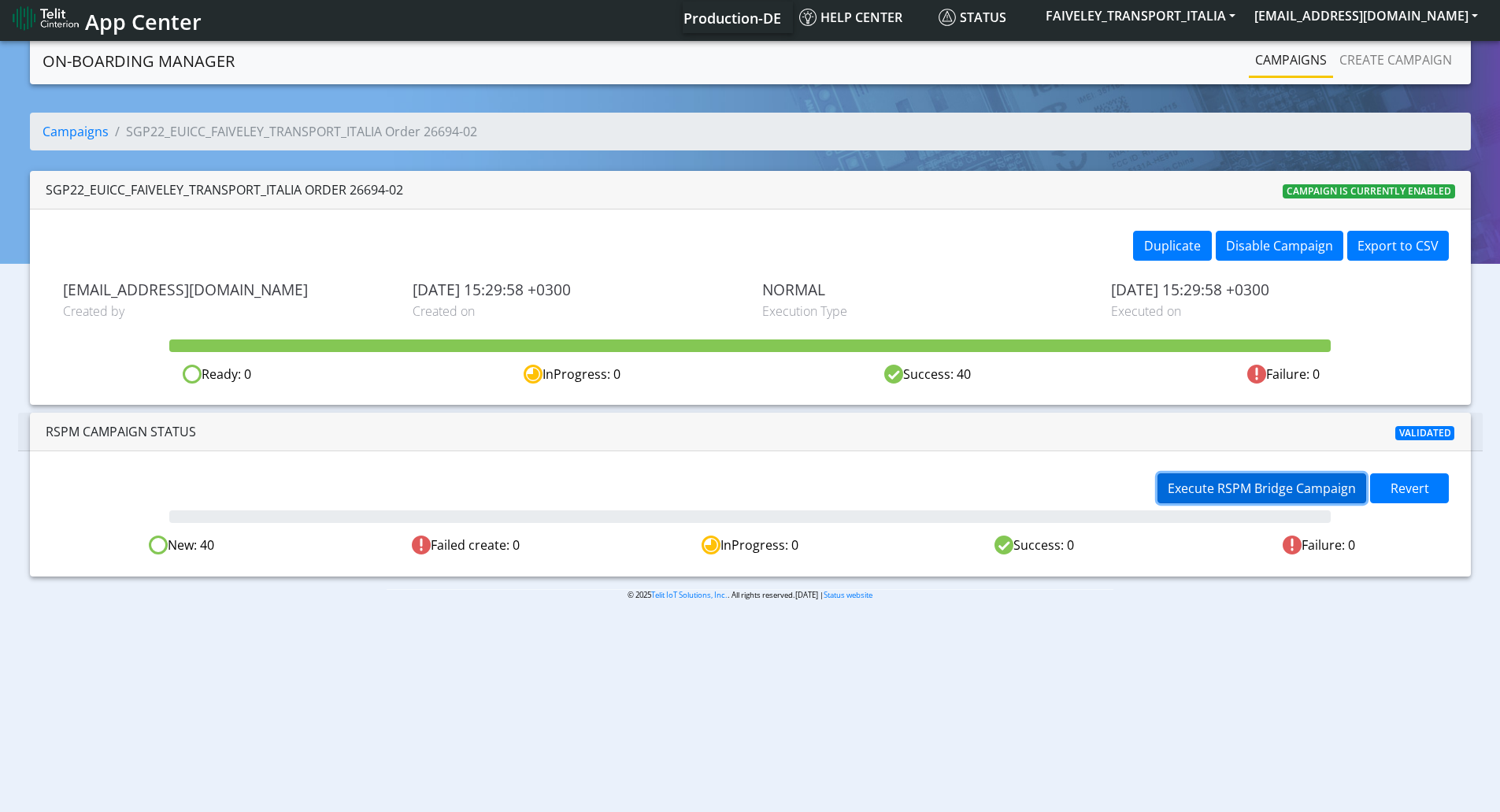
click at [1196, 497] on button "Execute RSPM Bridge Campaign" at bounding box center [1261, 488] width 209 height 30
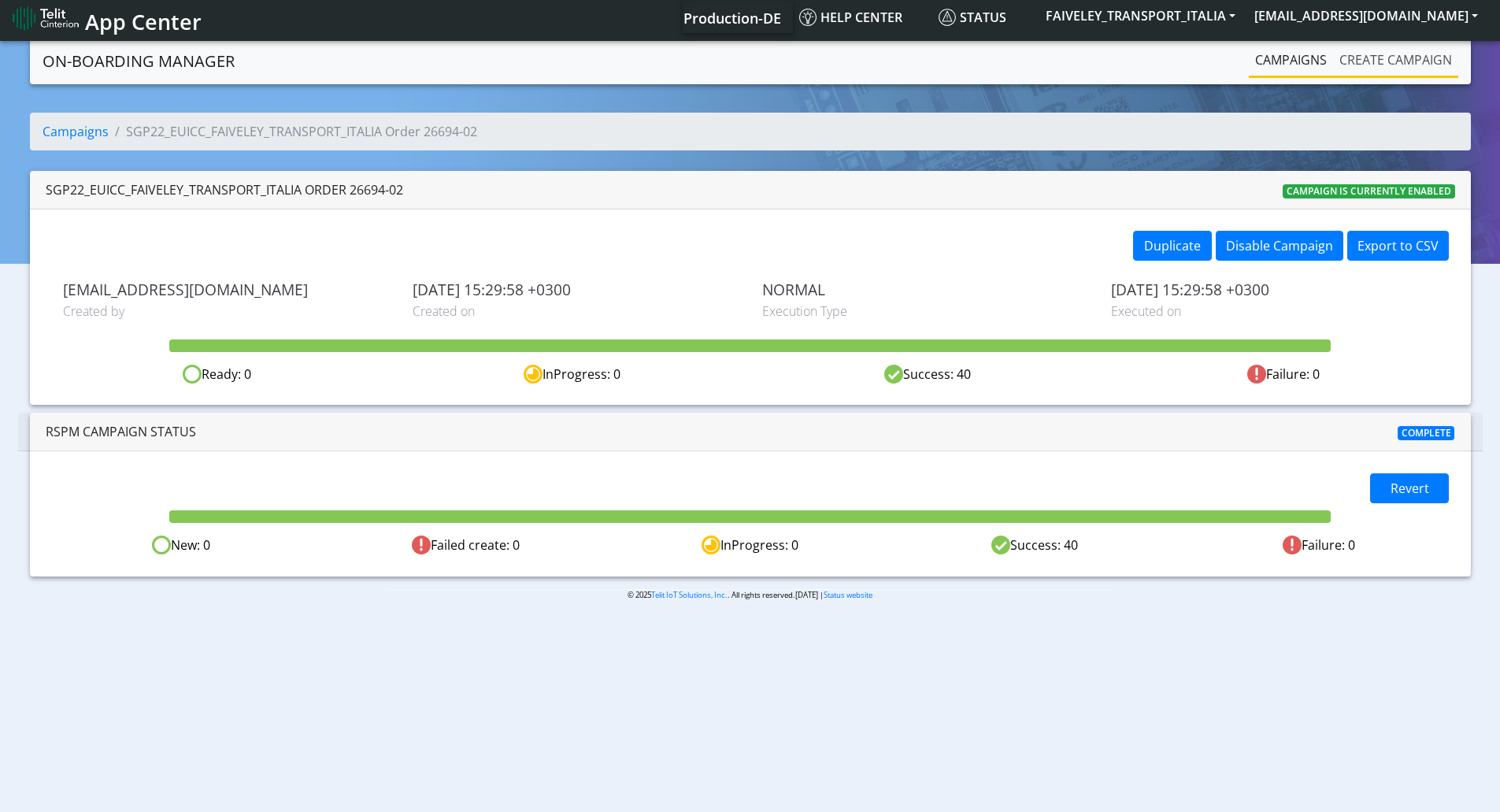
click at [1383, 60] on link "Create campaign" at bounding box center [1395, 60] width 125 height 32
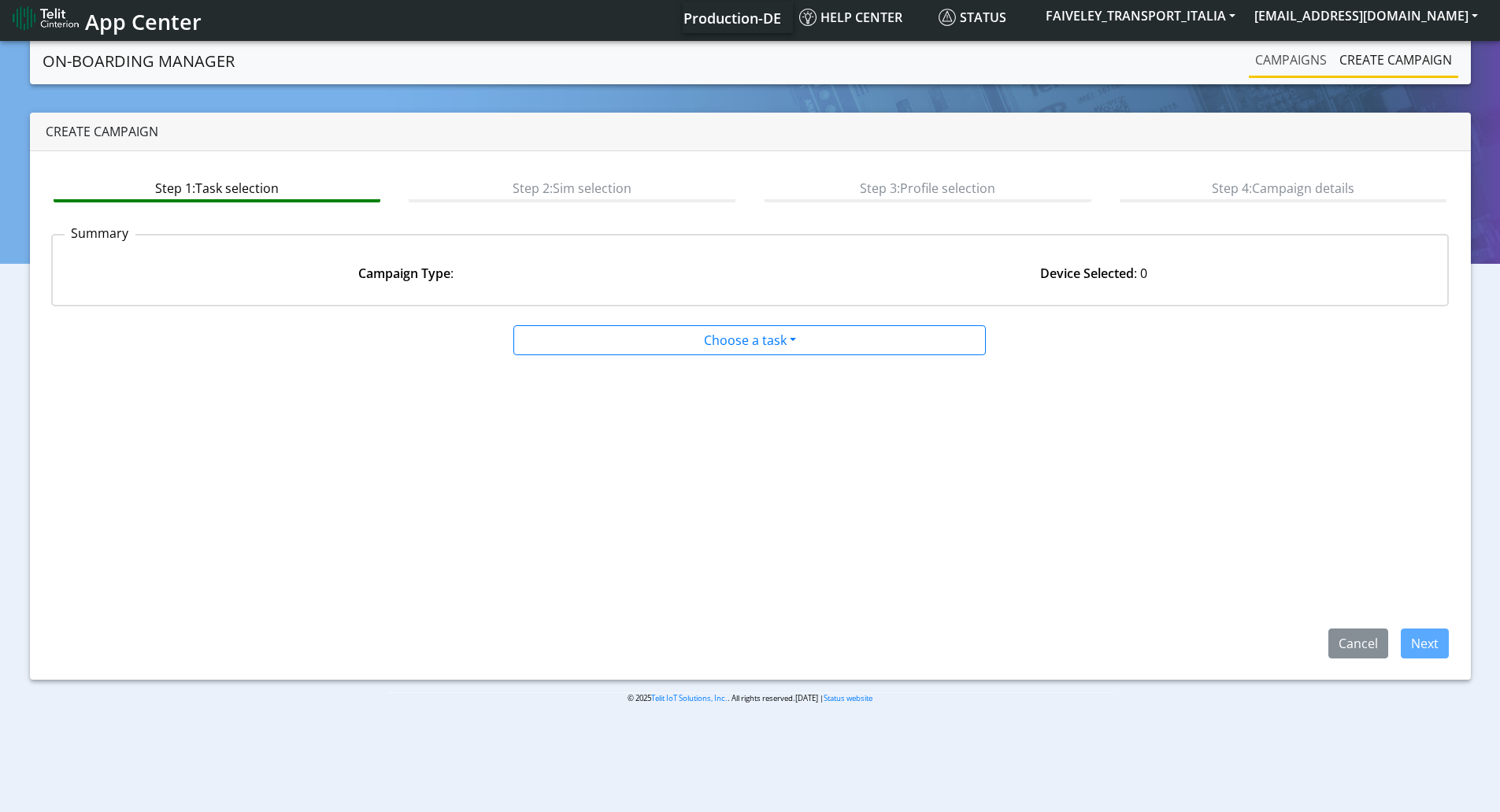
click at [1287, 63] on link "Campaigns" at bounding box center [1290, 60] width 85 height 32
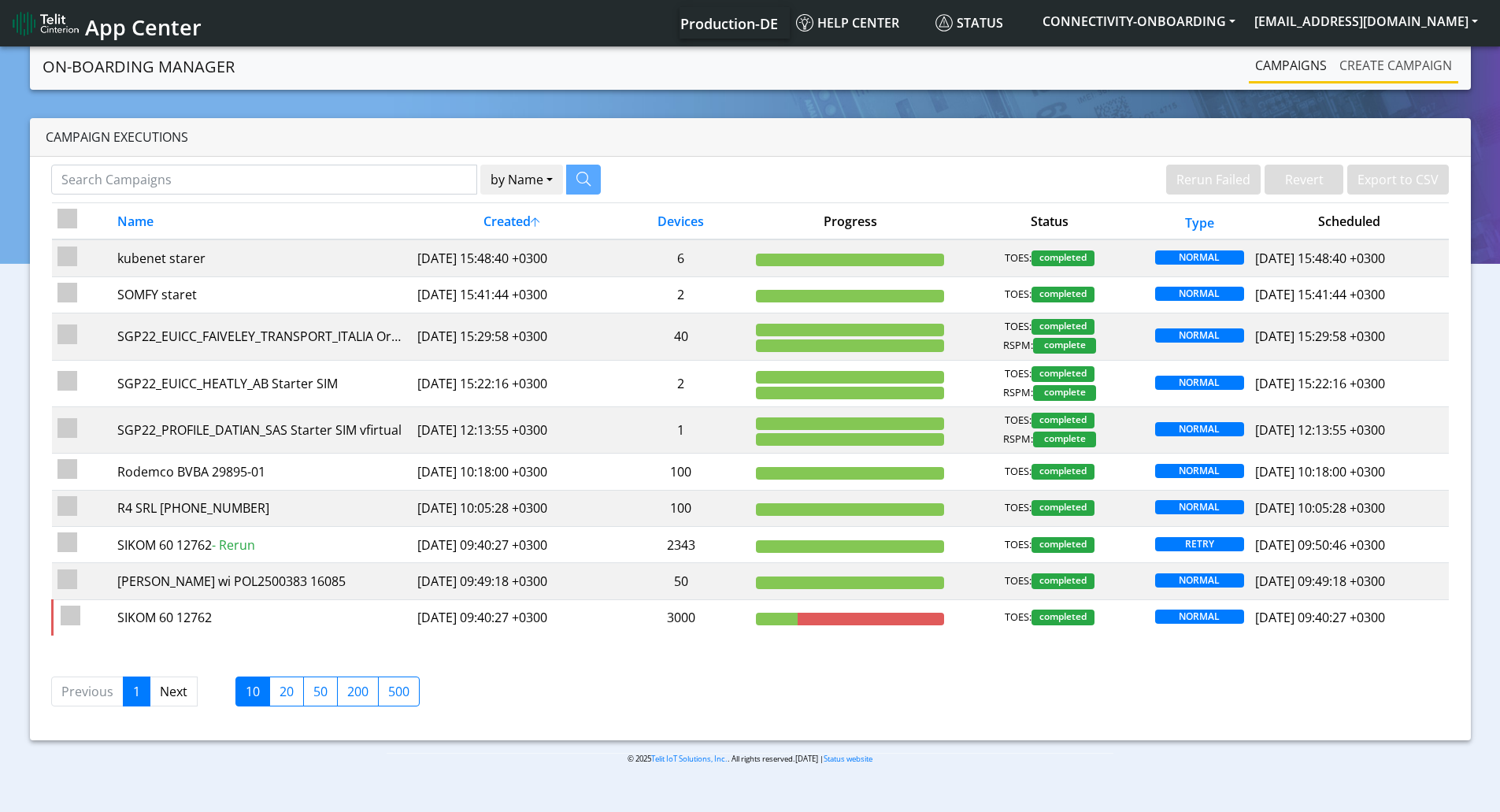
click at [1357, 70] on link "Create campaign" at bounding box center [1395, 66] width 125 height 32
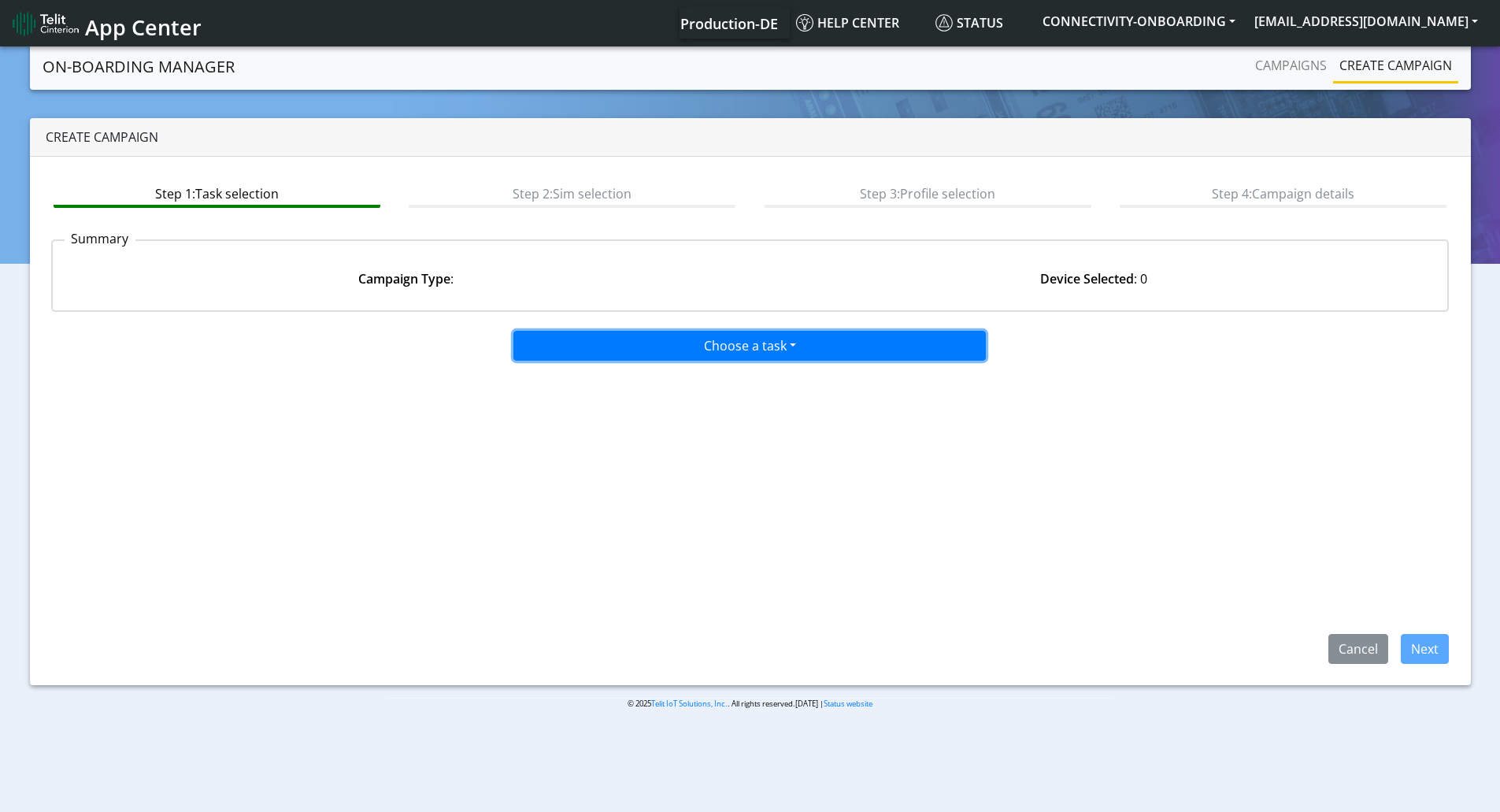
click at [678, 340] on button "Choose a task" at bounding box center [749, 346] width 473 height 30
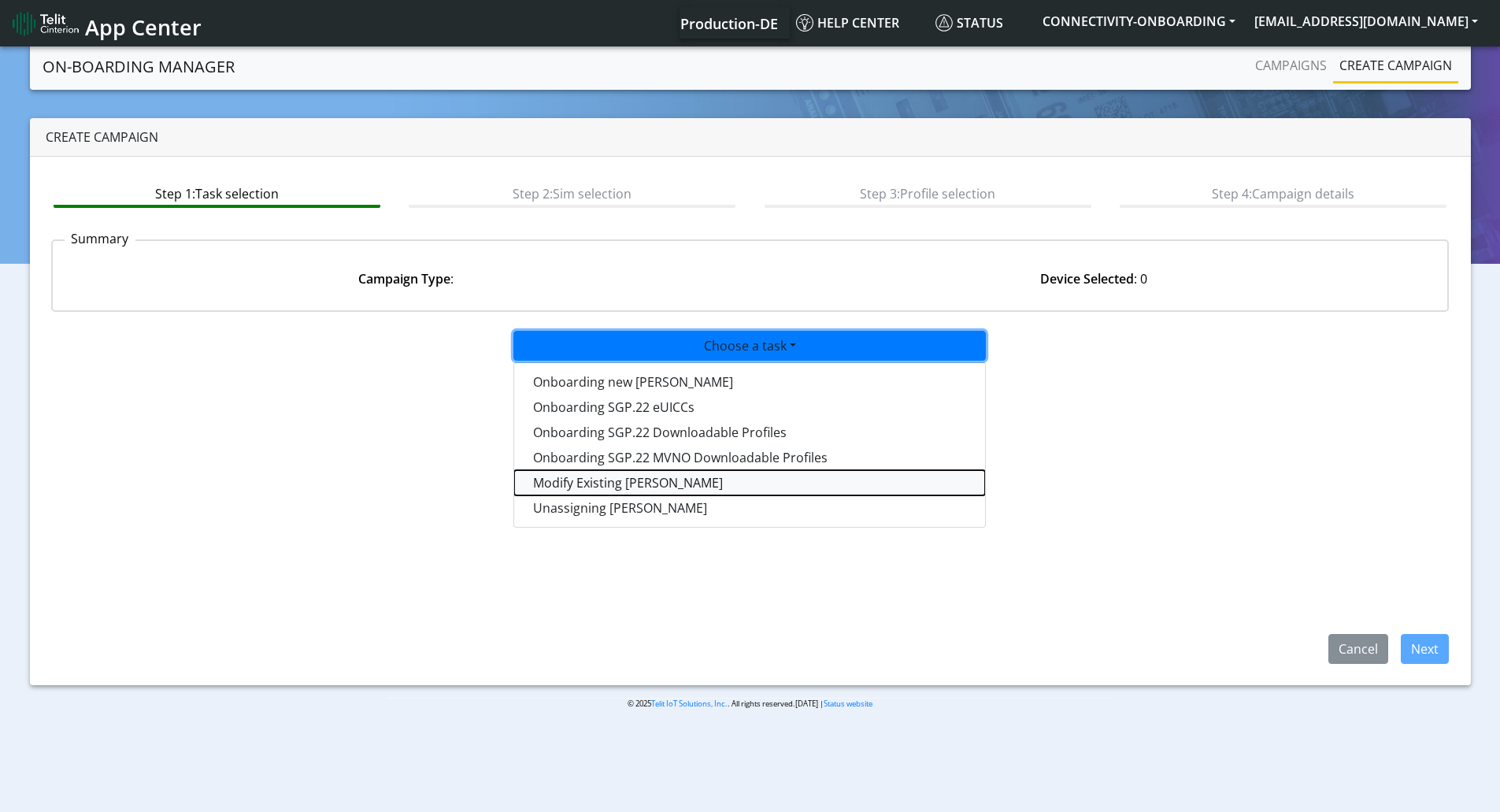
click at [603, 487] on taskiotp-dropdown "Modify Existing [PERSON_NAME]" at bounding box center [749, 482] width 471 height 25
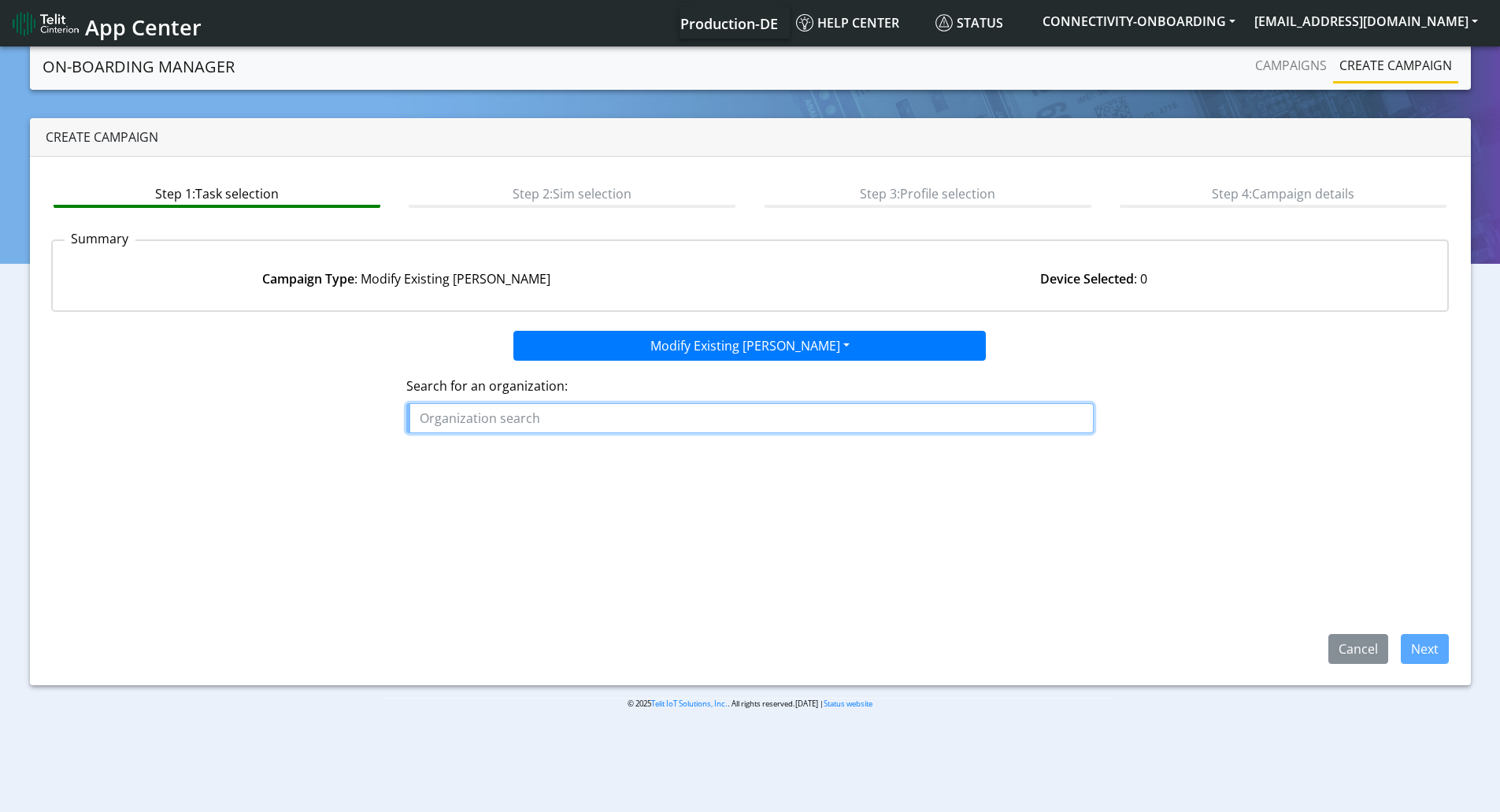
click at [692, 425] on input "text" at bounding box center [749, 418] width 687 height 30
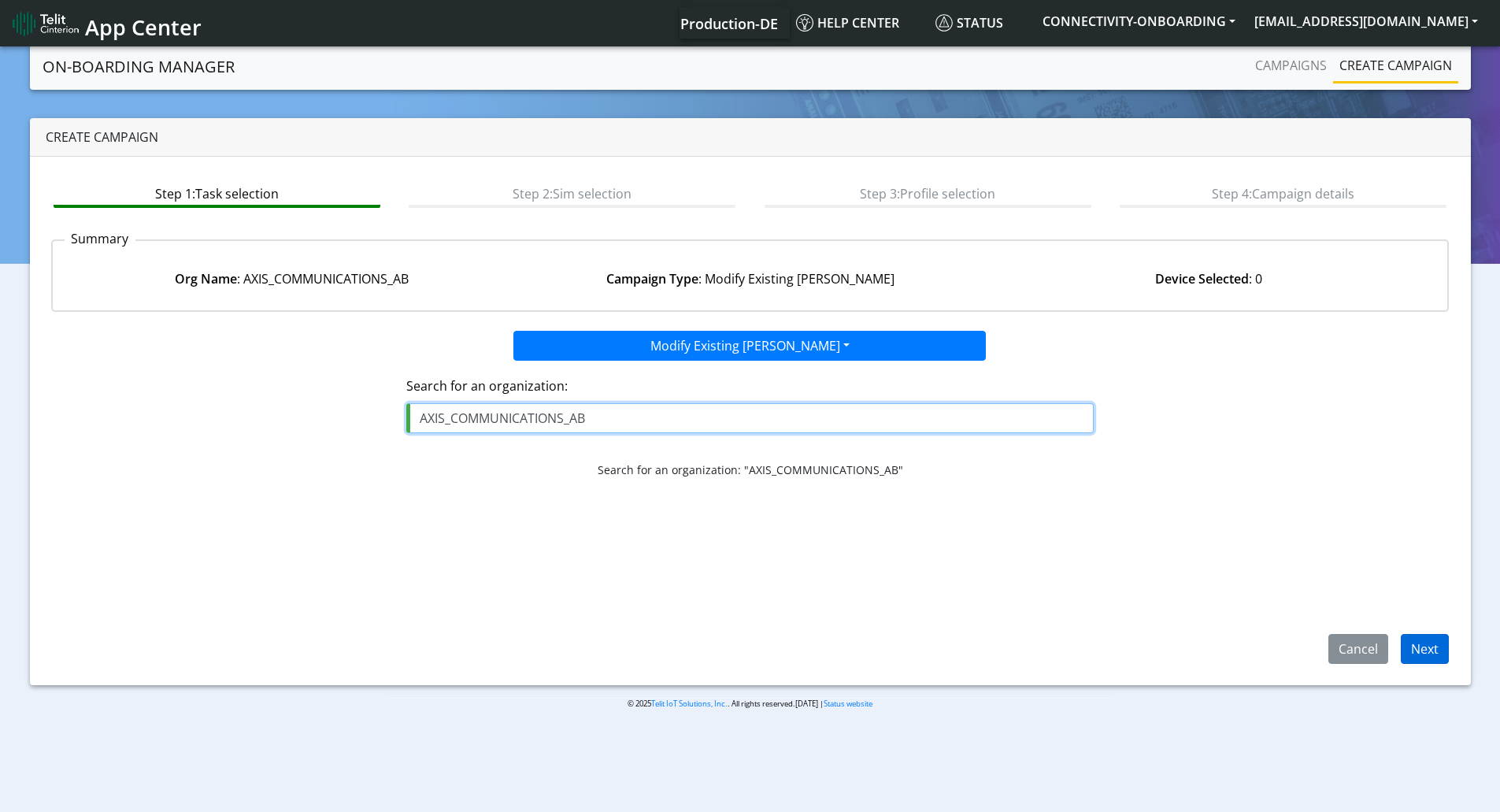
type input "AXIS_COMMUNICATIONS_AB"
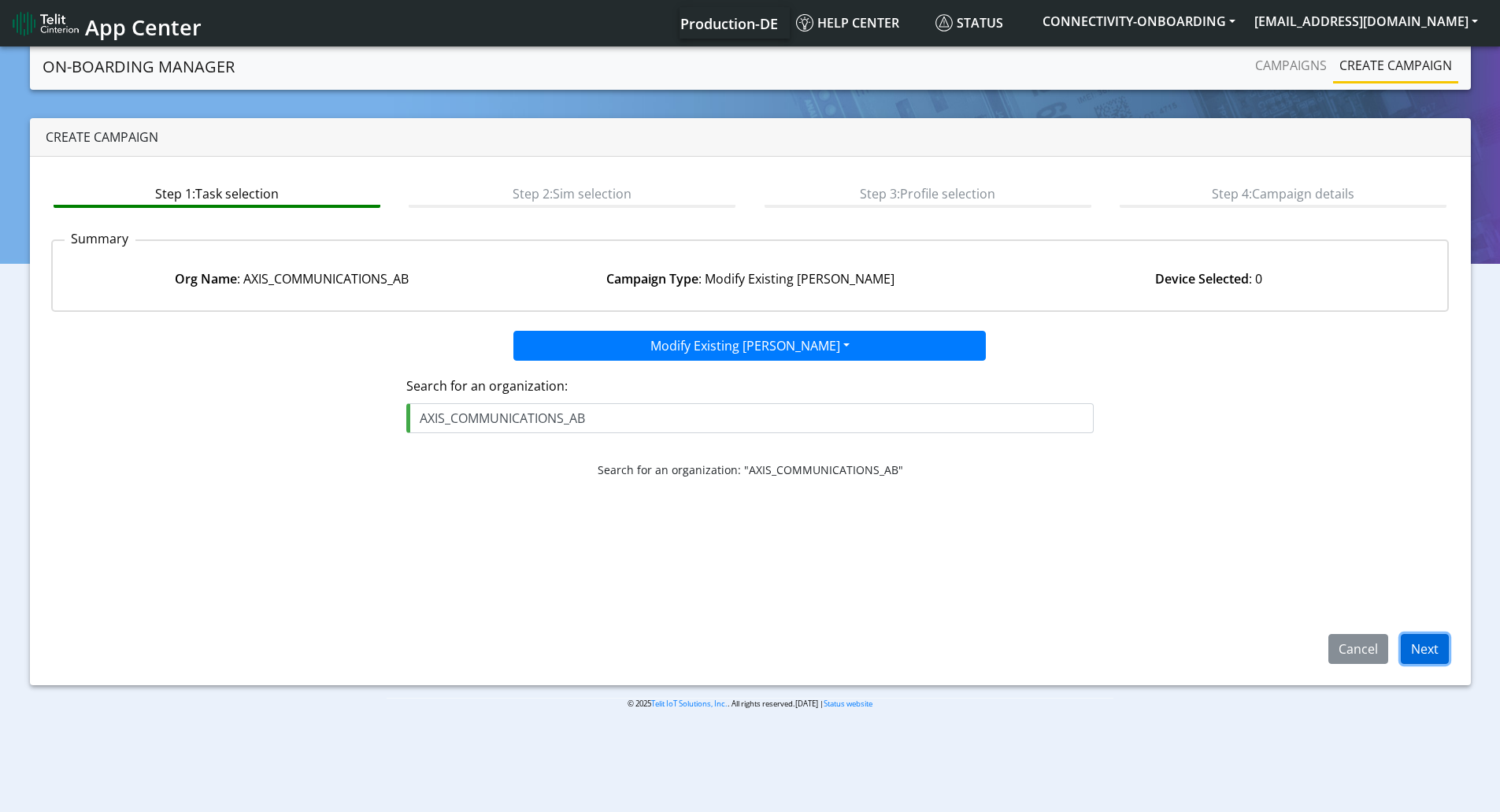
click at [1429, 649] on button "Next" at bounding box center [1424, 648] width 48 height 30
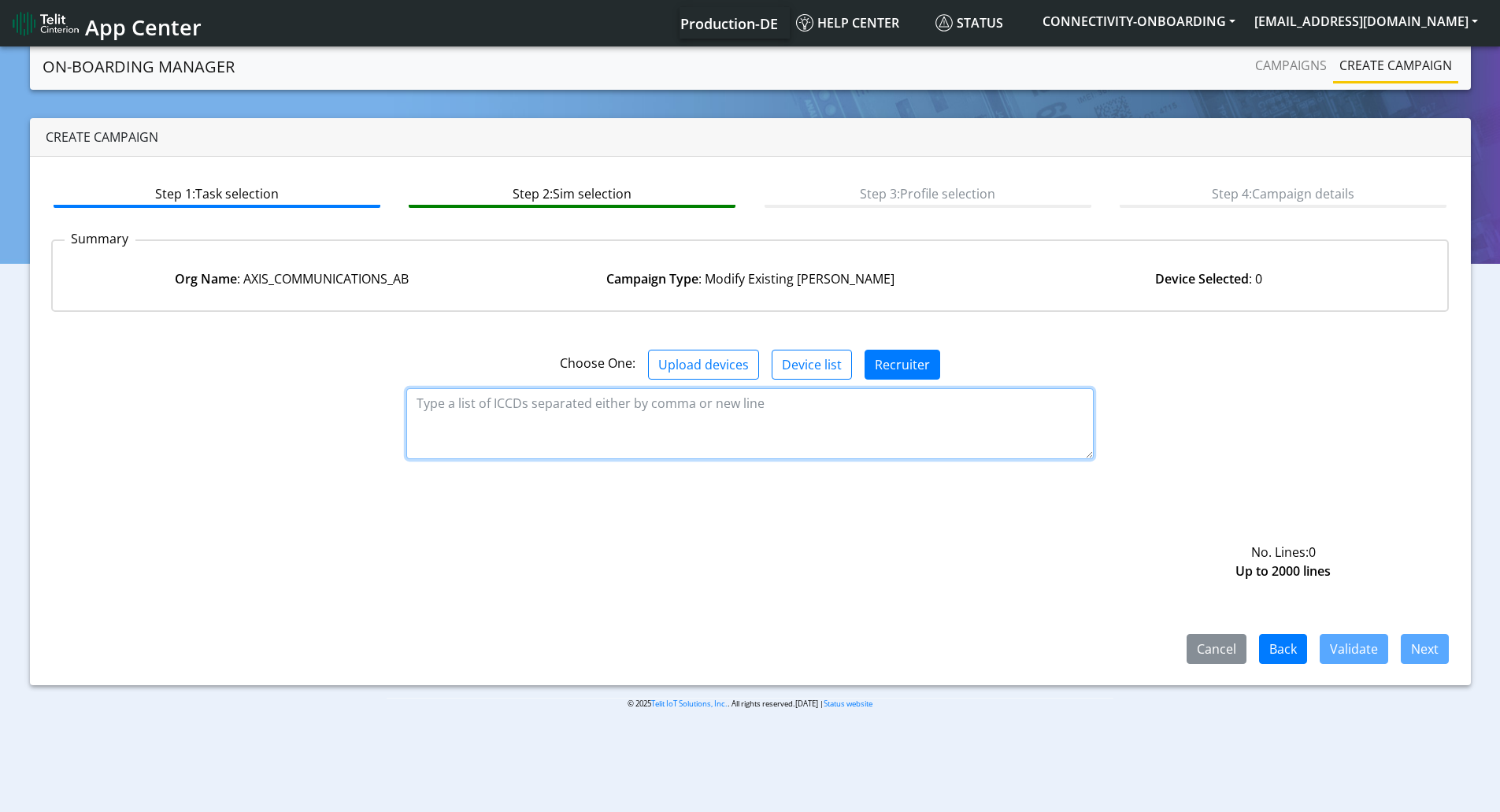
click at [666, 414] on textarea at bounding box center [749, 423] width 687 height 70
paste textarea "89358152000002056119 89358152000002056127 89358152000002056135 8935815200000205…"
type textarea "89358152000002056119 89358152000002056127 89358152000002056135 8935815200000205…"
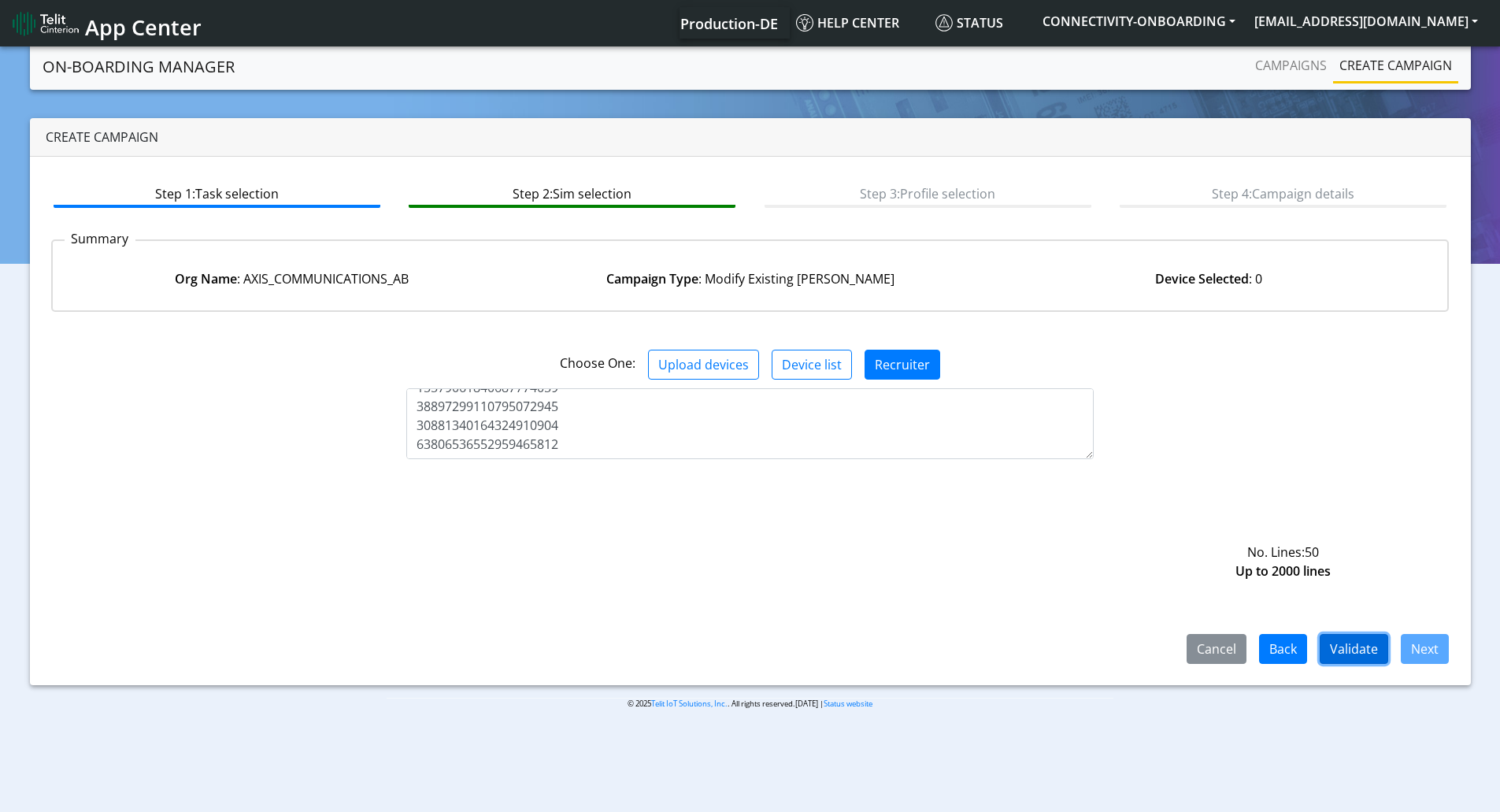
click at [1344, 654] on button "Validate" at bounding box center [1353, 648] width 69 height 30
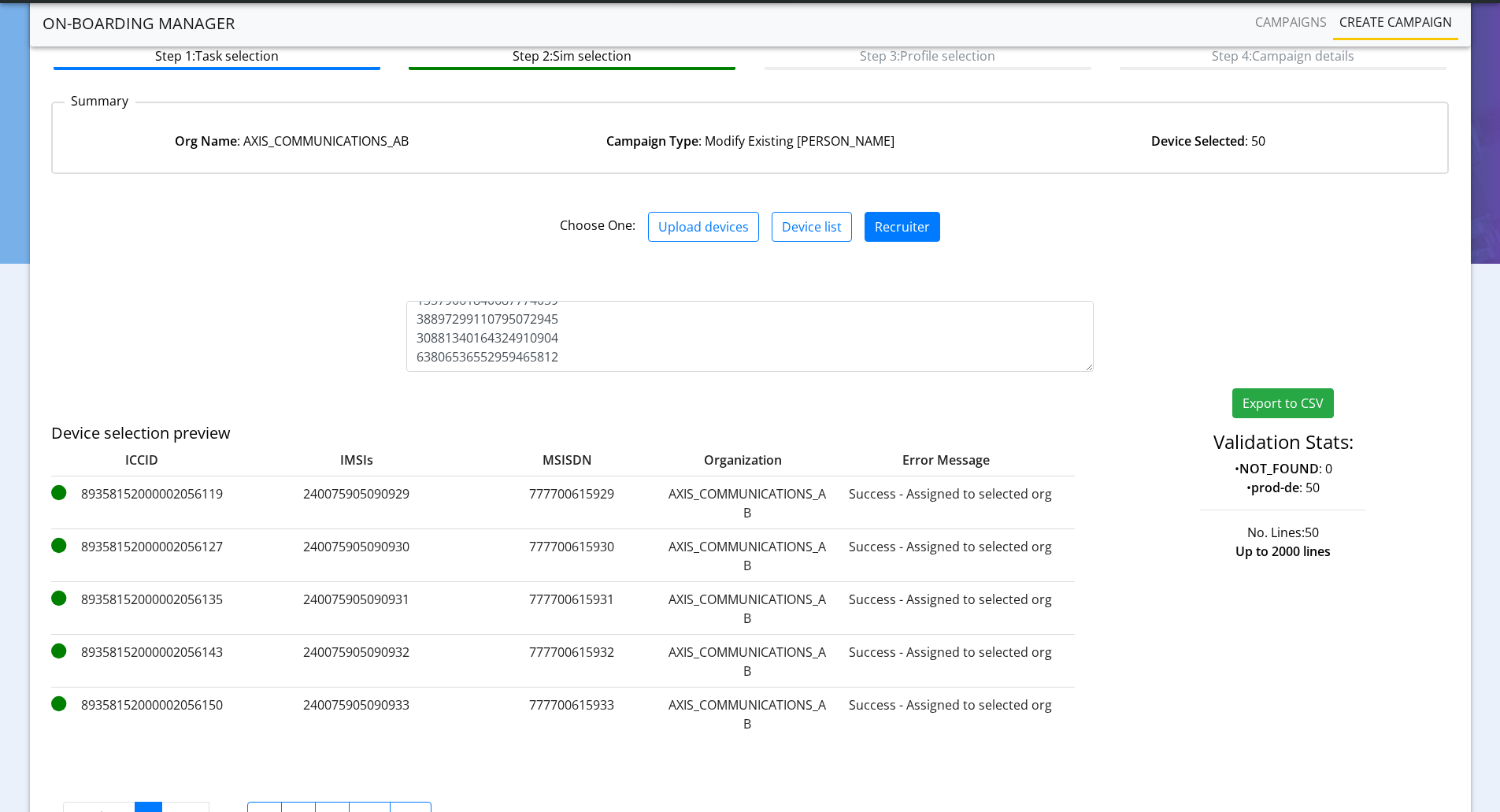
scroll to position [197, 0]
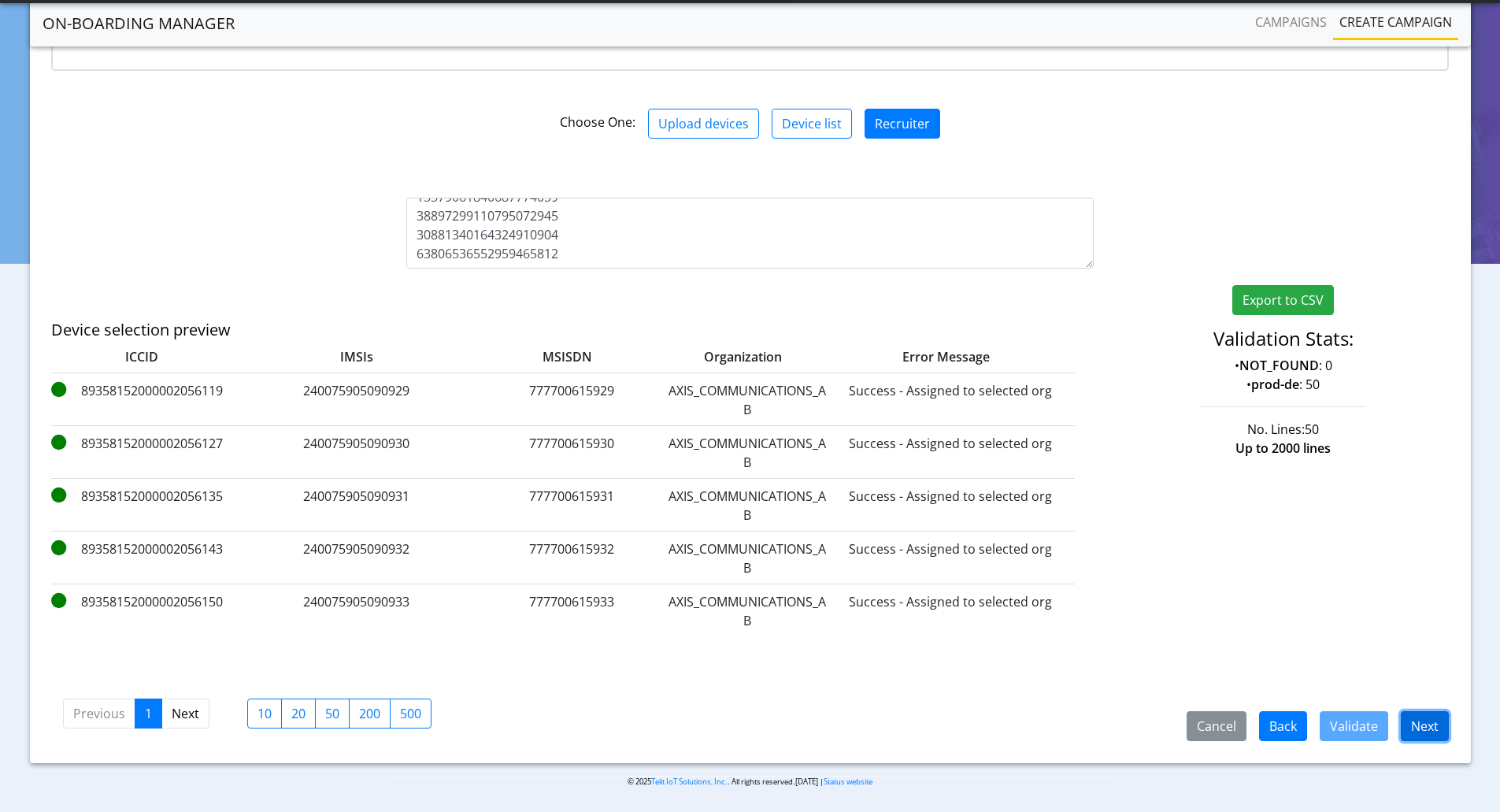
click at [1420, 720] on button "Next" at bounding box center [1424, 726] width 48 height 30
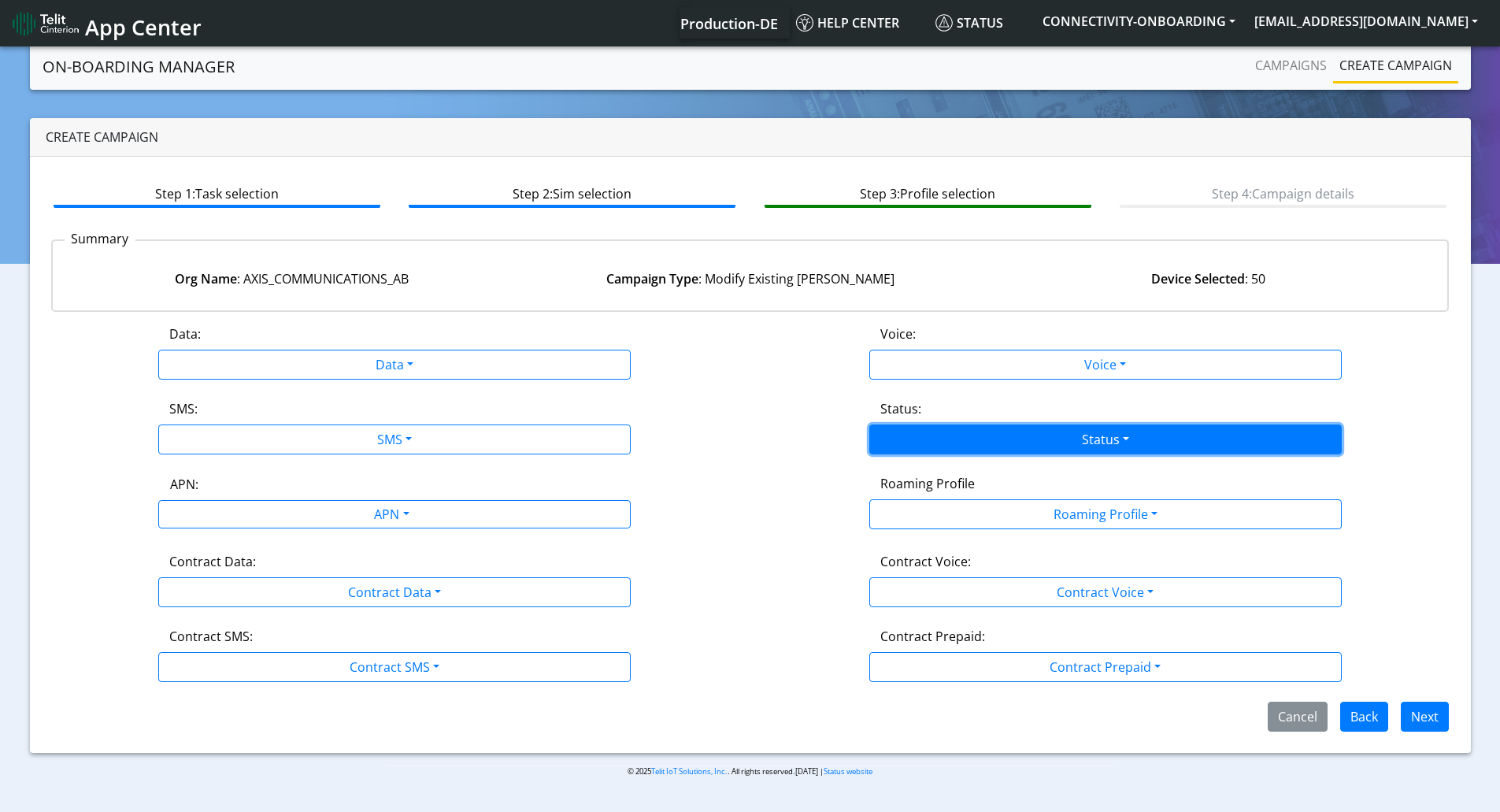
click at [1005, 448] on button "Status" at bounding box center [1105, 439] width 473 height 30
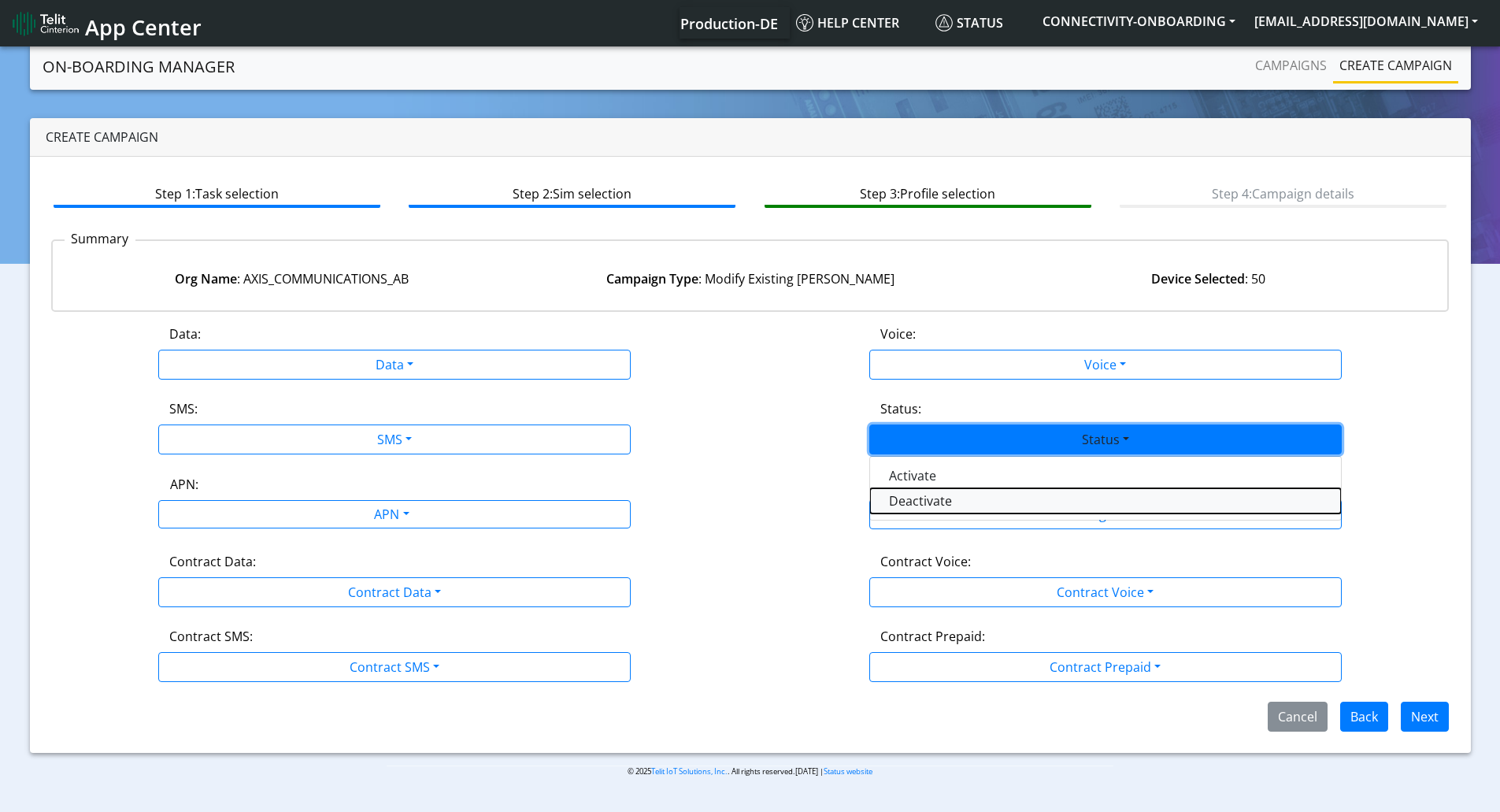
click at [918, 504] on button "Deactivate" at bounding box center [1105, 500] width 471 height 25
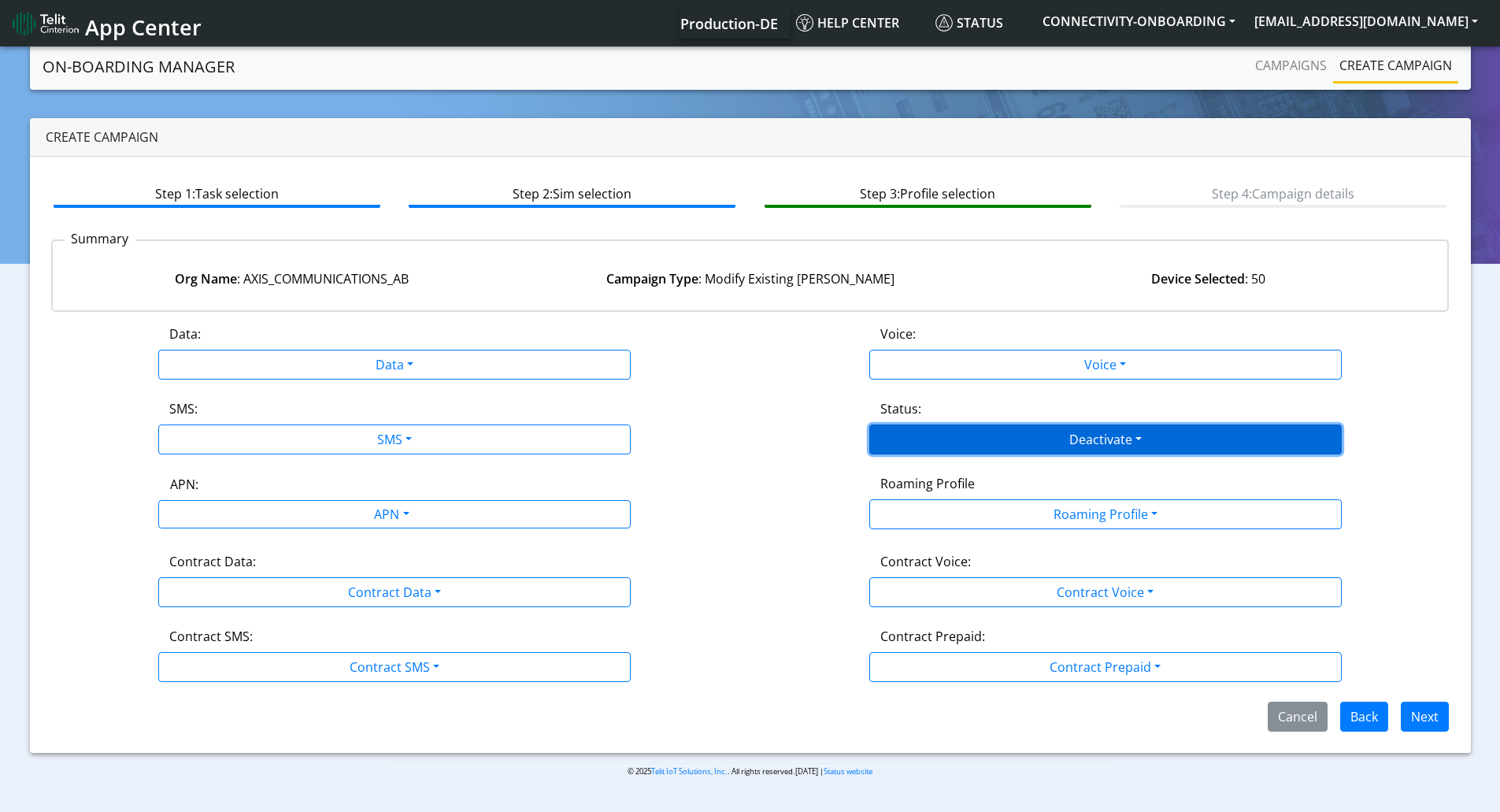
click at [919, 439] on button "Deactivate" at bounding box center [1105, 439] width 473 height 30
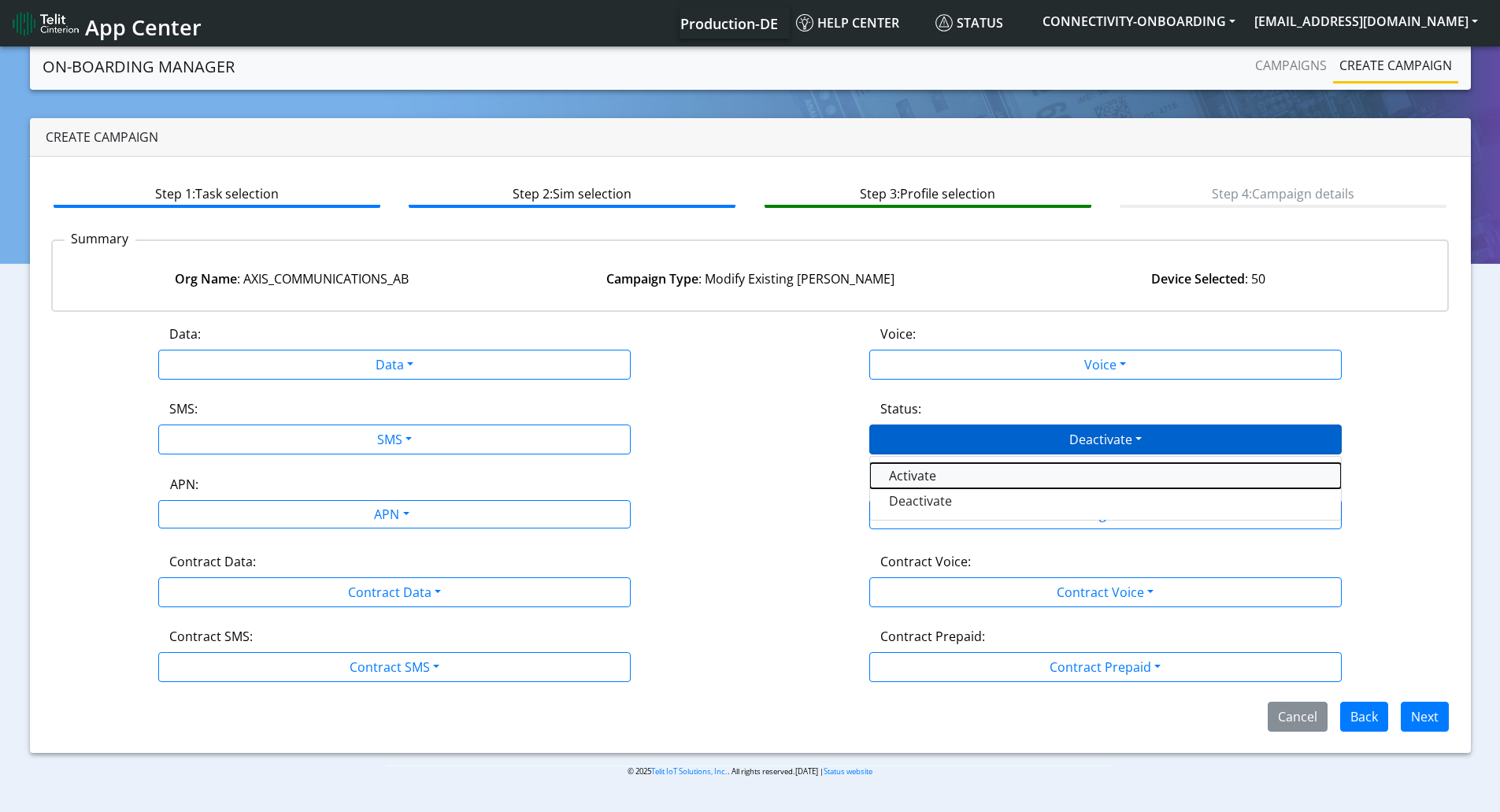
click at [898, 471] on button "Activate" at bounding box center [1105, 476] width 471 height 25
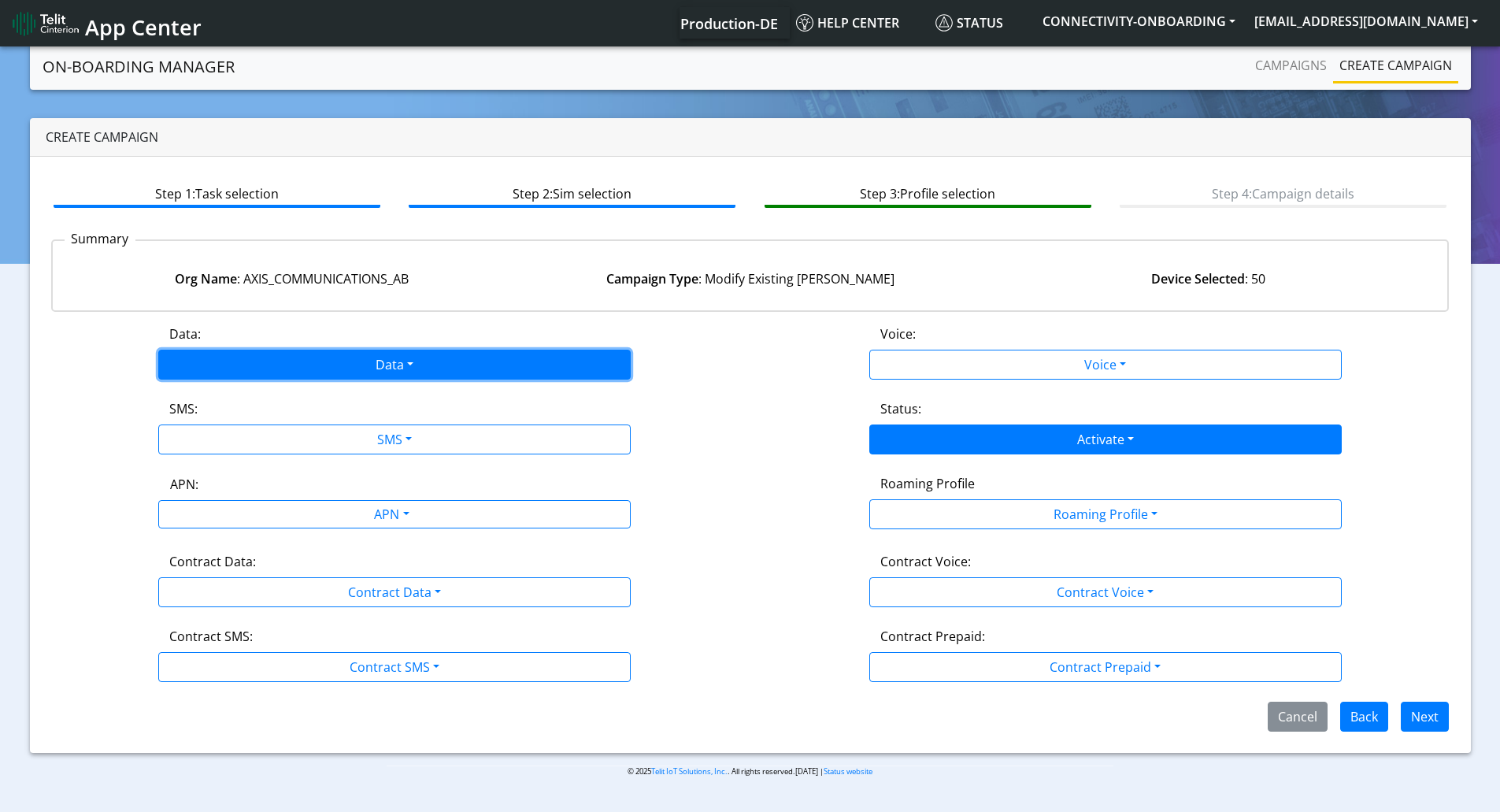
click at [449, 371] on button "Data" at bounding box center [394, 365] width 473 height 30
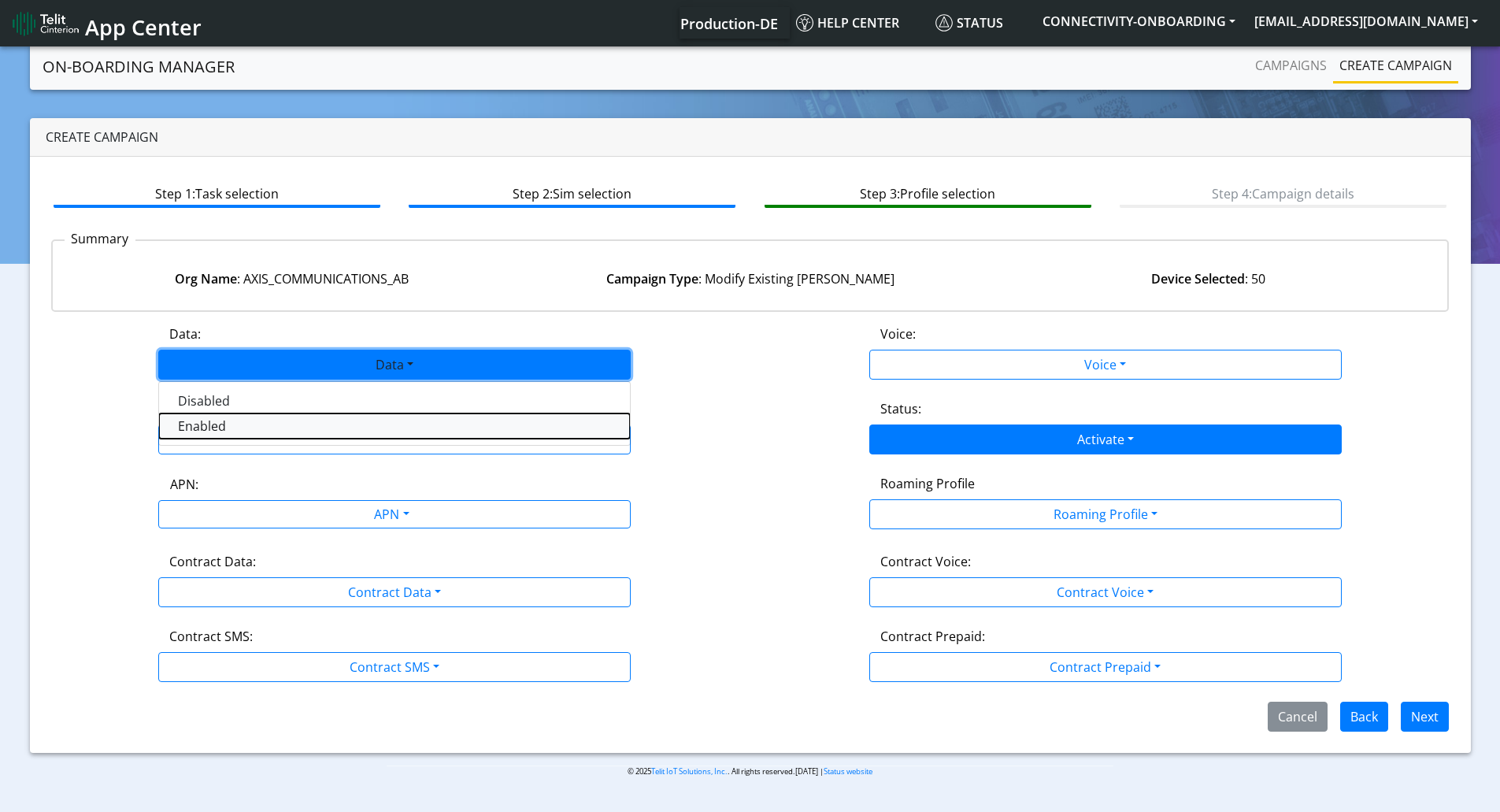
click at [298, 429] on button "Enabled" at bounding box center [394, 426] width 471 height 25
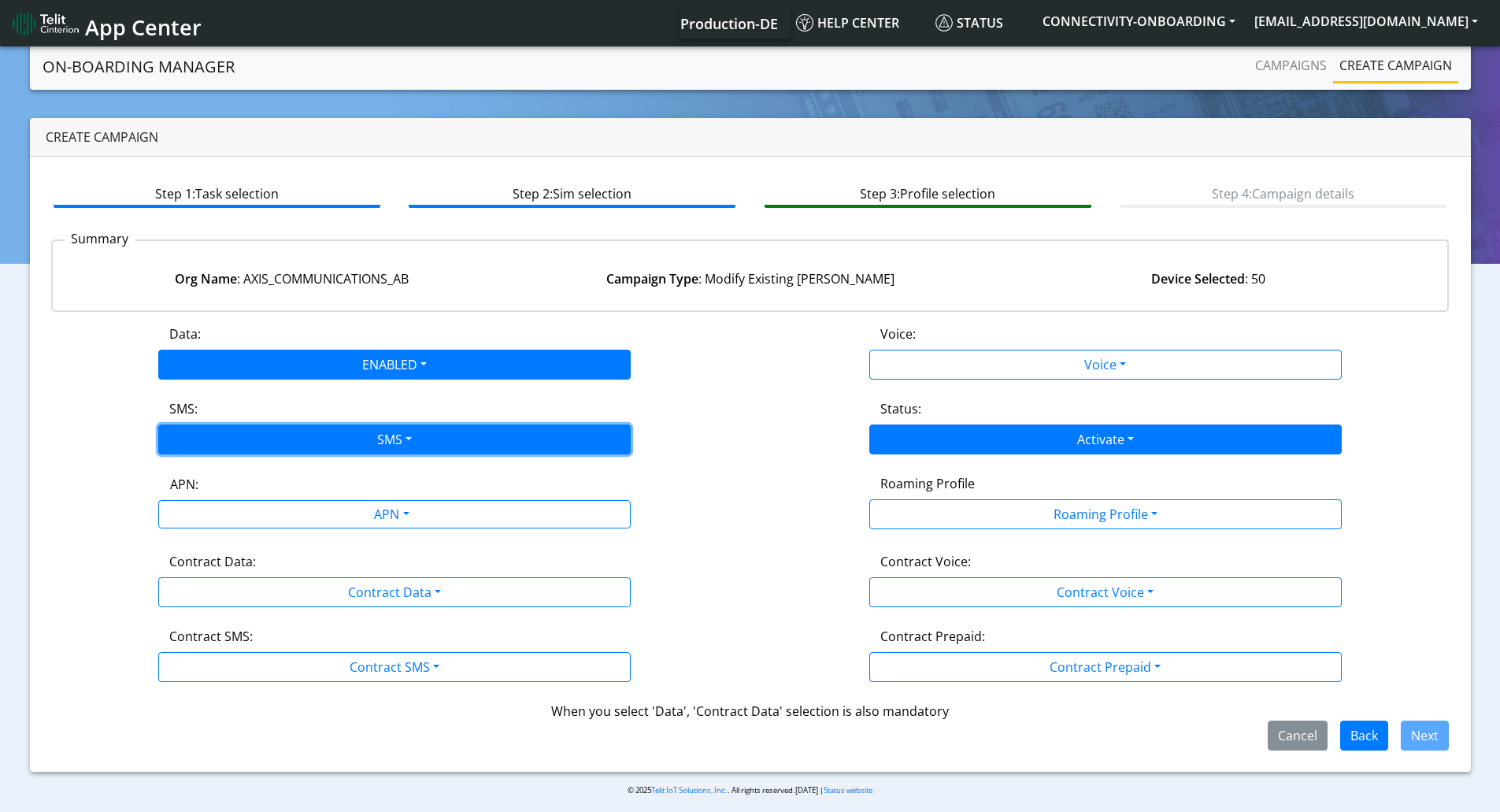
drag, startPoint x: 290, startPoint y: 436, endPoint x: 251, endPoint y: 473, distance: 53.8
click at [290, 437] on button "SMS" at bounding box center [394, 439] width 473 height 30
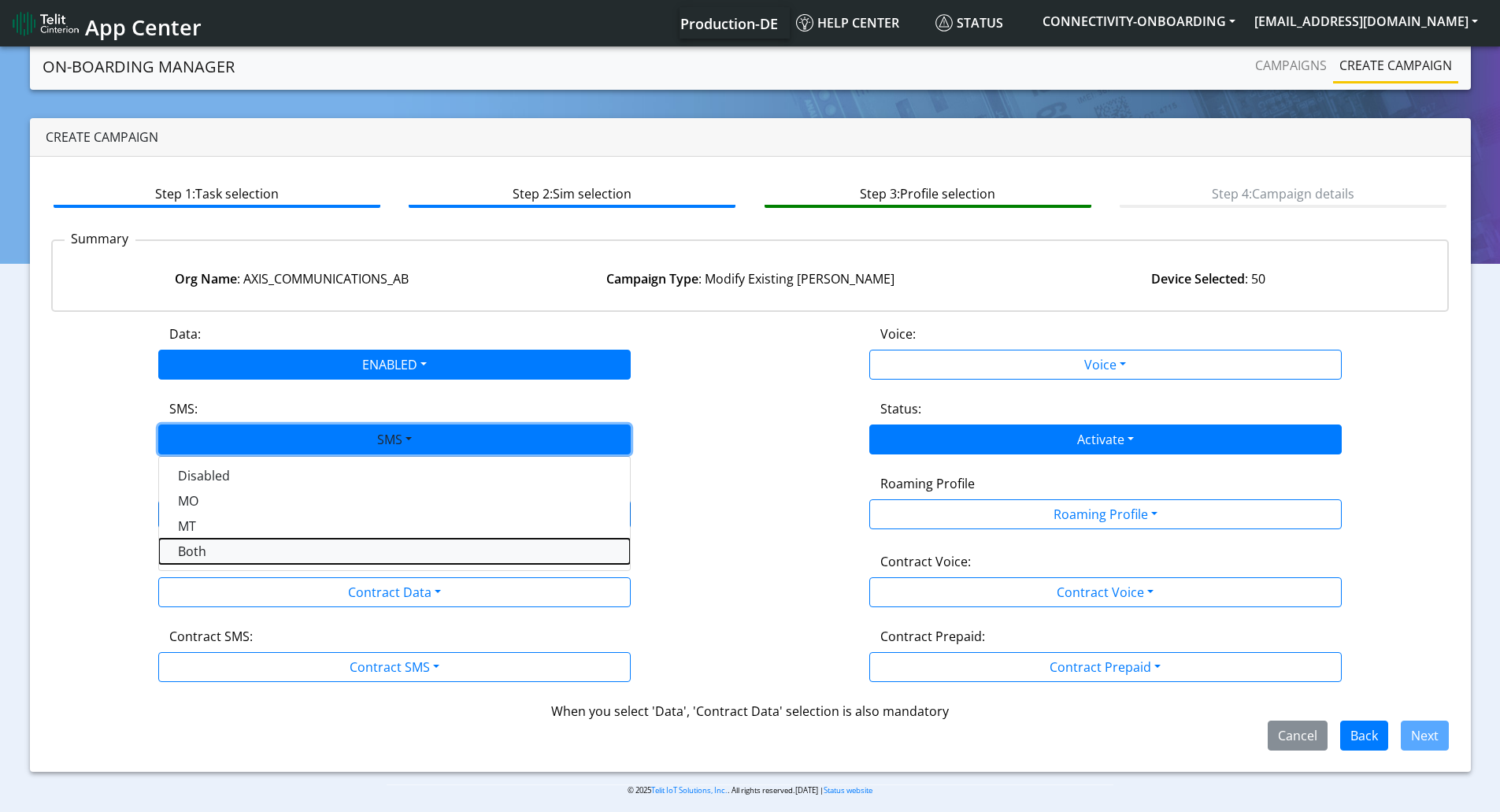
drag, startPoint x: 210, startPoint y: 561, endPoint x: 228, endPoint y: 563, distance: 18.1
click at [210, 559] on button "Both" at bounding box center [394, 551] width 471 height 25
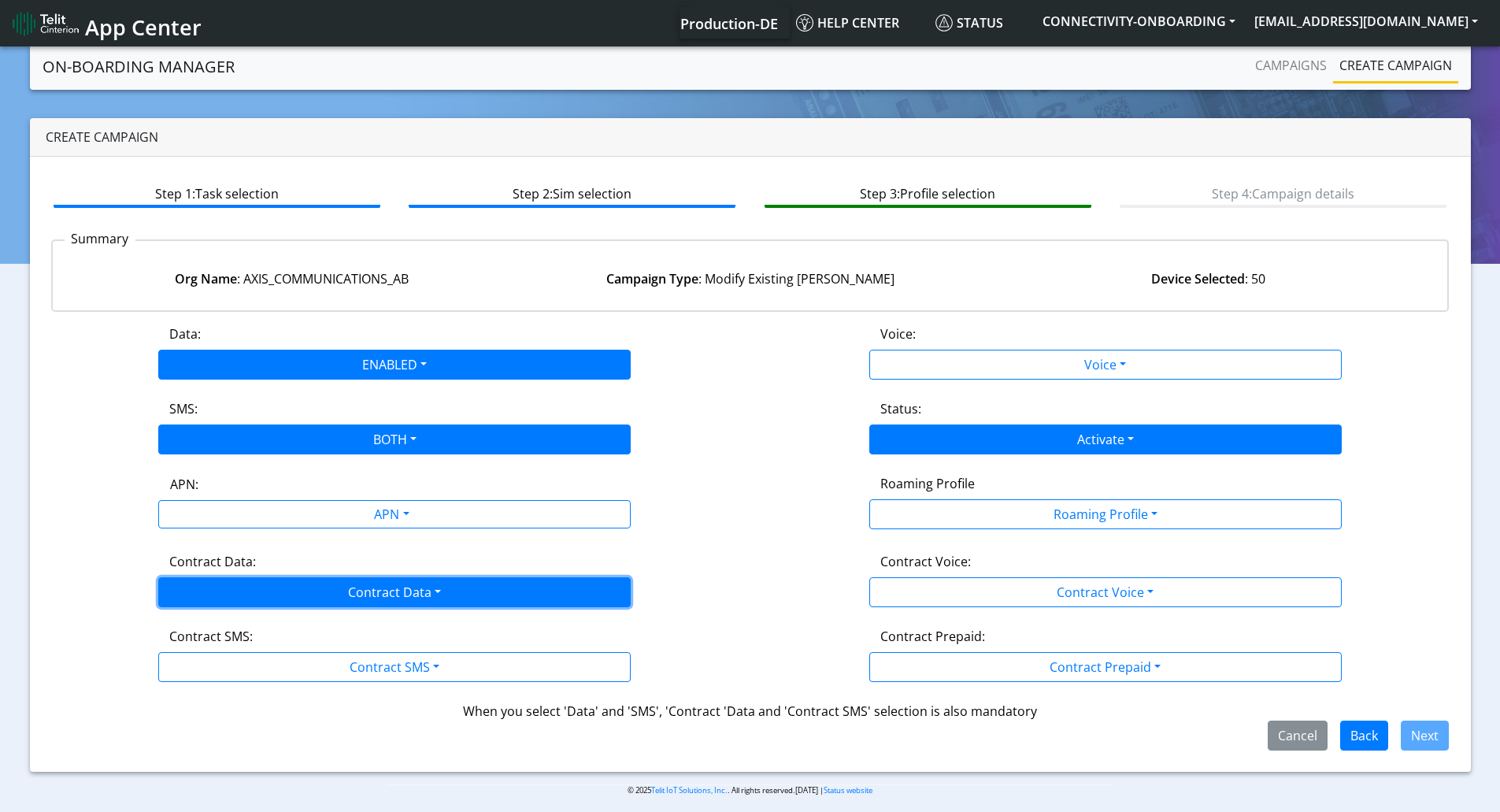
click at [256, 586] on button "Contract Data" at bounding box center [394, 592] width 473 height 30
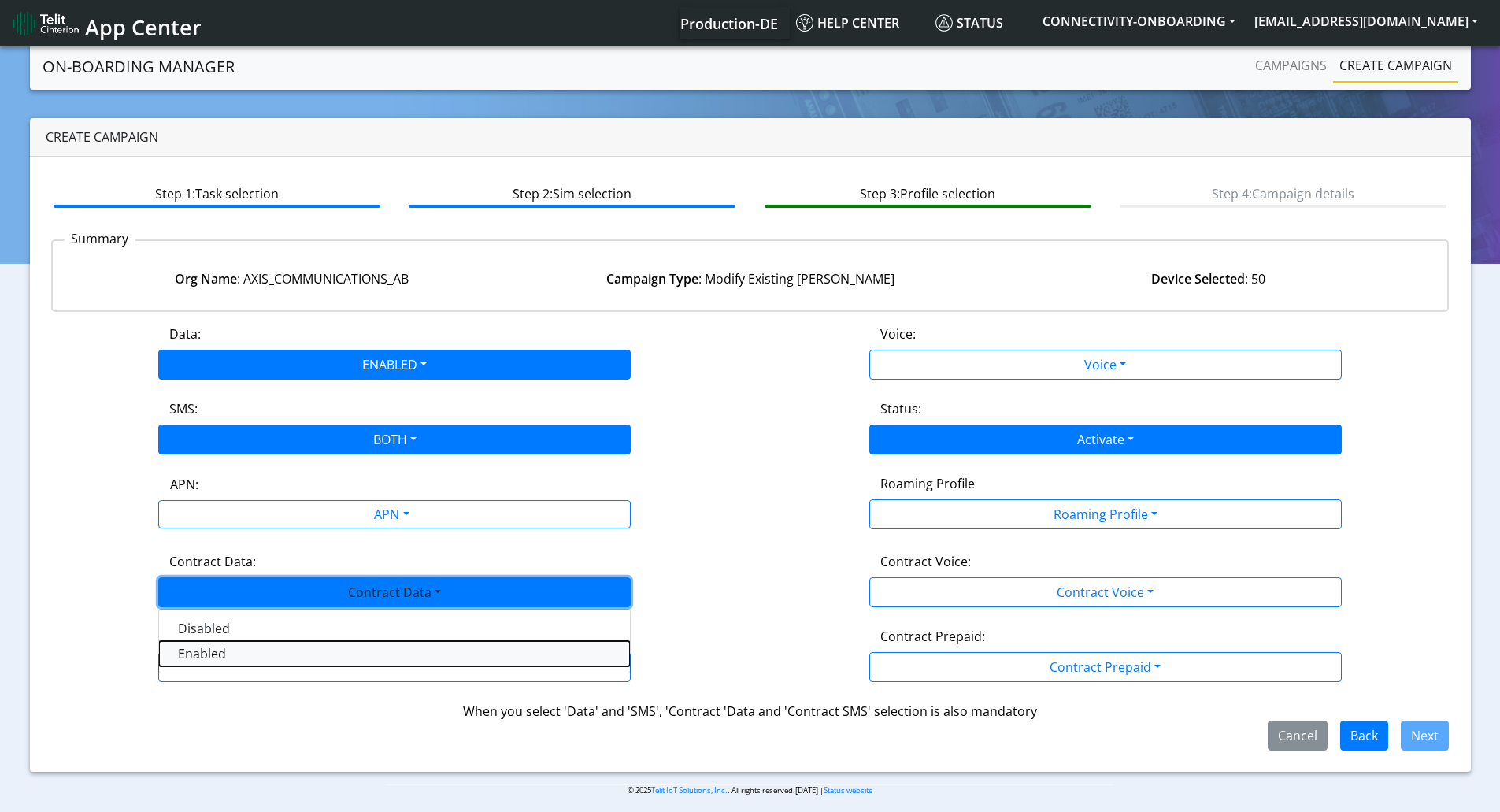
click at [236, 662] on Dataenabled-dropdown "Enabled" at bounding box center [394, 653] width 471 height 25
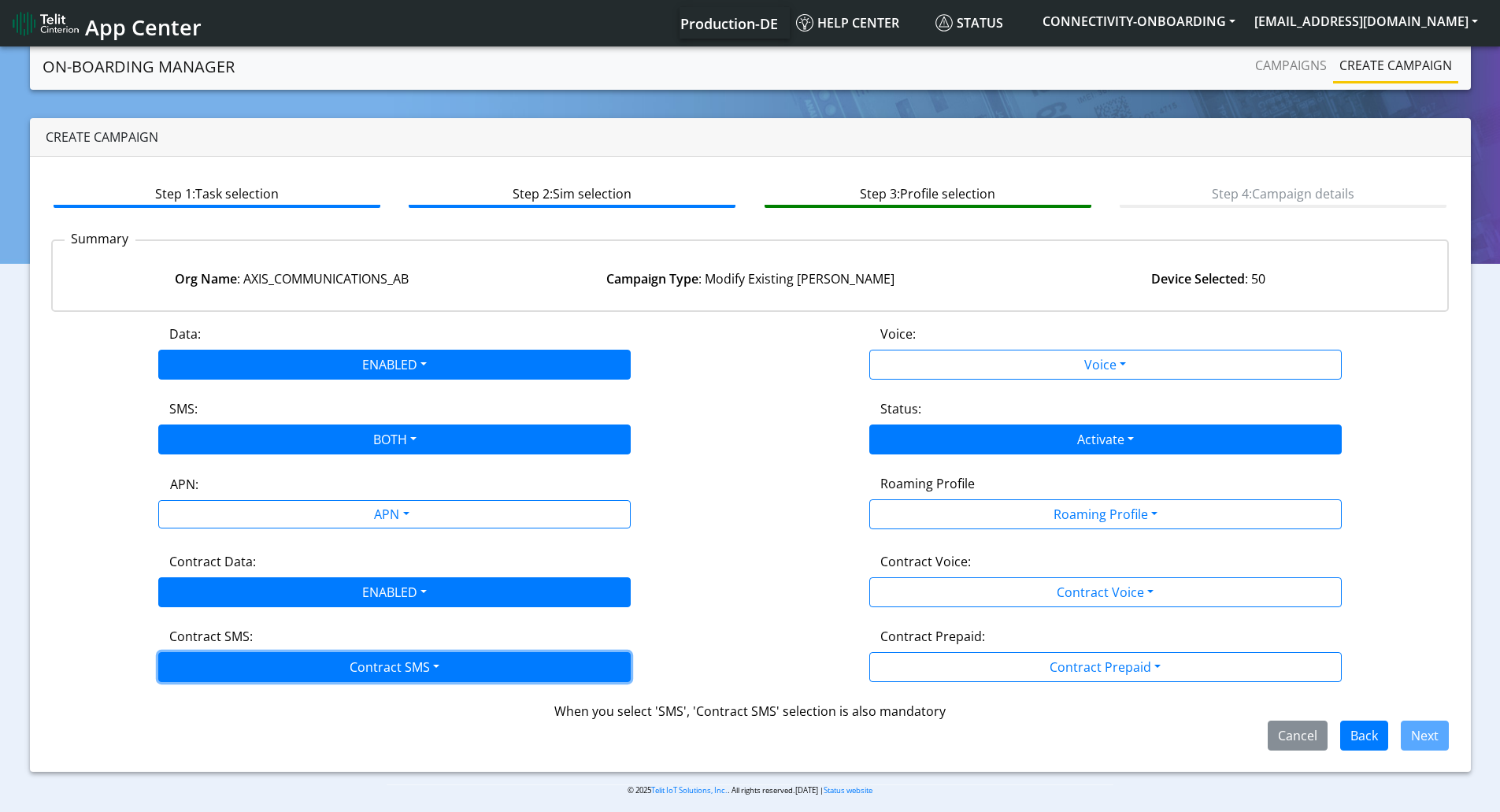
drag, startPoint x: 237, startPoint y: 662, endPoint x: 239, endPoint y: 679, distance: 17.1
click at [237, 663] on button "Contract SMS" at bounding box center [394, 667] width 473 height 30
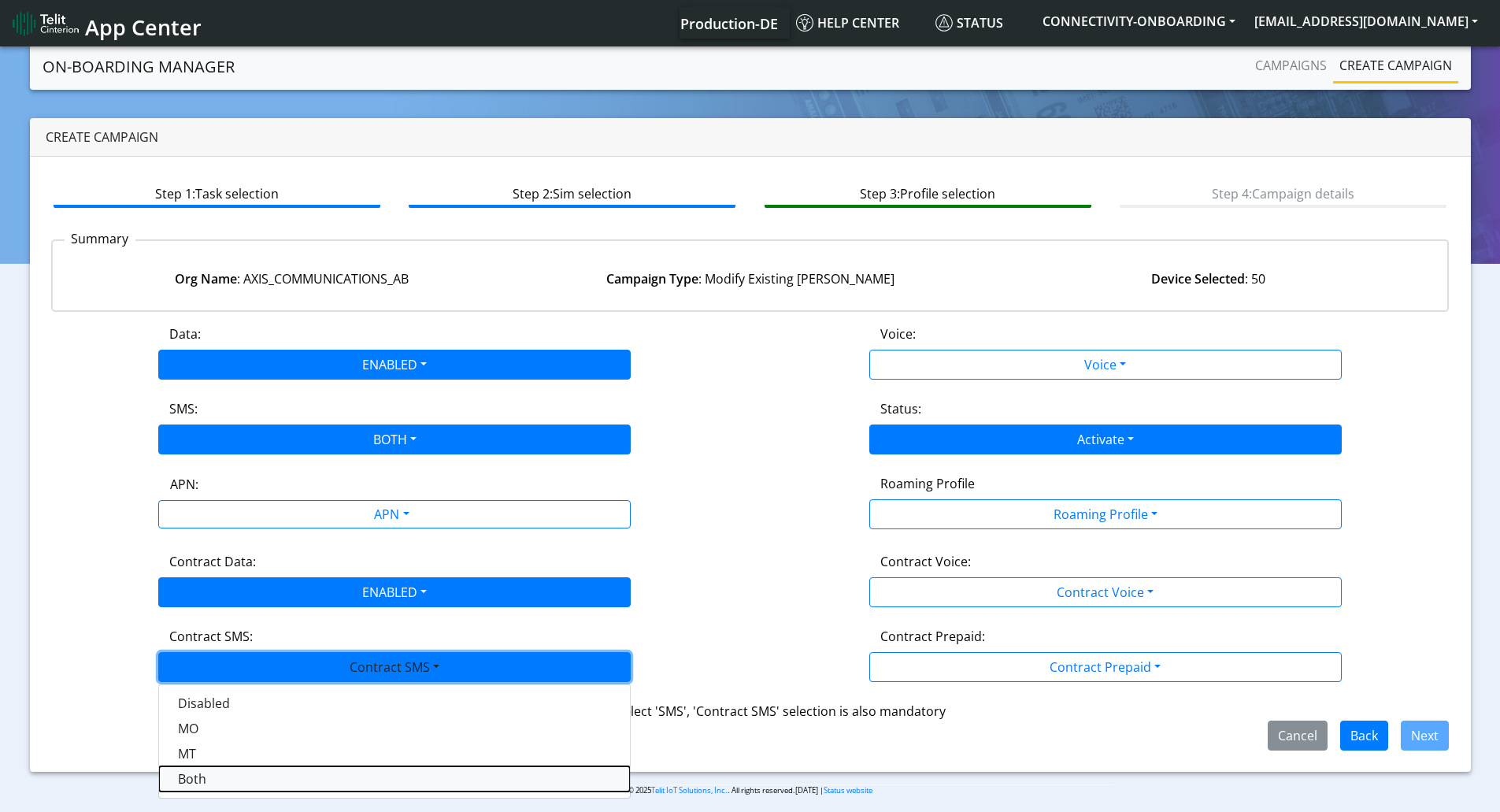
drag, startPoint x: 222, startPoint y: 773, endPoint x: 375, endPoint y: 609, distance: 224.3
click at [222, 772] on SMSboth-dropdown "Both" at bounding box center [394, 778] width 471 height 25
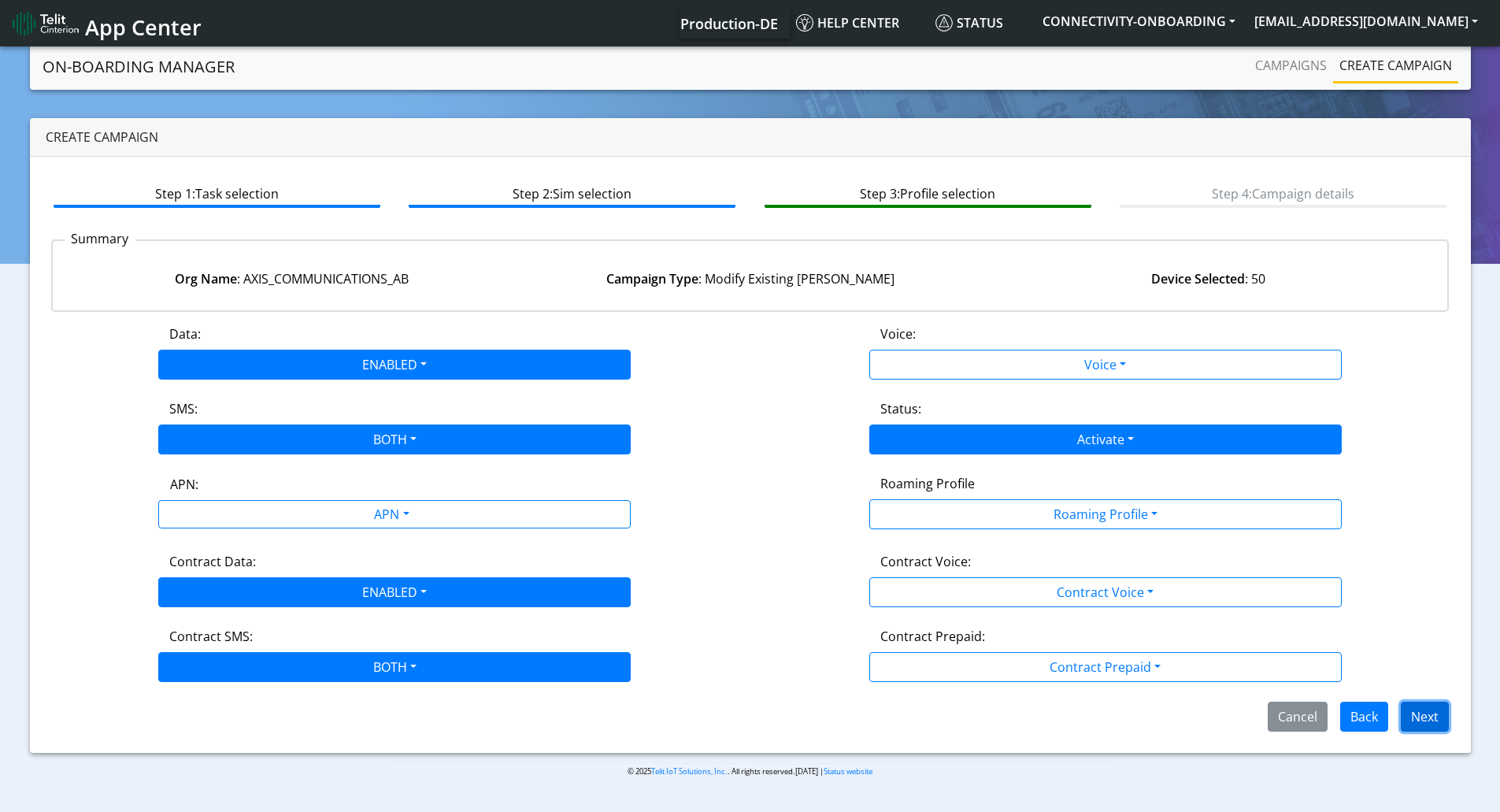
click at [1414, 711] on button "Next" at bounding box center [1424, 716] width 48 height 30
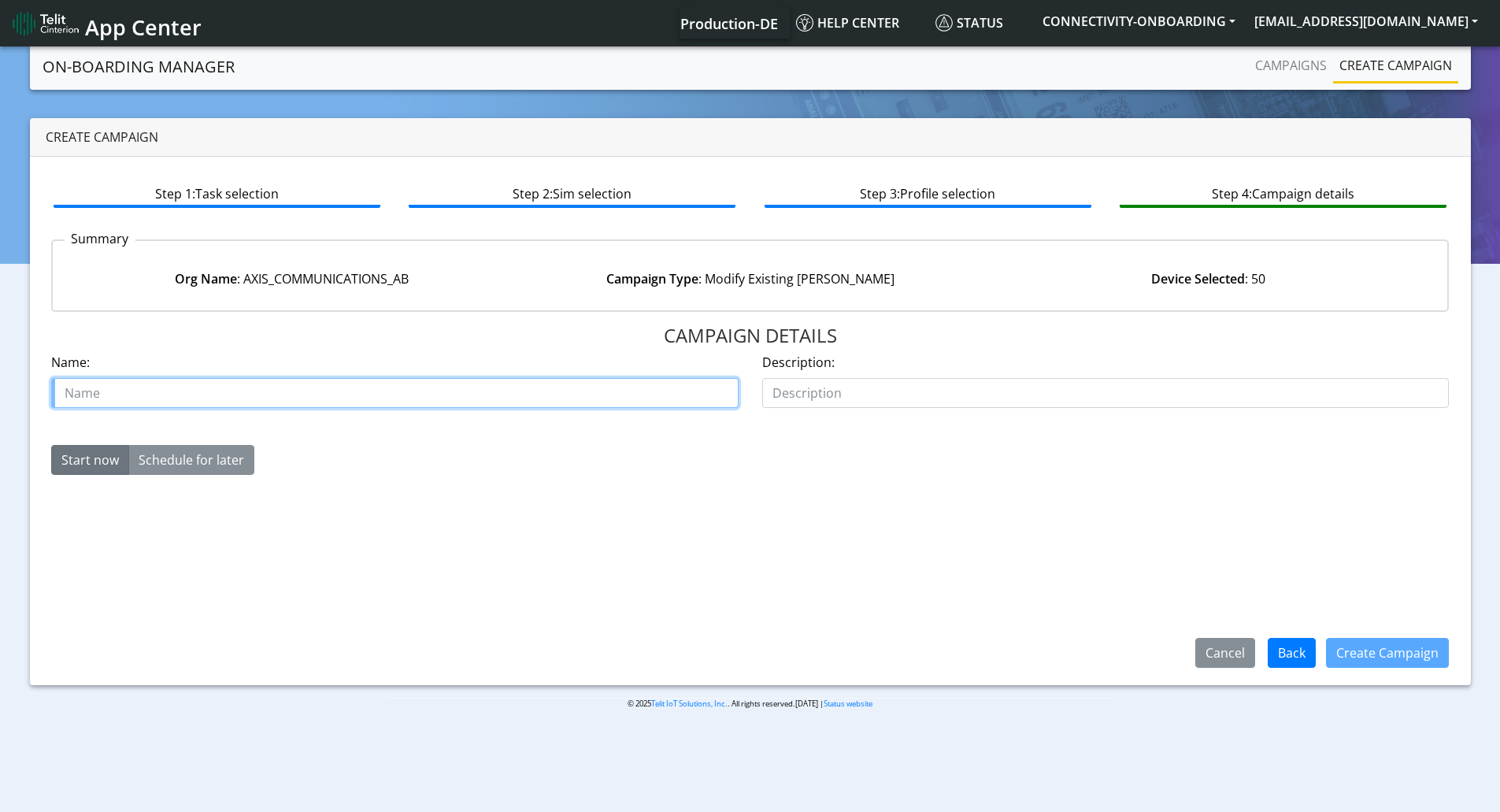
click at [511, 393] on input "text" at bounding box center [394, 393] width 687 height 30
type input "Axis reactivate test [PERSON_NAME]"
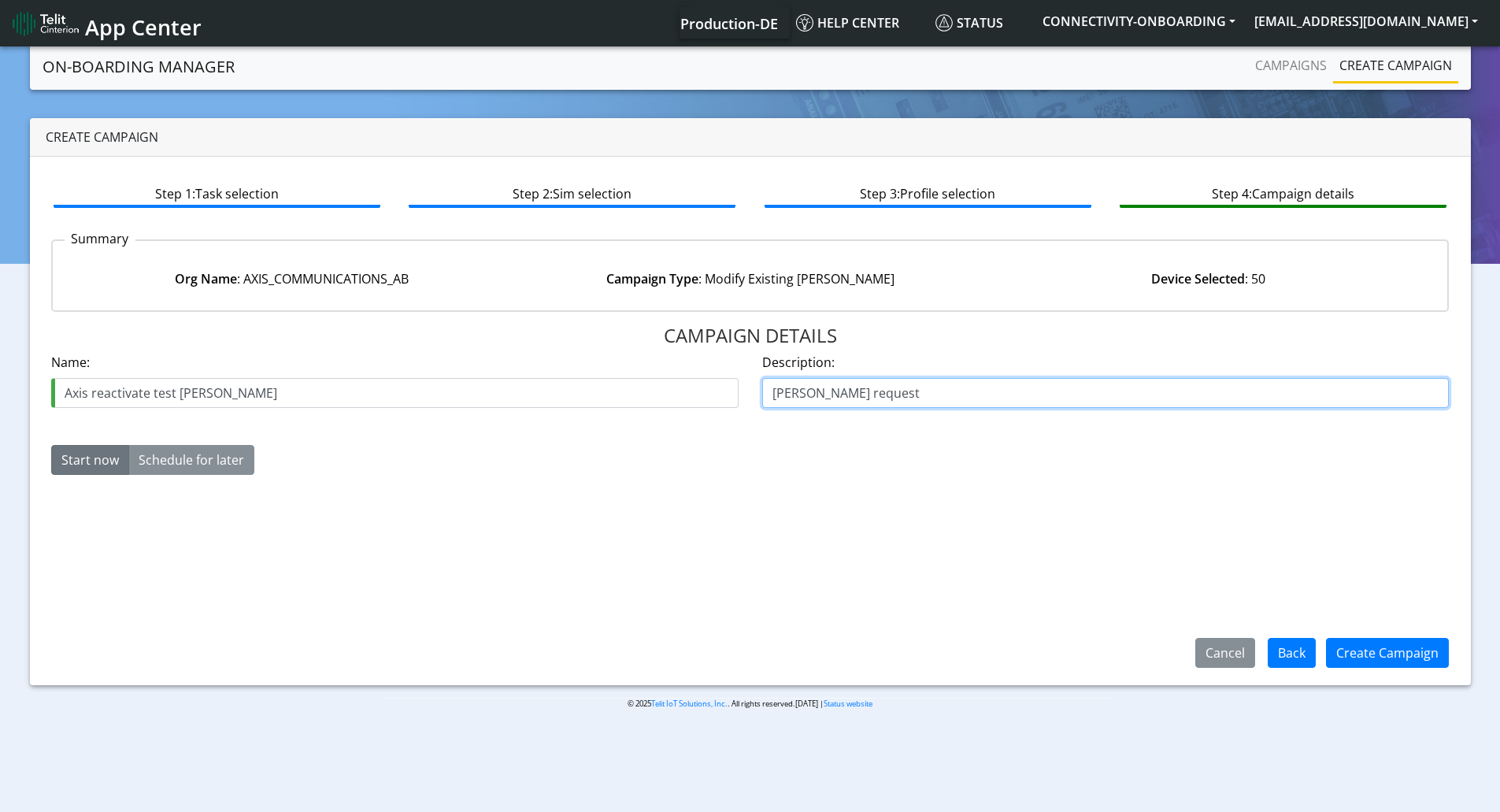
type input "[PERSON_NAME] request"
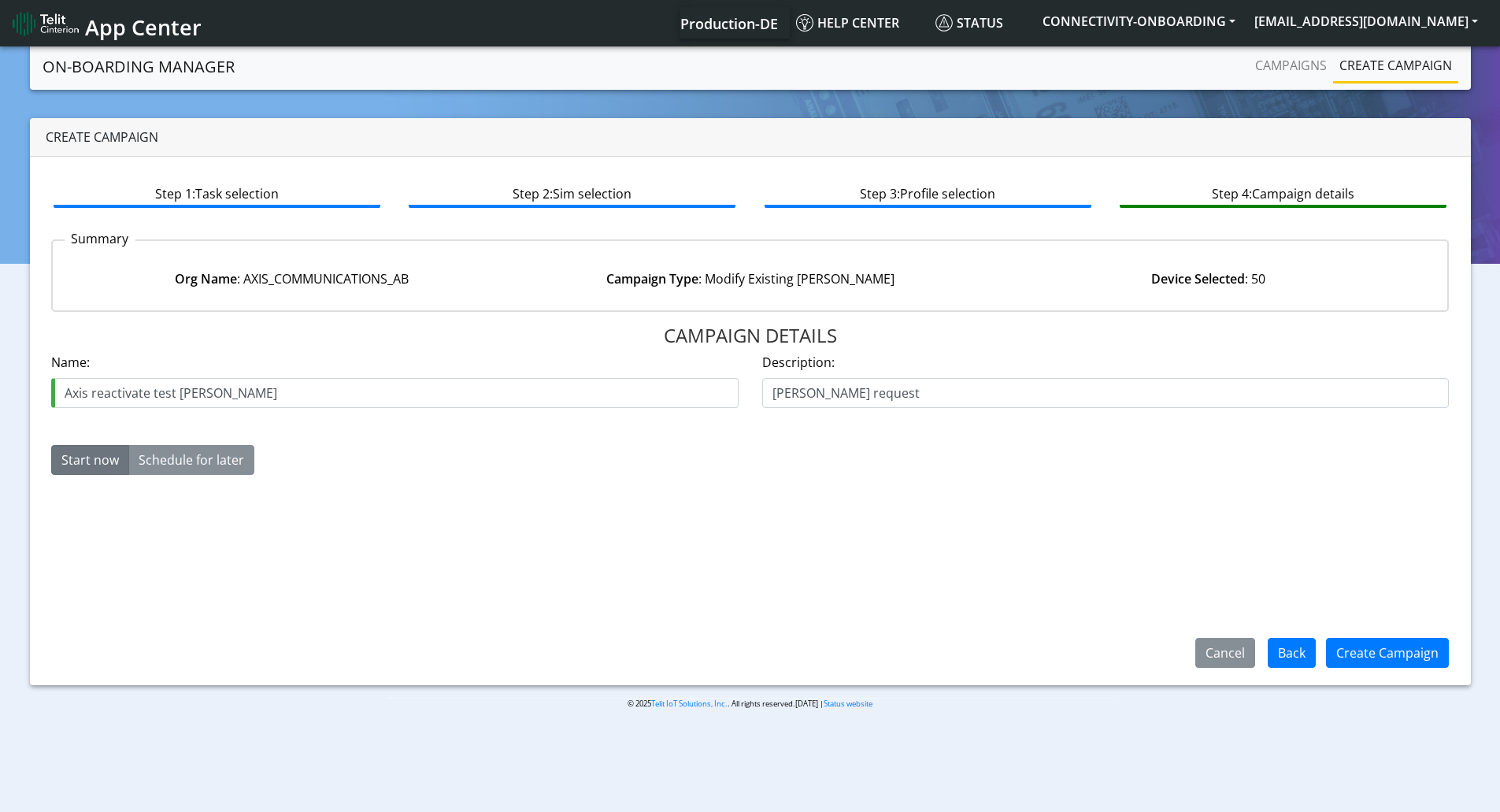
click at [1383, 637] on div "Create Campaign" at bounding box center [1387, 653] width 143 height 41
click at [1374, 648] on button "Create Campaign" at bounding box center [1386, 652] width 123 height 30
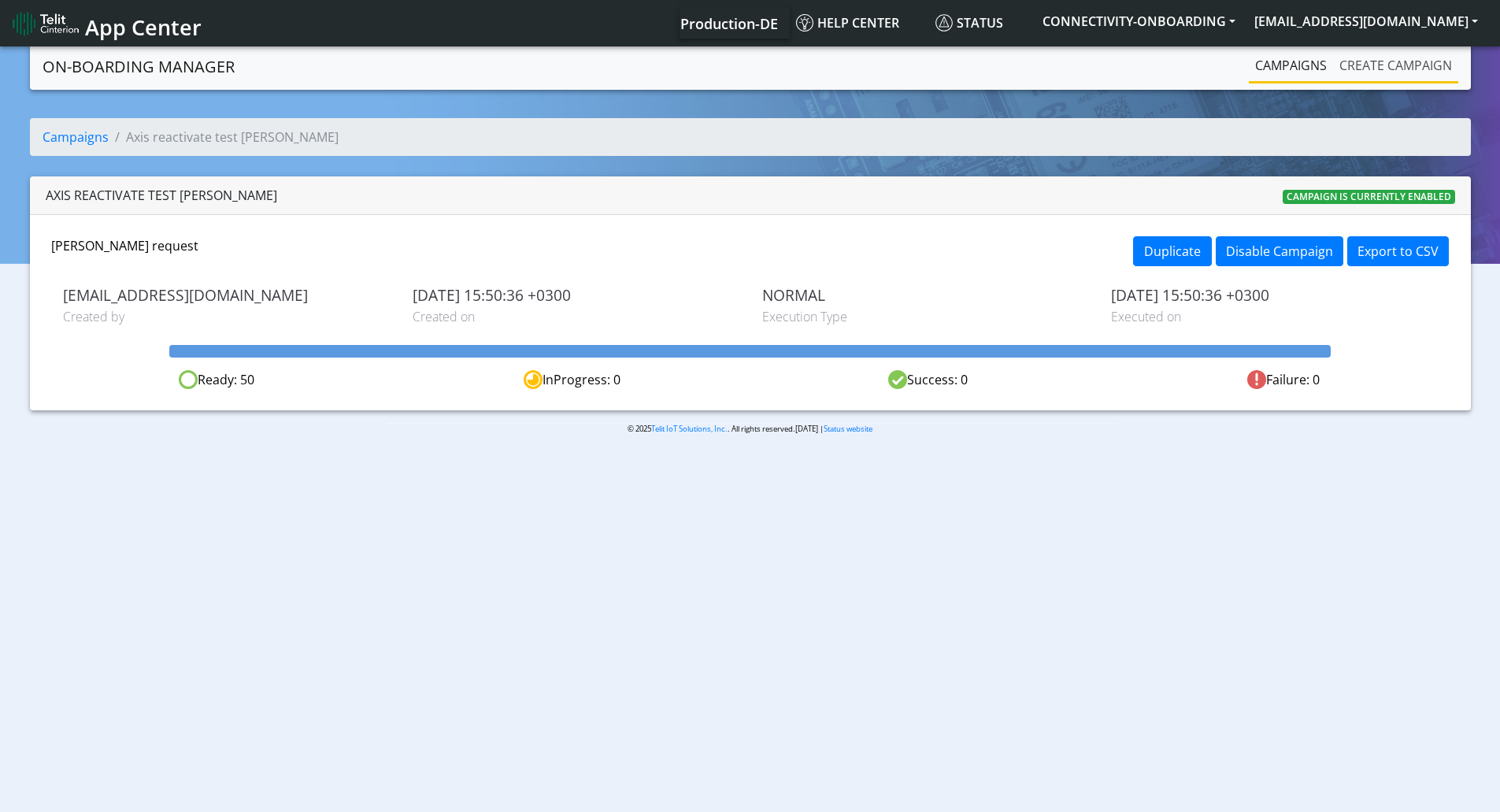
click at [1369, 64] on link "Create campaign" at bounding box center [1395, 66] width 125 height 32
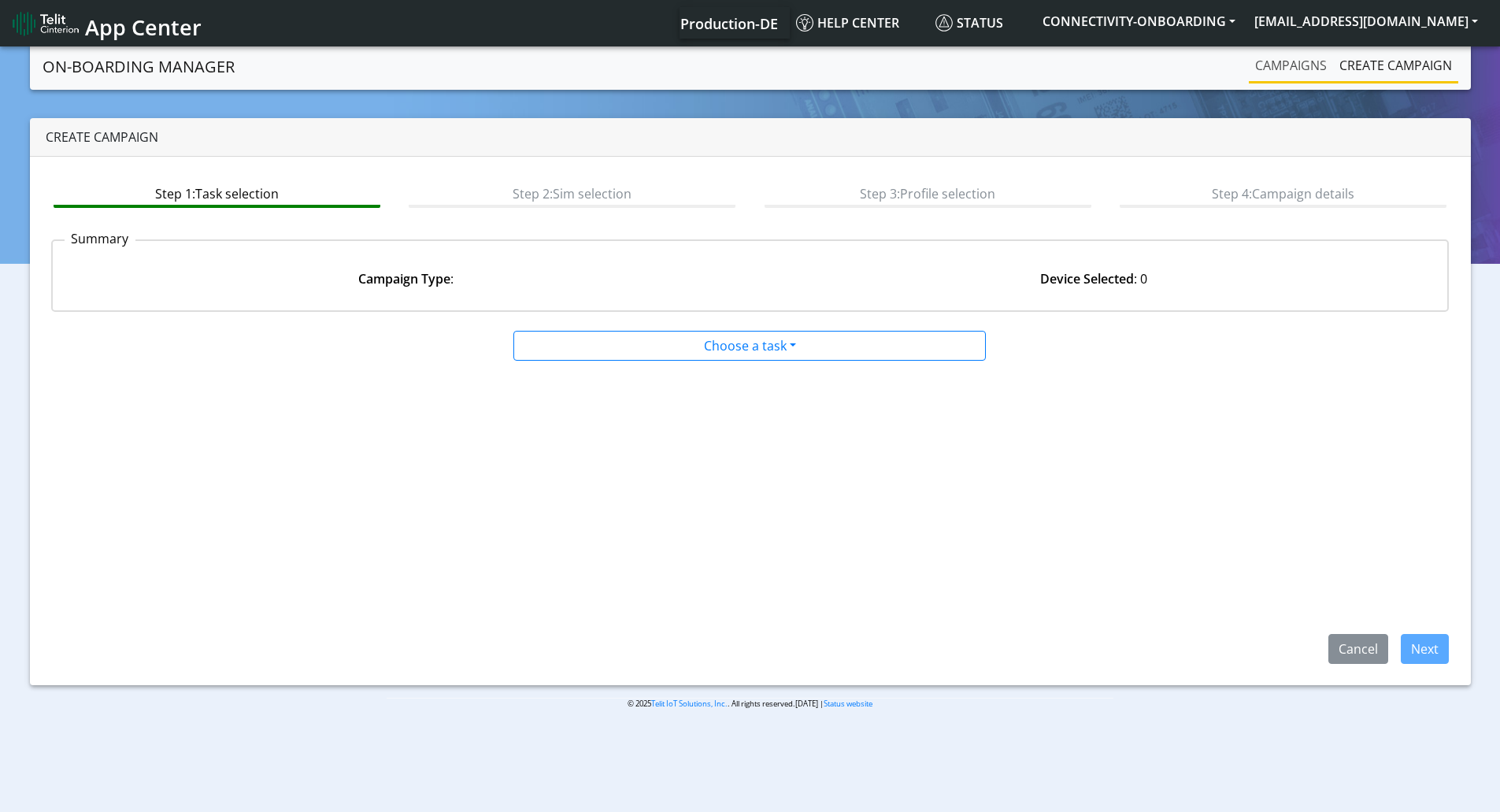
click at [1287, 69] on link "Campaigns" at bounding box center [1290, 66] width 85 height 32
